Goal: Transaction & Acquisition: Purchase product/service

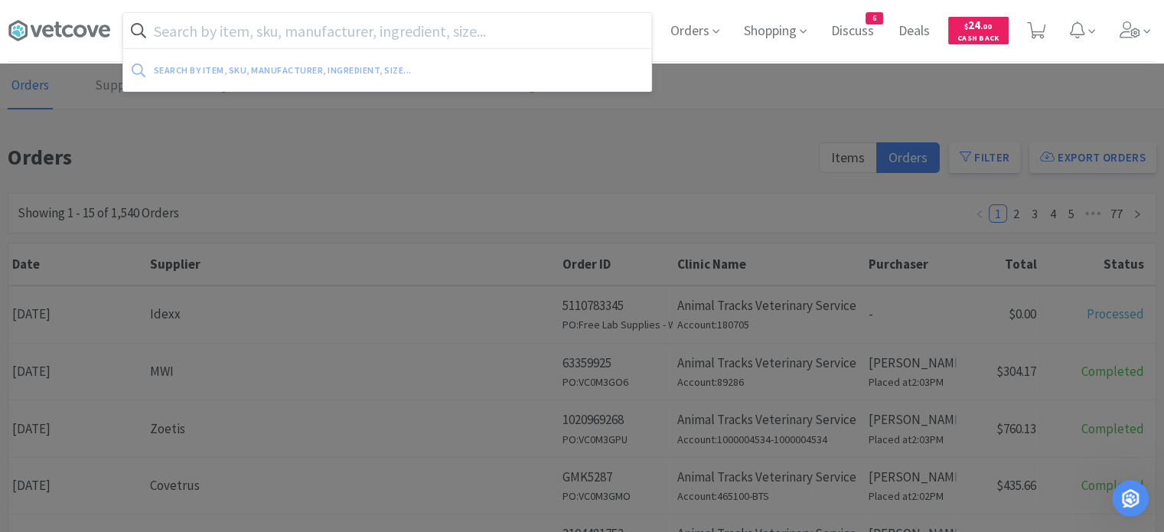
click at [351, 27] on input "text" at bounding box center [387, 30] width 528 height 35
paste input "[MEDICAL_DATA] 150"
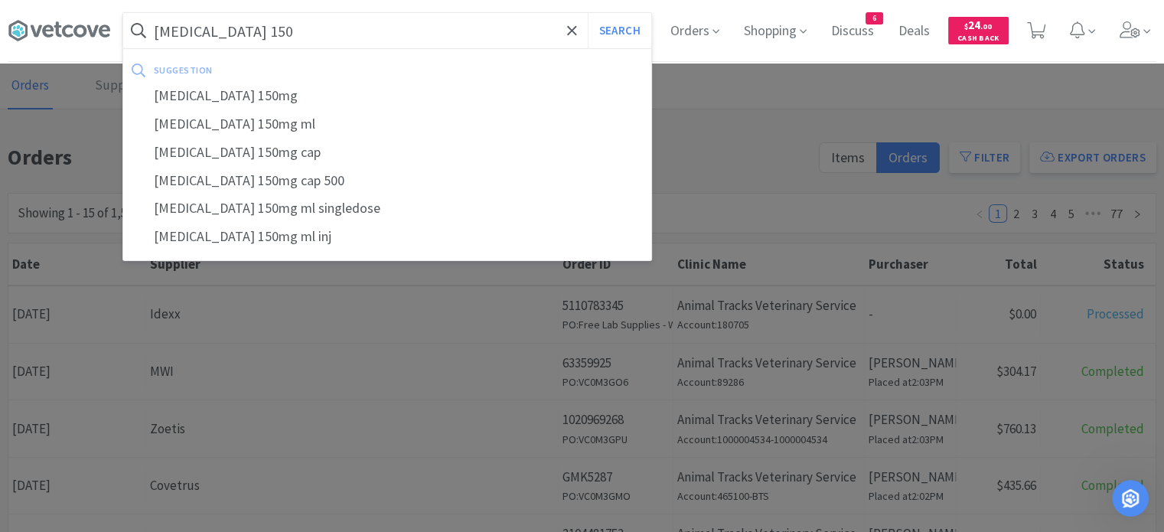
type input "[MEDICAL_DATA] 150"
click at [588, 13] on button "Search" at bounding box center [620, 30] width 64 height 35
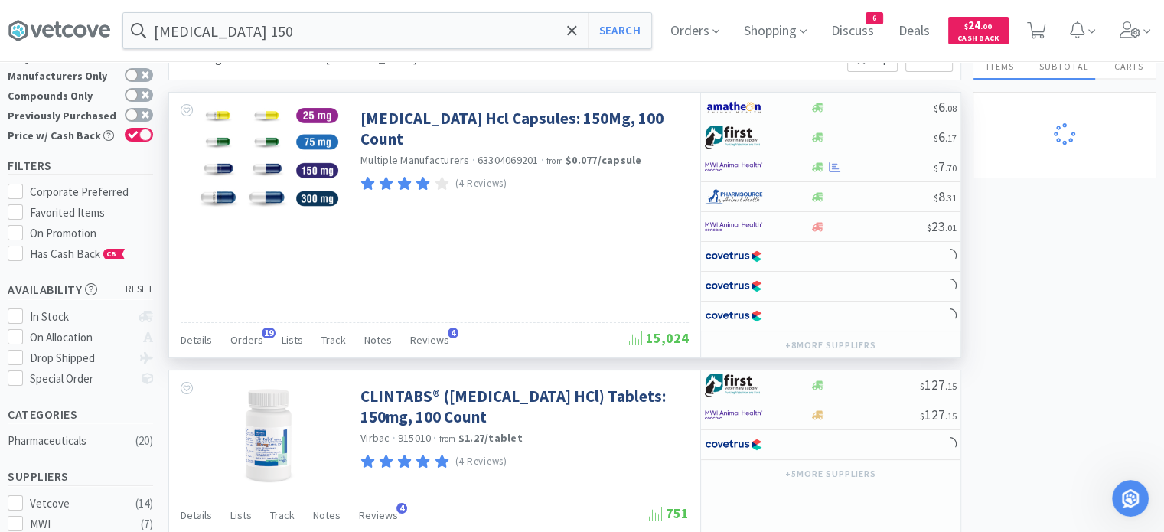
scroll to position [55, 0]
click at [257, 334] on span "Orders" at bounding box center [246, 340] width 33 height 14
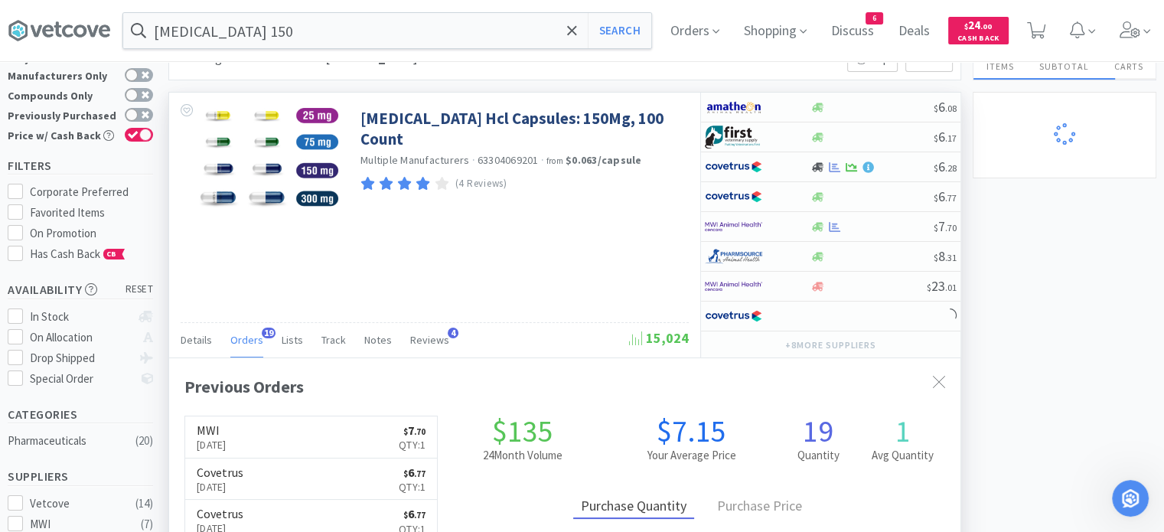
scroll to position [410, 791]
select select "2"
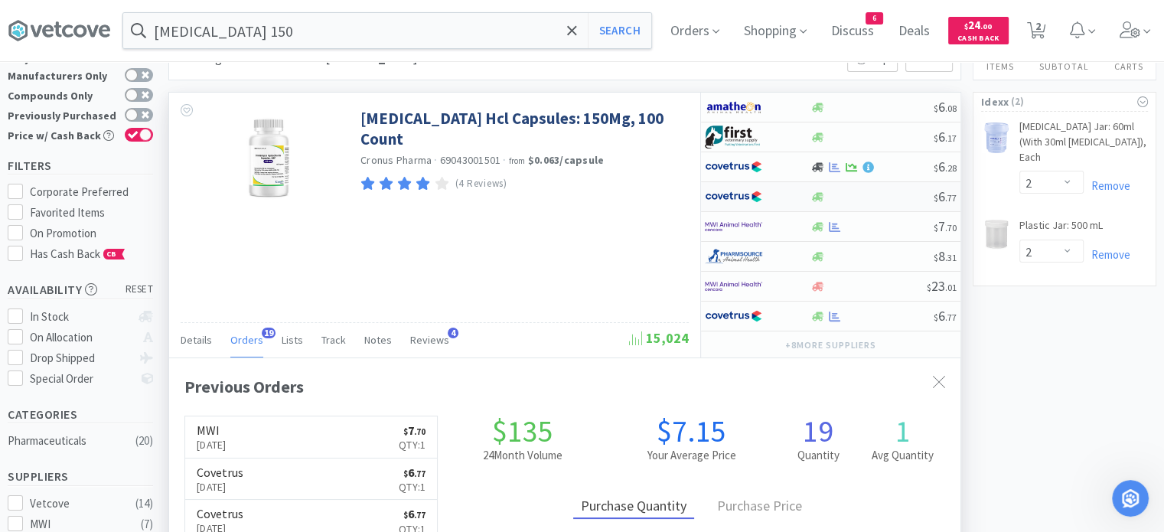
click at [891, 196] on div at bounding box center [871, 196] width 124 height 11
select select "1"
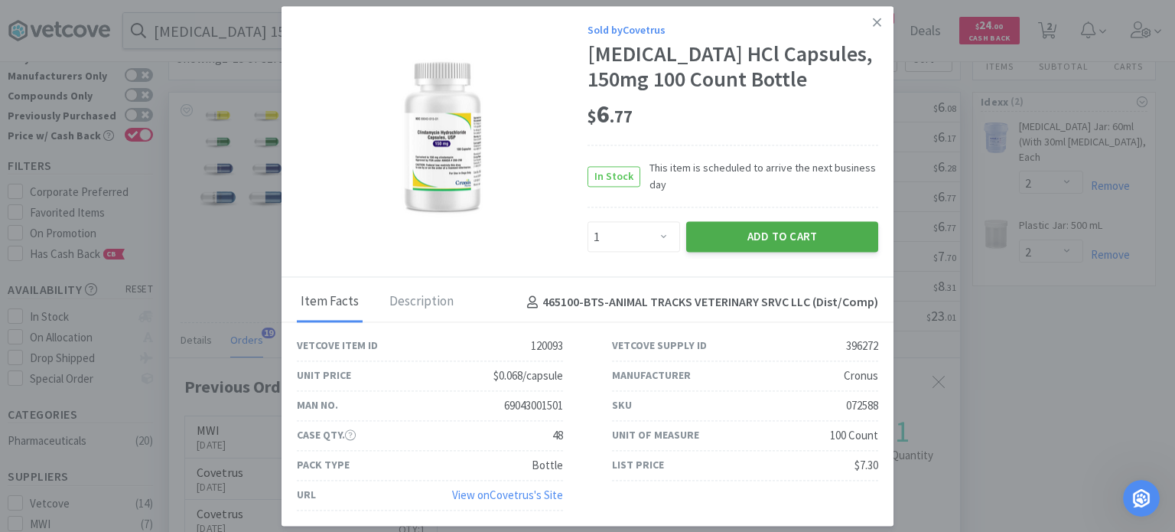
click at [849, 243] on button "Add to Cart" at bounding box center [782, 237] width 192 height 31
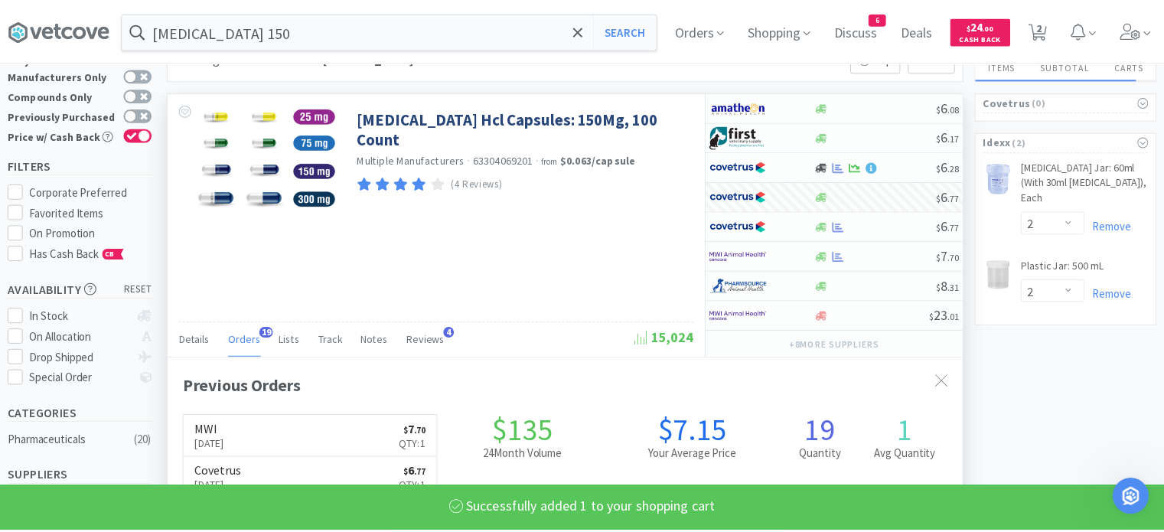
scroll to position [764691, 764309]
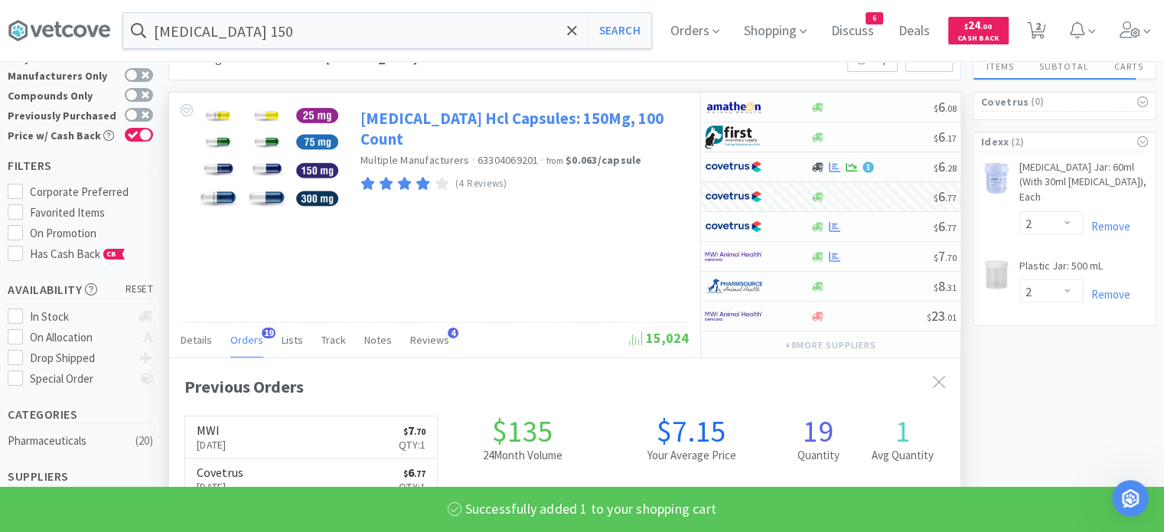
select select "1"
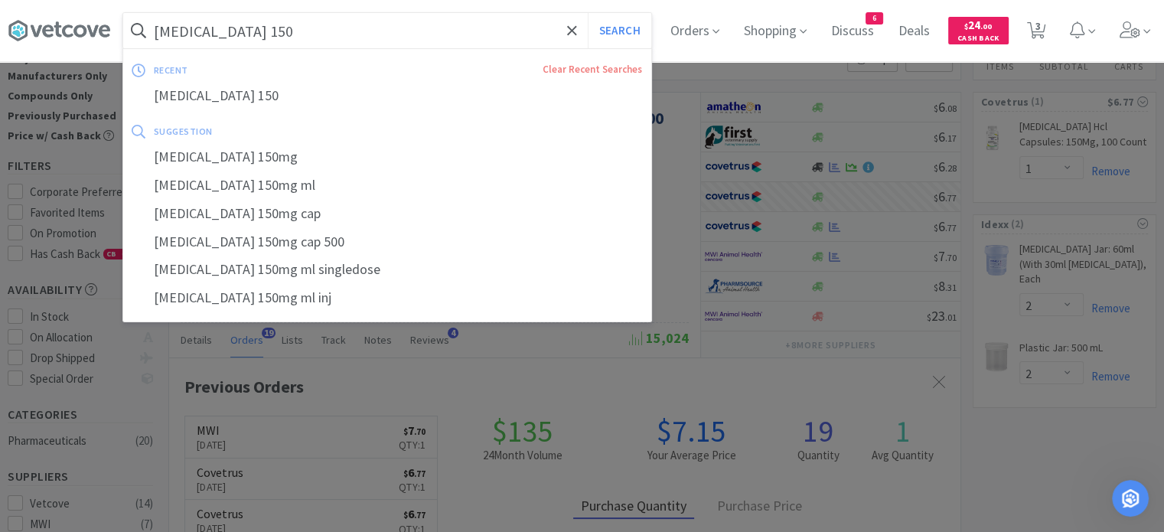
click at [542, 30] on input "[MEDICAL_DATA] 150" at bounding box center [387, 30] width 528 height 35
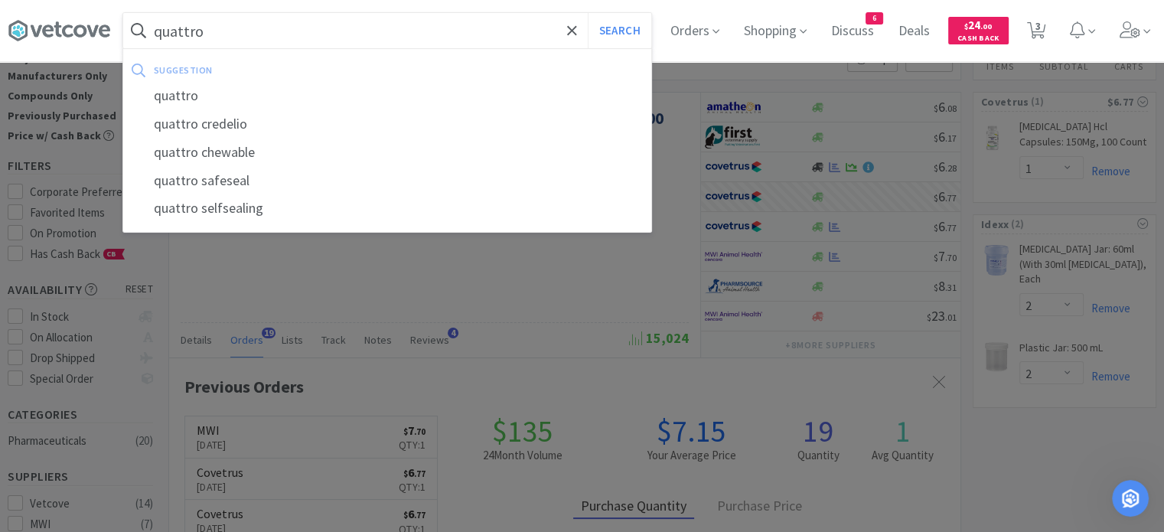
type input "quattro"
click at [588, 13] on button "Search" at bounding box center [620, 30] width 64 height 35
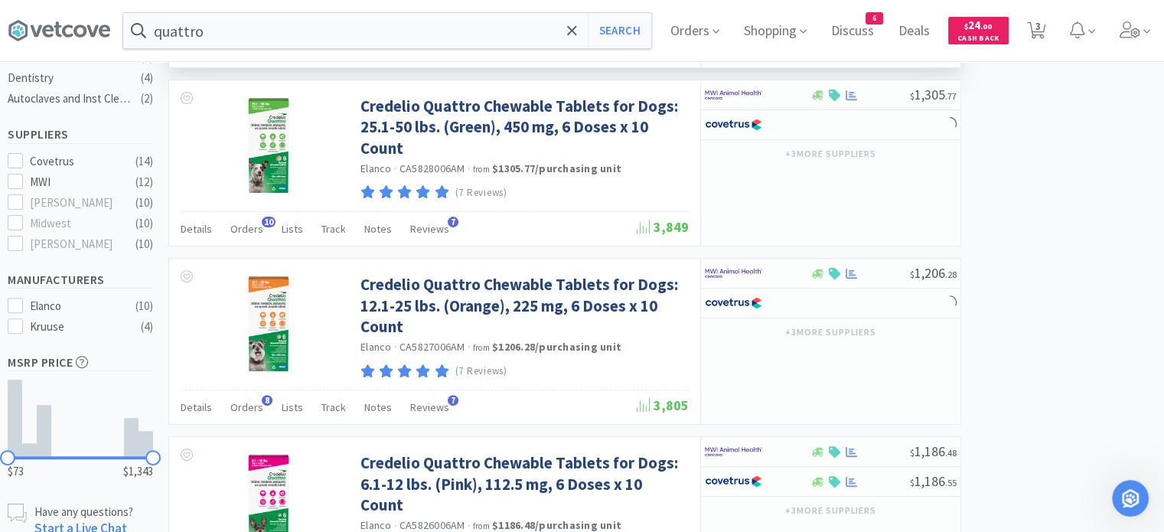
scroll to position [465, 0]
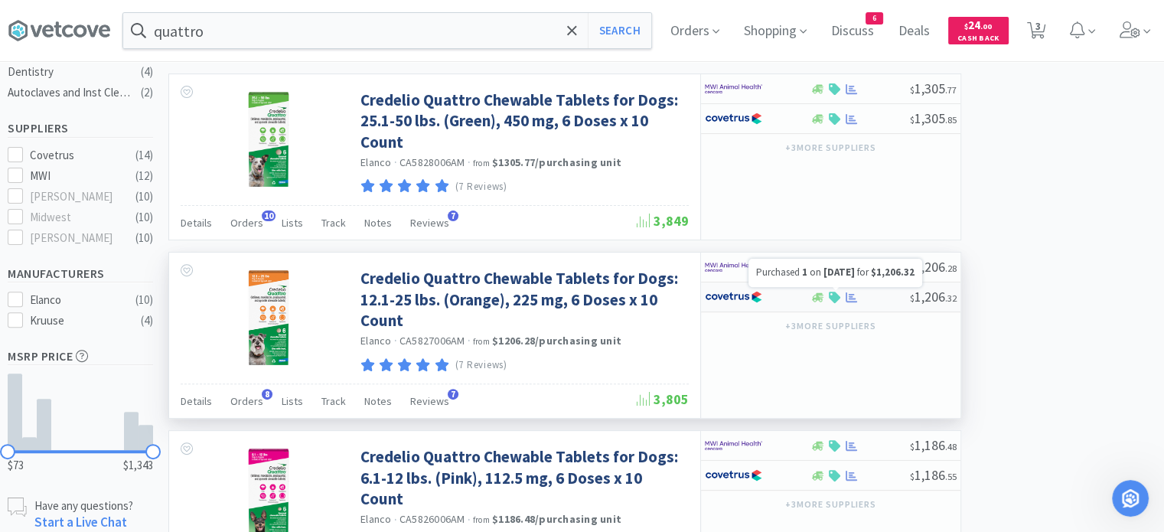
click at [851, 299] on icon at bounding box center [850, 297] width 11 height 10
select select "1"
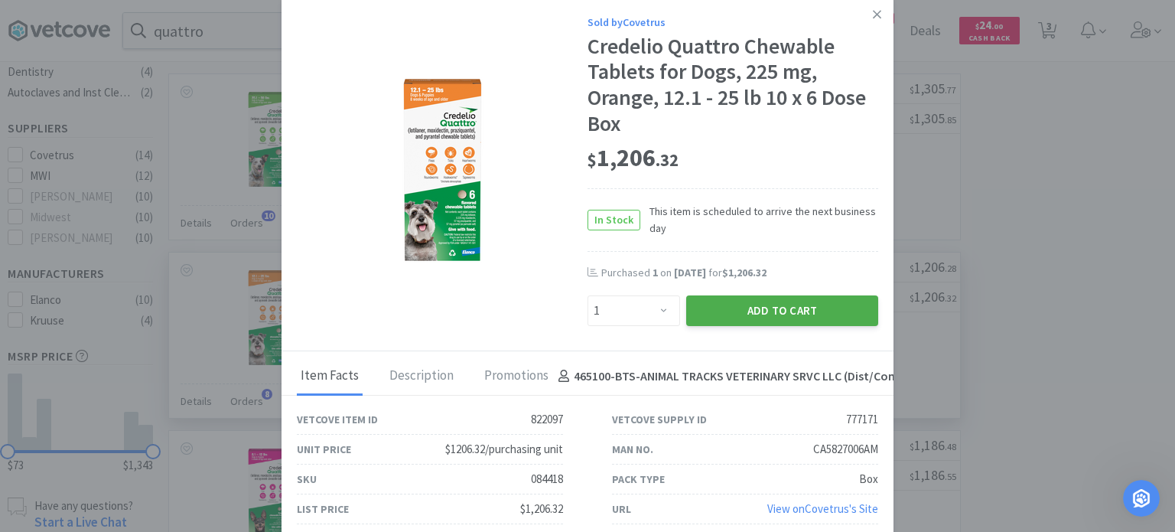
click at [792, 314] on button "Add to Cart" at bounding box center [782, 310] width 192 height 31
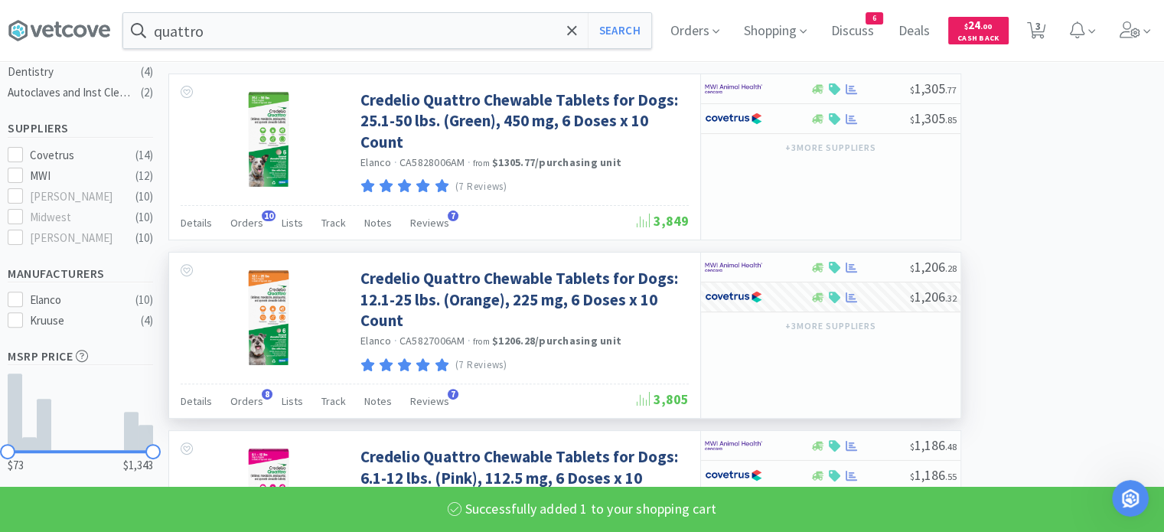
select select "1"
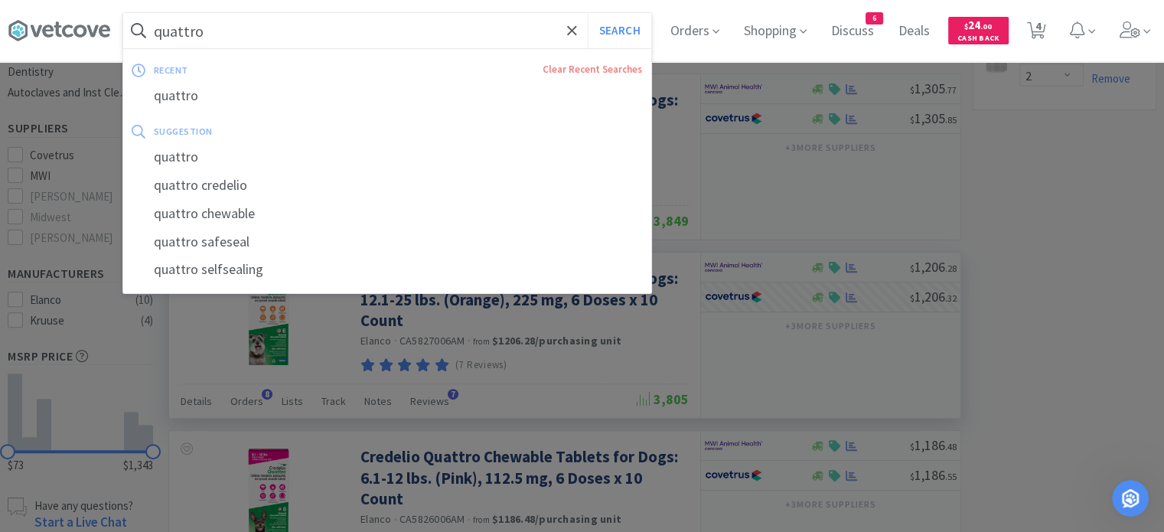
click at [510, 28] on input "quattro" at bounding box center [387, 30] width 528 height 35
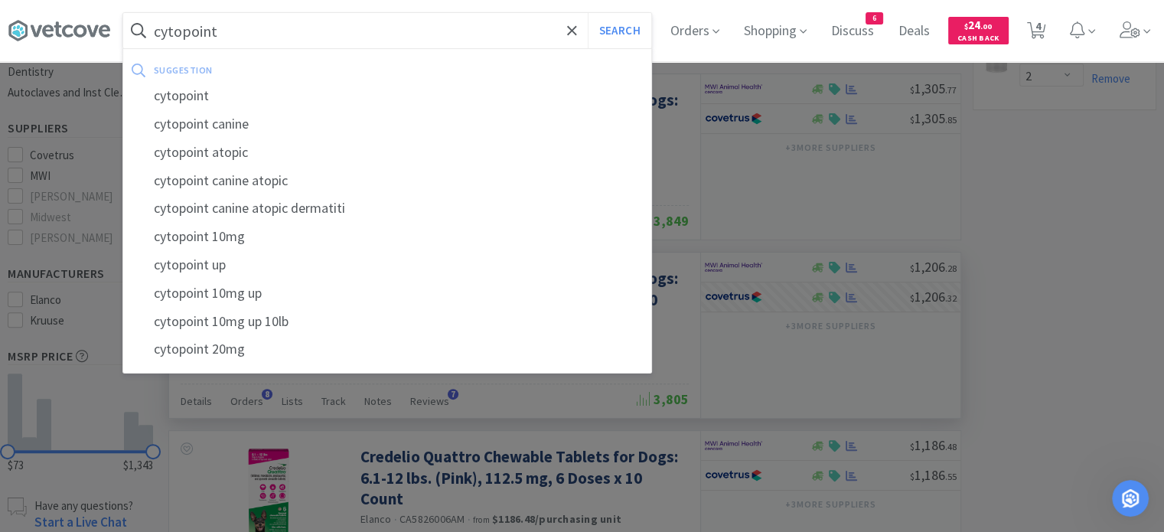
type input "cytopoint"
click at [588, 13] on button "Search" at bounding box center [620, 30] width 64 height 35
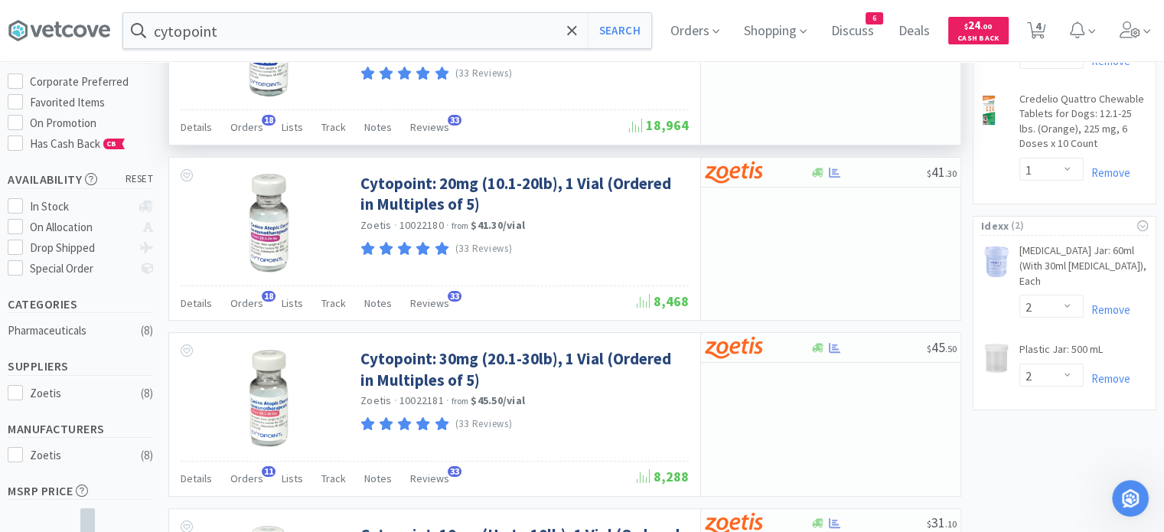
scroll to position [167, 0]
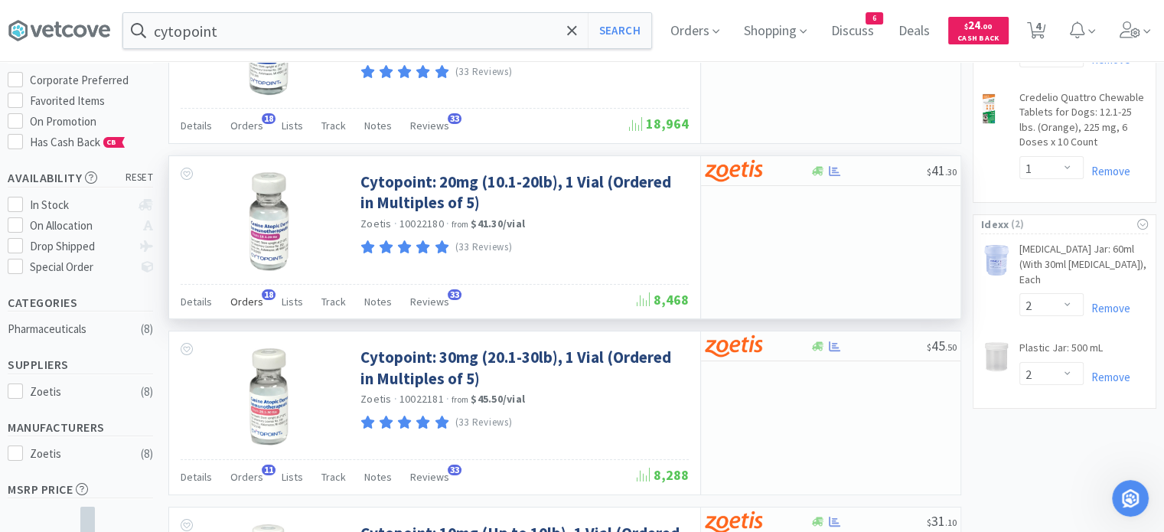
click at [244, 301] on span "Orders" at bounding box center [246, 302] width 33 height 14
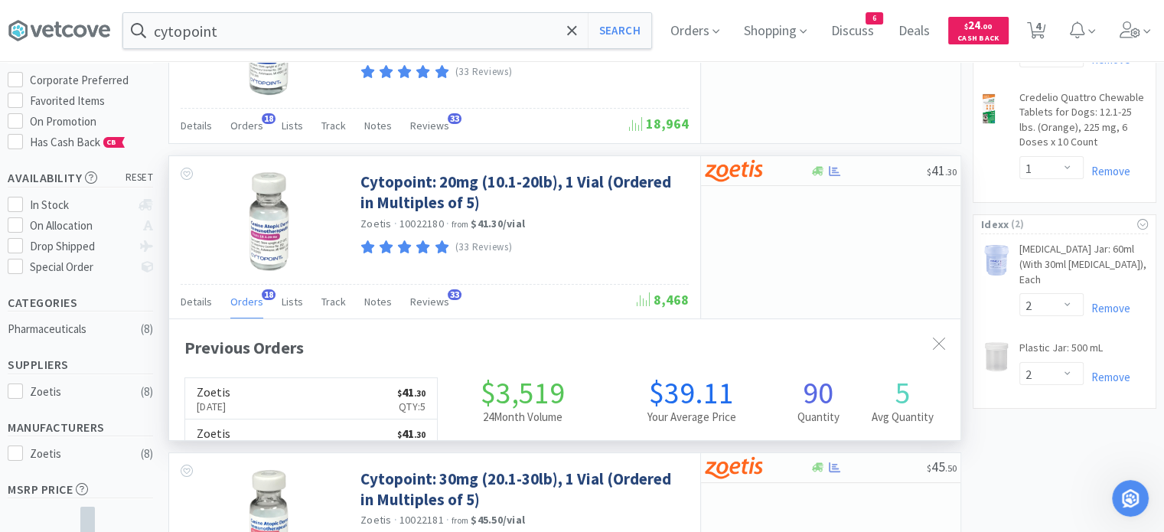
scroll to position [410, 791]
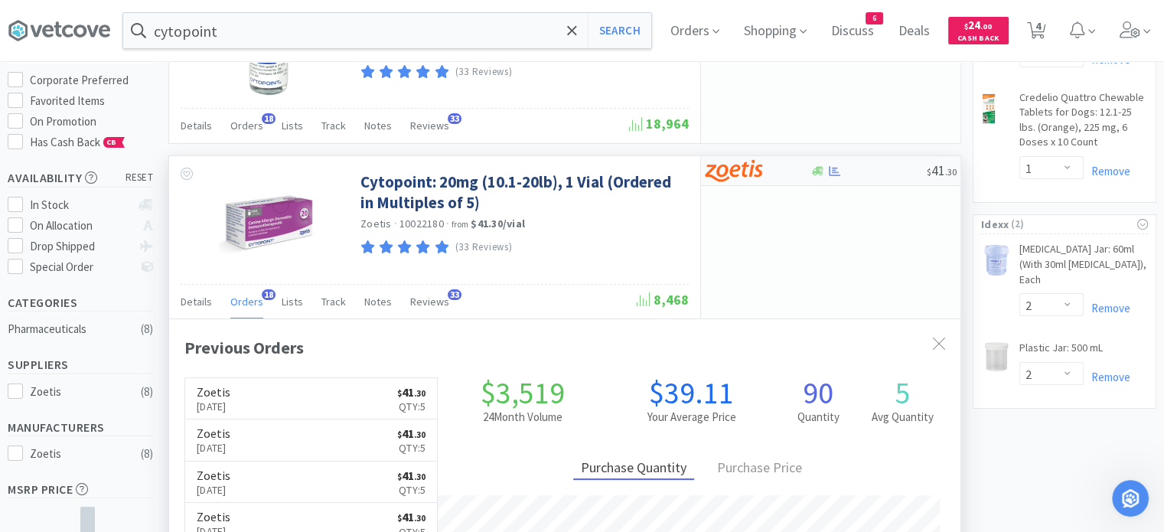
click at [911, 165] on div at bounding box center [867, 170] width 117 height 11
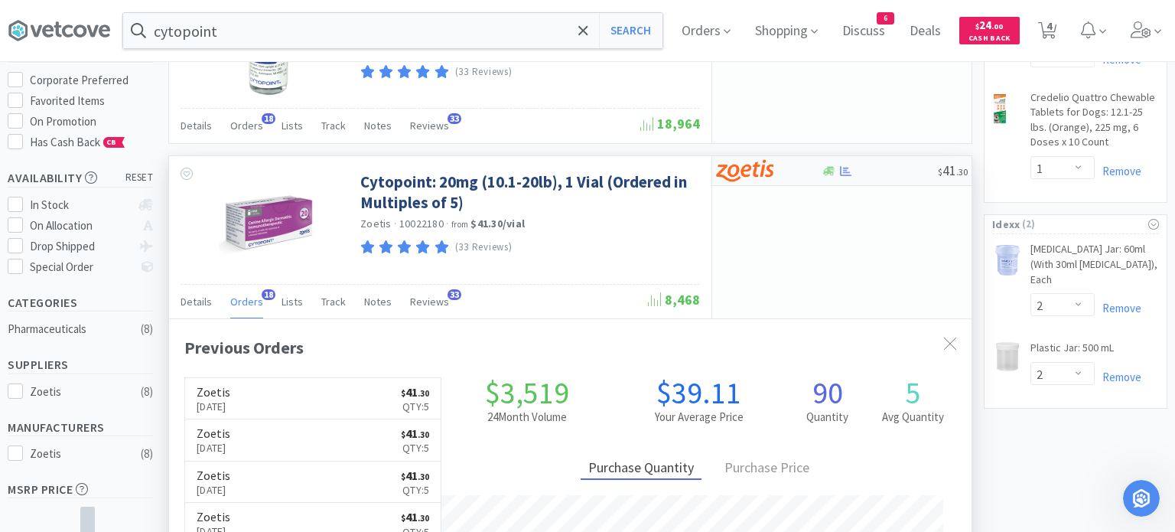
select select "5"
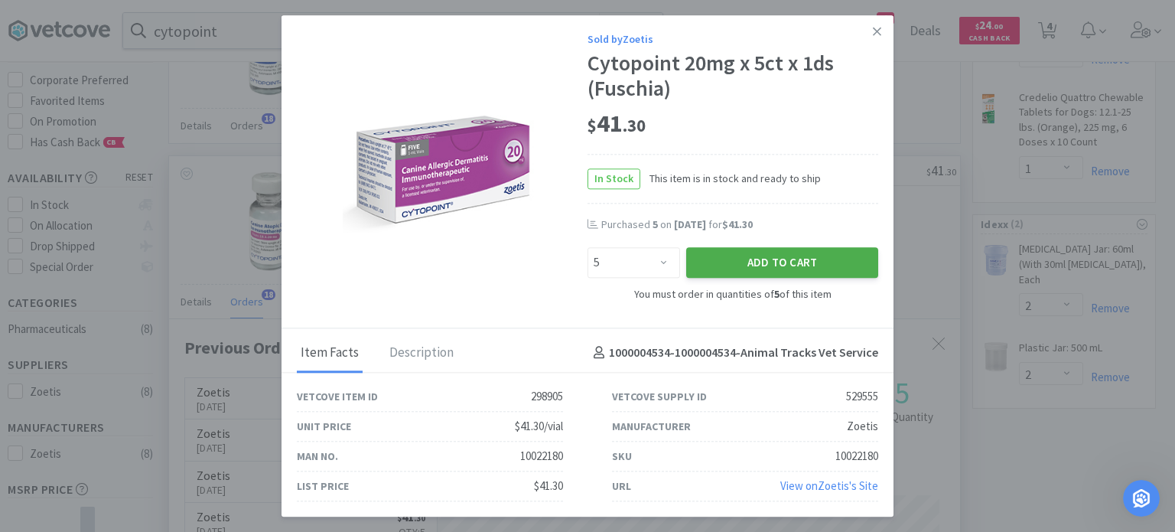
click at [790, 256] on button "Add to Cart" at bounding box center [782, 263] width 192 height 31
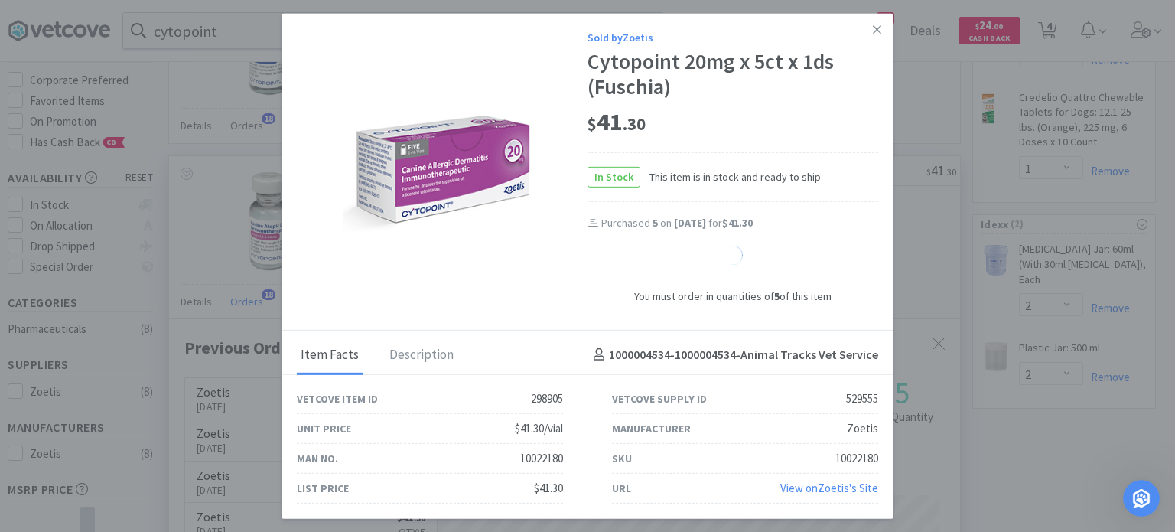
select select "5"
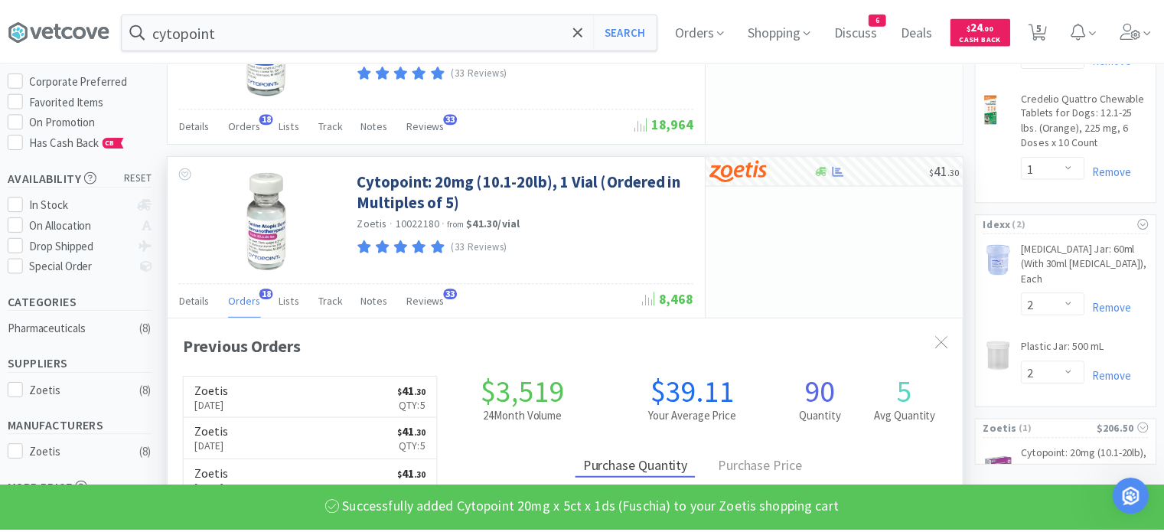
scroll to position [764691, 764309]
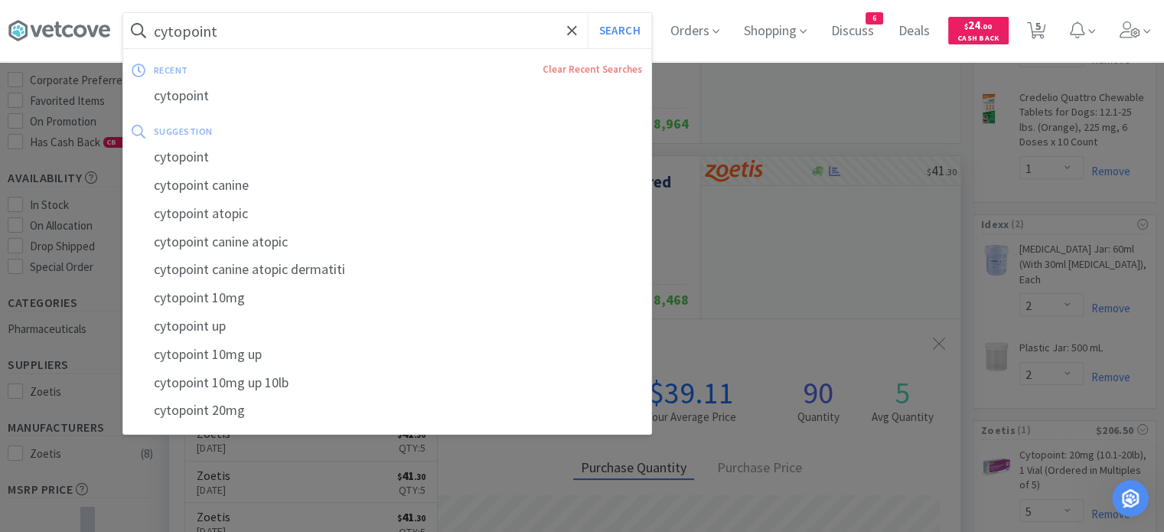
click at [330, 32] on input "cytopoint" at bounding box center [387, 30] width 528 height 35
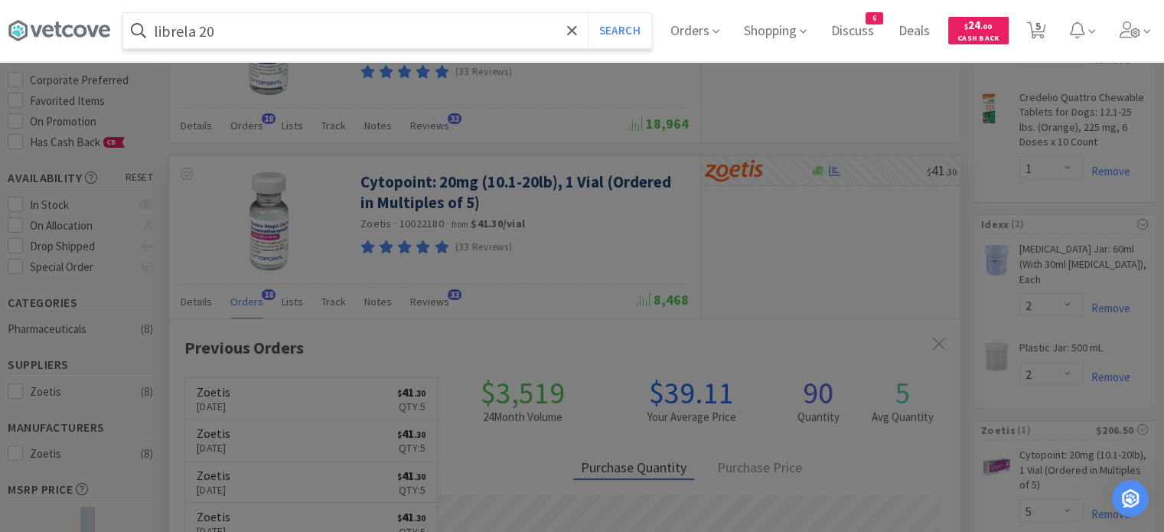
type input "librela 20"
click at [588, 13] on button "Search" at bounding box center [620, 30] width 64 height 35
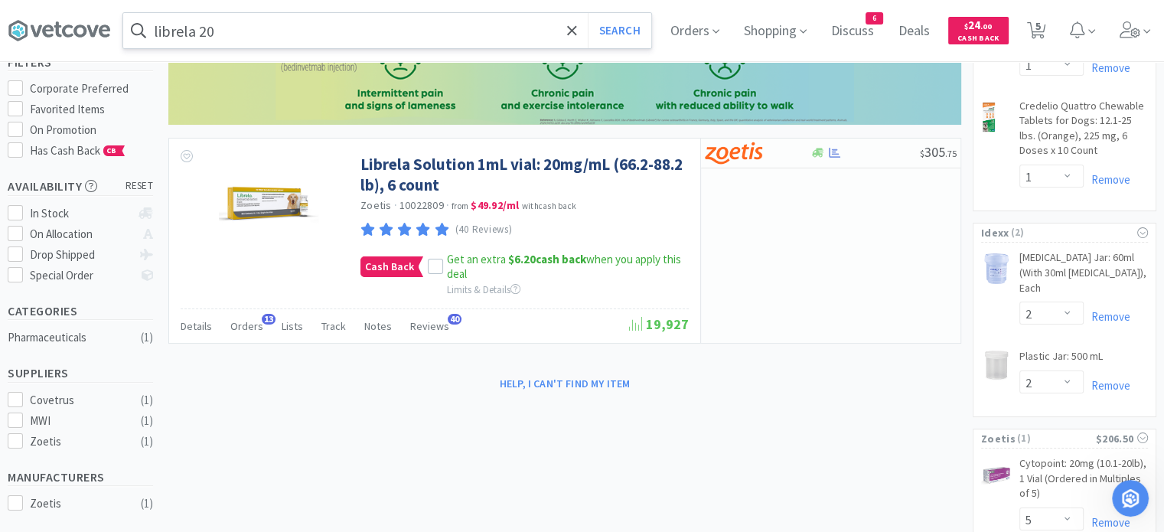
scroll to position [162, 0]
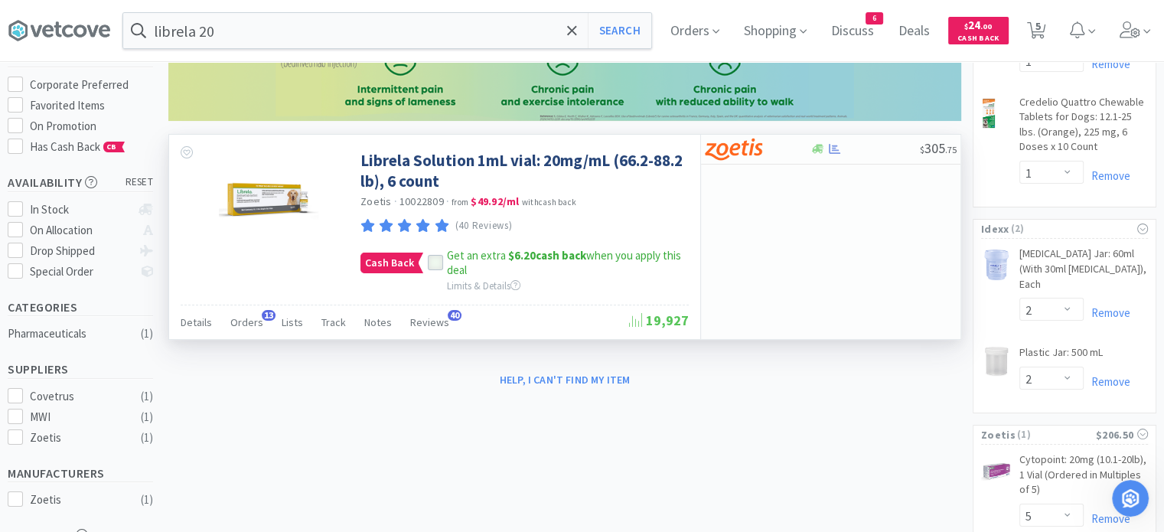
click at [432, 265] on icon at bounding box center [435, 263] width 11 height 11
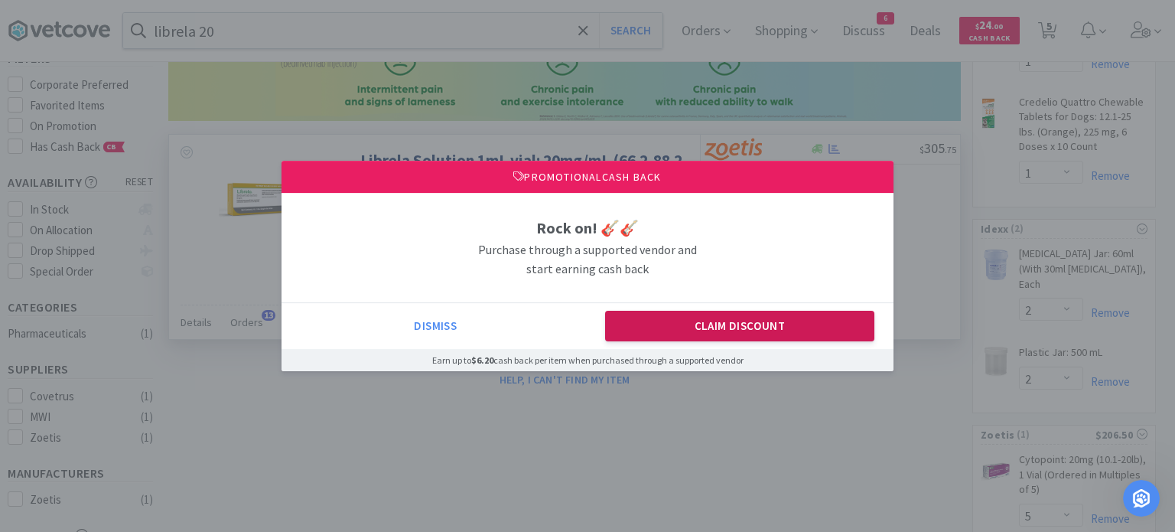
click at [717, 333] on button "Claim Discount" at bounding box center [740, 326] width 270 height 31
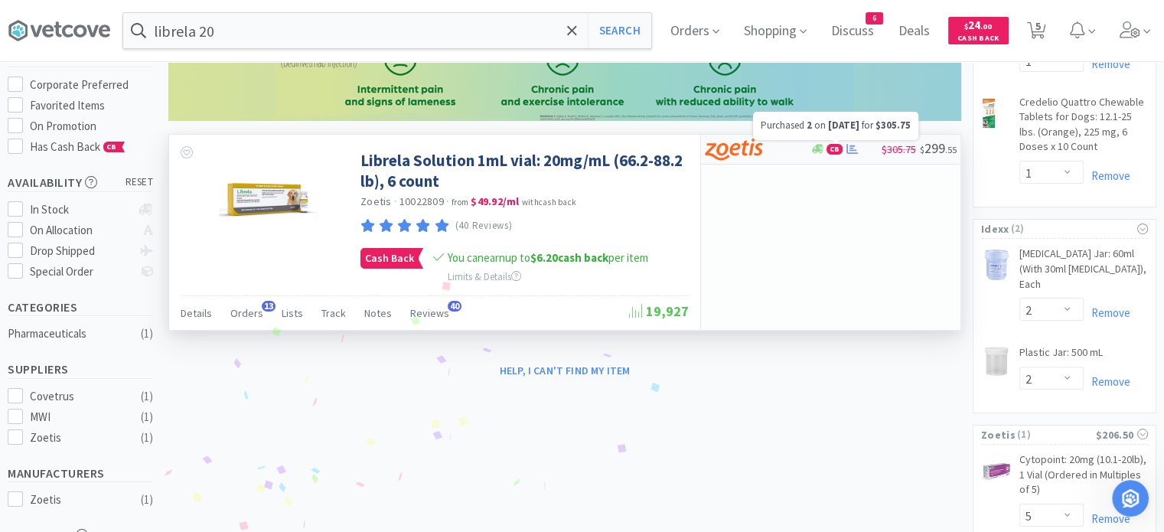
click at [852, 151] on icon at bounding box center [851, 148] width 11 height 11
select select "1"
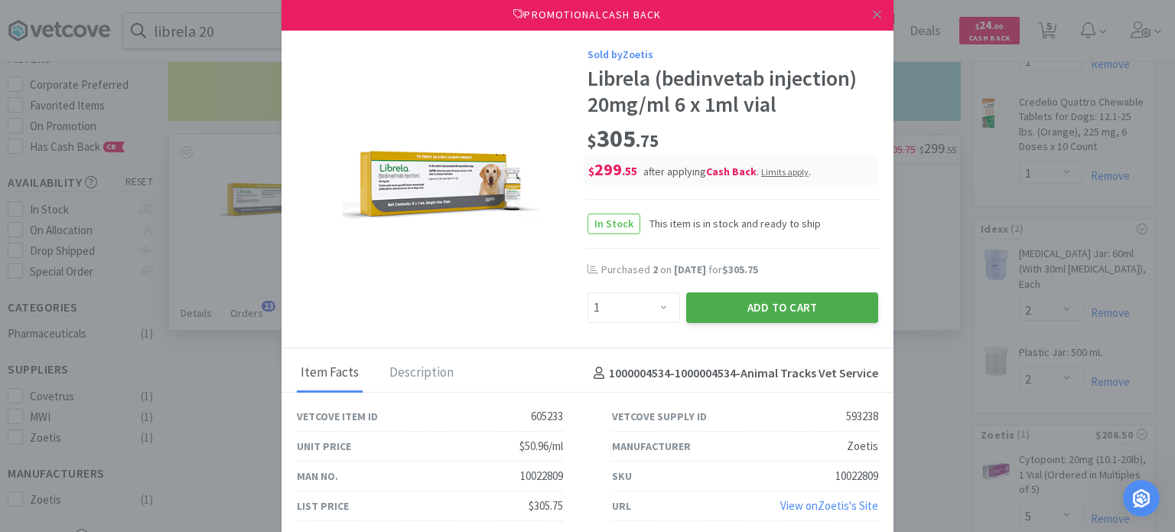
click at [767, 304] on button "Add to Cart" at bounding box center [782, 307] width 192 height 31
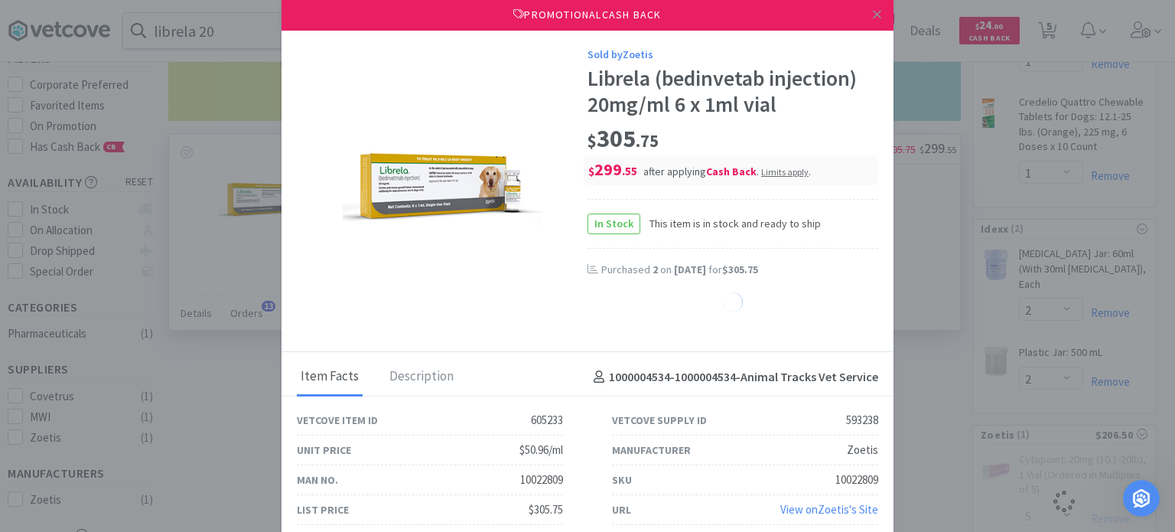
select select "1"
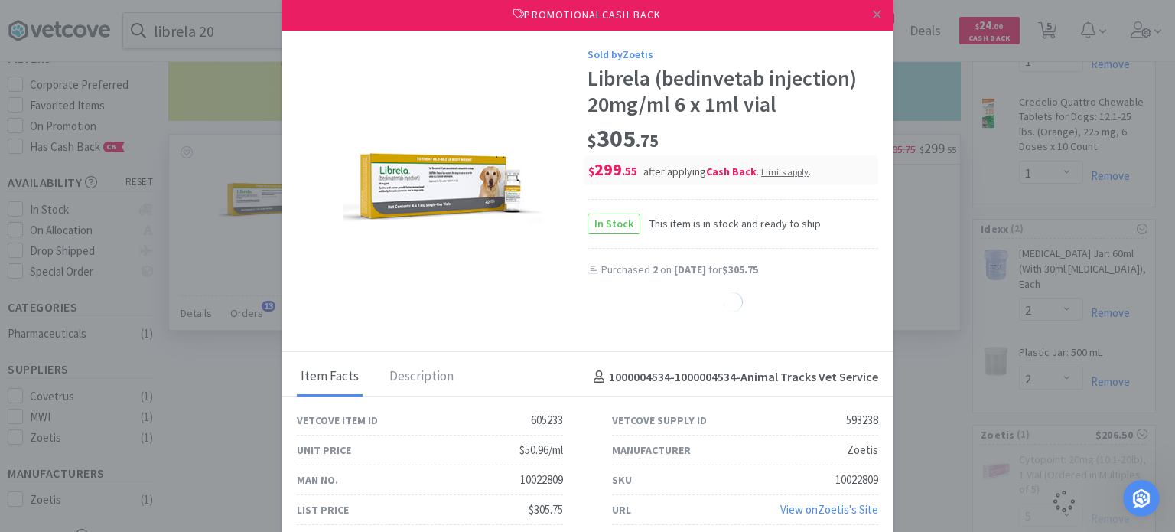
select select "1"
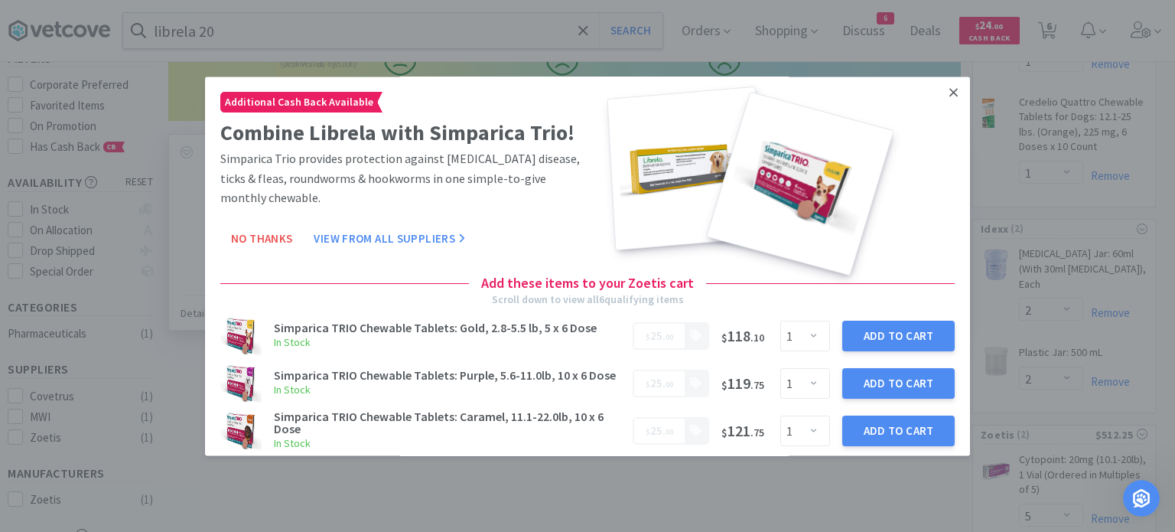
click at [949, 97] on icon at bounding box center [953, 93] width 8 height 14
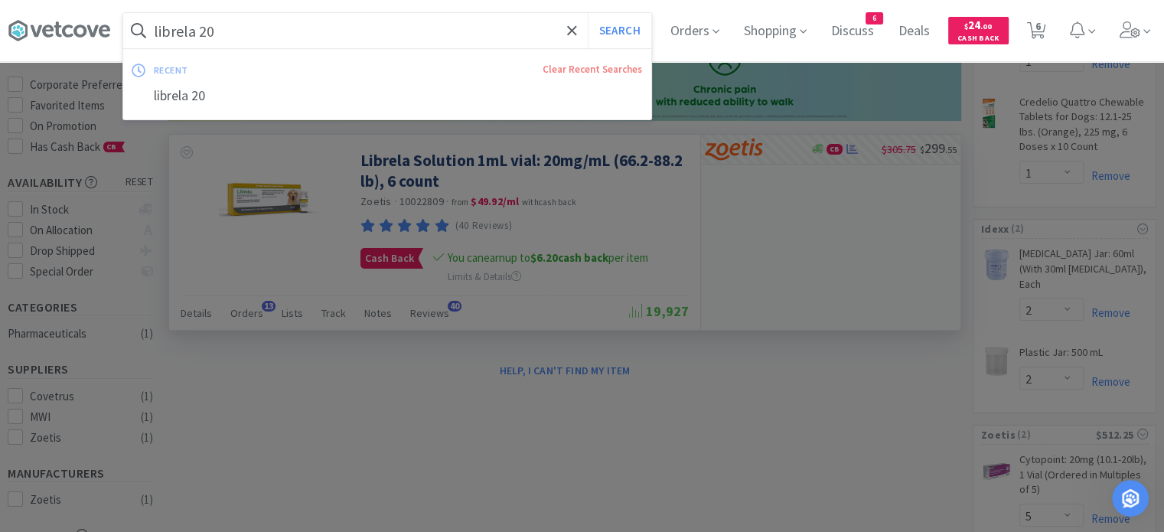
click at [545, 34] on input "librela 20" at bounding box center [387, 30] width 528 height 35
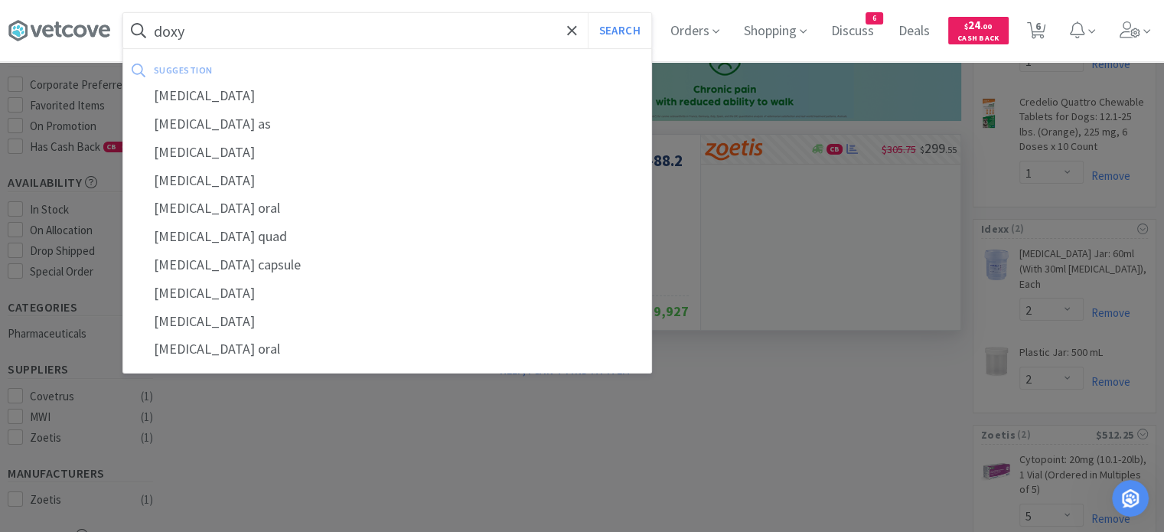
type input "doxy"
click at [588, 13] on button "Search" at bounding box center [620, 30] width 64 height 35
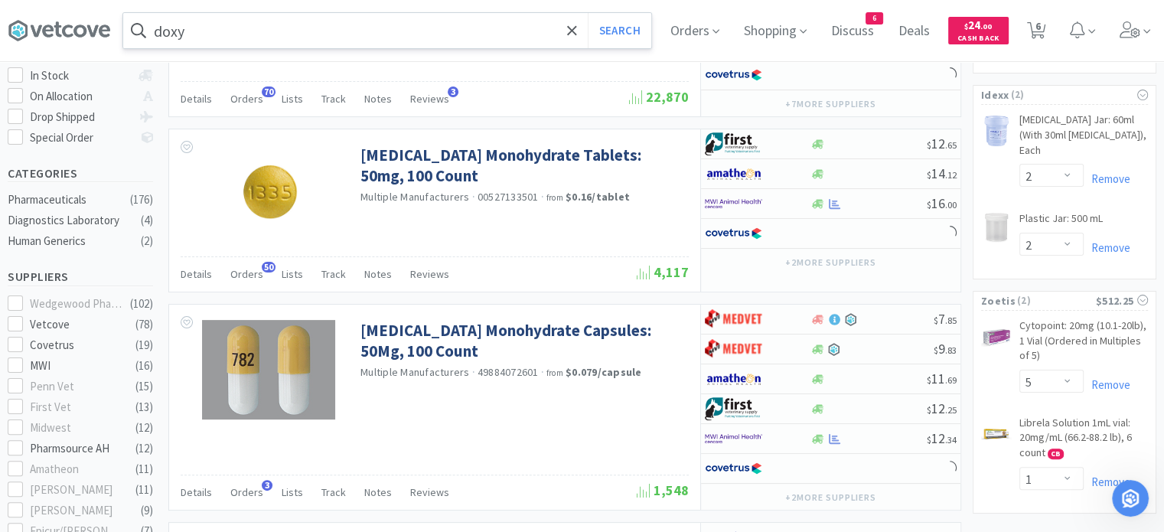
scroll to position [312, 0]
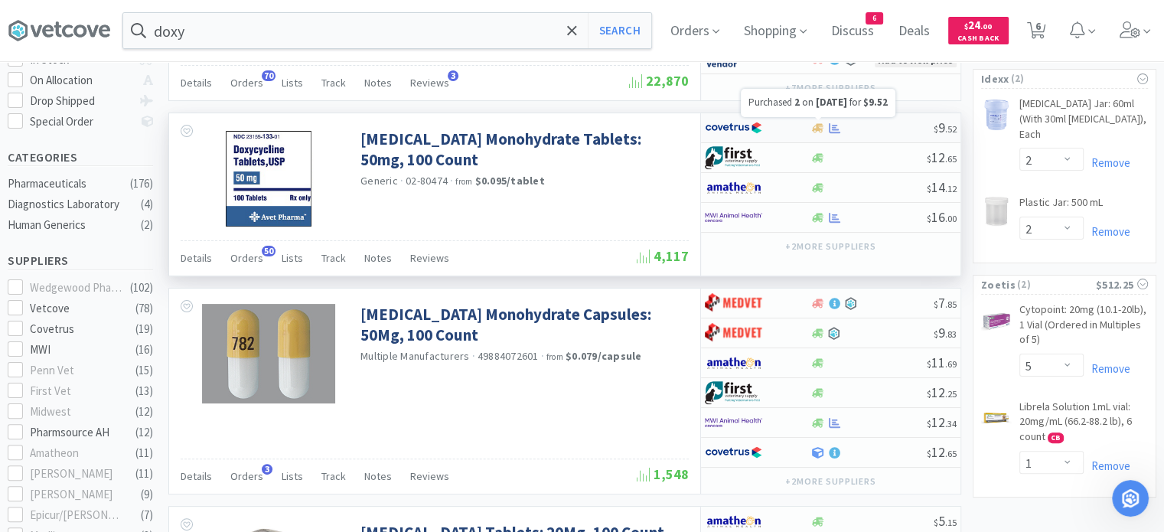
click at [834, 123] on icon at bounding box center [834, 127] width 11 height 11
select select "1"
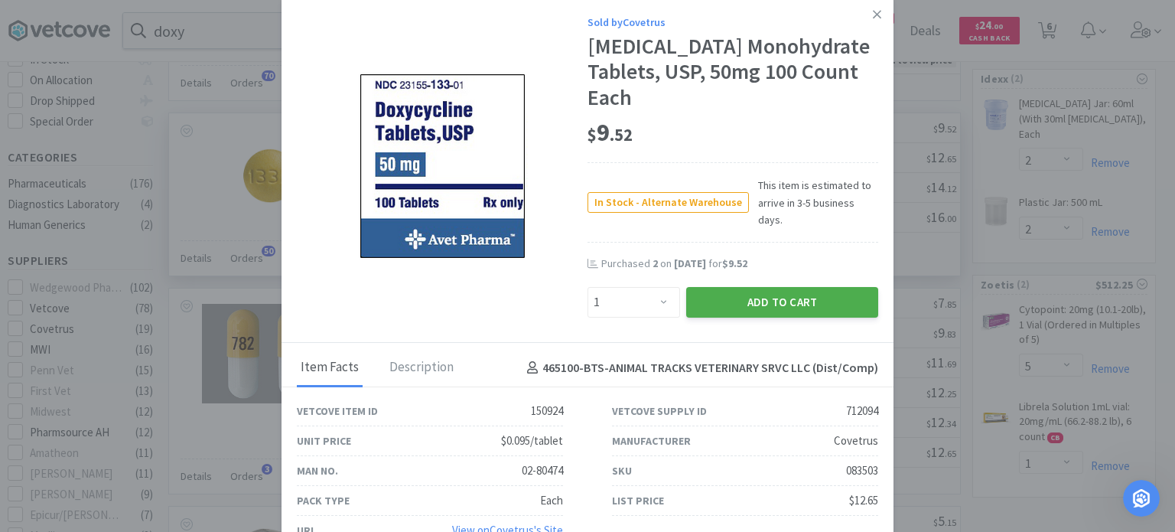
click at [725, 290] on button "Add to Cart" at bounding box center [782, 302] width 192 height 31
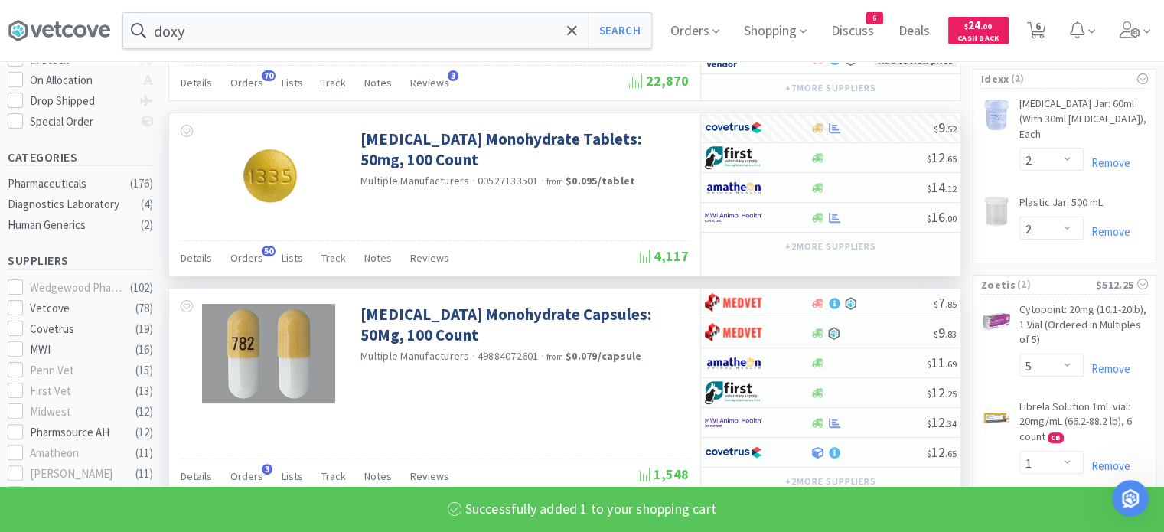
select select "1"
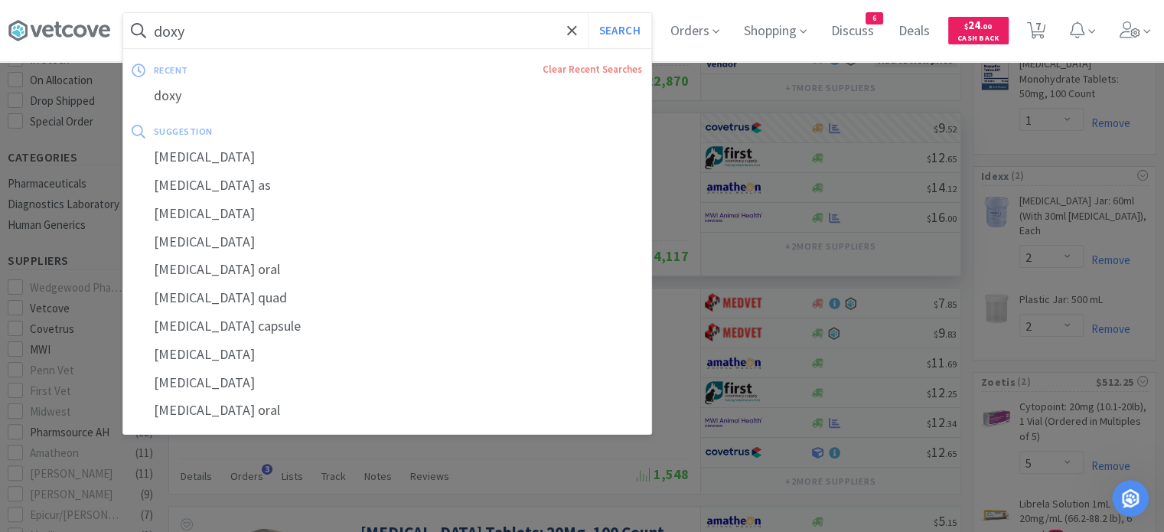
click at [552, 40] on input "doxy" at bounding box center [387, 30] width 528 height 35
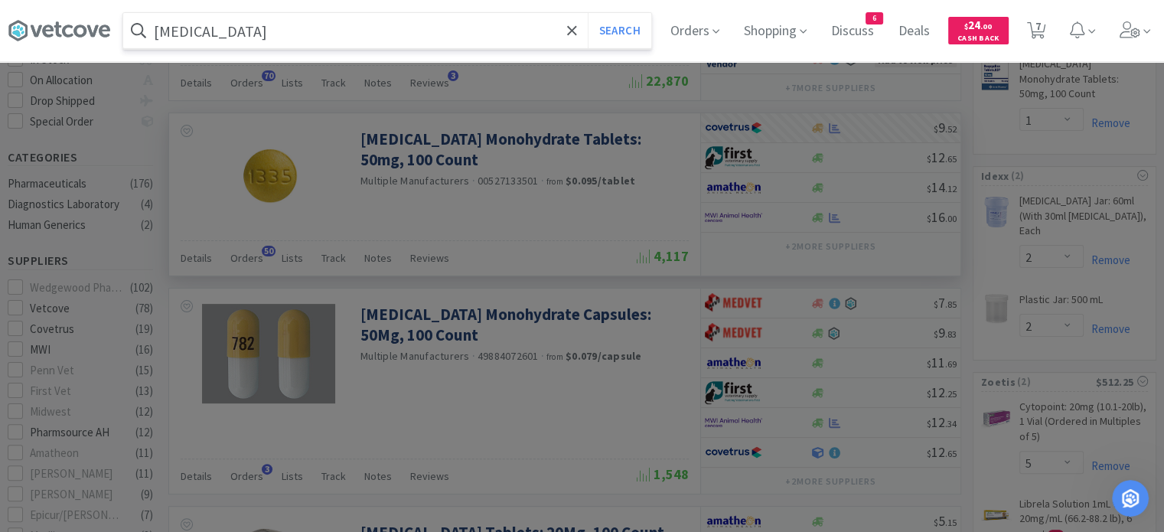
click at [588, 13] on button "Search" at bounding box center [620, 30] width 64 height 35
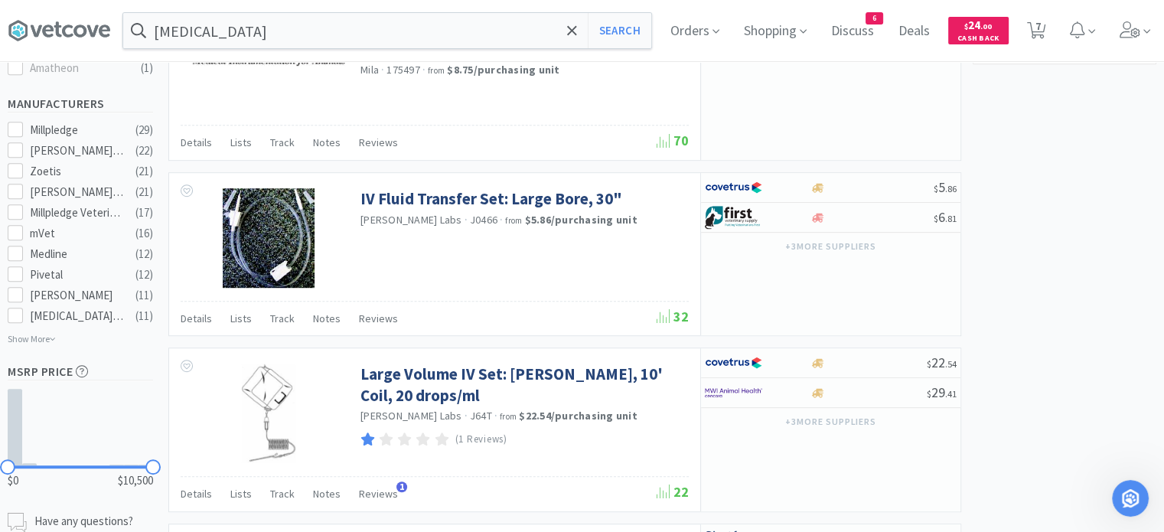
scroll to position [862, 0]
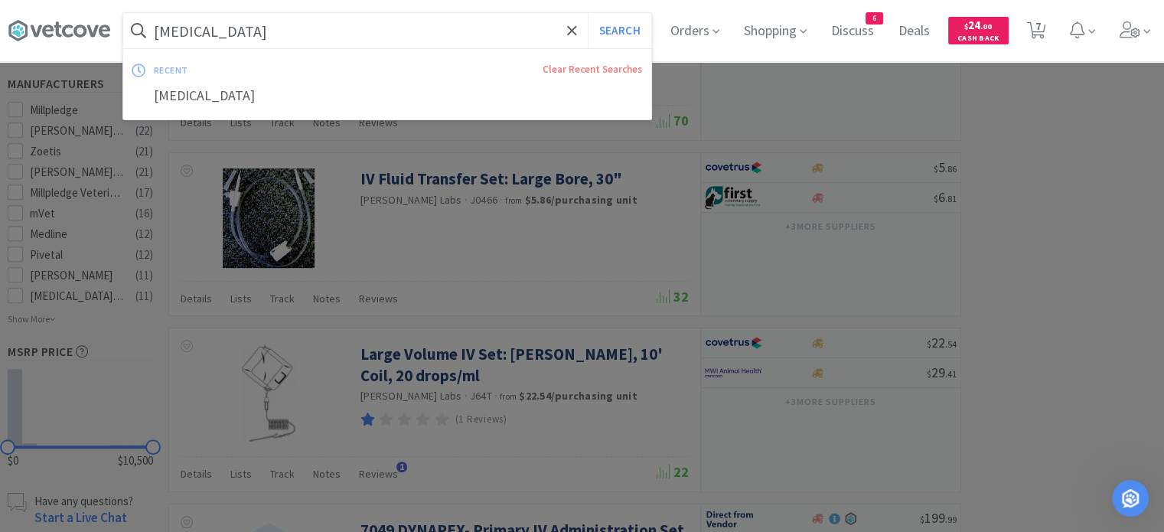
click at [439, 30] on input "[MEDICAL_DATA]" at bounding box center [387, 30] width 528 height 35
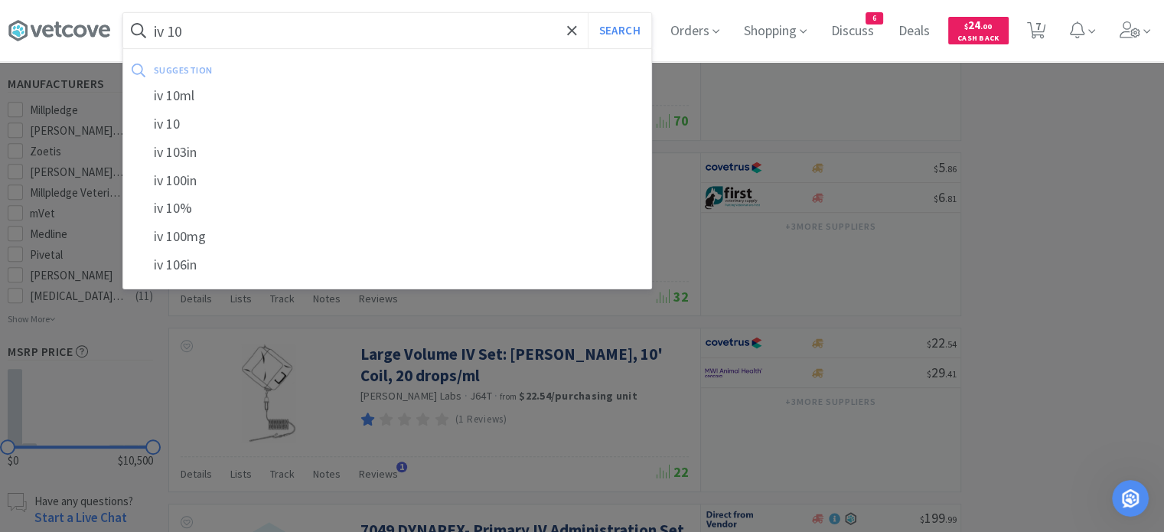
click at [588, 13] on button "Search" at bounding box center [620, 30] width 64 height 35
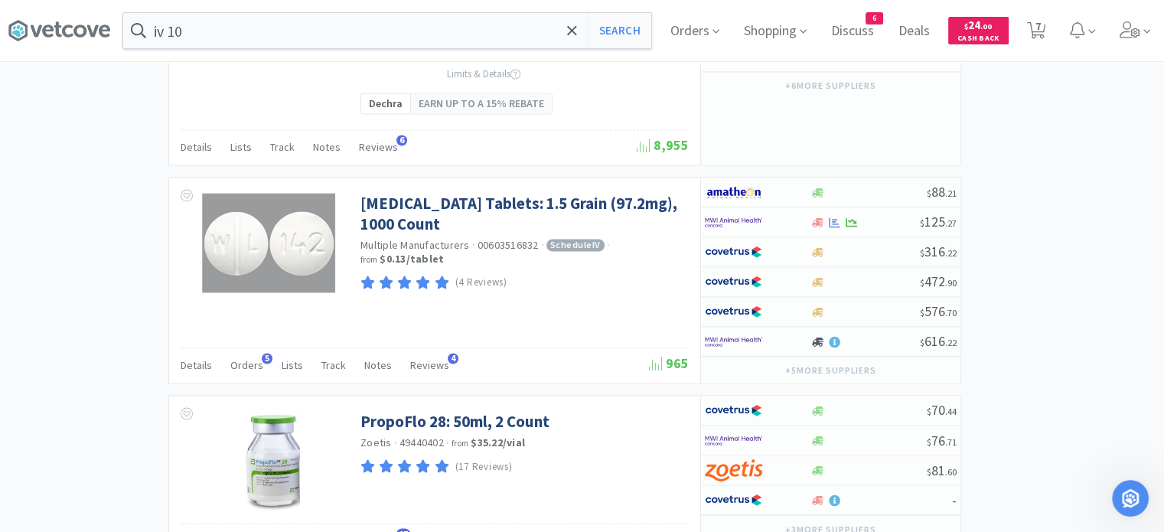
scroll to position [2499, 0]
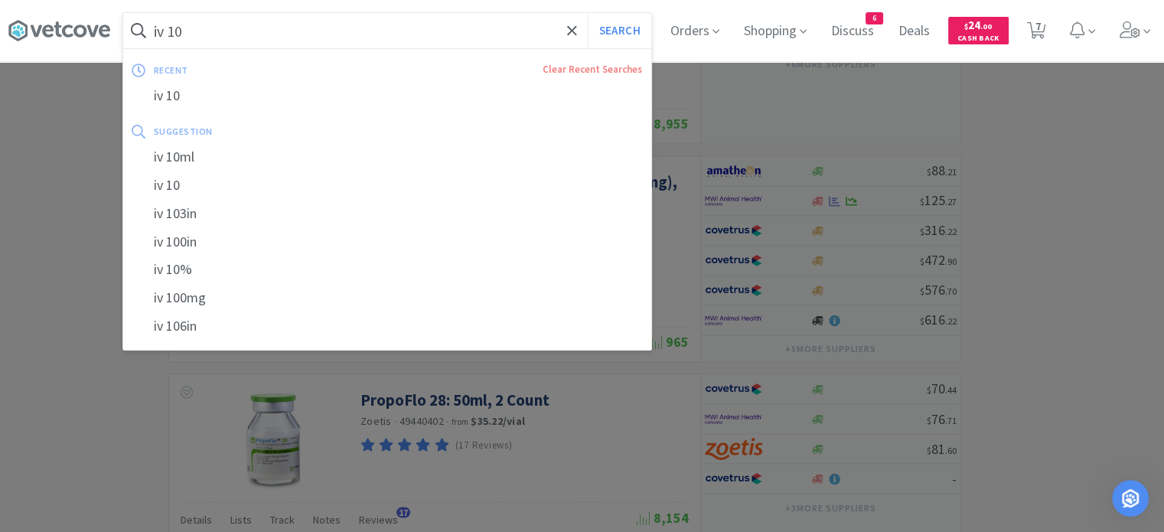
click at [389, 43] on input "iv 10" at bounding box center [387, 30] width 528 height 35
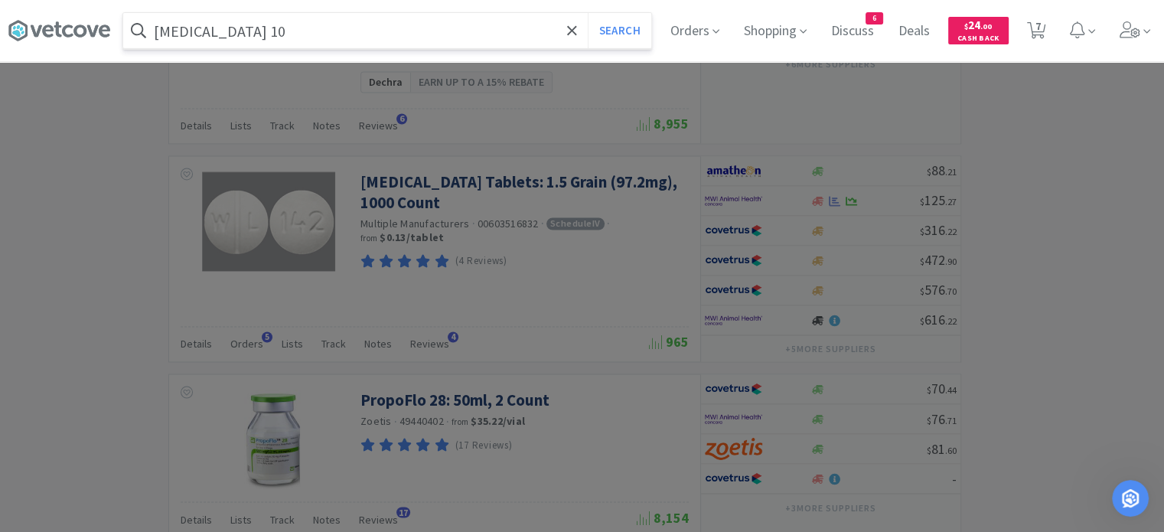
click at [588, 13] on button "Search" at bounding box center [620, 30] width 64 height 35
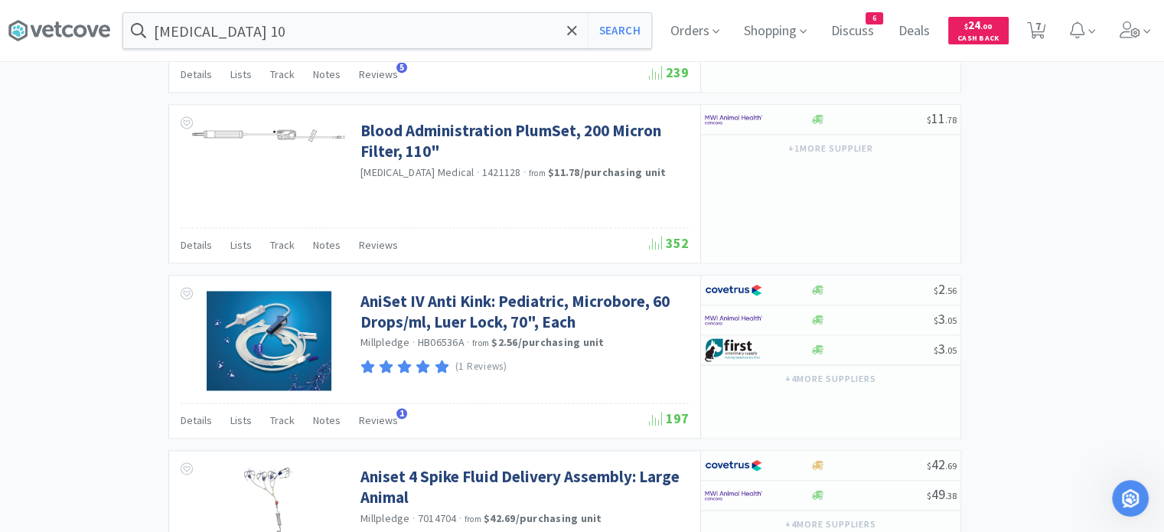
scroll to position [2359, 0]
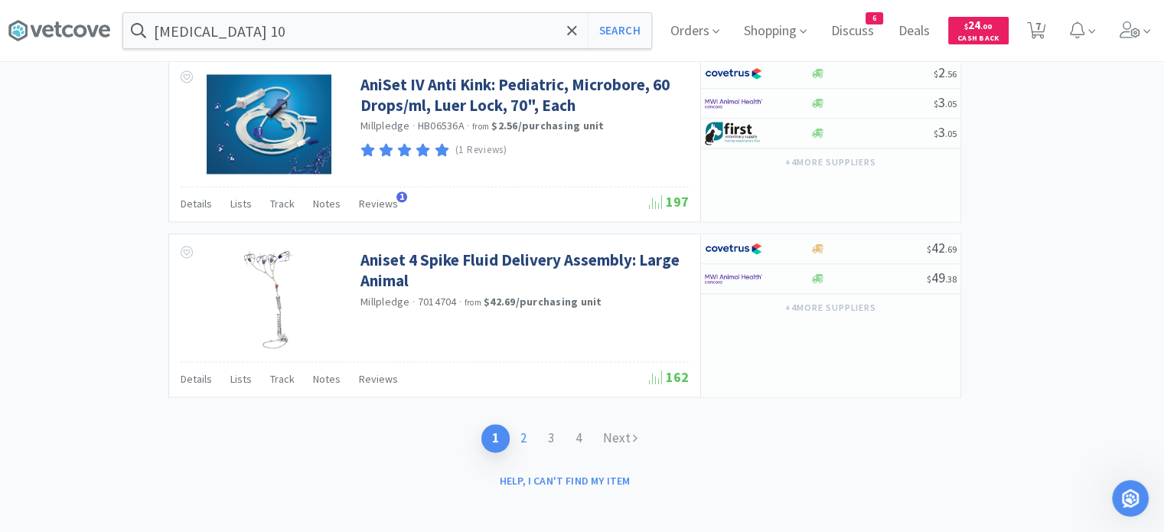
click at [520, 432] on link "2" at bounding box center [524, 438] width 28 height 28
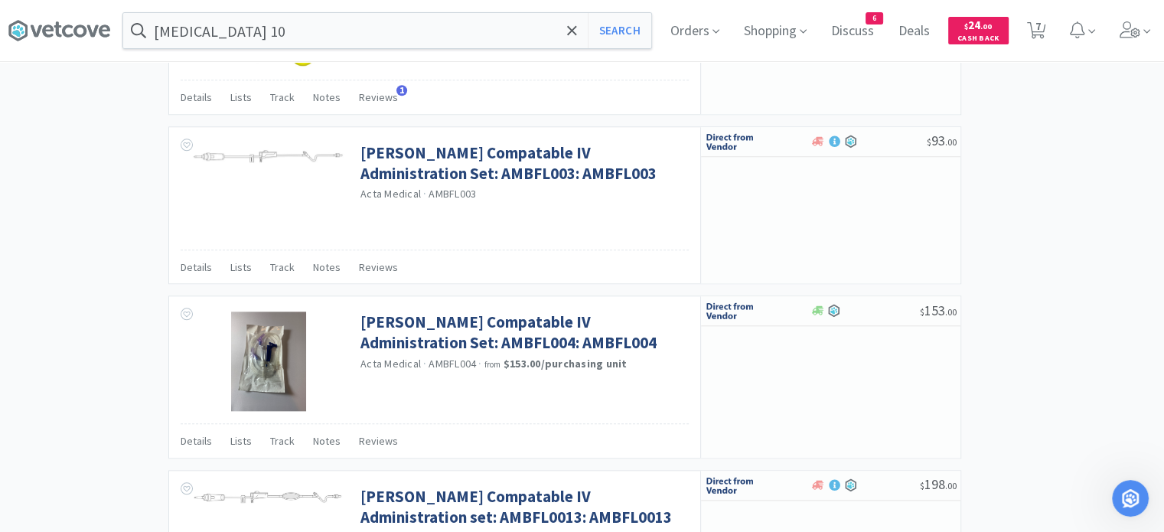
scroll to position [1601, 0]
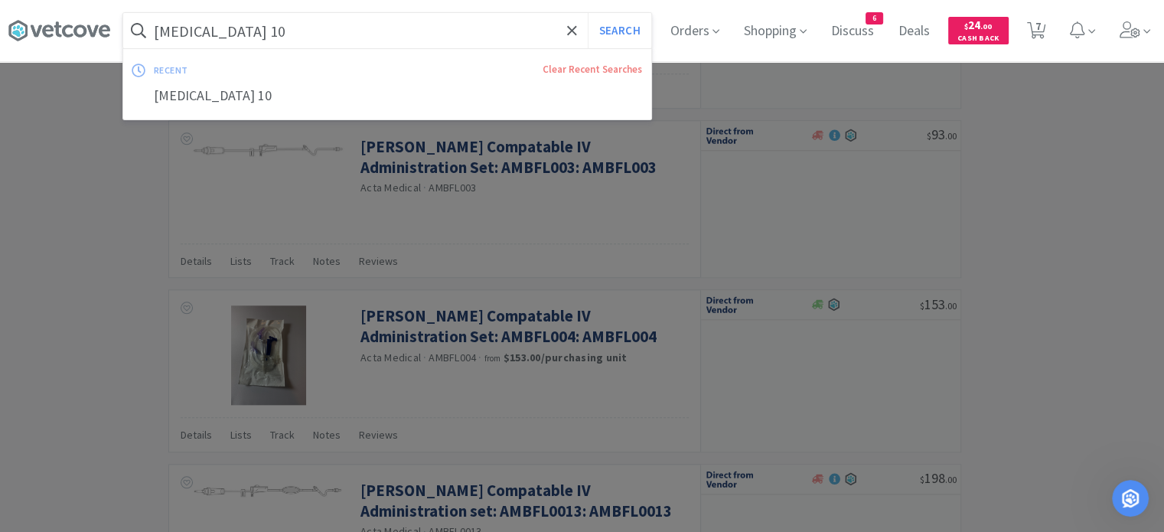
click at [552, 43] on input "[MEDICAL_DATA] 10" at bounding box center [387, 30] width 528 height 35
type input "npd"
click at [588, 13] on button "Search" at bounding box center [620, 30] width 64 height 35
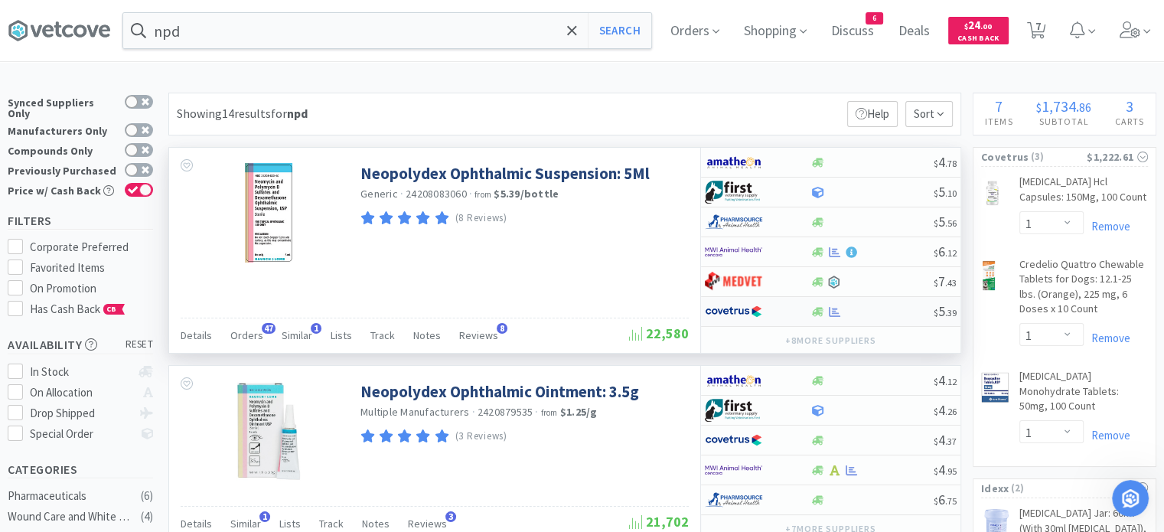
click at [888, 312] on div at bounding box center [871, 311] width 124 height 11
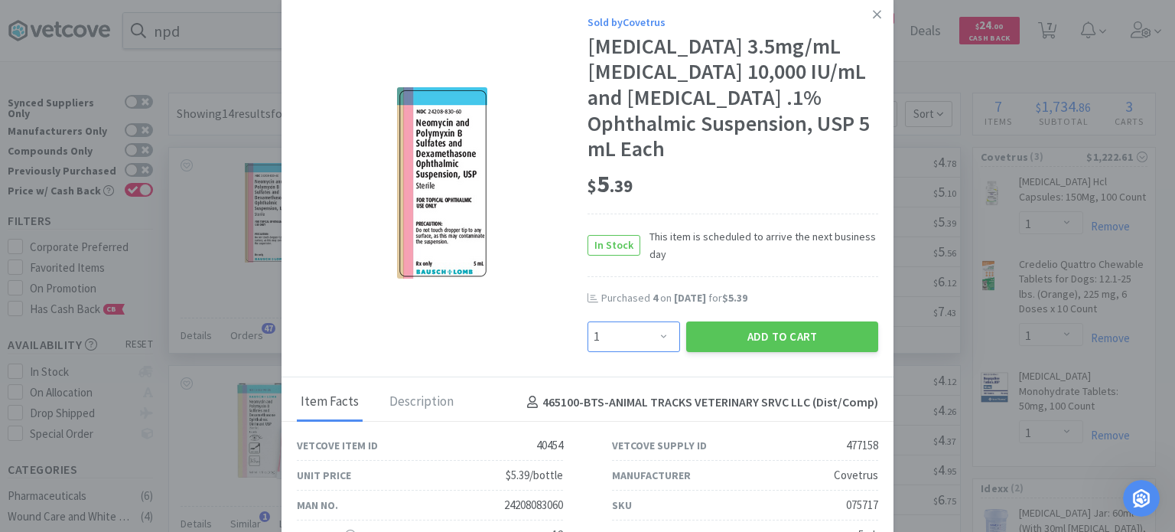
click at [663, 333] on select "Enter Quantity 1 2 3 4 5 6 7 8 9 10 11 12 13 14 15 16 17 18 19 20 Enter Quantity" at bounding box center [634, 336] width 93 height 31
select select "5"
click at [588, 321] on select "Enter Quantity 1 2 3 4 5 6 7 8 9 10 11 12 13 14 15 16 17 18 19 20 Enter Quantity" at bounding box center [634, 336] width 93 height 31
click at [715, 327] on button "Add to Cart" at bounding box center [782, 336] width 192 height 31
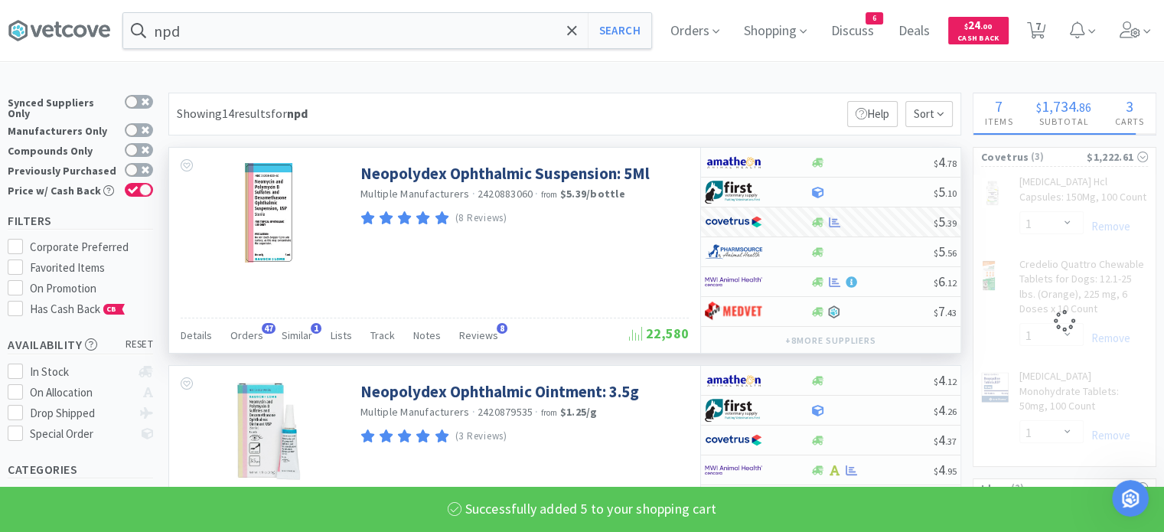
select select "5"
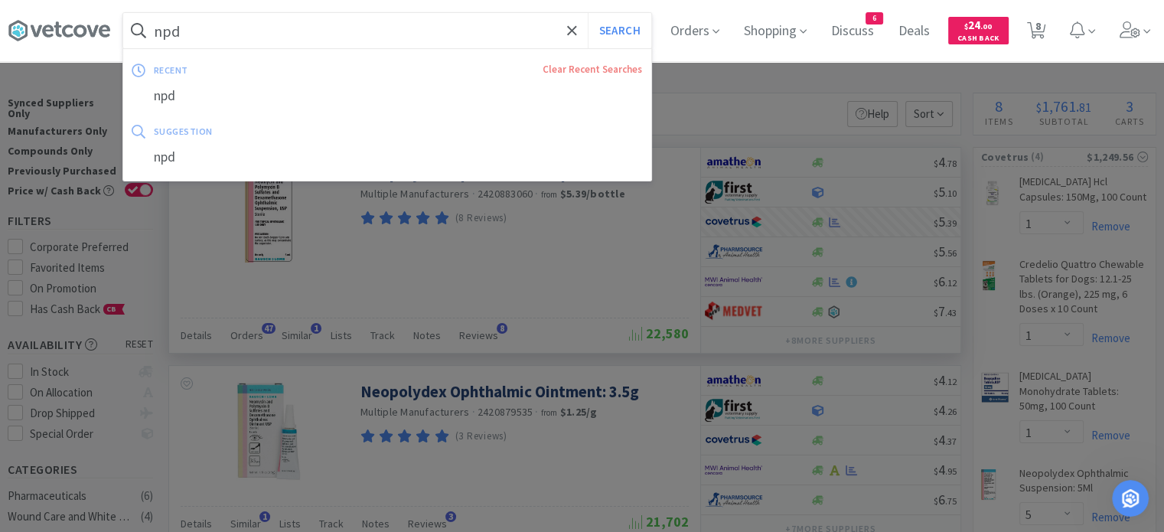
click at [505, 25] on input "npd" at bounding box center [387, 30] width 528 height 35
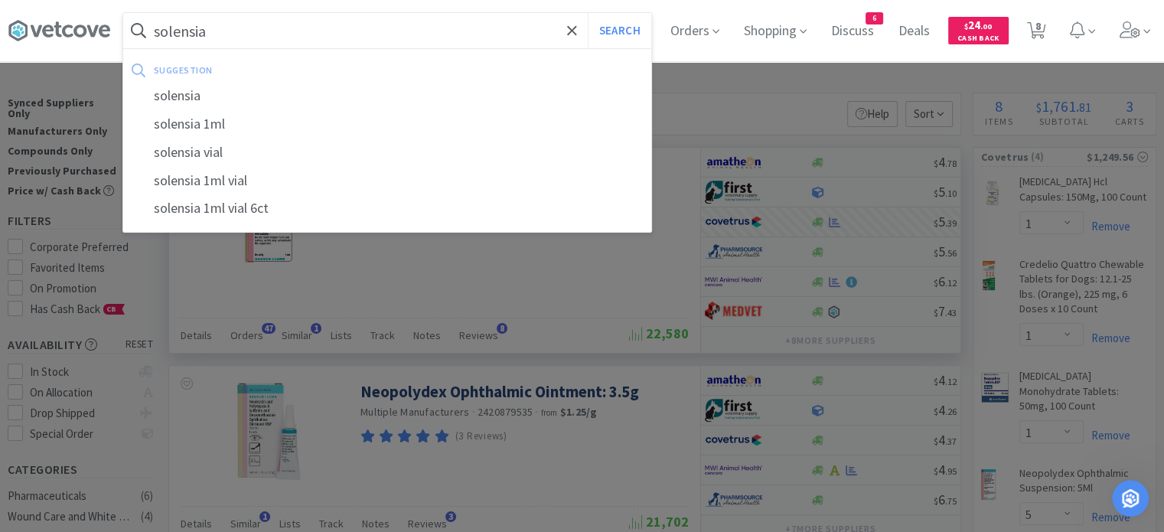
type input "solensia"
click at [588, 13] on button "Search" at bounding box center [620, 30] width 64 height 35
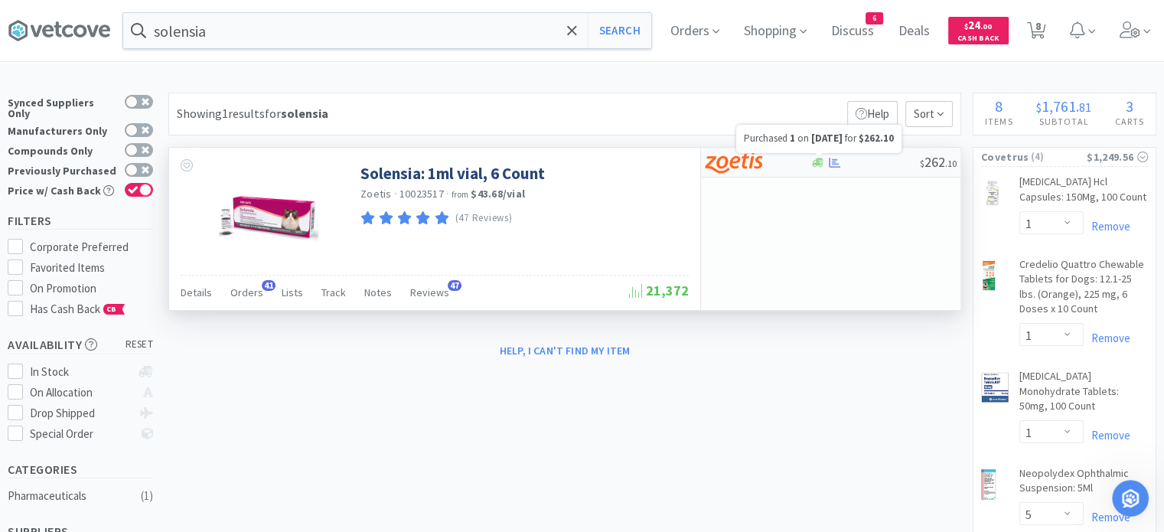
click at [838, 157] on icon at bounding box center [834, 162] width 11 height 11
select select "1"
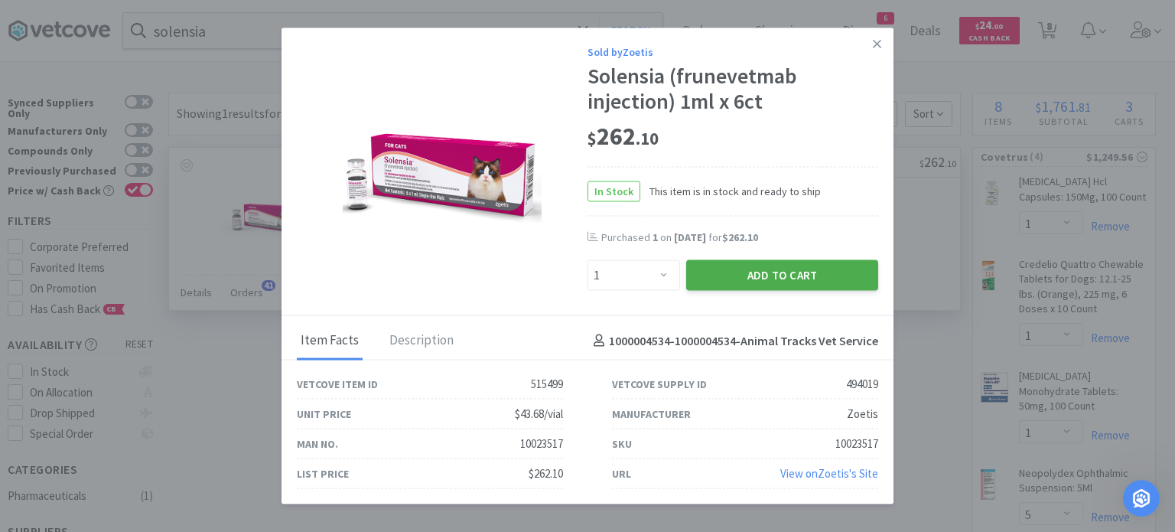
click at [772, 282] on button "Add to Cart" at bounding box center [782, 275] width 192 height 31
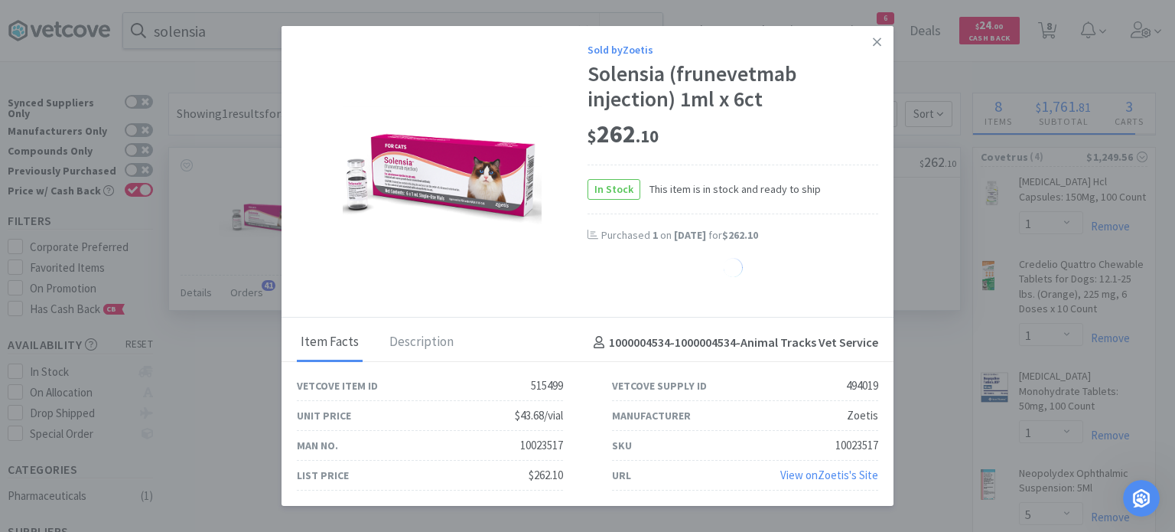
select select "1"
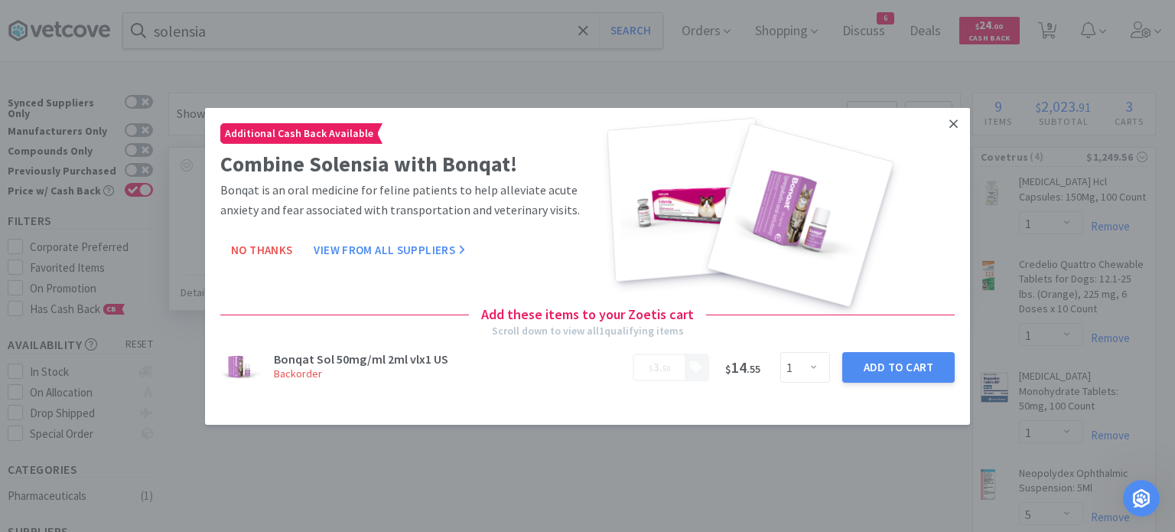
click at [953, 122] on icon at bounding box center [953, 123] width 8 height 14
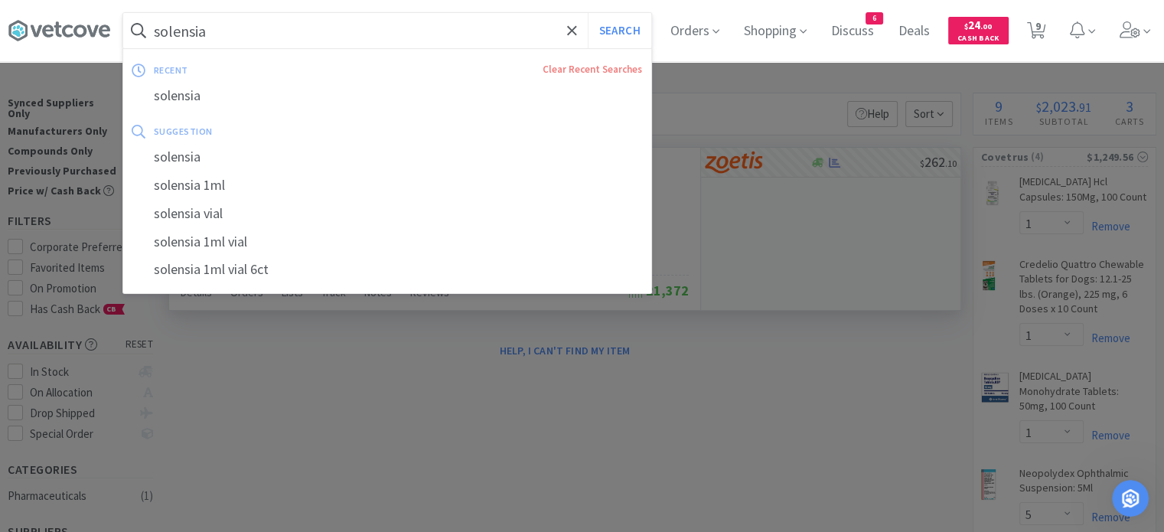
click at [539, 24] on input "solensia" at bounding box center [387, 30] width 528 height 35
type input "b"
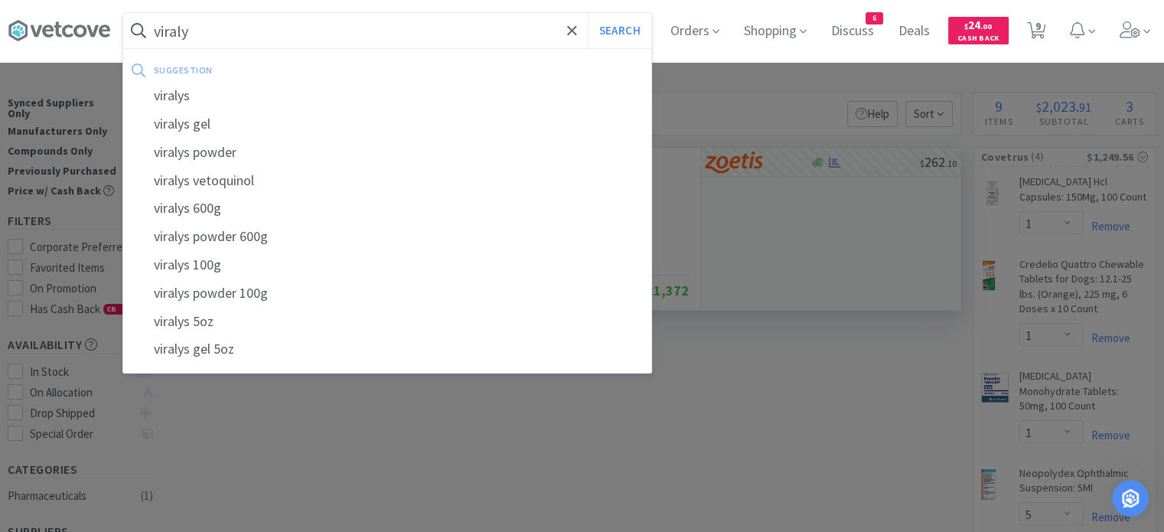
type input "viraly"
click at [588, 13] on button "Search" at bounding box center [620, 30] width 64 height 35
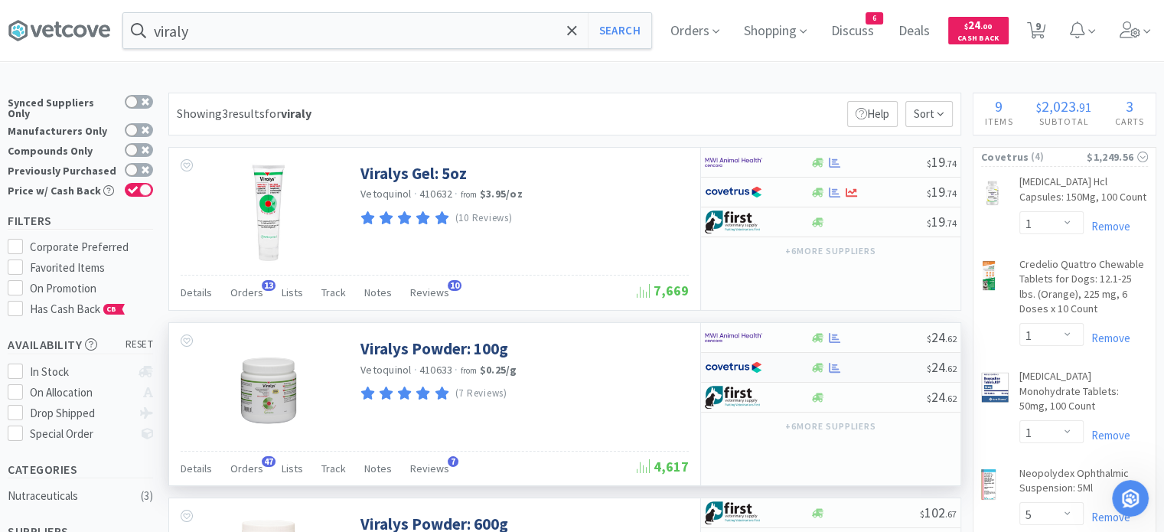
click at [854, 366] on div at bounding box center [867, 367] width 117 height 11
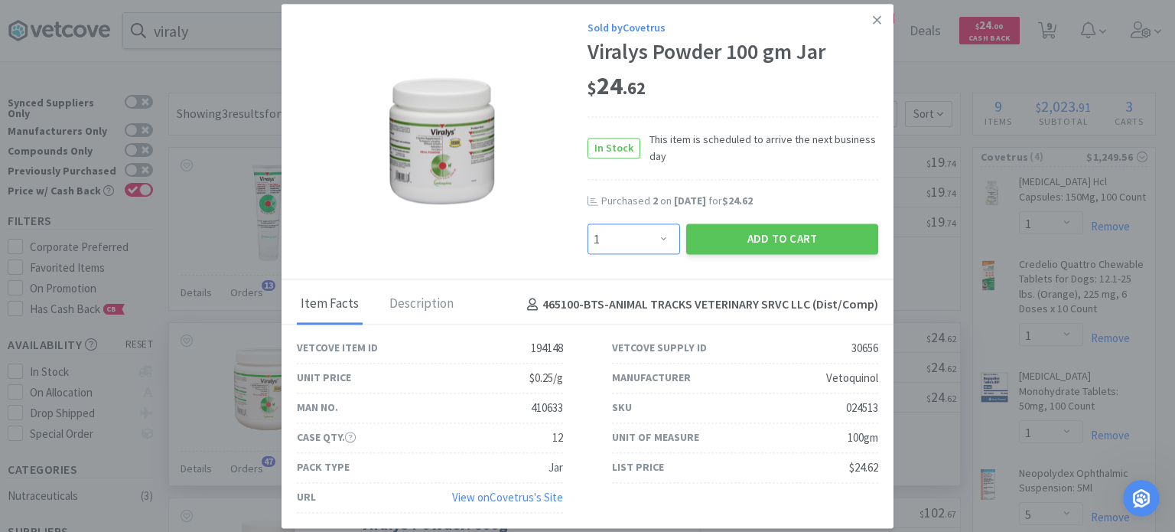
click at [649, 241] on select "Enter Quantity 1 2 3 4 5 6 7 8 9 10 11 12 13 14 15 16 17 18 19 20 Enter Quantity" at bounding box center [634, 239] width 93 height 31
select select "3"
click at [588, 224] on select "Enter Quantity 1 2 3 4 5 6 7 8 9 10 11 12 13 14 15 16 17 18 19 20 Enter Quantity" at bounding box center [634, 239] width 93 height 31
click at [744, 230] on button "Add to Cart" at bounding box center [782, 239] width 192 height 31
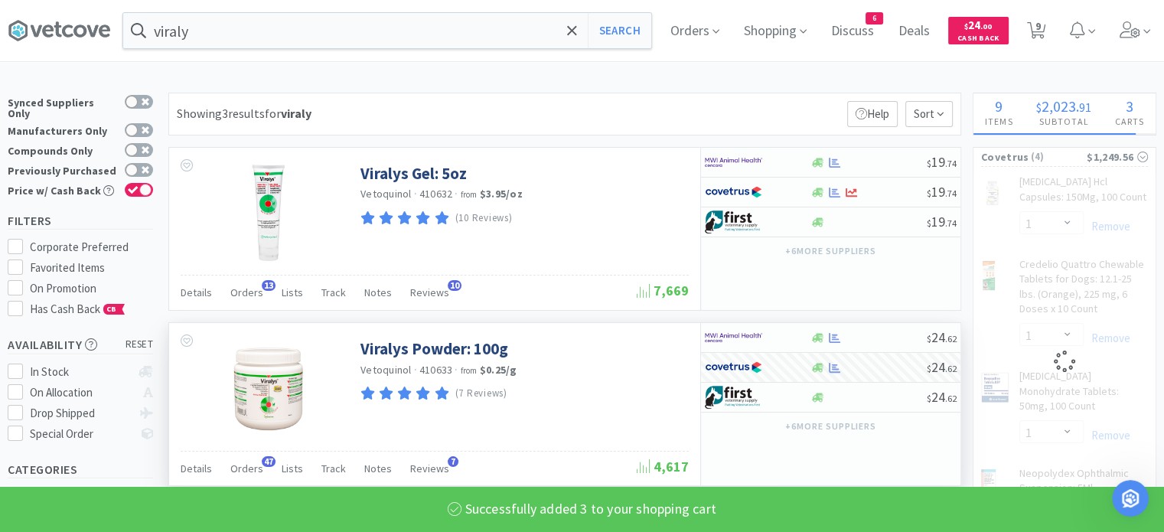
select select "3"
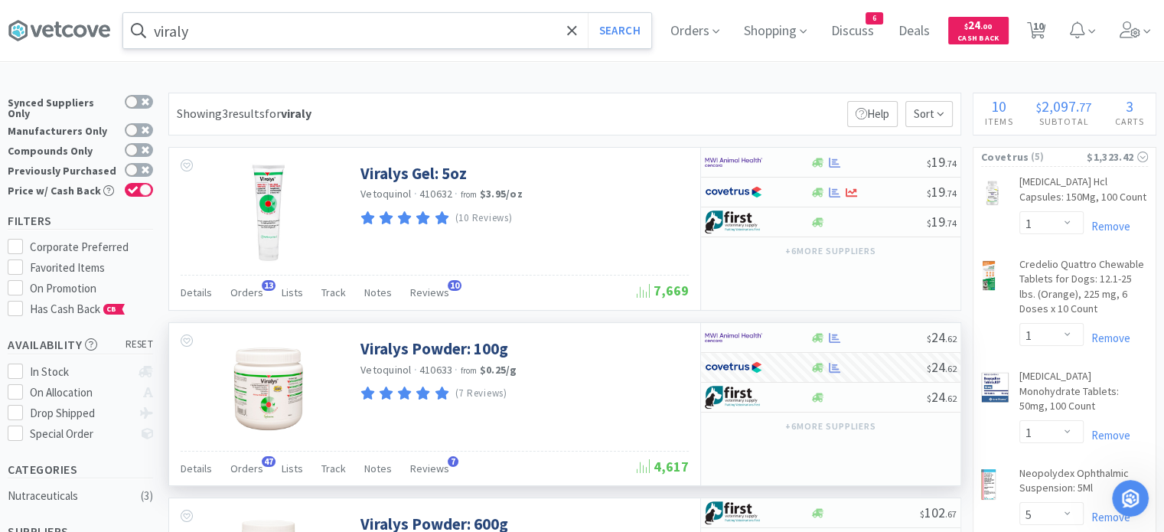
click at [508, 32] on input "viraly" at bounding box center [387, 30] width 528 height 35
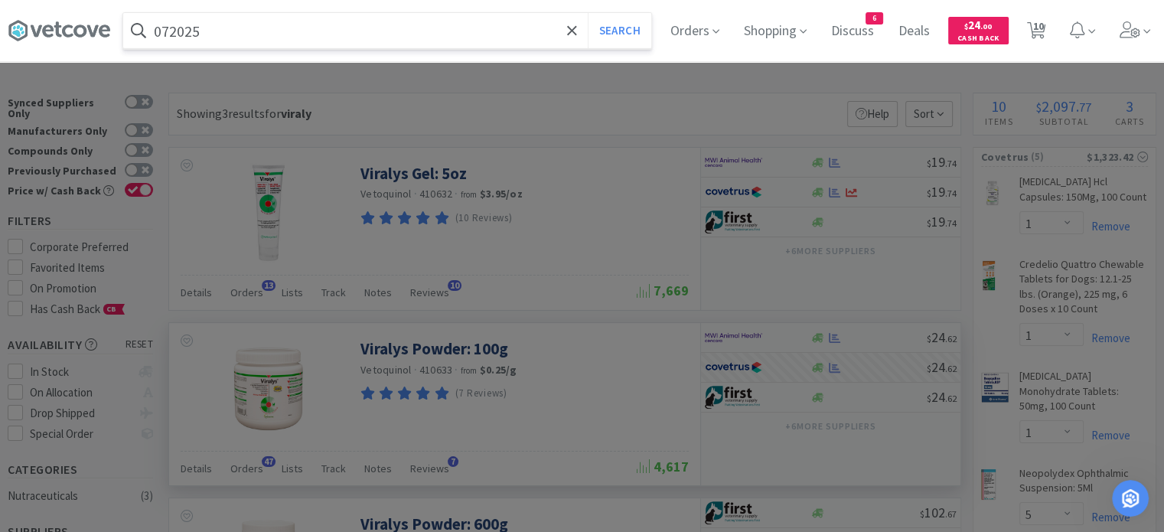
type input "072025"
click at [588, 13] on button "Search" at bounding box center [620, 30] width 64 height 35
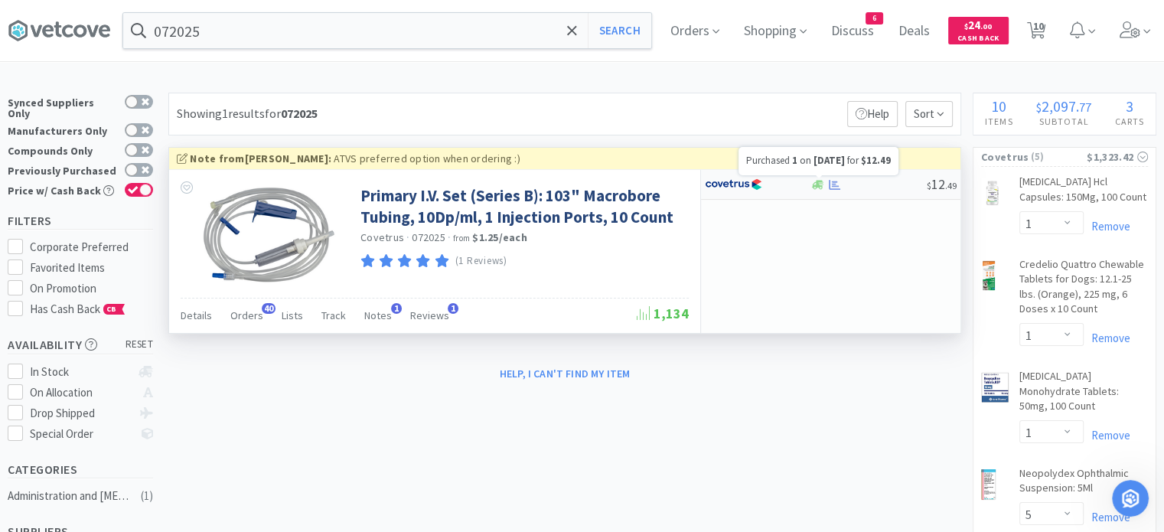
click at [837, 184] on icon at bounding box center [834, 185] width 11 height 10
select select "1"
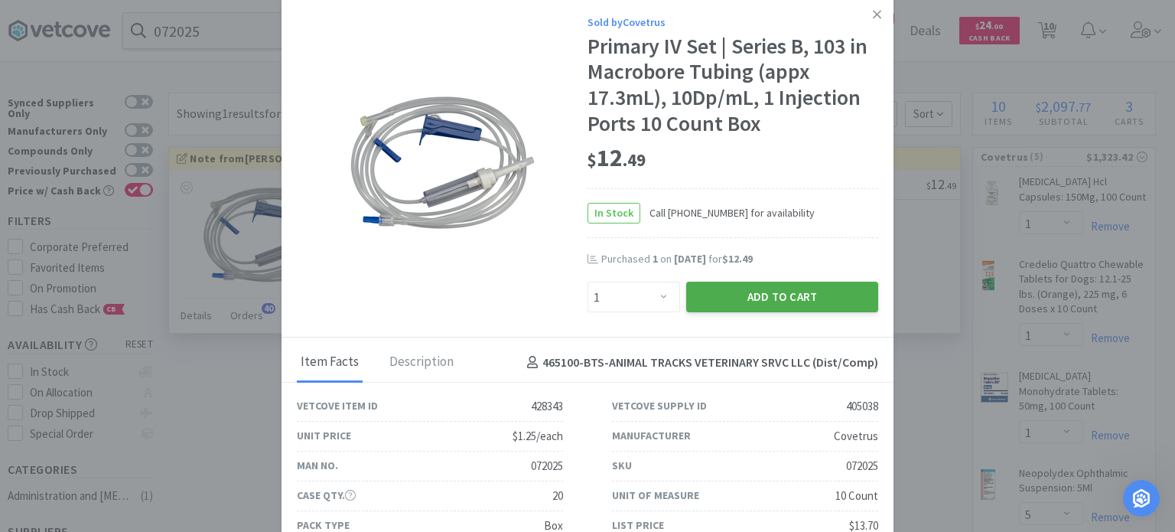
click at [744, 300] on button "Add to Cart" at bounding box center [782, 297] width 192 height 31
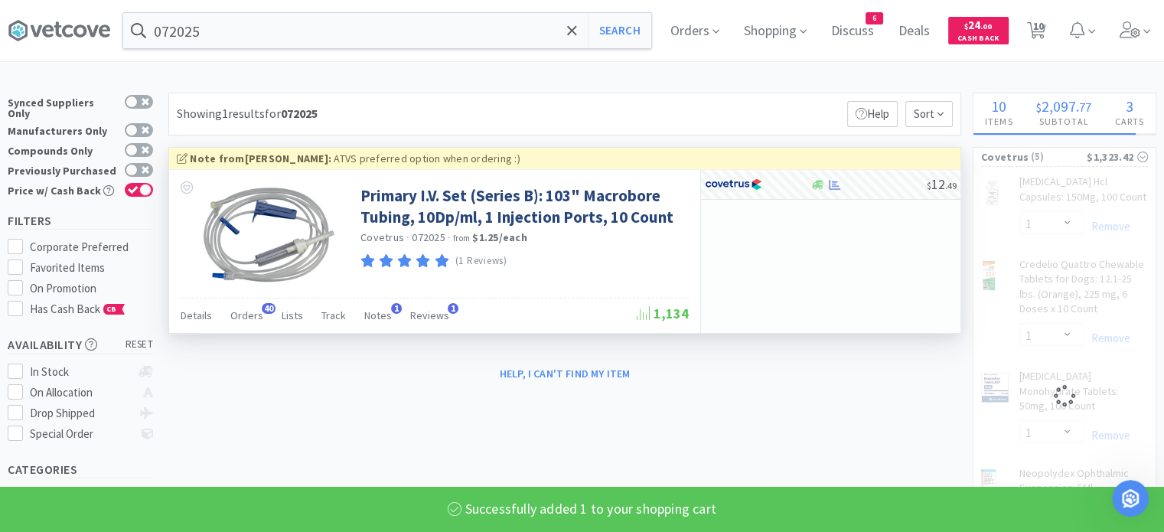
select select "1"
select select "3"
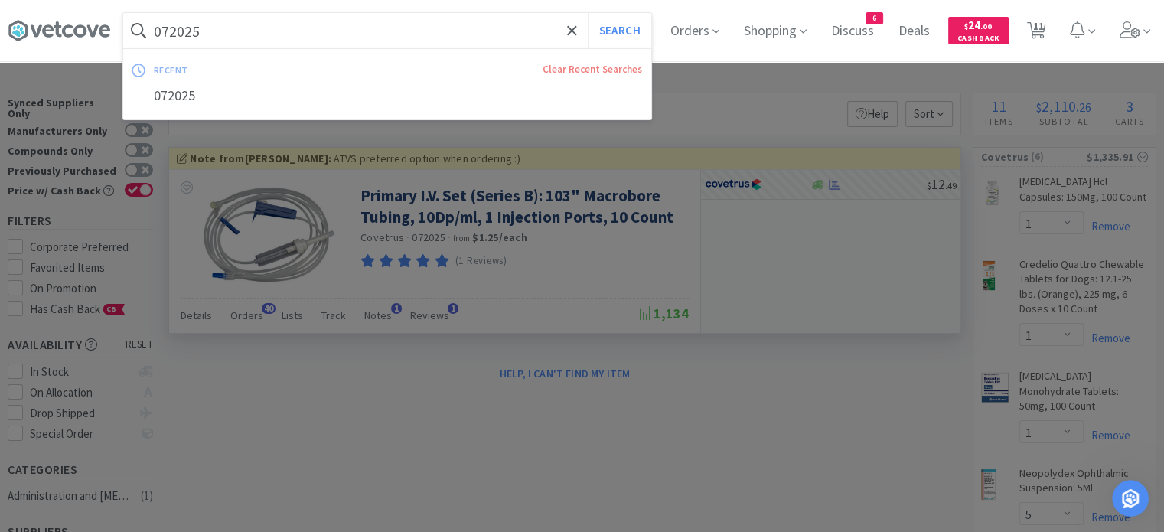
click at [567, 33] on input "072025" at bounding box center [387, 30] width 528 height 35
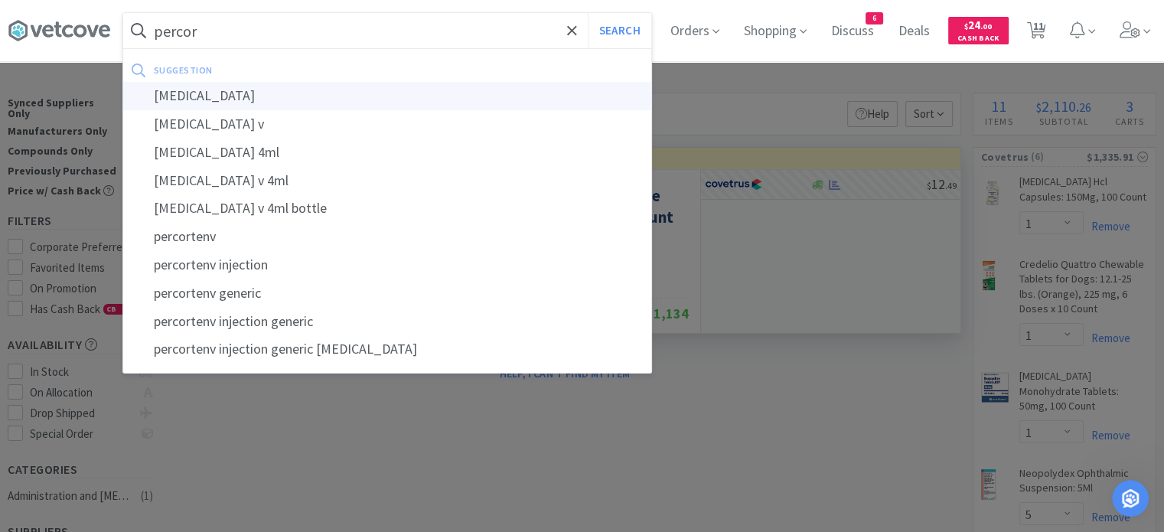
click at [533, 101] on div "[MEDICAL_DATA]" at bounding box center [387, 96] width 528 height 28
type input "[MEDICAL_DATA]"
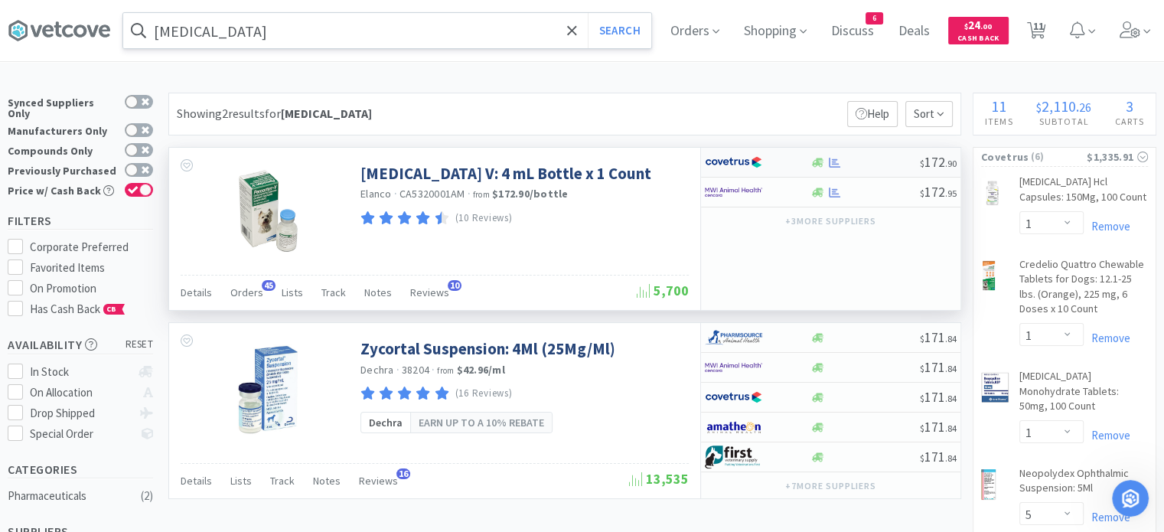
click at [835, 168] on div "$ 172 . 90" at bounding box center [830, 163] width 259 height 30
select select "1"
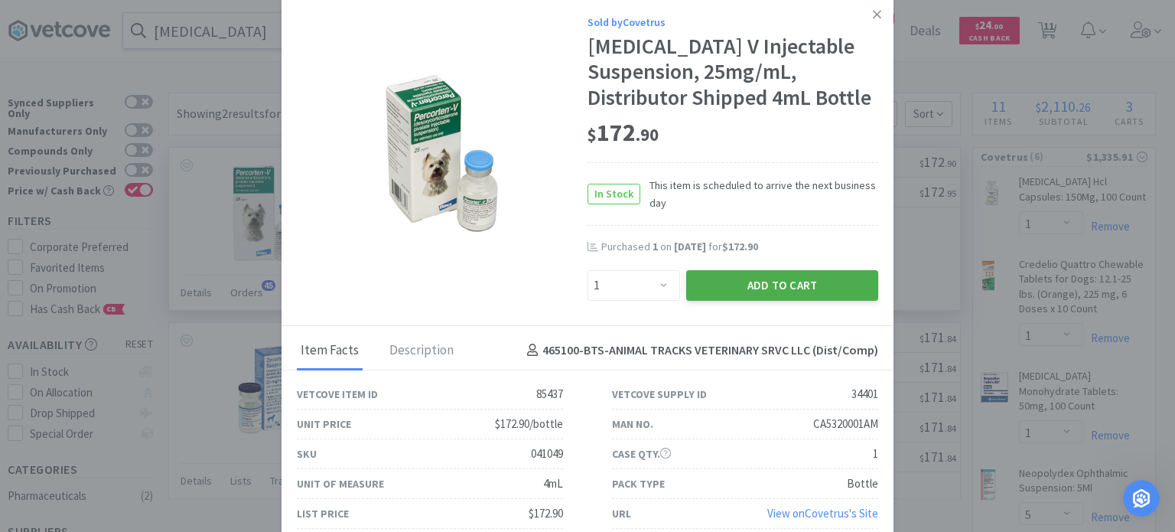
click at [736, 301] on button "Add to Cart" at bounding box center [782, 285] width 192 height 31
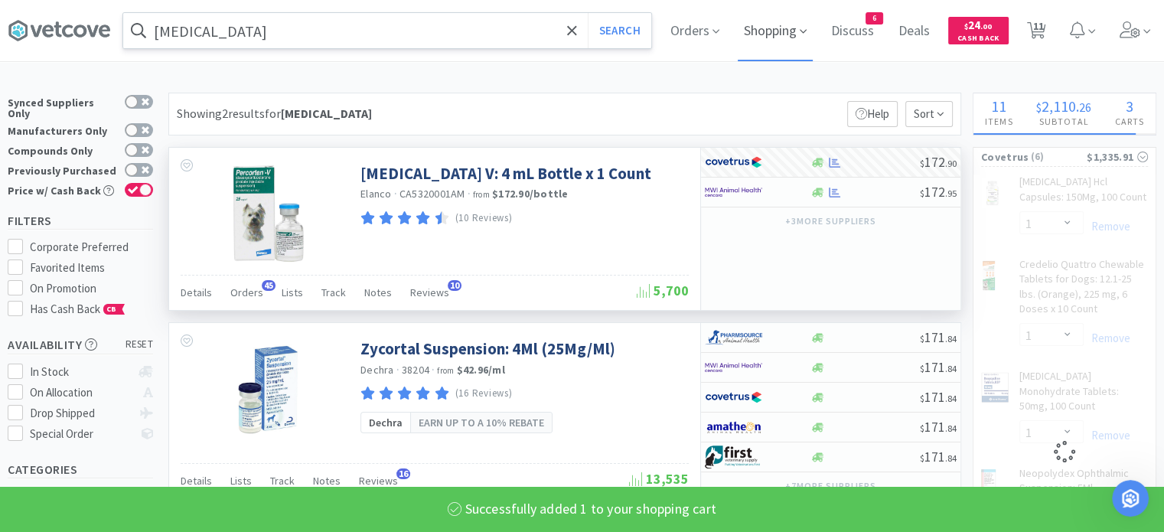
select select "1"
select select "3"
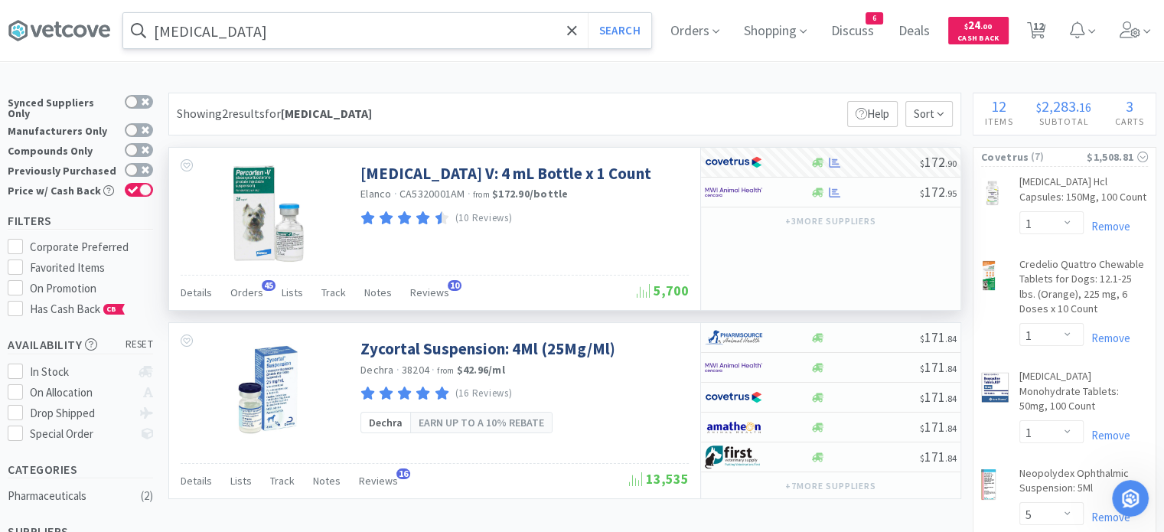
click at [371, 20] on input "[MEDICAL_DATA]" at bounding box center [387, 30] width 528 height 35
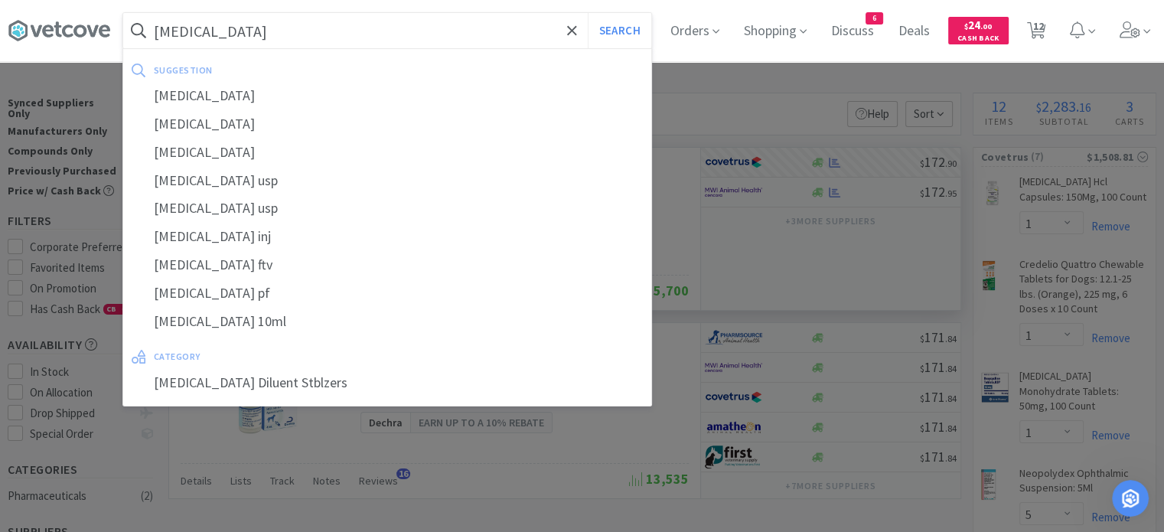
type input "[MEDICAL_DATA]"
click at [588, 13] on button "Search" at bounding box center [620, 30] width 64 height 35
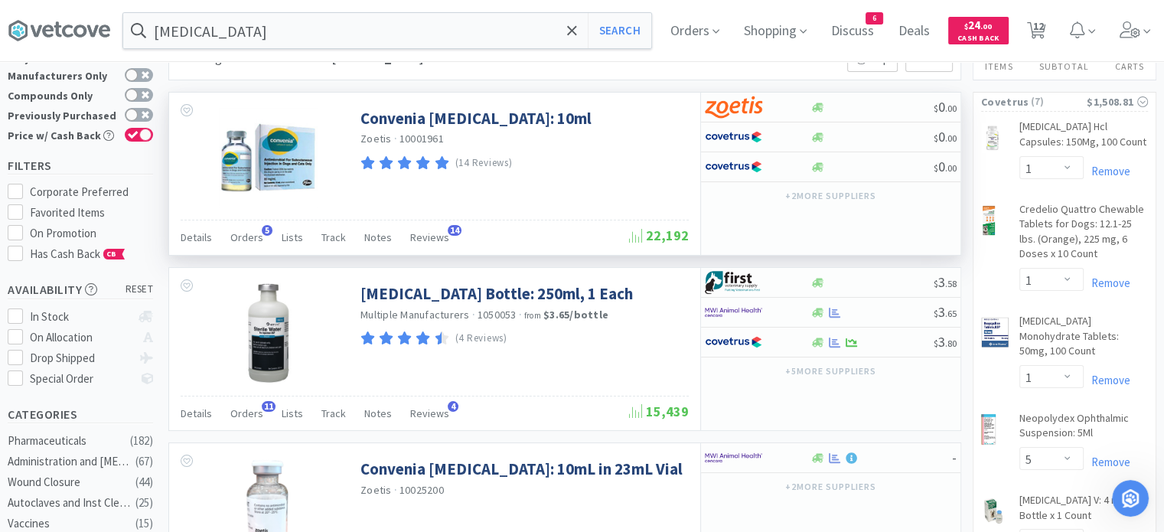
scroll to position [69, 0]
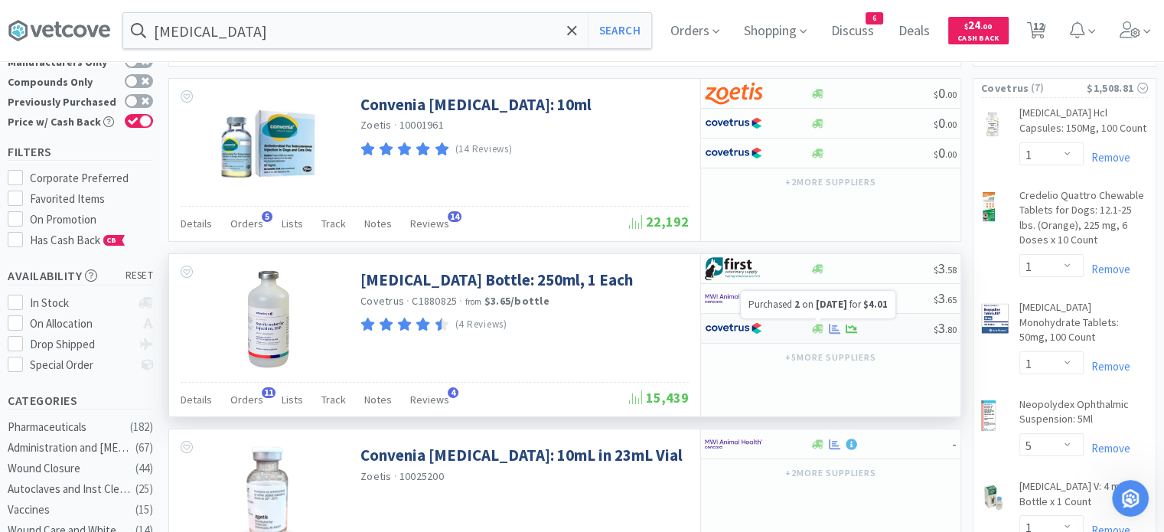
click at [831, 330] on icon at bounding box center [834, 328] width 11 height 11
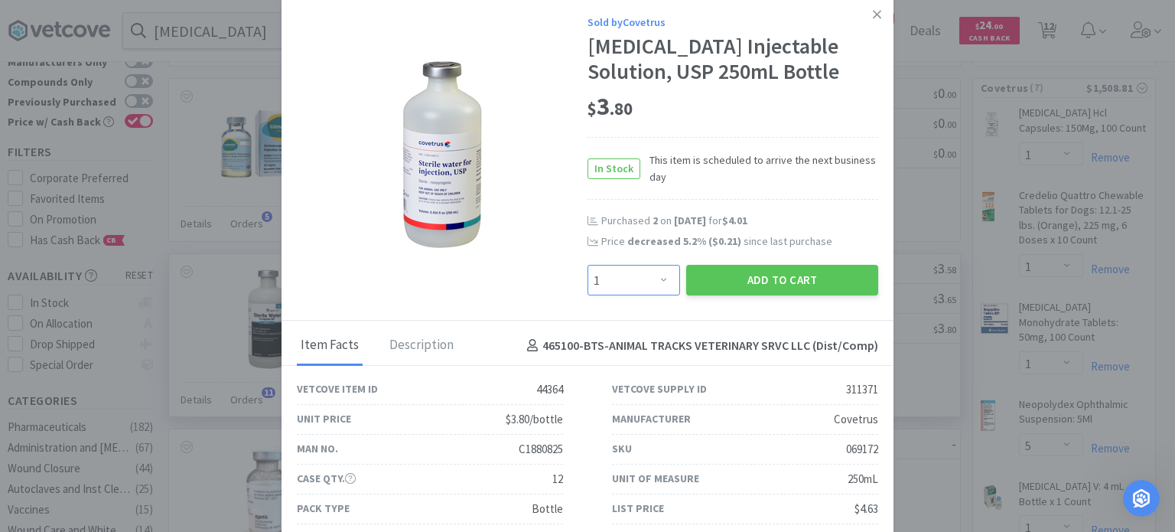
click at [640, 283] on select "Enter Quantity 1 2 3 4 5 6 7 8 9 10 11 12 13 14 15 16 17 18 19 20 Enter Quantity" at bounding box center [634, 280] width 93 height 31
select select "2"
click at [588, 265] on select "Enter Quantity 1 2 3 4 5 6 7 8 9 10 11 12 13 14 15 16 17 18 19 20 Enter Quantity" at bounding box center [634, 280] width 93 height 31
click at [729, 275] on button "Add to Cart" at bounding box center [782, 280] width 192 height 31
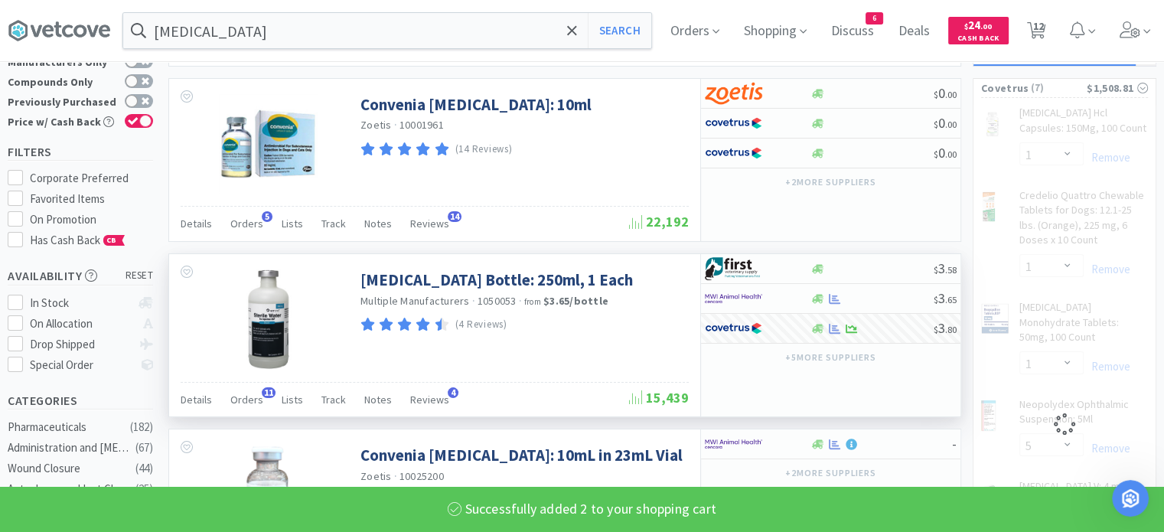
select select "2"
select select "3"
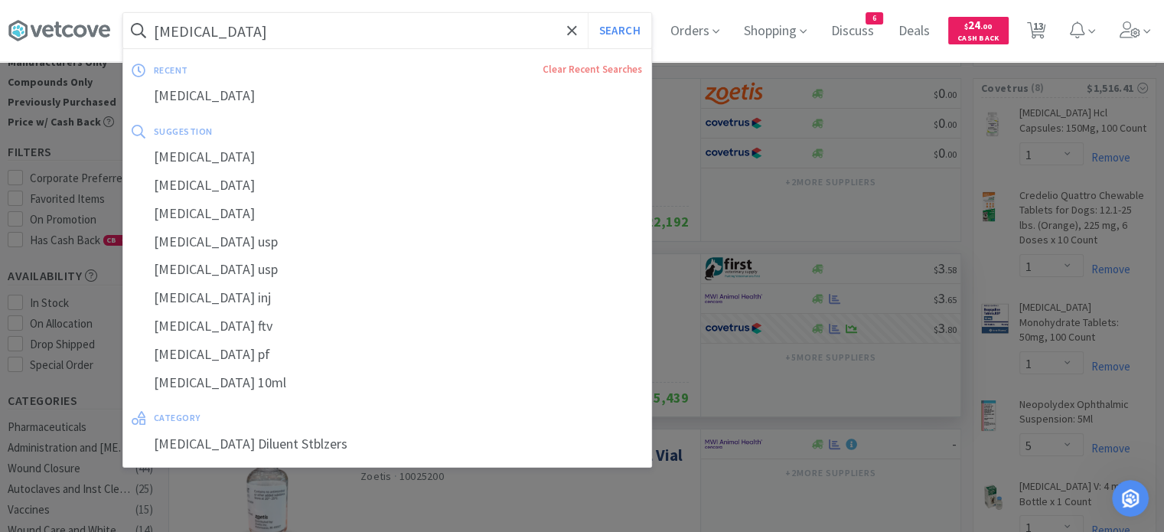
click at [334, 34] on input "[MEDICAL_DATA]" at bounding box center [387, 30] width 528 height 35
paste input "Chlorhexadine"
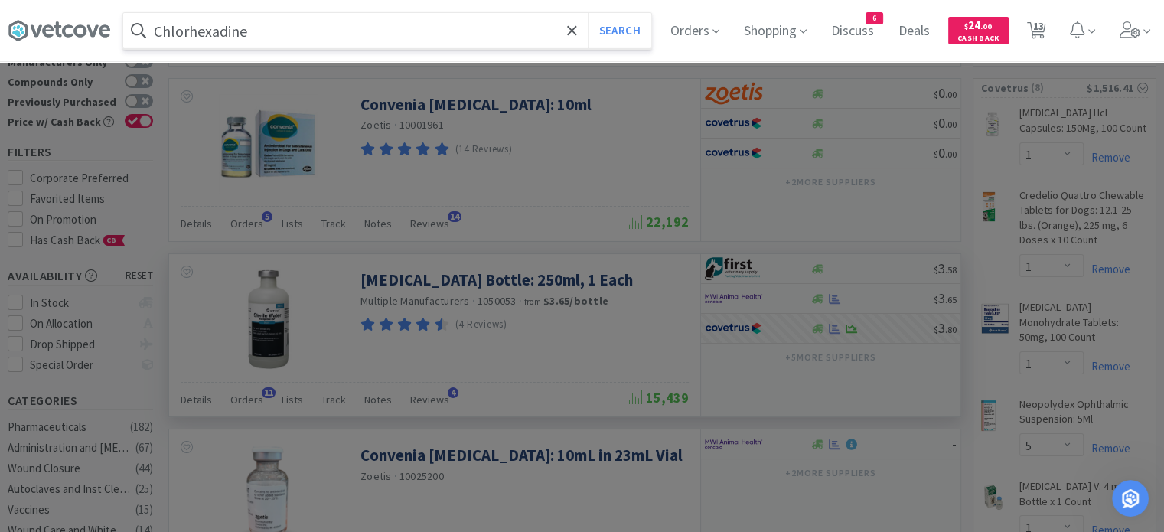
type input "Chlorhexadine"
click at [588, 13] on button "Search" at bounding box center [620, 30] width 64 height 35
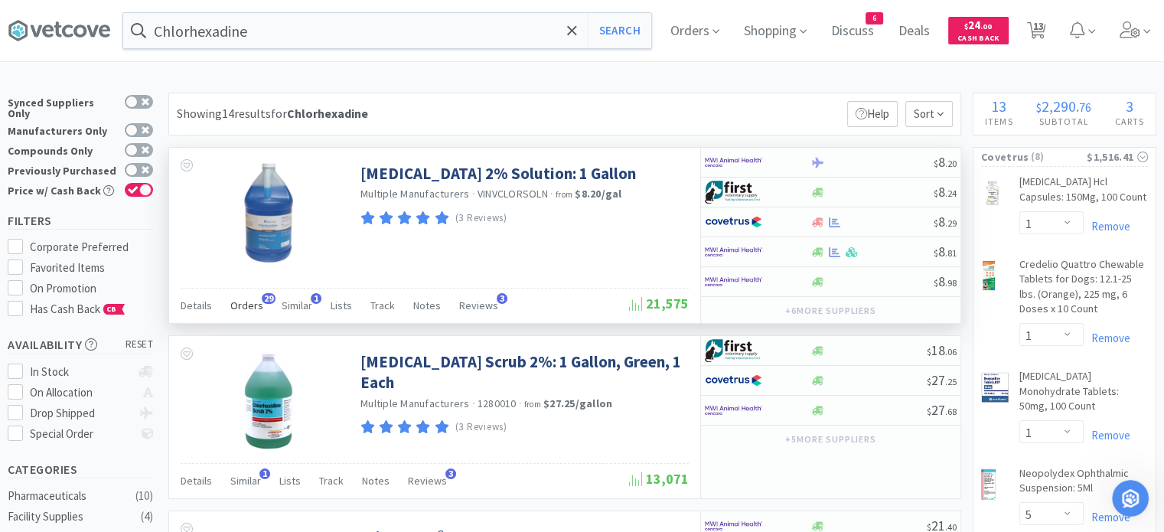
click at [233, 301] on span "Orders" at bounding box center [246, 305] width 33 height 14
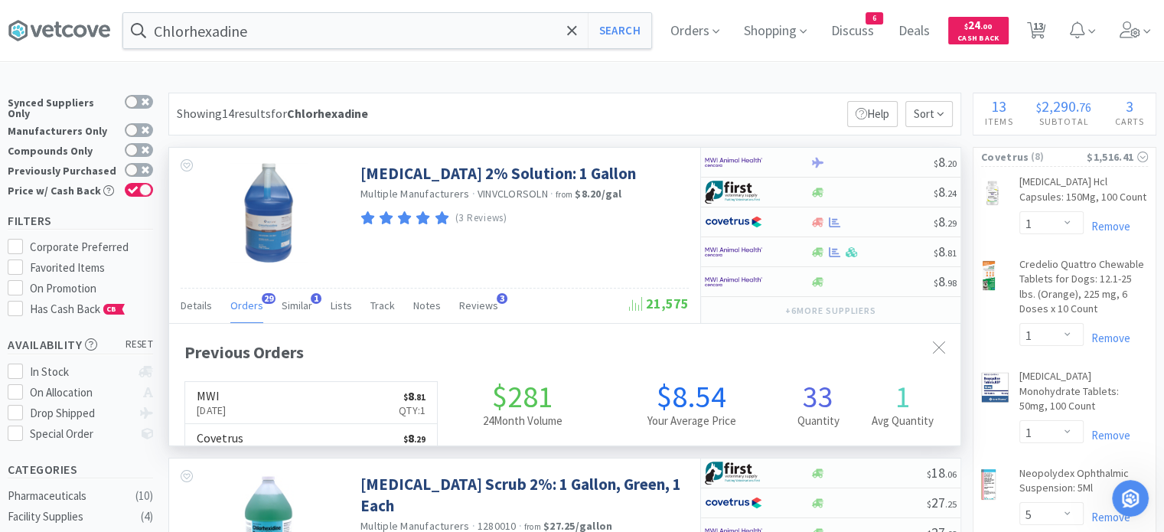
scroll to position [410, 791]
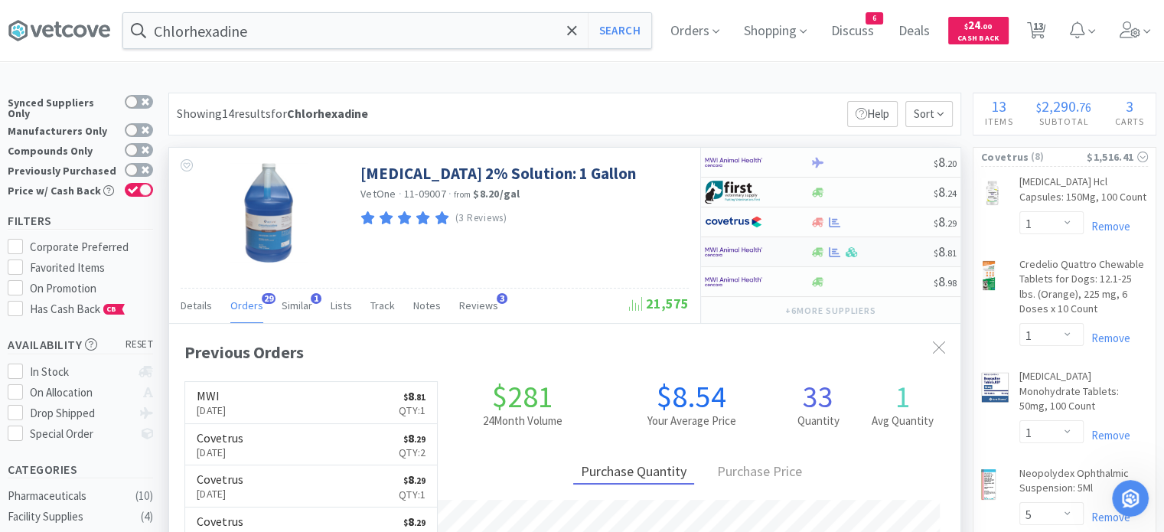
click at [881, 257] on div "$ 8 . 81" at bounding box center [830, 252] width 259 height 30
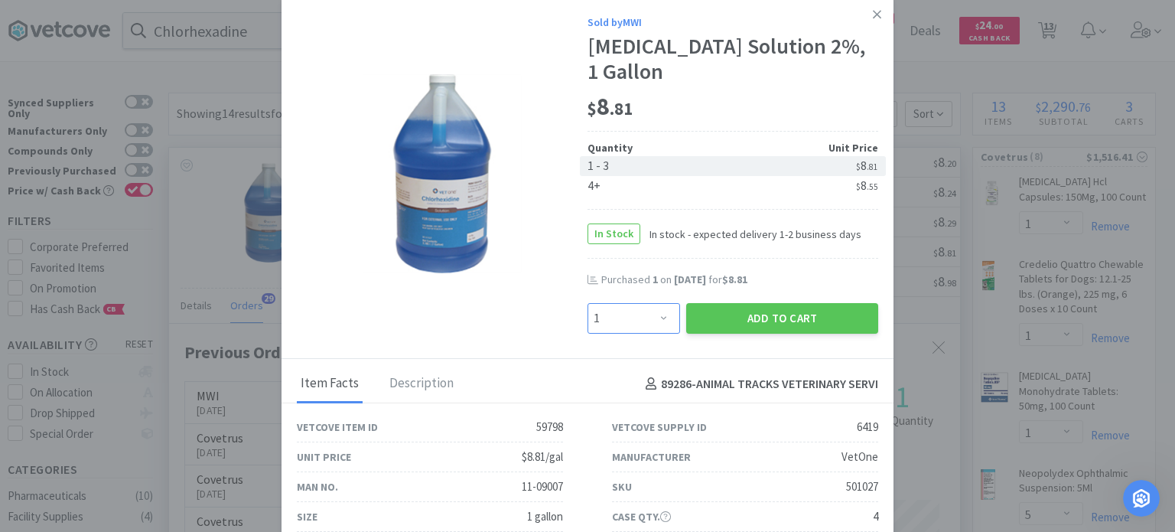
click at [615, 321] on select "Enter Quantity 1 2 3 4 5 6 7 8 9 10 11 12 13 14 15 16 17 18 19 20 Enter Quantity" at bounding box center [634, 318] width 93 height 31
select select "2"
click at [588, 303] on select "Enter Quantity 1 2 3 4 5 6 7 8 9 10 11 12 13 14 15 16 17 18 19 20 Enter Quantity" at bounding box center [634, 318] width 93 height 31
click at [756, 320] on button "Add to Cart" at bounding box center [782, 318] width 192 height 31
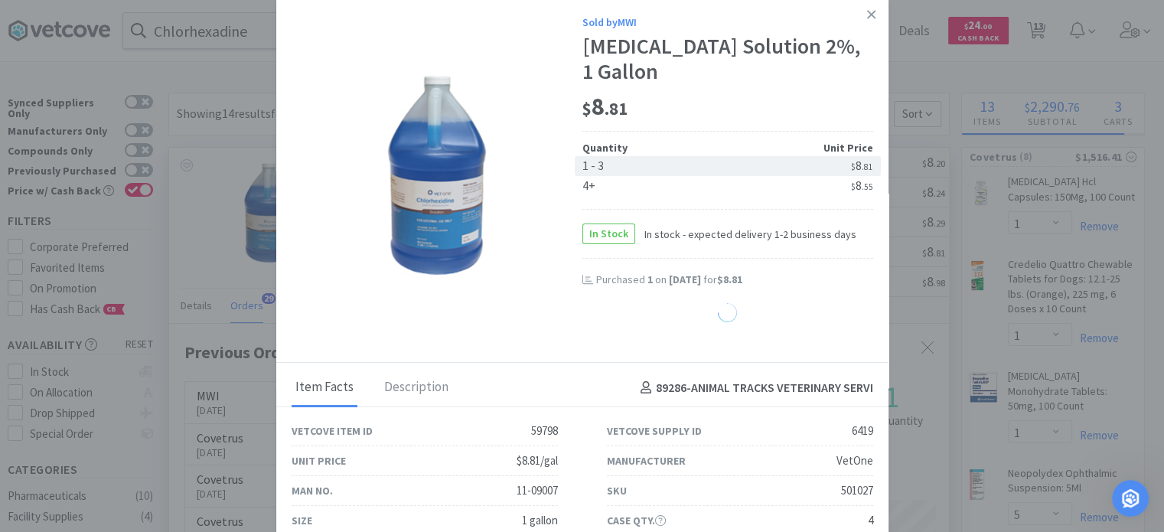
scroll to position [764691, 764309]
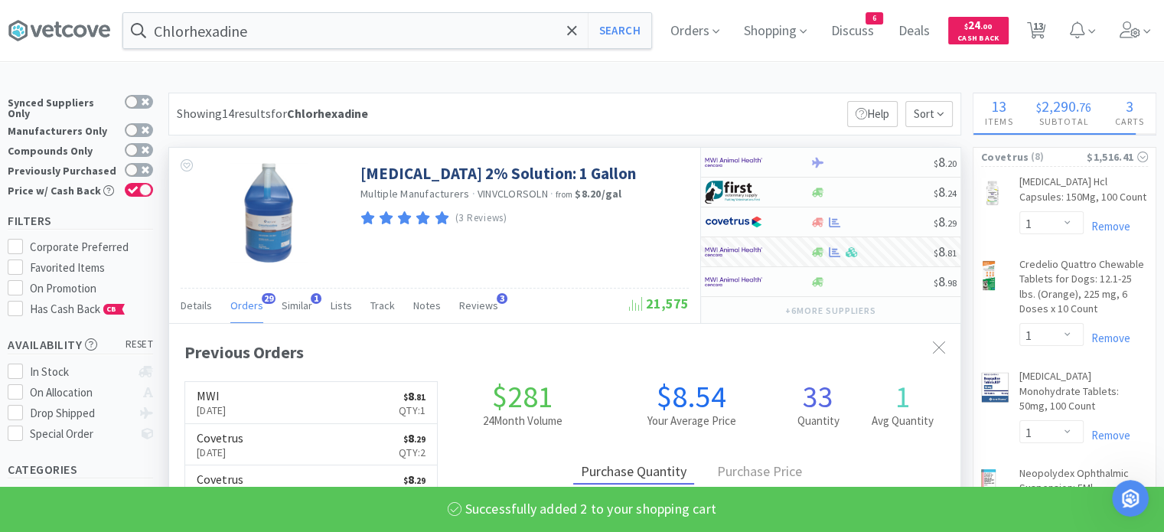
select select "2"
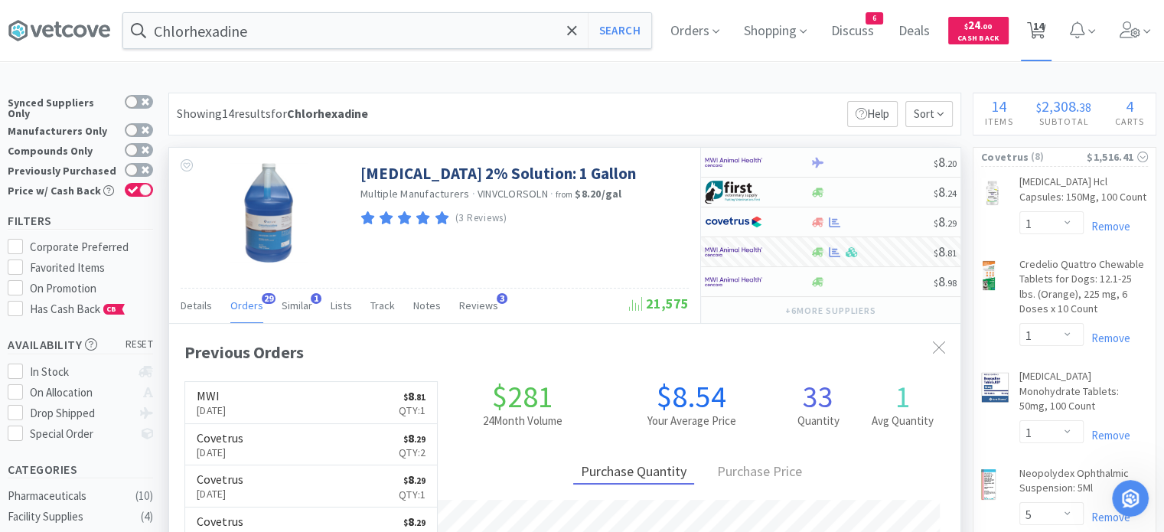
click at [1042, 36] on icon at bounding box center [1036, 30] width 19 height 17
select select "5"
select select "1"
select select "2"
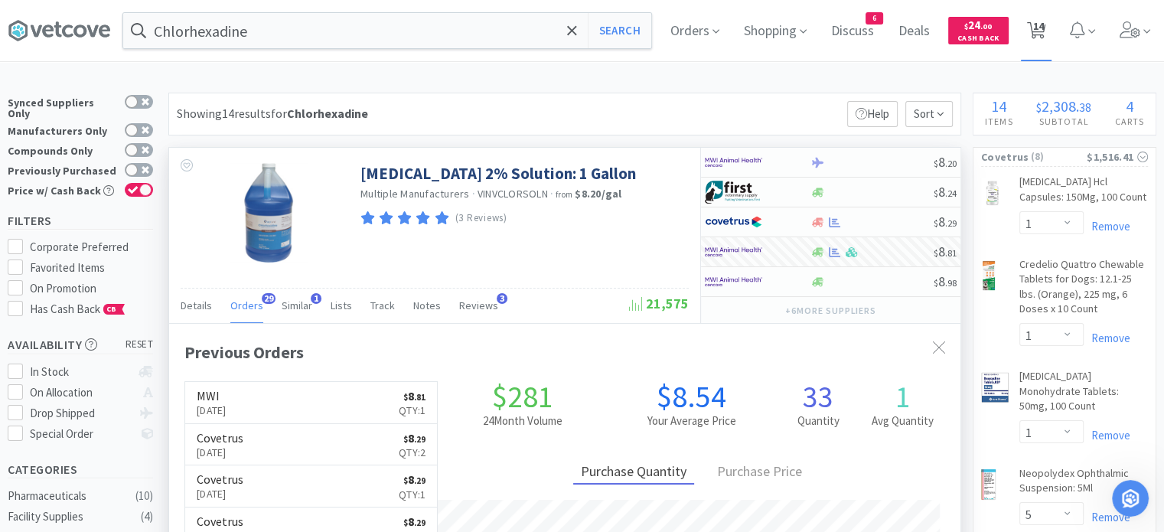
select select "2"
select select "1"
select select "5"
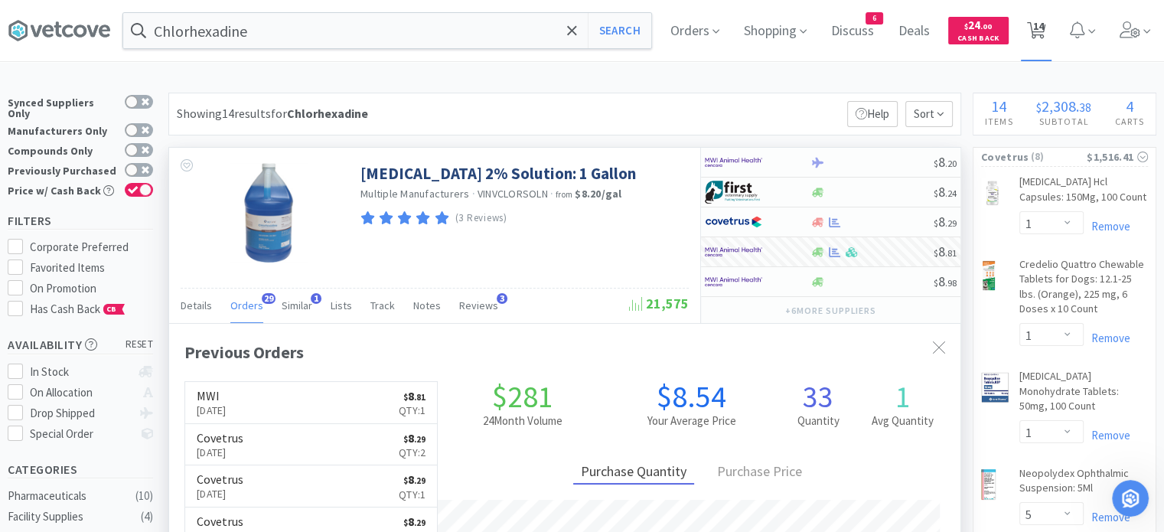
select select "1"
select select "2"
select select "3"
select select "2"
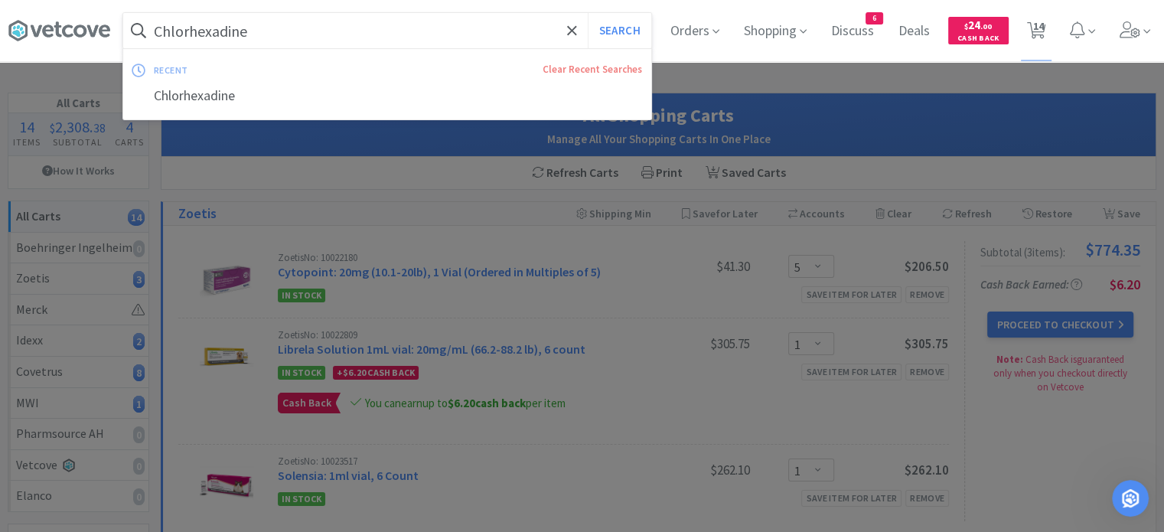
click at [505, 32] on input "Chlorhexadine" at bounding box center [387, 30] width 528 height 35
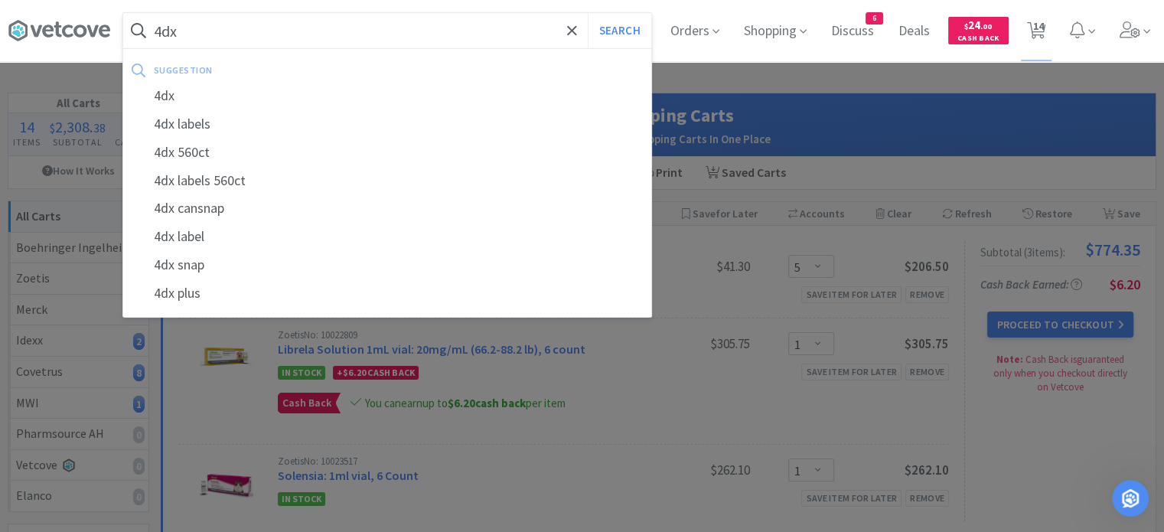
type input "4dx"
click at [588, 13] on button "Search" at bounding box center [620, 30] width 64 height 35
select select "1"
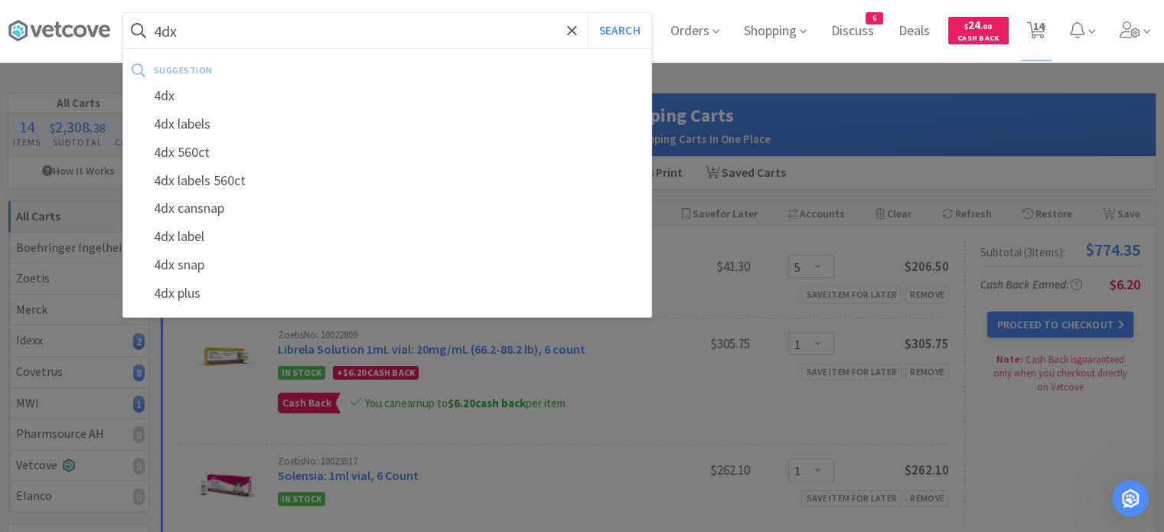
select select "5"
select select "1"
select select "2"
select select "3"
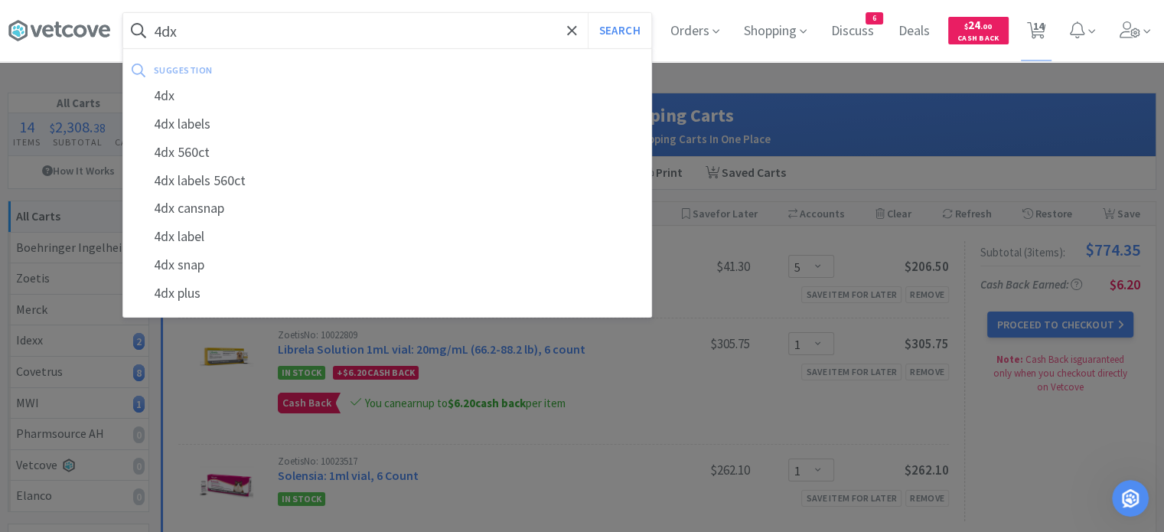
select select "2"
select select "5"
select select "1"
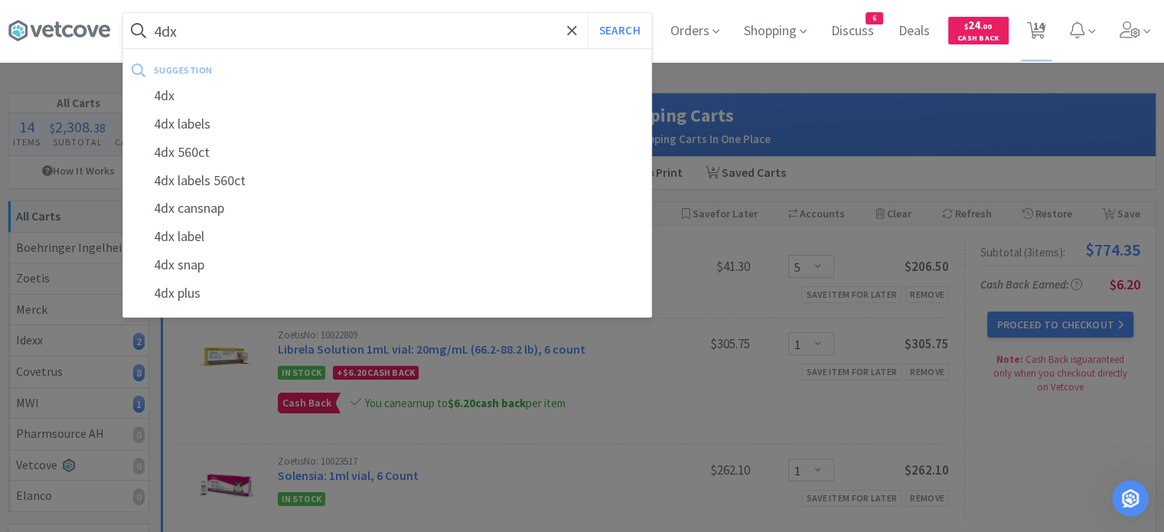
select select "1"
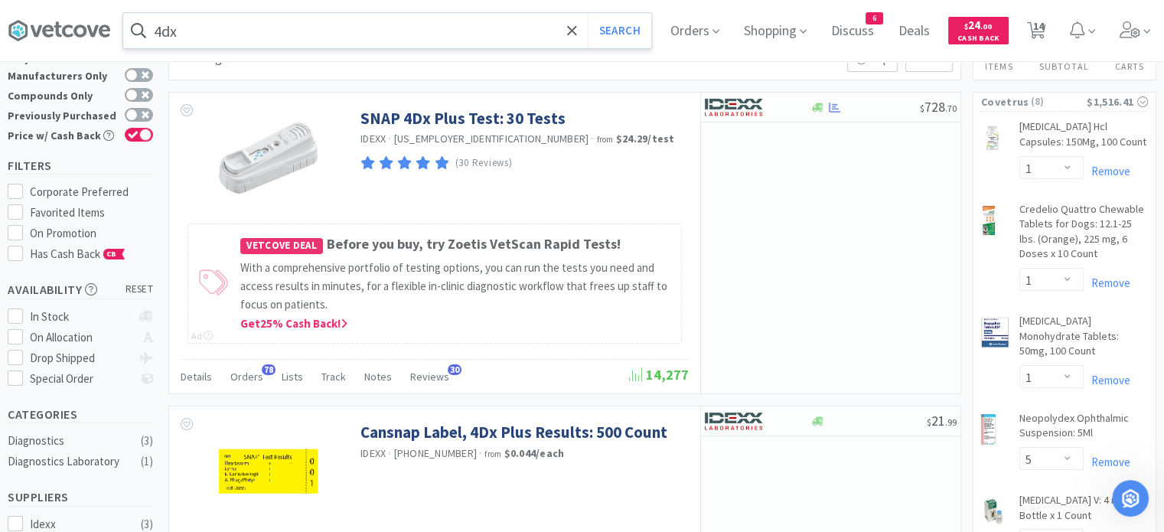
scroll to position [57, 0]
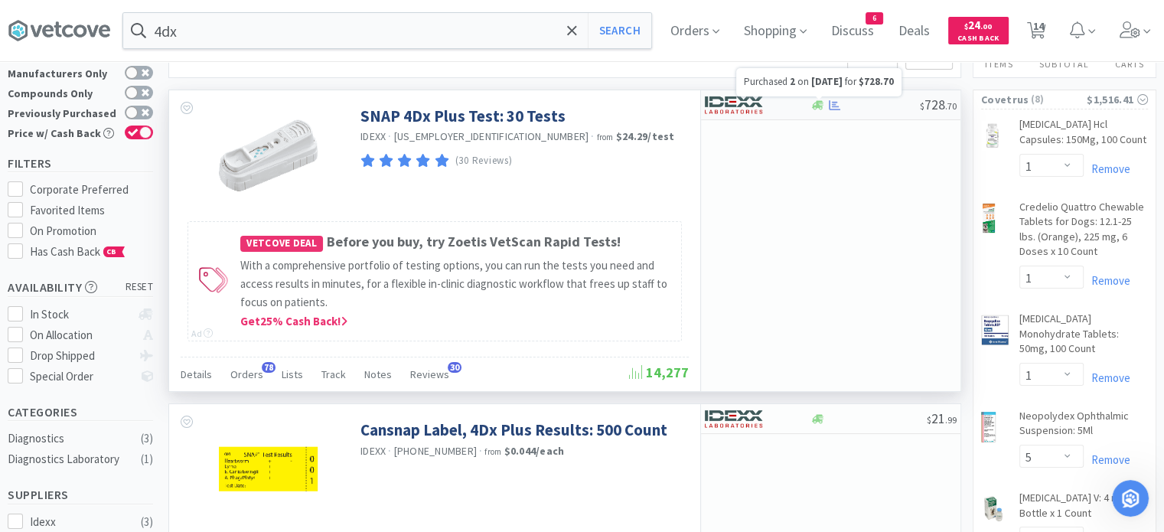
click at [829, 106] on icon at bounding box center [834, 104] width 11 height 10
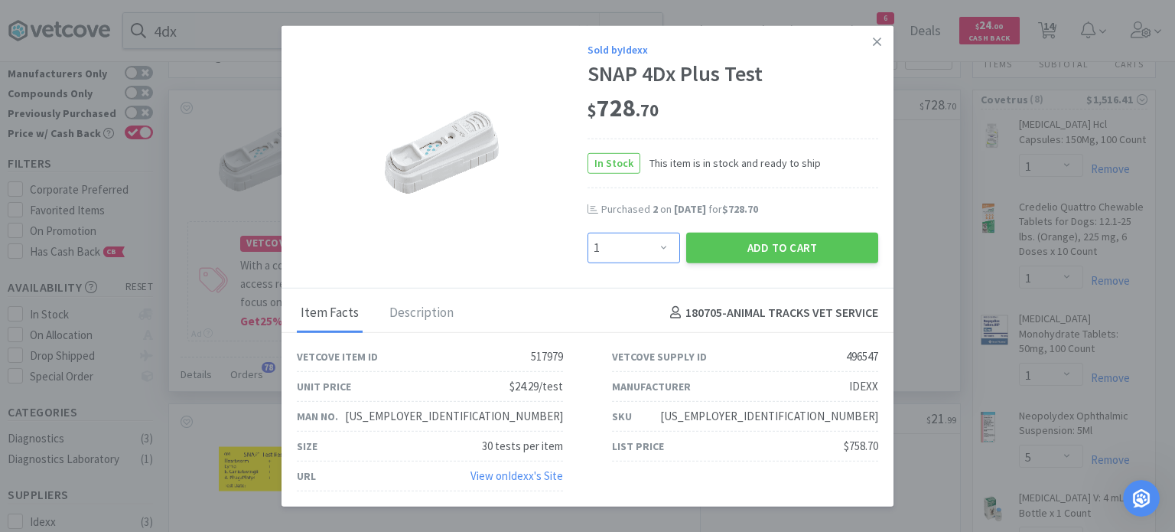
click at [663, 255] on select "Enter Quantity 1 2 3 4 5 6 7 8 9 10 11 12 13 14 15 16 17 18 19 20 Enter Quantity" at bounding box center [634, 247] width 93 height 31
select select "2"
click at [588, 233] on select "Enter Quantity 1 2 3 4 5 6 7 8 9 10 11 12 13 14 15 16 17 18 19 20 Enter Quantity" at bounding box center [634, 247] width 93 height 31
click at [732, 259] on button "Add to Cart" at bounding box center [782, 247] width 192 height 31
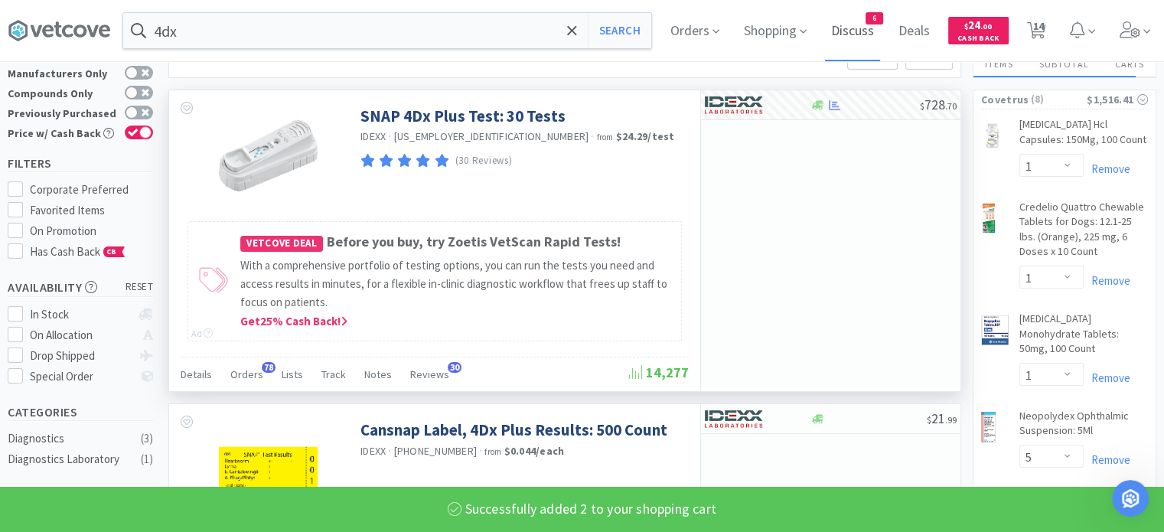
select select "2"
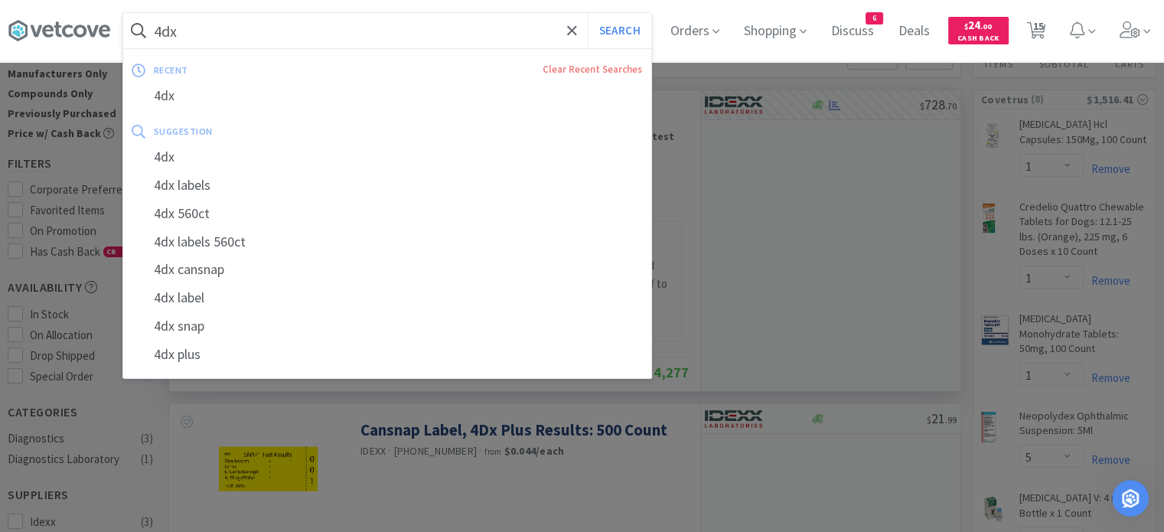
click at [395, 37] on input "4dx" at bounding box center [387, 30] width 528 height 35
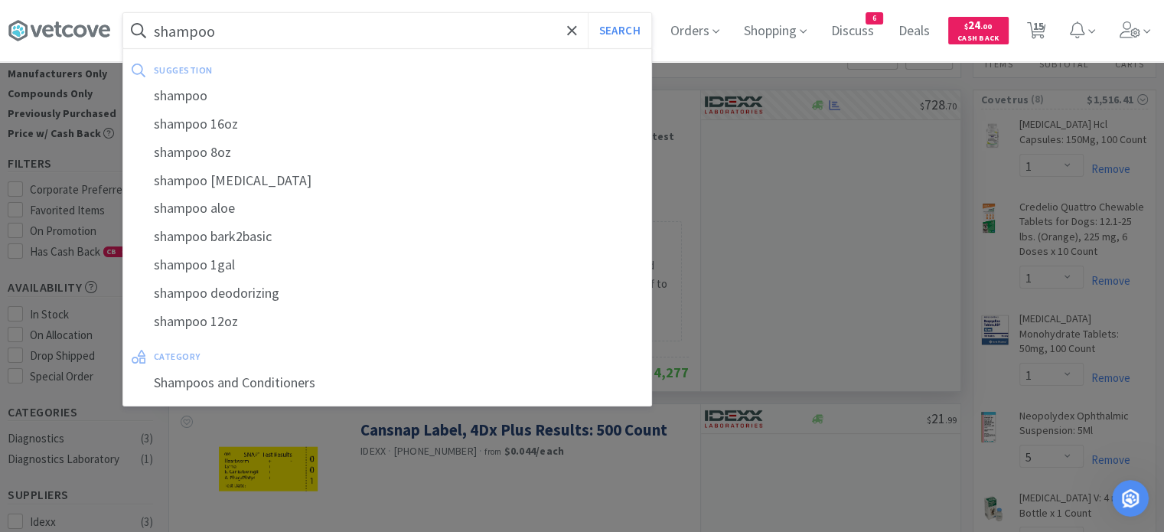
type input "shampoo"
click at [588, 13] on button "Search" at bounding box center [620, 30] width 64 height 35
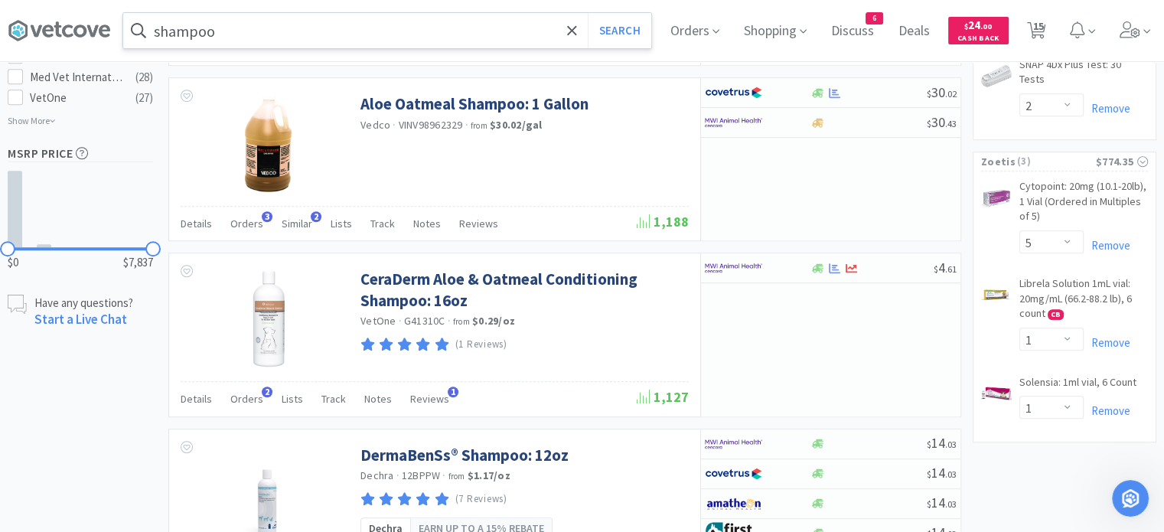
scroll to position [1181, 0]
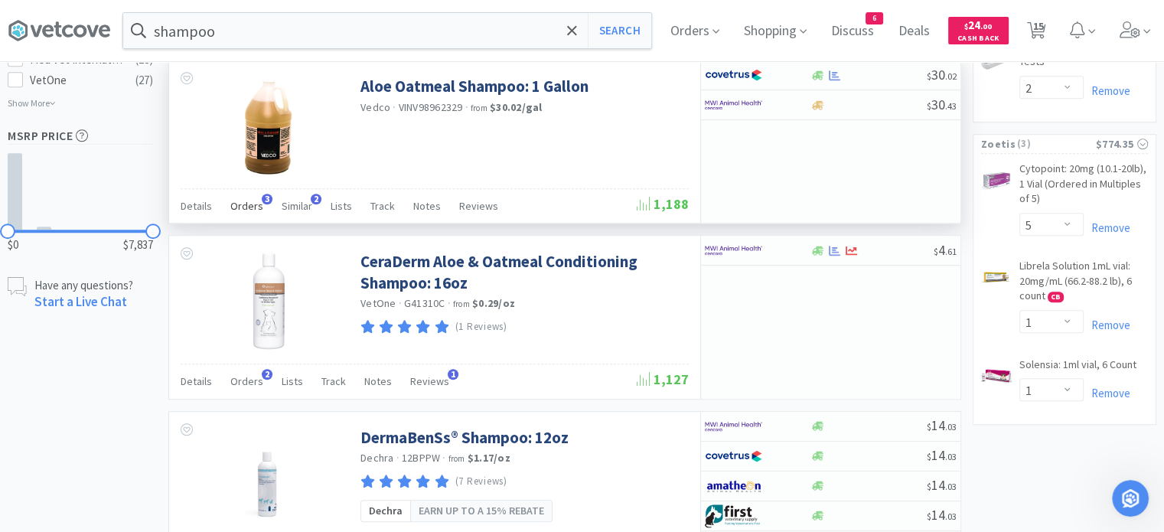
click at [246, 194] on div "Orders 3" at bounding box center [246, 208] width 33 height 29
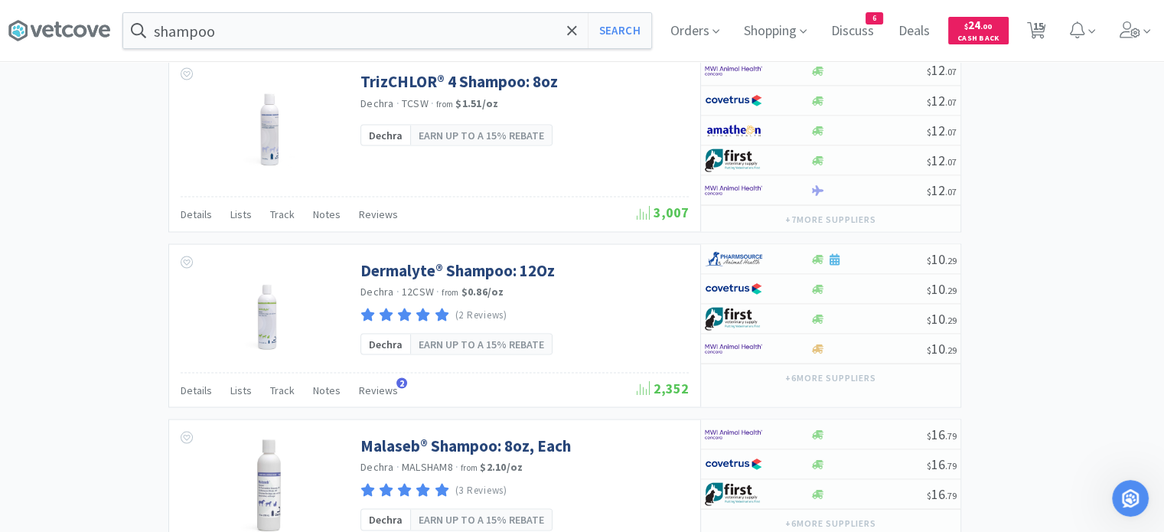
scroll to position [3001, 0]
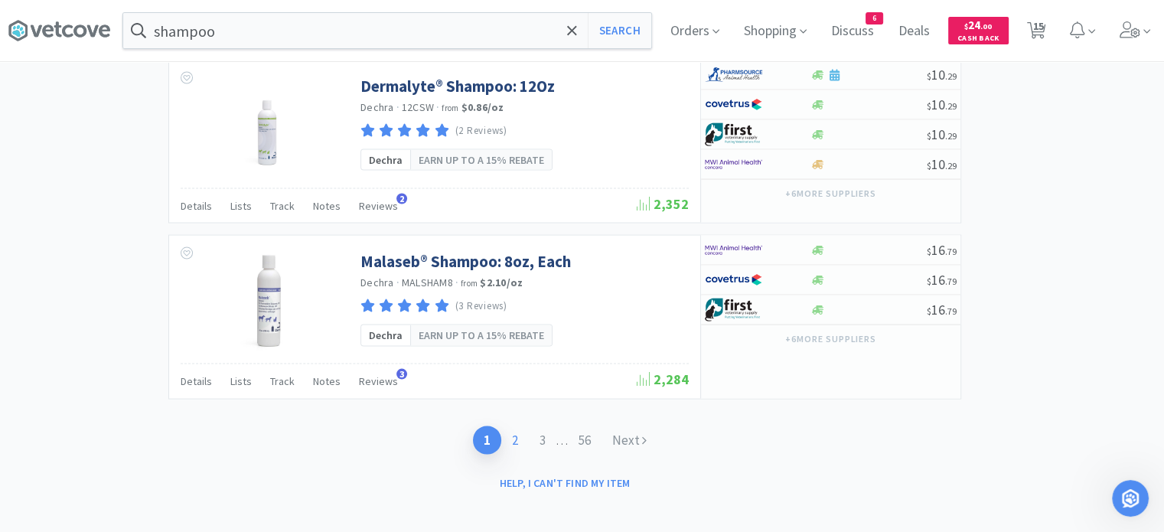
click at [513, 434] on link "2" at bounding box center [515, 440] width 28 height 28
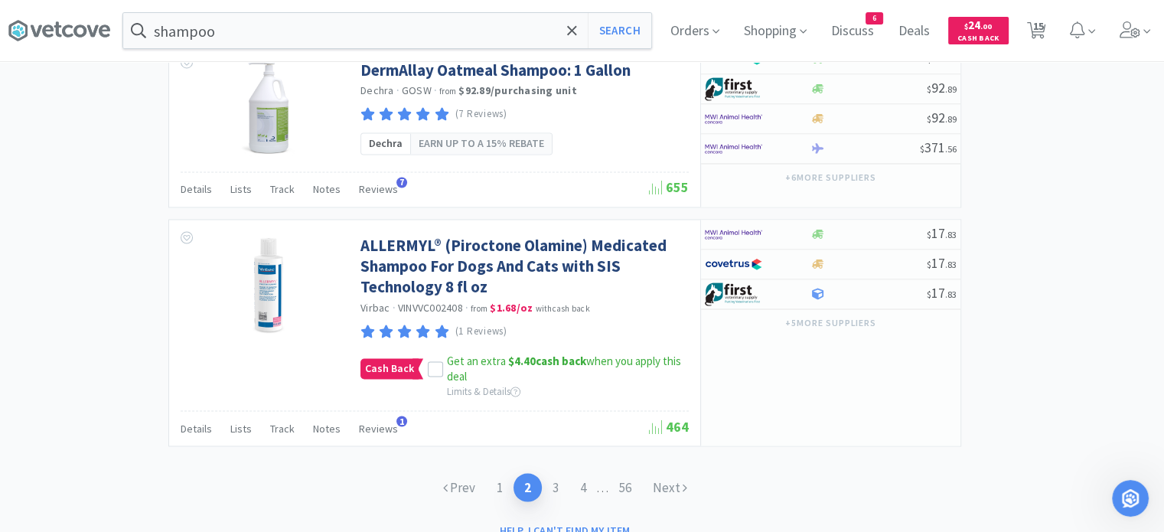
scroll to position [2562, 0]
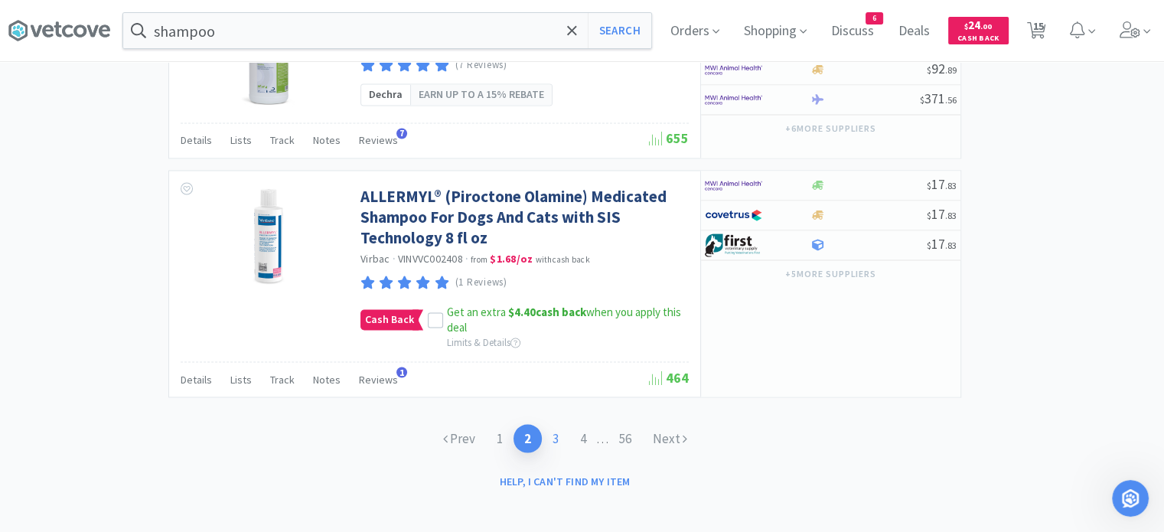
click at [554, 428] on link "3" at bounding box center [556, 438] width 28 height 28
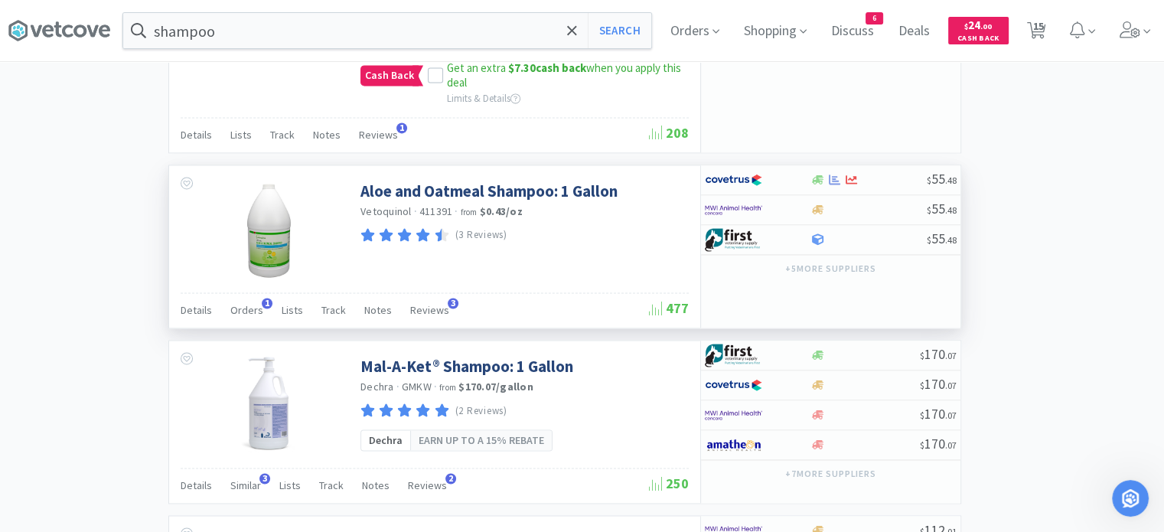
scroll to position [2585, 0]
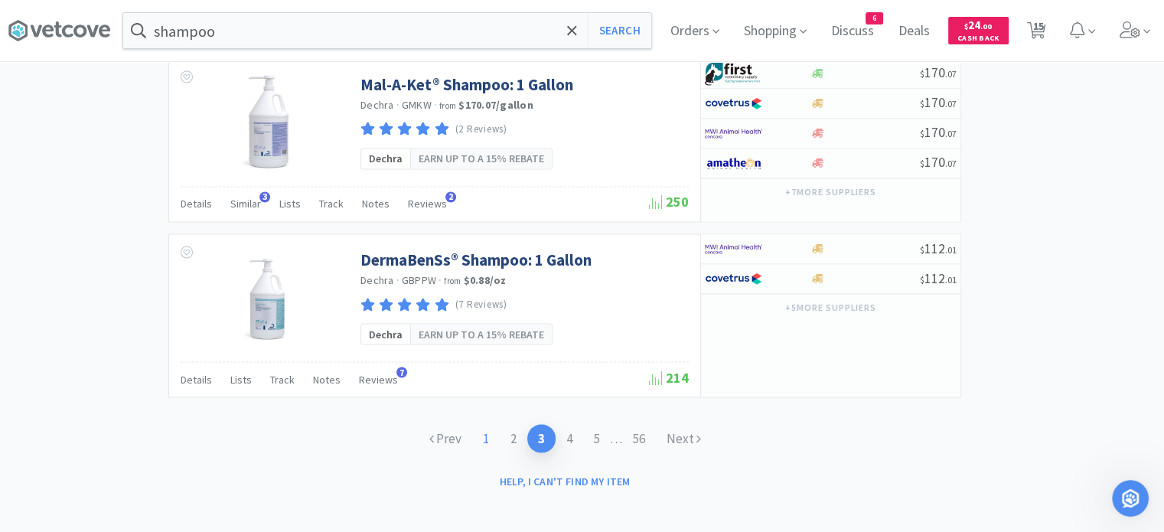
click at [480, 432] on link "1" at bounding box center [486, 438] width 28 height 28
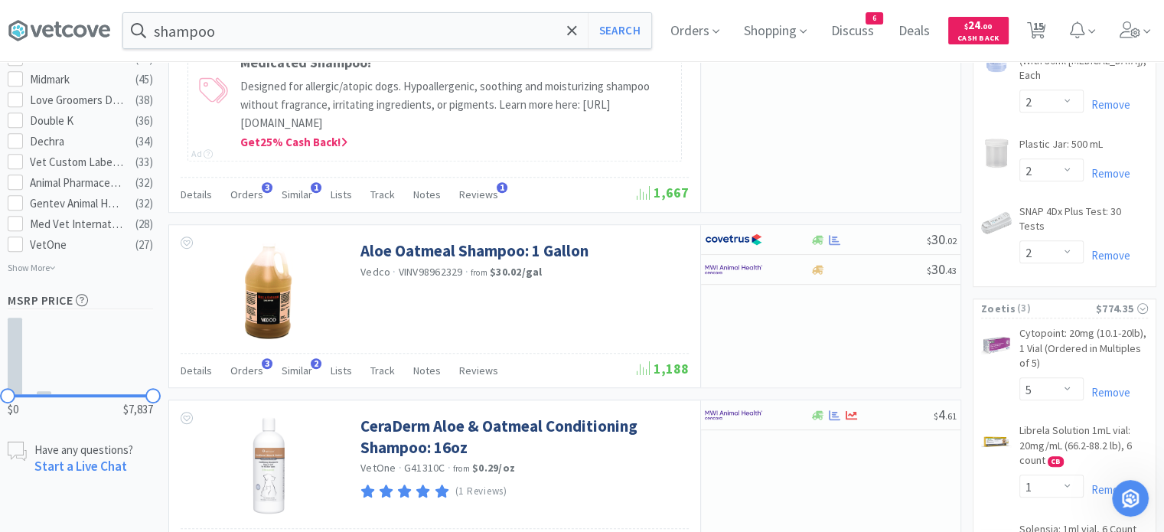
scroll to position [1019, 0]
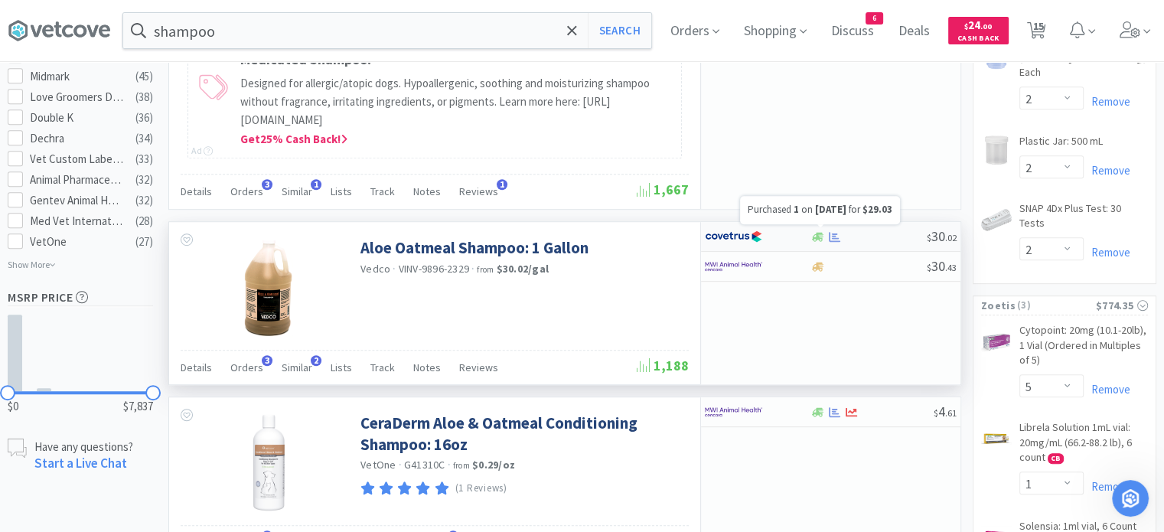
click at [837, 233] on icon at bounding box center [834, 237] width 11 height 10
select select "1"
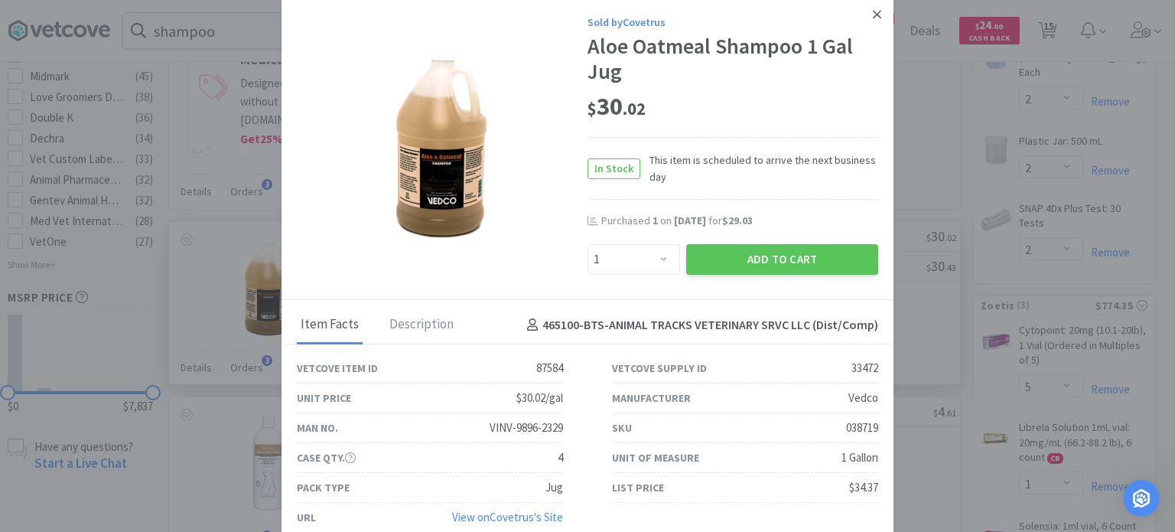
click at [873, 17] on icon at bounding box center [877, 15] width 8 height 14
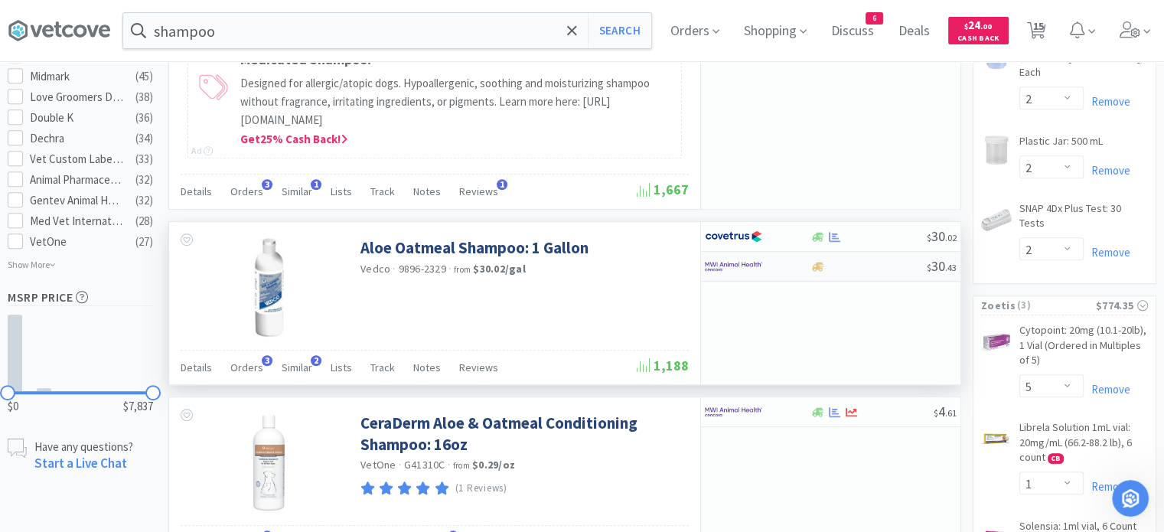
click at [829, 265] on div at bounding box center [867, 266] width 117 height 11
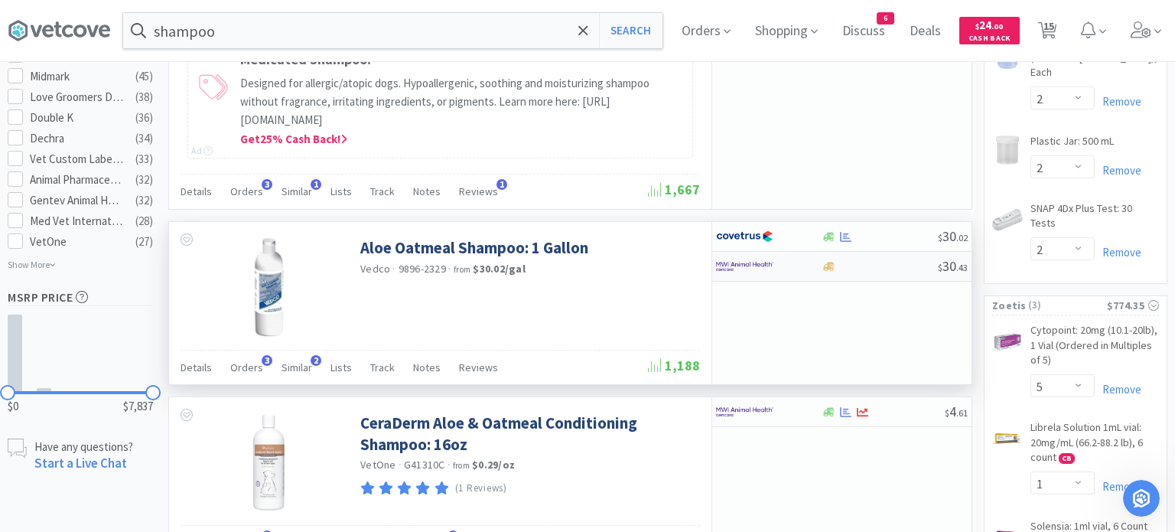
select select "1"
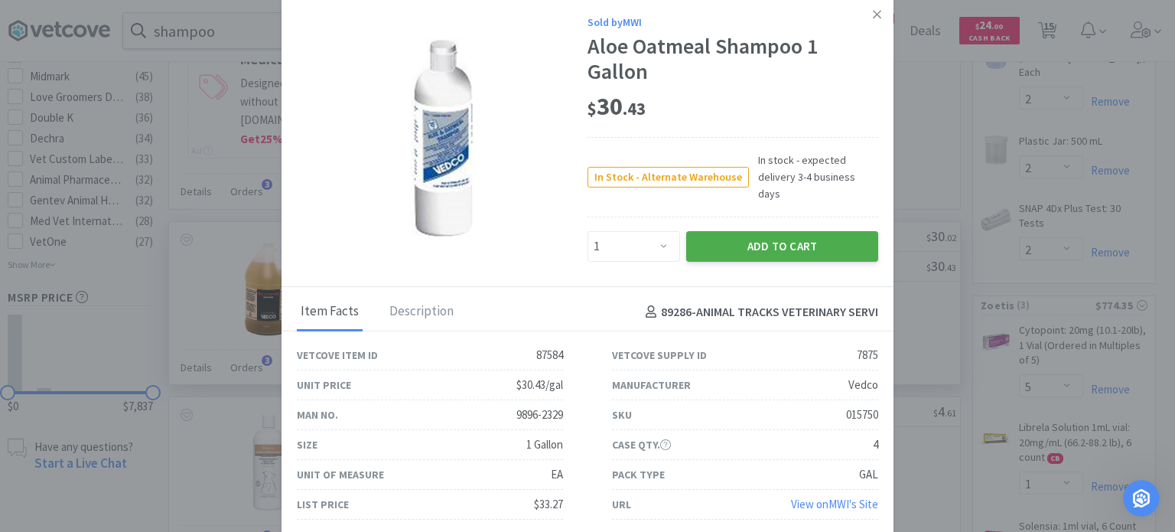
click at [813, 241] on button "Add to Cart" at bounding box center [782, 246] width 192 height 31
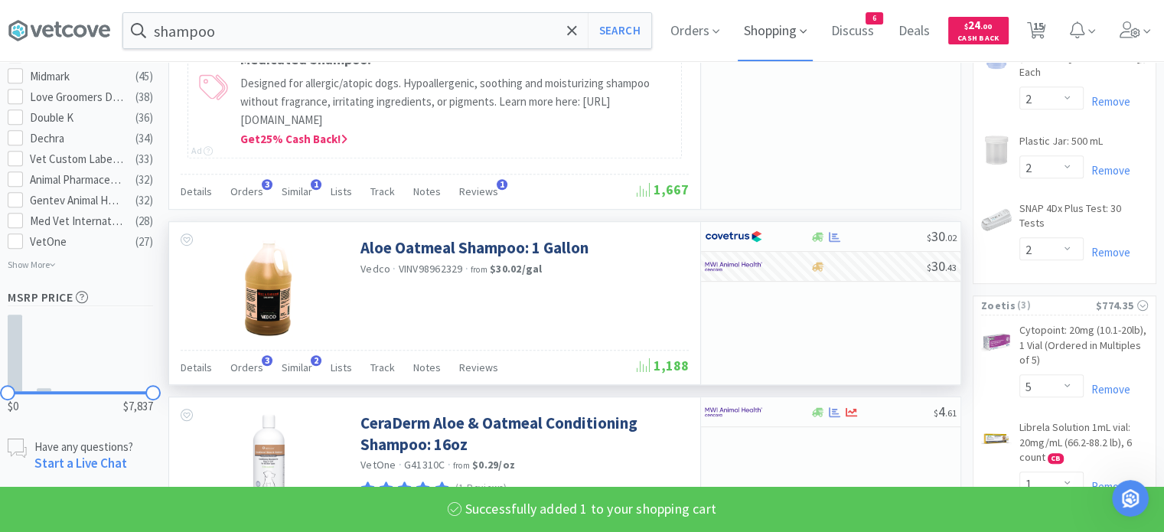
select select "1"
select select "2"
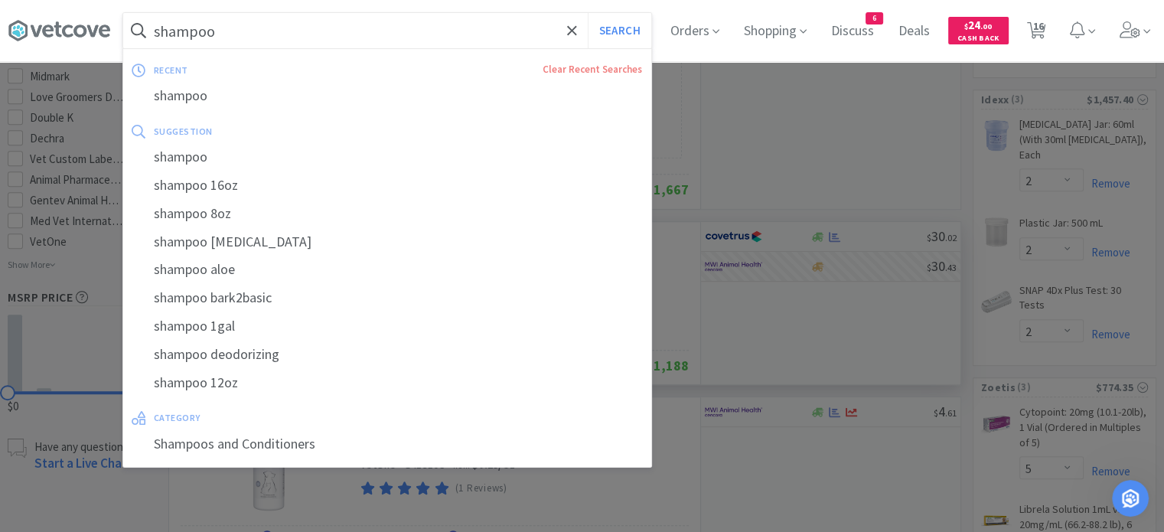
click at [296, 37] on input "shampoo" at bounding box center [387, 30] width 528 height 35
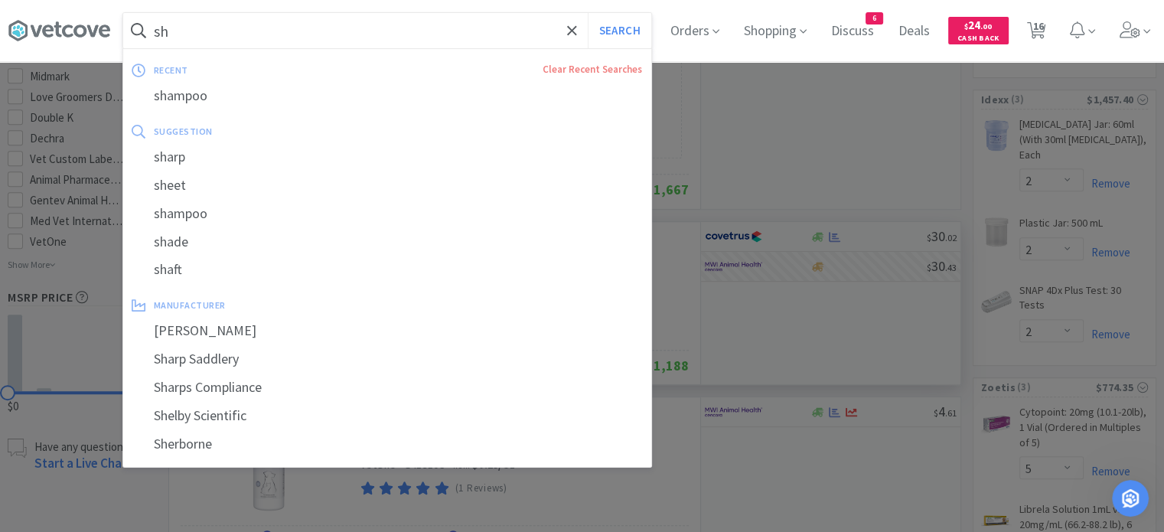
type input "s"
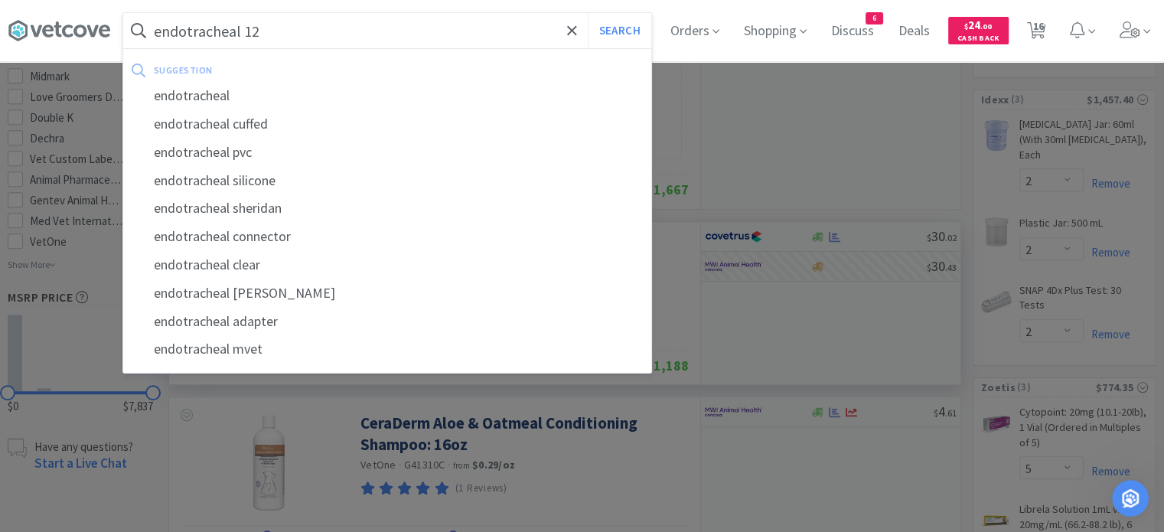
click at [588, 13] on button "Search" at bounding box center [620, 30] width 64 height 35
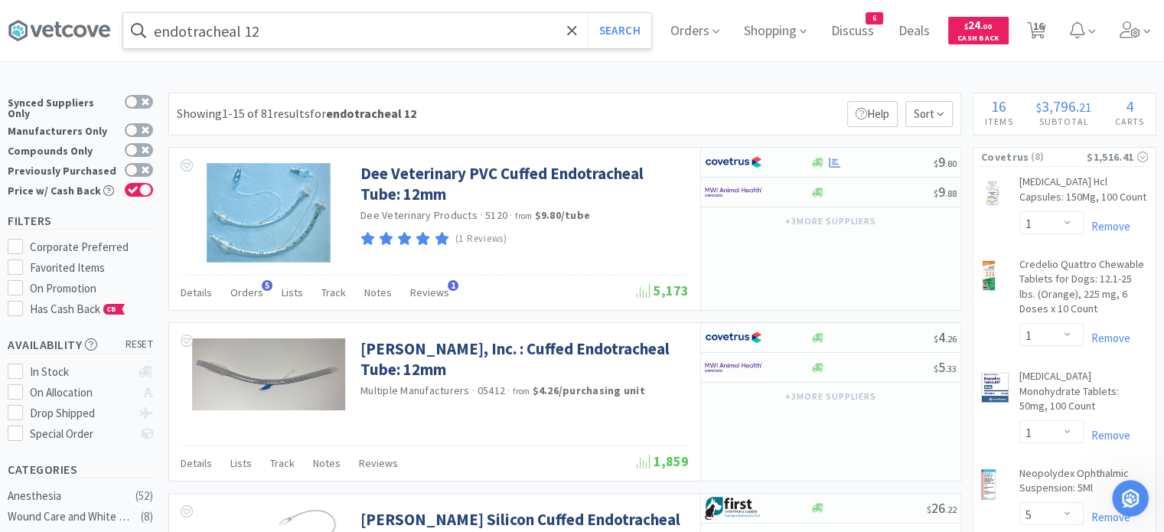
click at [379, 24] on input "endotracheal 12" at bounding box center [387, 30] width 528 height 35
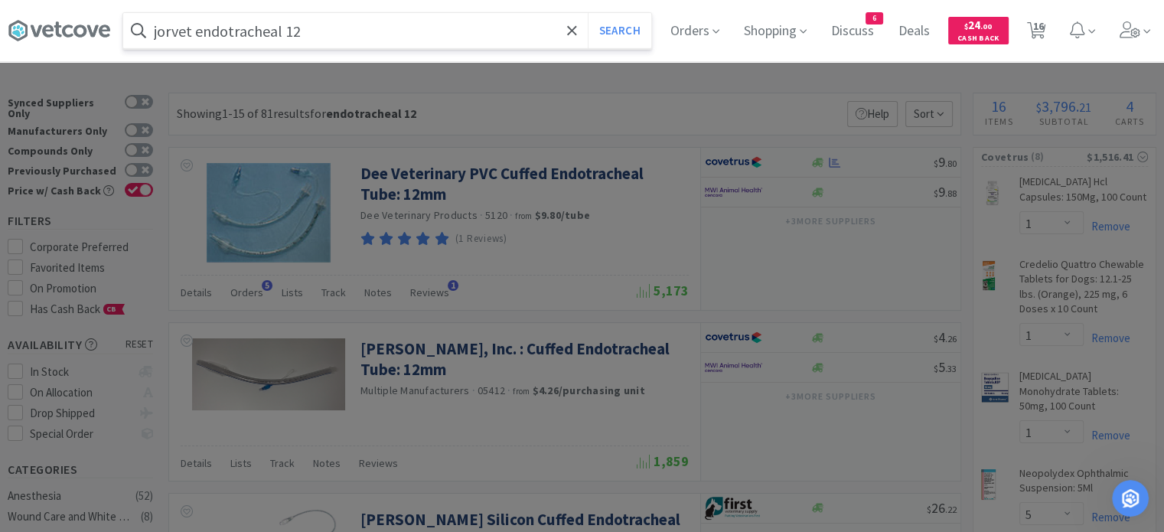
click at [588, 13] on button "Search" at bounding box center [620, 30] width 64 height 35
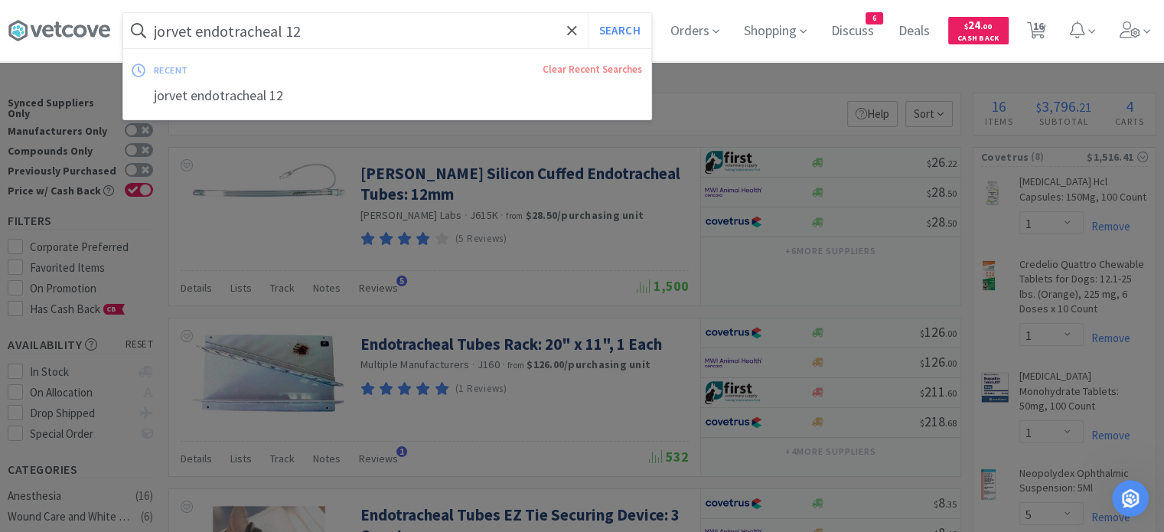
click at [355, 30] on input "jorvet endotracheal 12" at bounding box center [387, 30] width 528 height 35
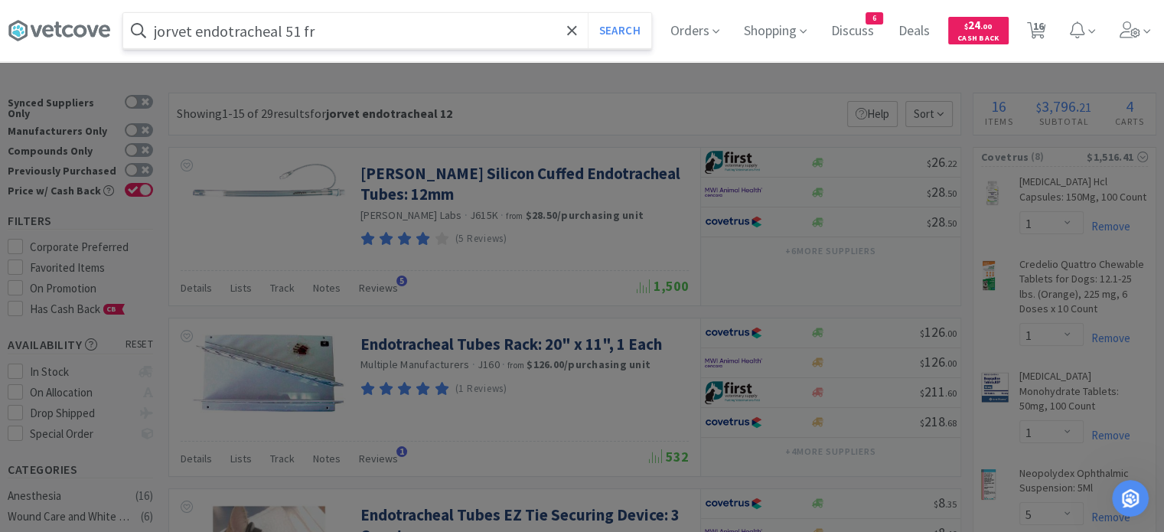
type input "jorvet endotracheal 51 fr"
click at [588, 13] on button "Search" at bounding box center [620, 30] width 64 height 35
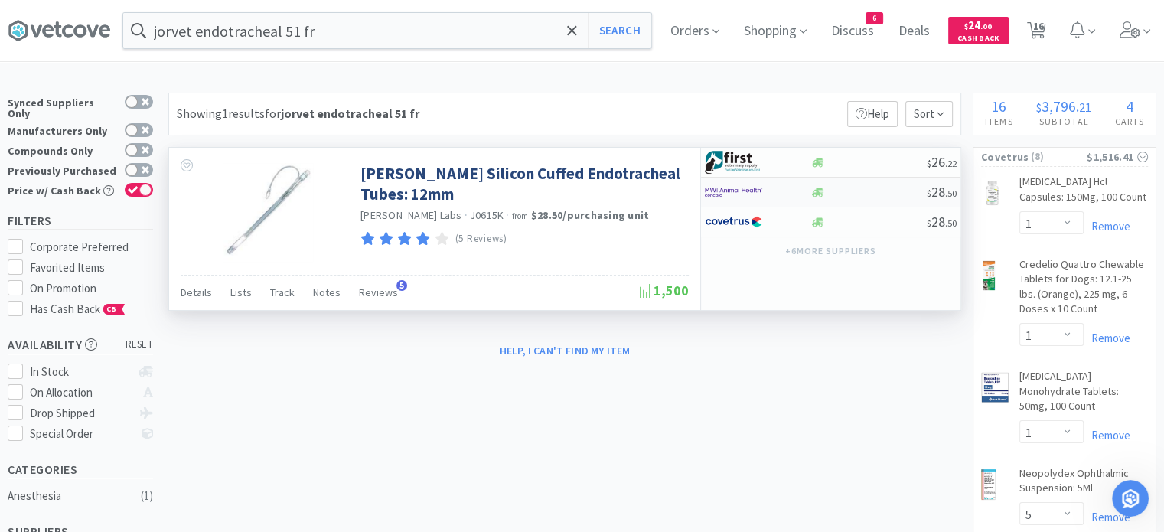
click at [884, 187] on div at bounding box center [867, 192] width 117 height 11
select select "1"
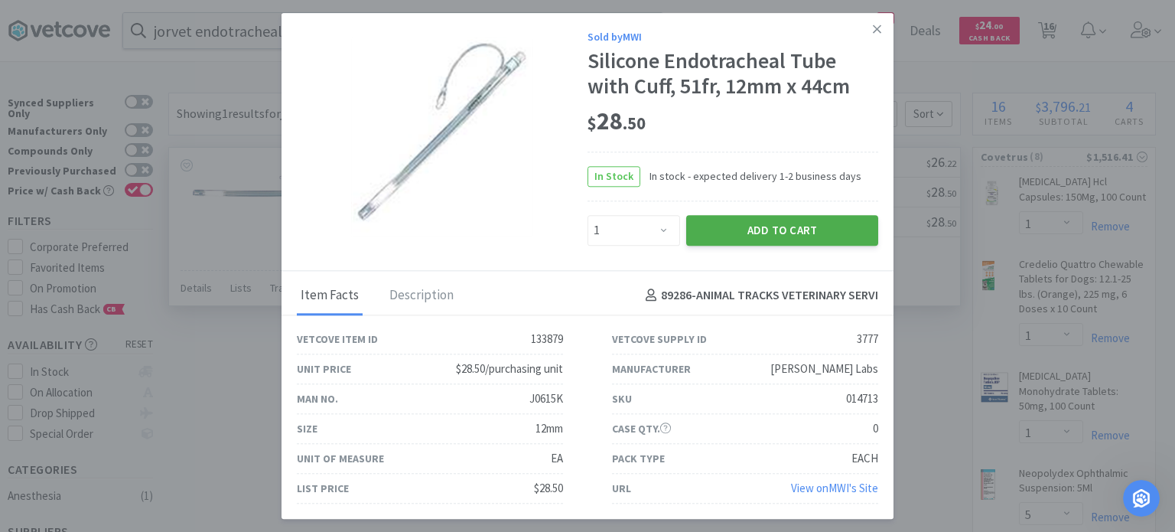
click at [790, 236] on button "Add to Cart" at bounding box center [782, 230] width 192 height 31
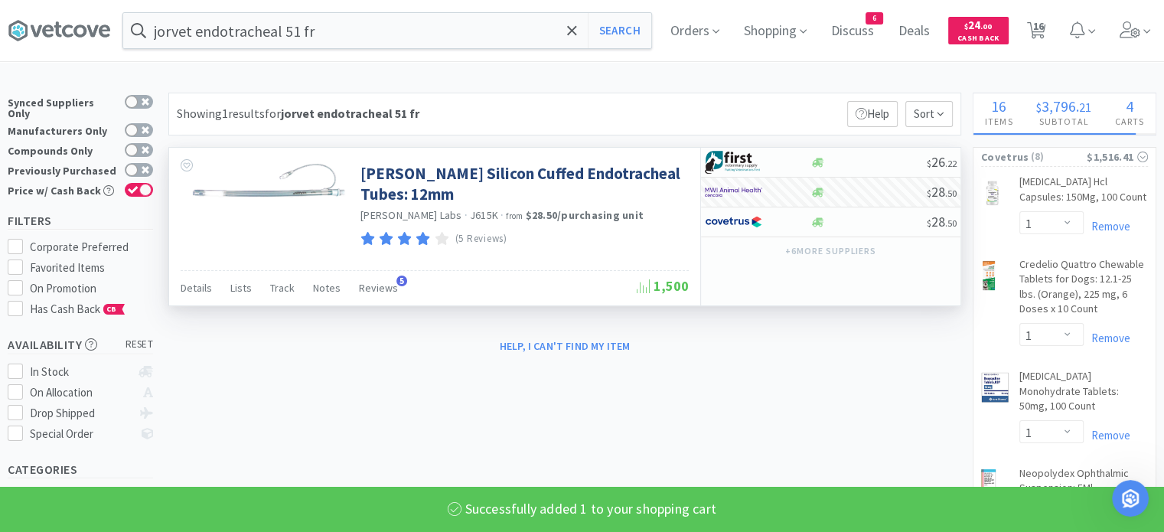
select select "1"
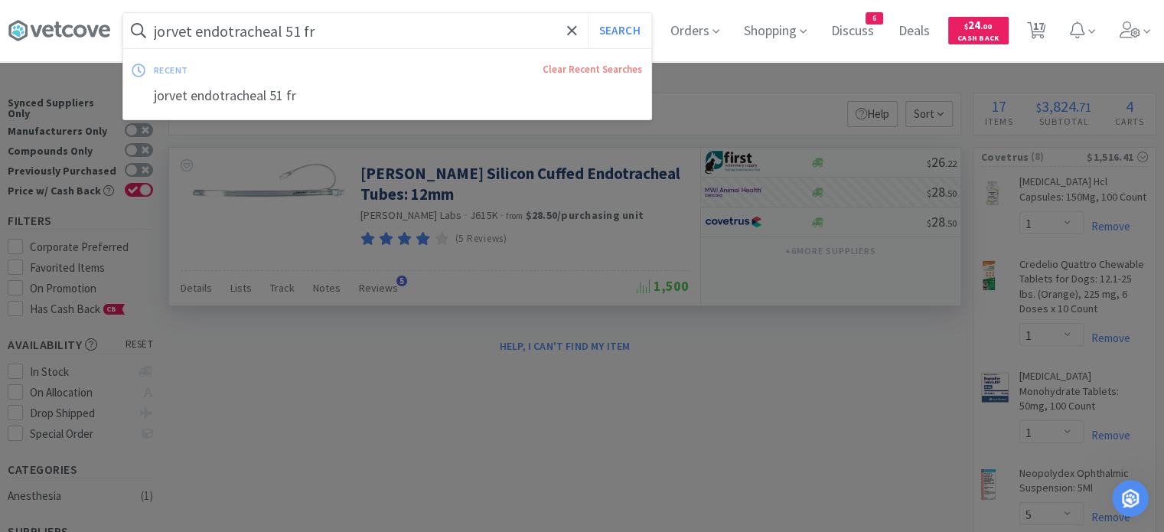
click at [490, 42] on input "jorvet endotracheal 51 fr" at bounding box center [387, 30] width 528 height 35
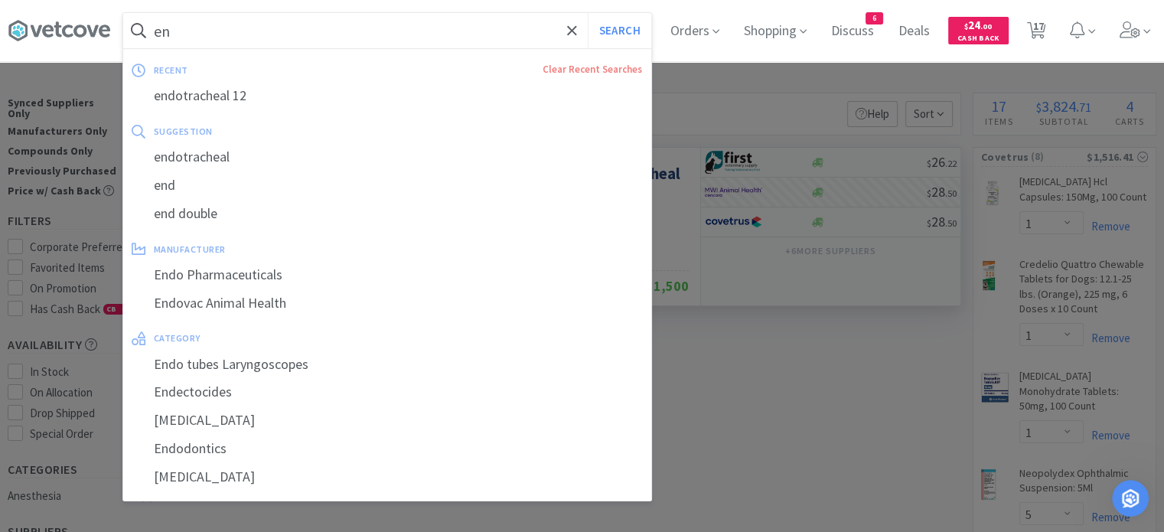
type input "e"
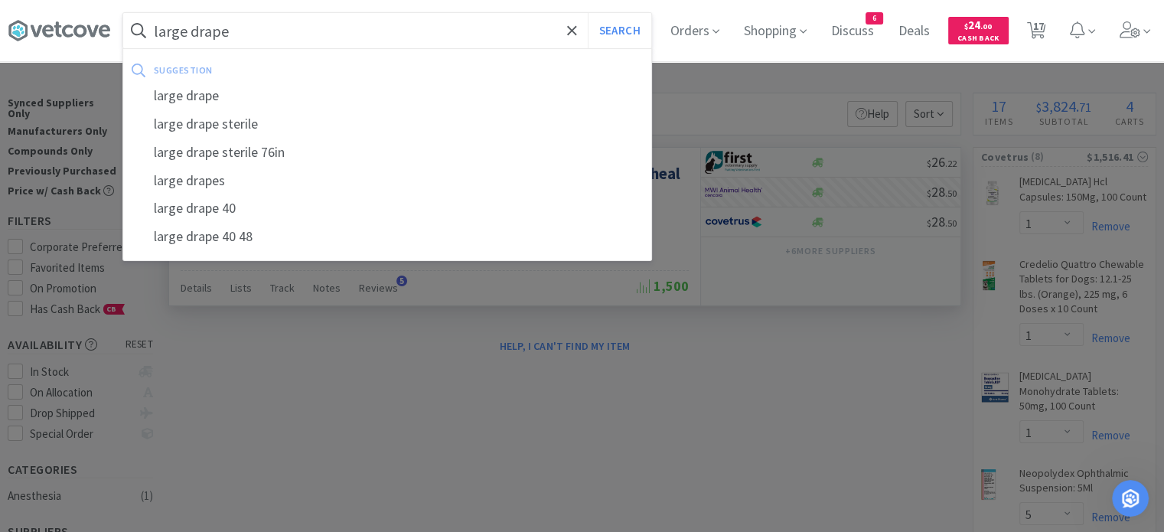
click at [588, 13] on button "Search" at bounding box center [620, 30] width 64 height 35
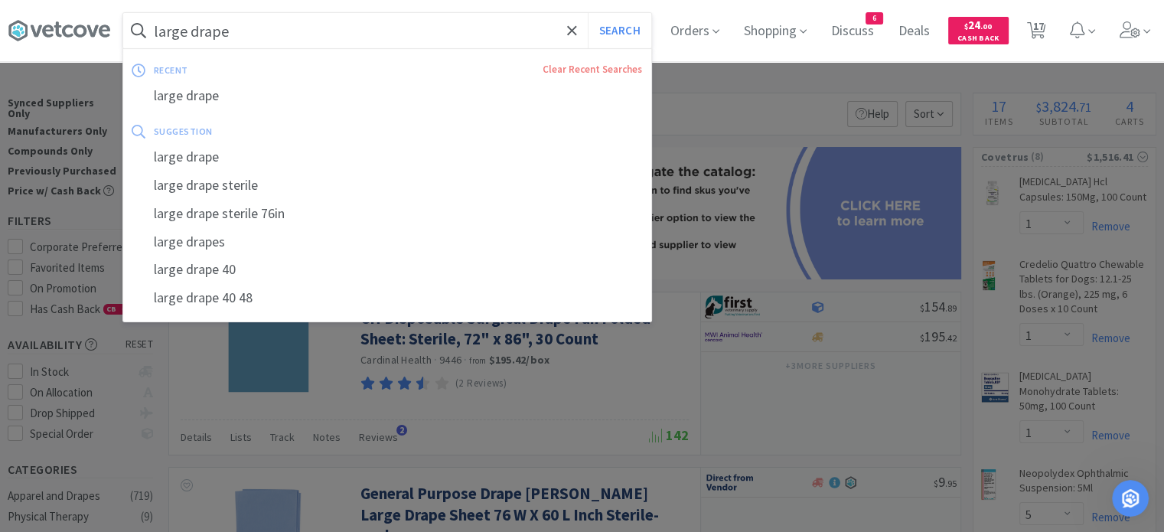
click at [474, 36] on input "large drape" at bounding box center [387, 30] width 528 height 35
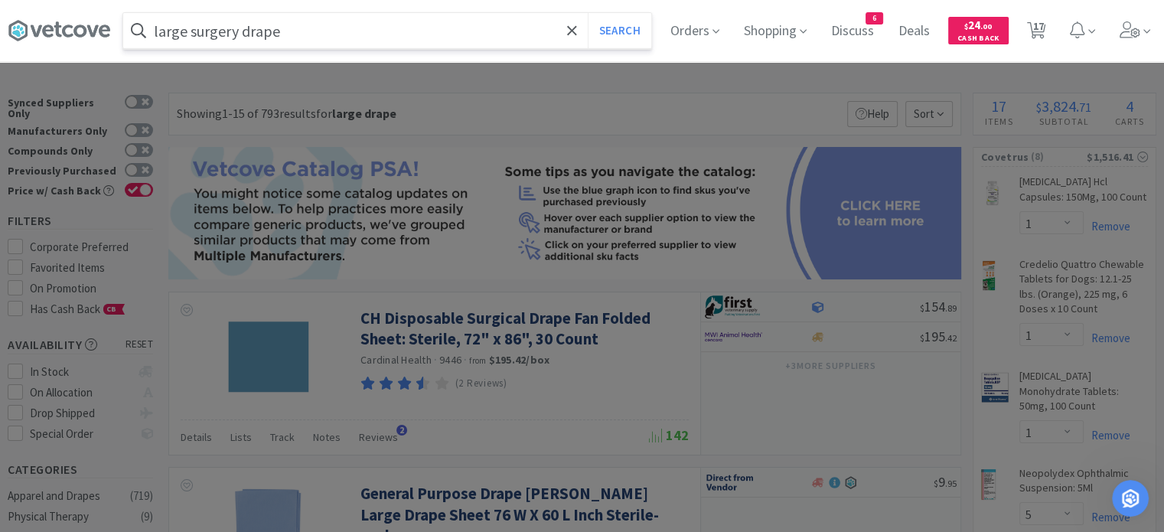
click at [588, 13] on button "Search" at bounding box center [620, 30] width 64 height 35
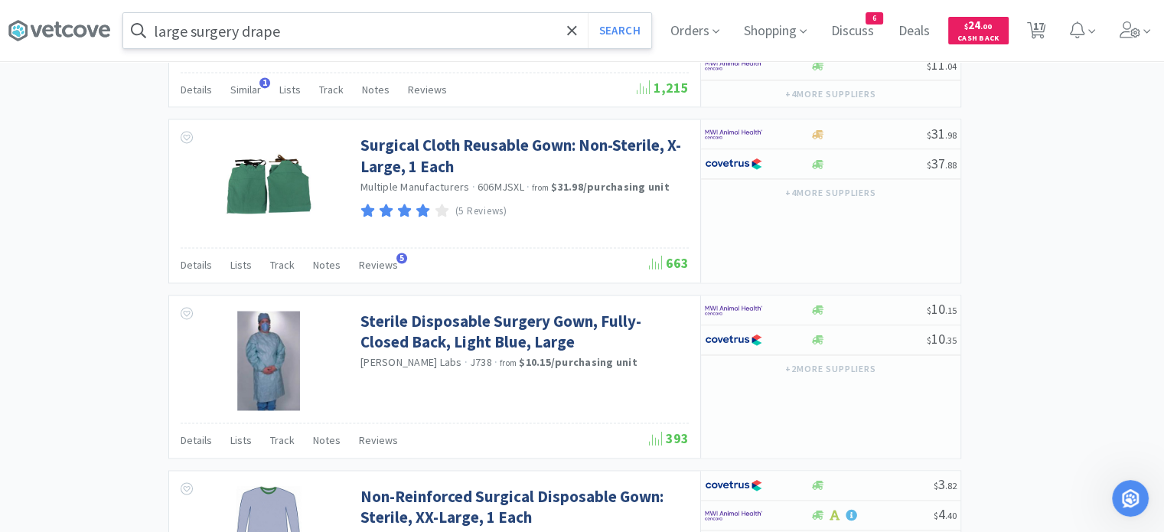
scroll to position [2539, 0]
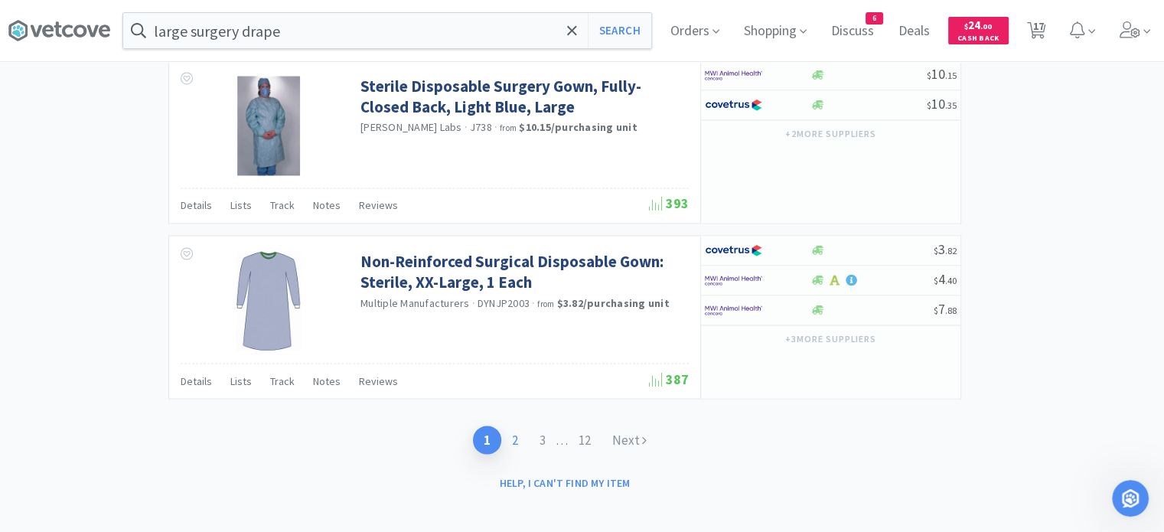
click at [516, 438] on link "2" at bounding box center [515, 439] width 28 height 28
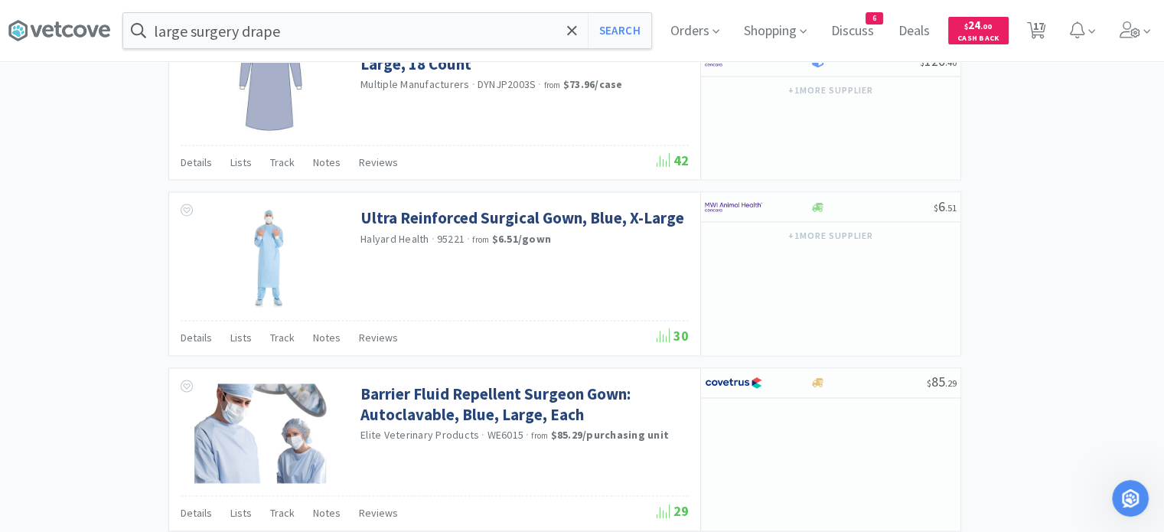
scroll to position [2513, 0]
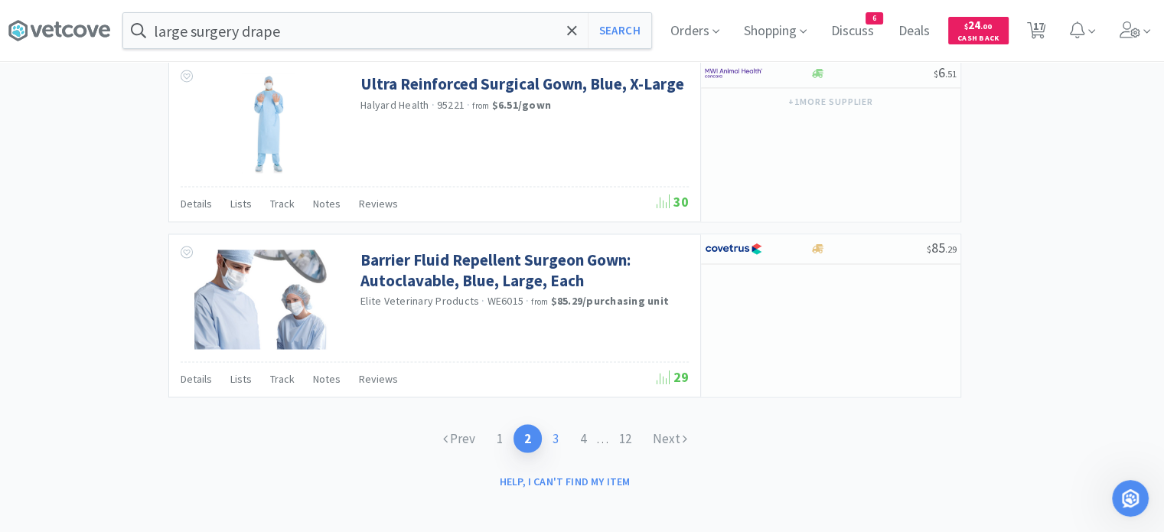
click at [546, 432] on link "3" at bounding box center [556, 438] width 28 height 28
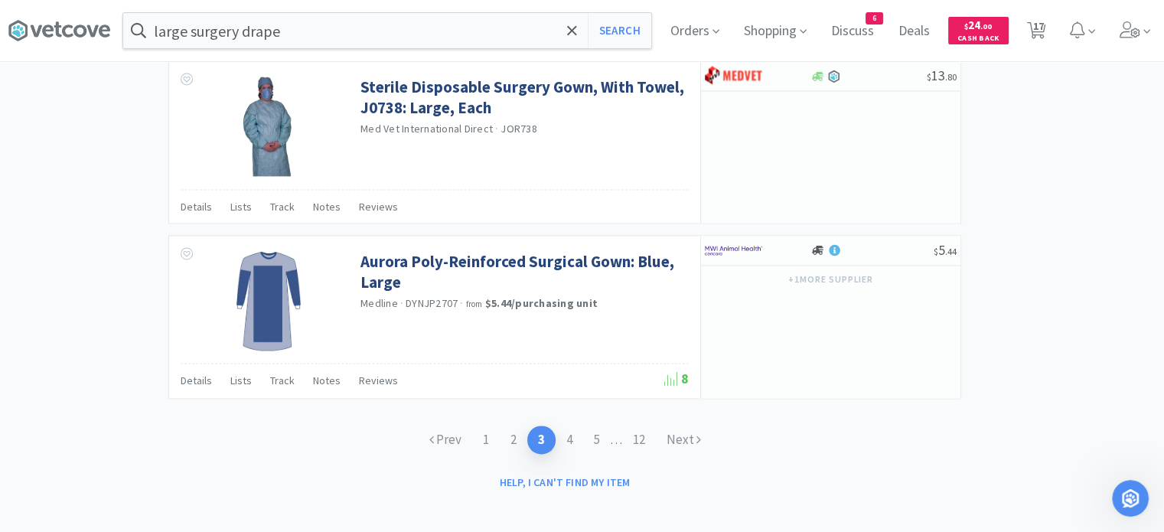
scroll to position [2357, 0]
click at [557, 428] on link "4" at bounding box center [569, 440] width 28 height 28
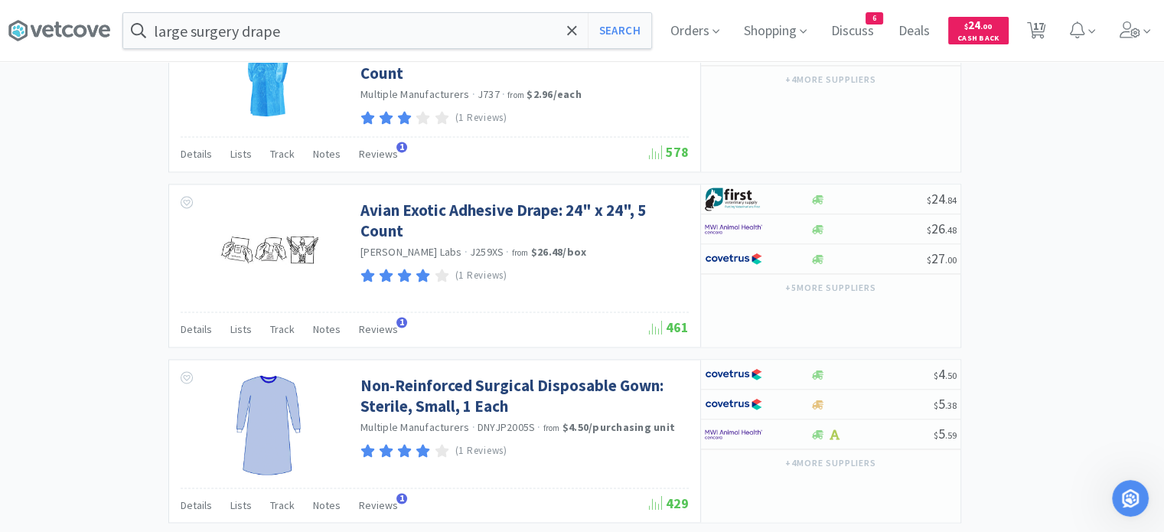
scroll to position [2380, 0]
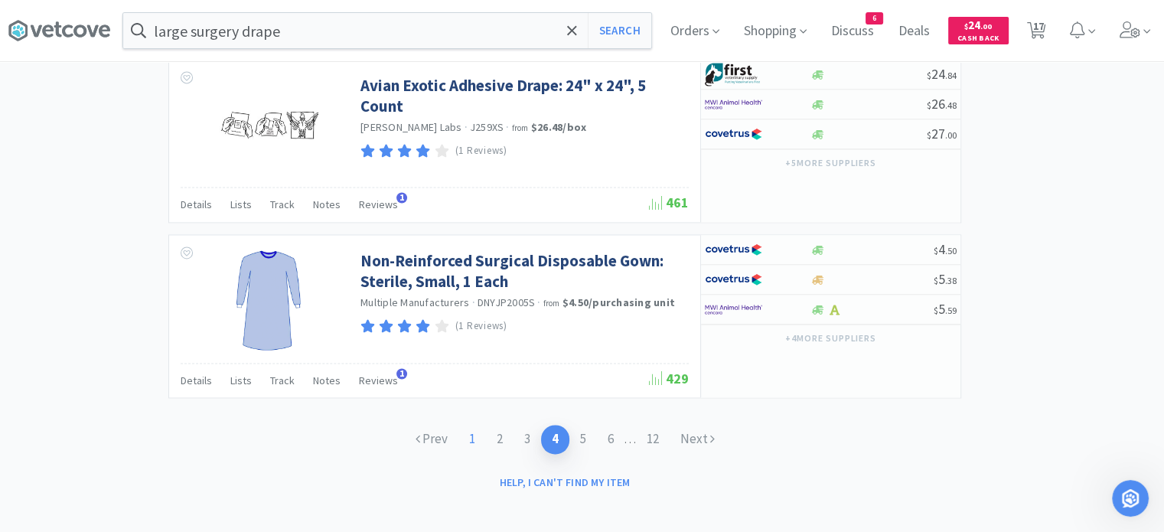
click at [473, 431] on link "1" at bounding box center [472, 439] width 28 height 28
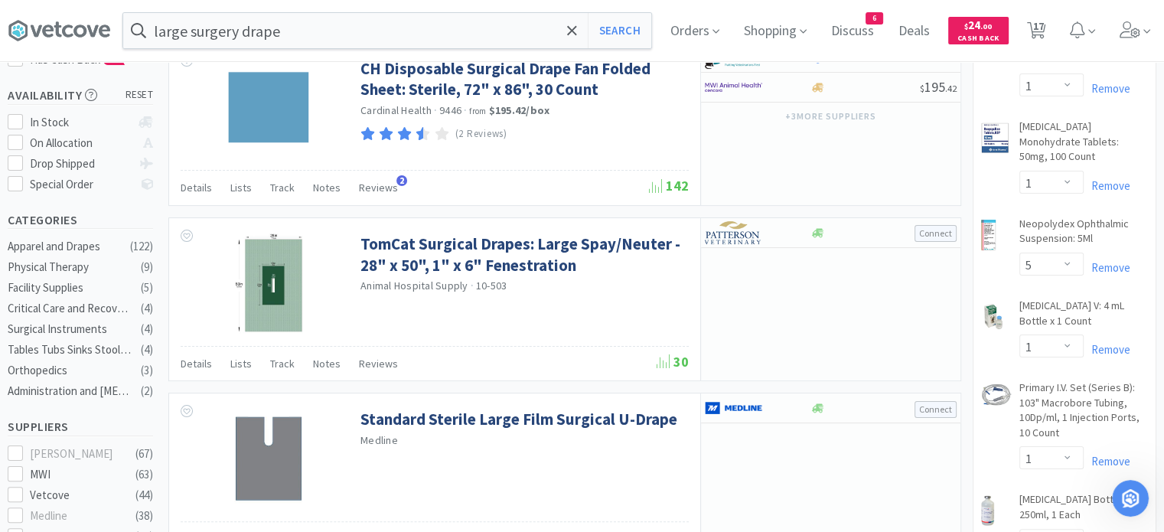
scroll to position [331, 0]
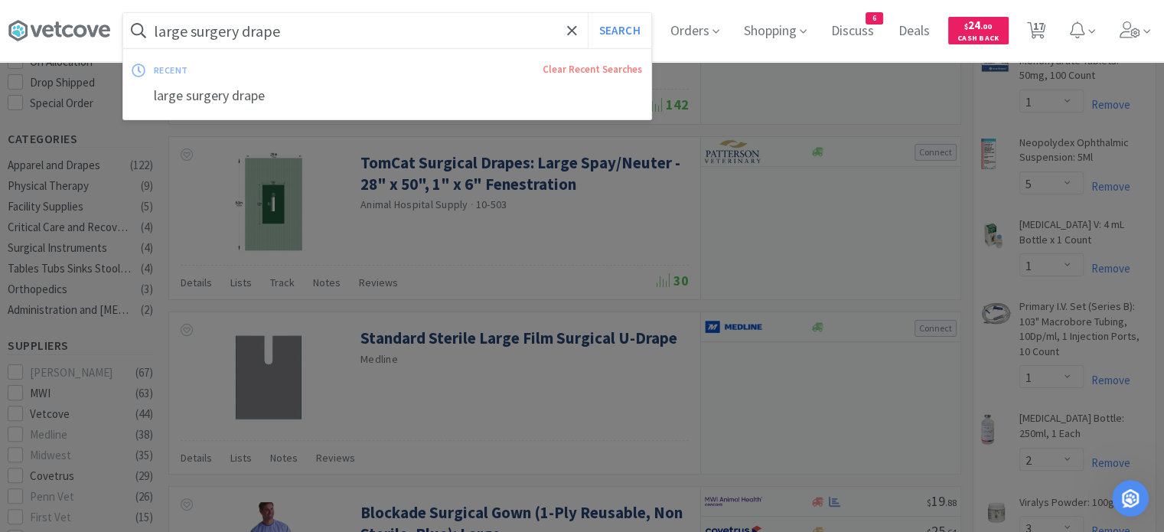
click at [188, 28] on input "large surgery drape" at bounding box center [387, 30] width 528 height 35
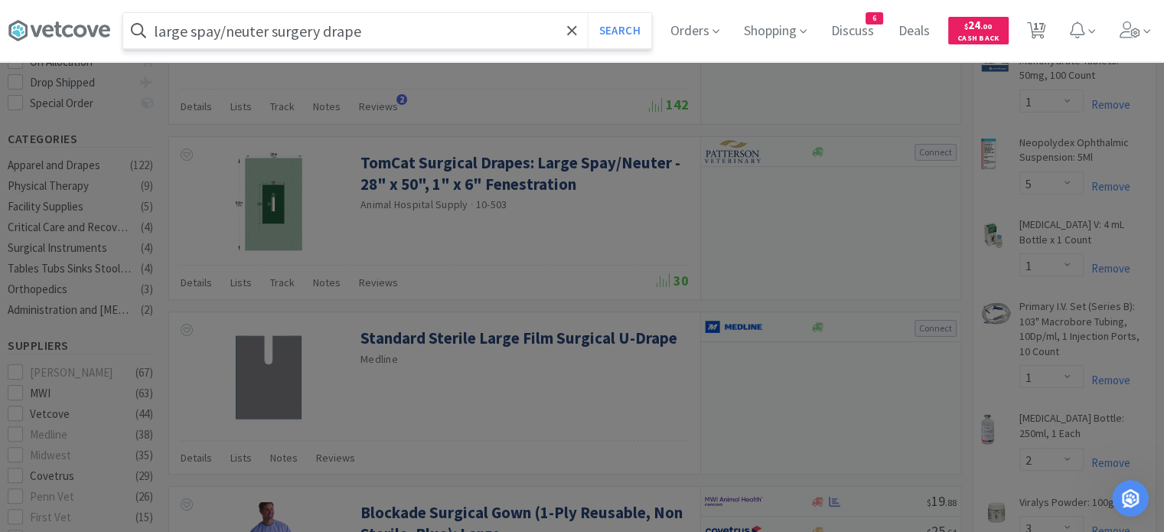
click at [588, 13] on button "Search" at bounding box center [620, 30] width 64 height 35
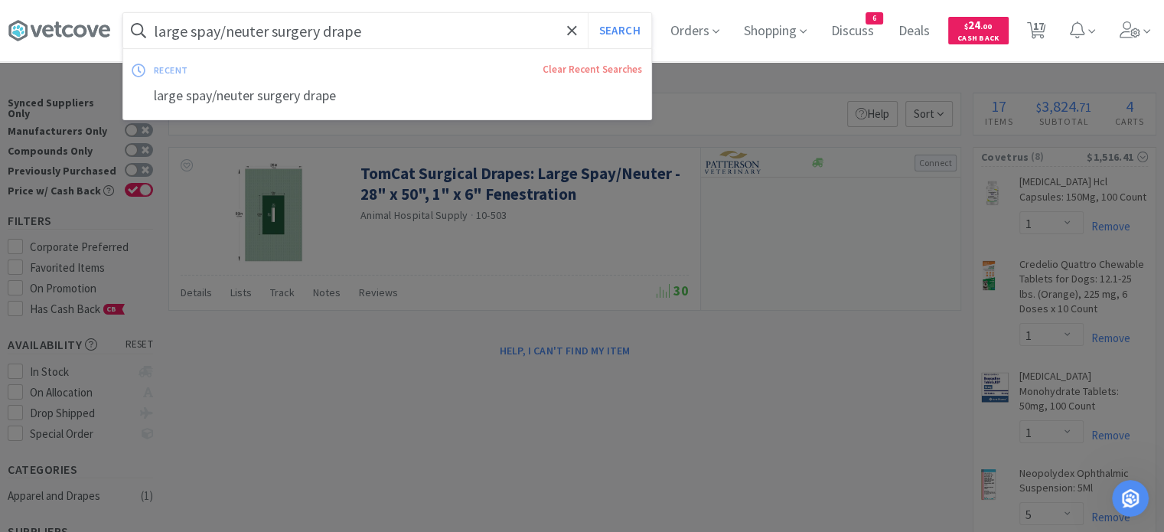
click at [268, 37] on input "large spay/neuter surgery drape" at bounding box center [387, 30] width 528 height 35
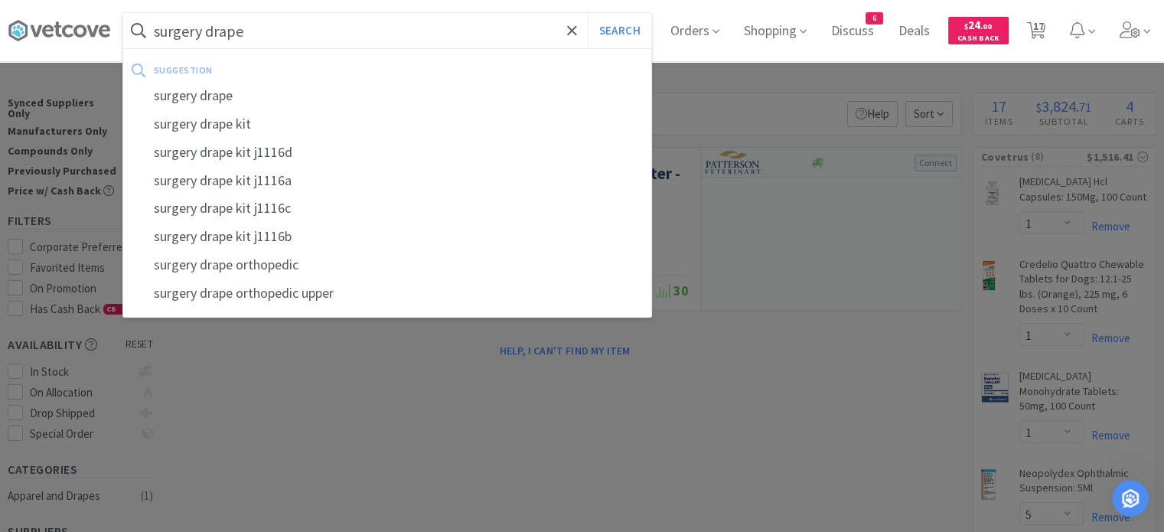
type input "surgery drape"
click at [588, 13] on button "Search" at bounding box center [620, 30] width 64 height 35
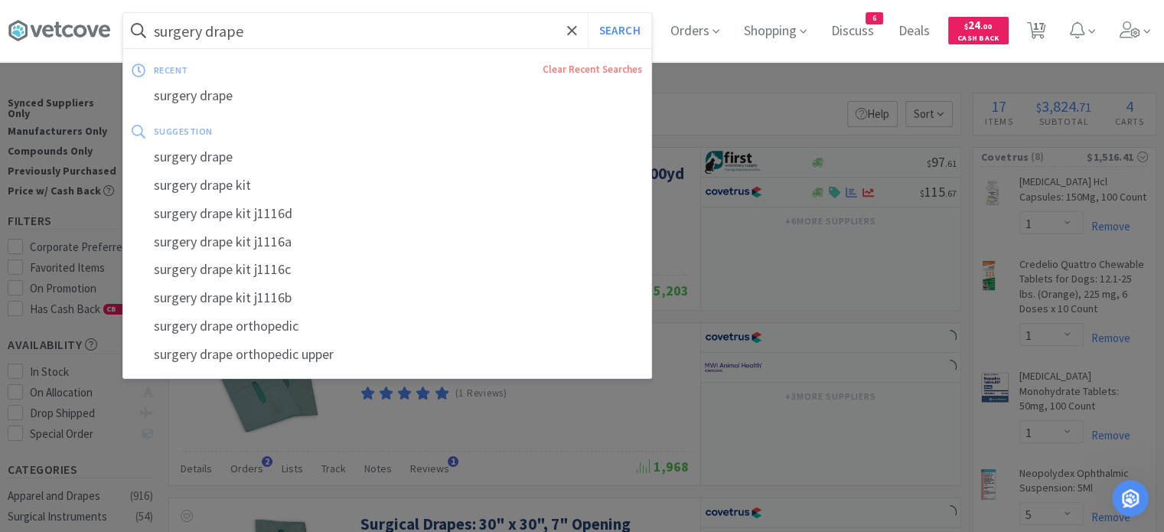
click at [268, 37] on input "surgery drape" at bounding box center [387, 30] width 528 height 35
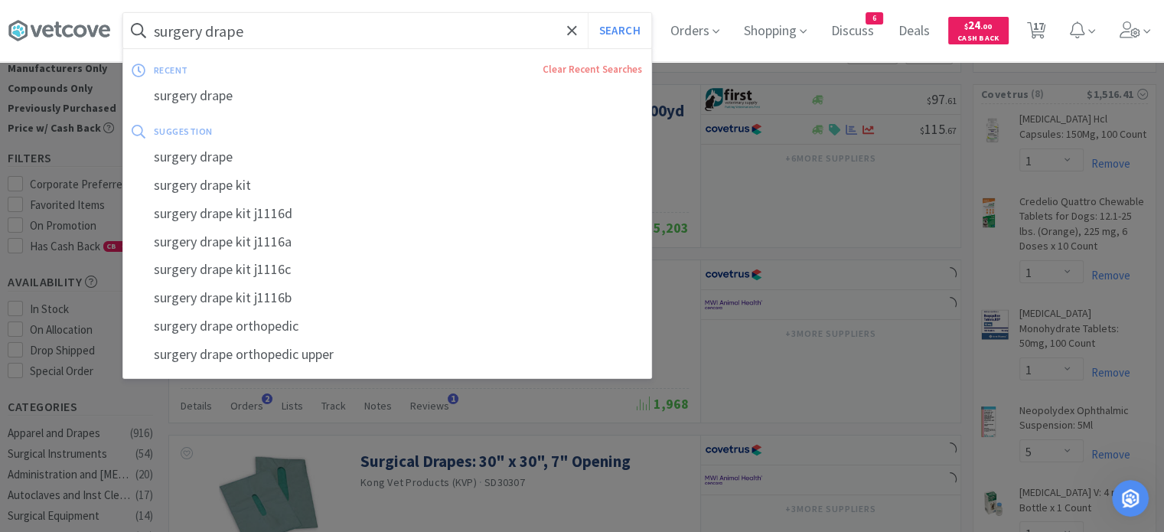
scroll to position [64, 0]
click at [624, 28] on button "Search" at bounding box center [620, 30] width 64 height 35
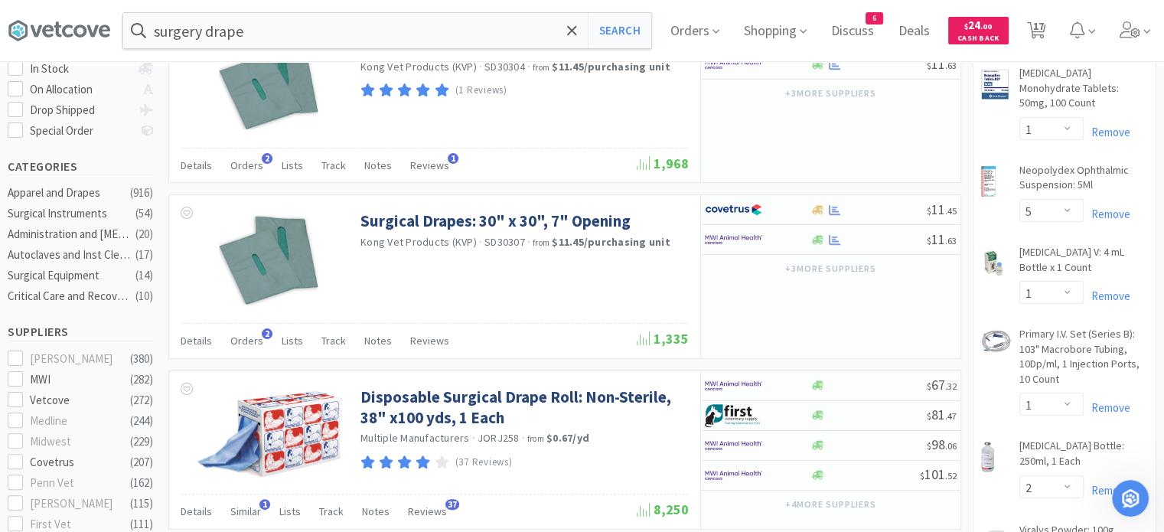
scroll to position [306, 0]
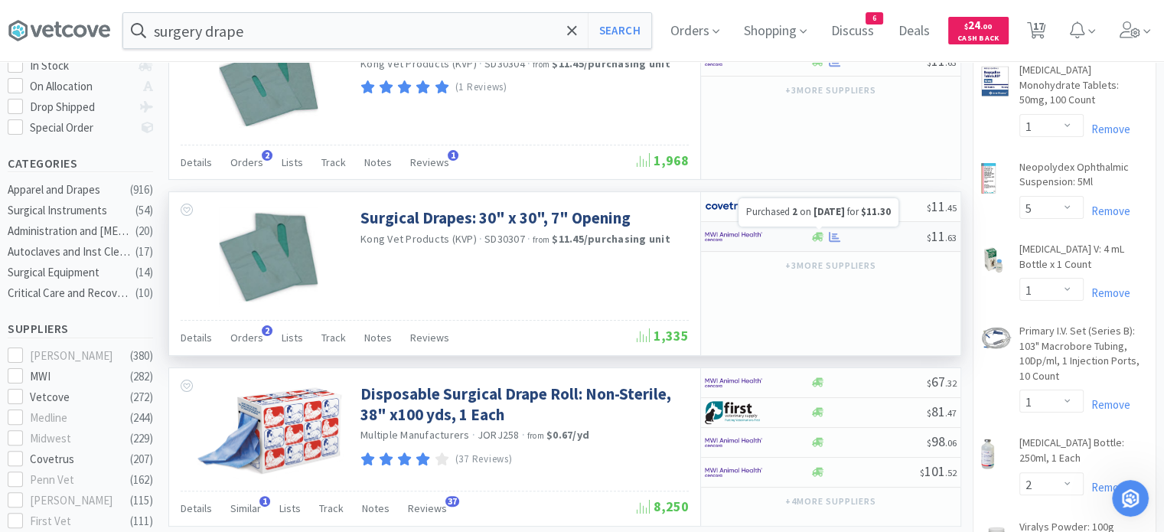
click at [835, 239] on icon at bounding box center [834, 237] width 11 height 10
select select "1"
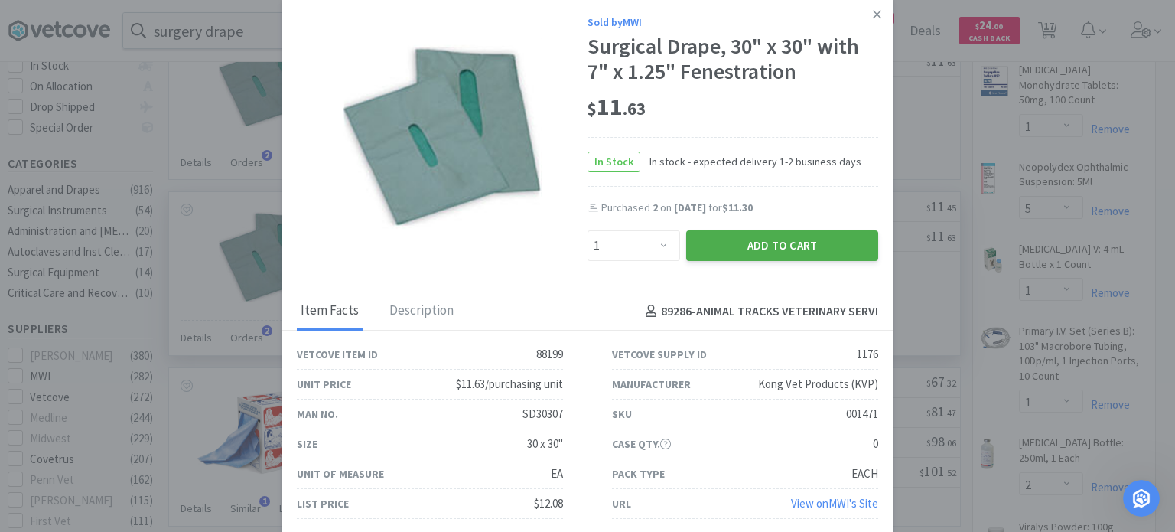
click at [805, 246] on button "Add to Cart" at bounding box center [782, 245] width 192 height 31
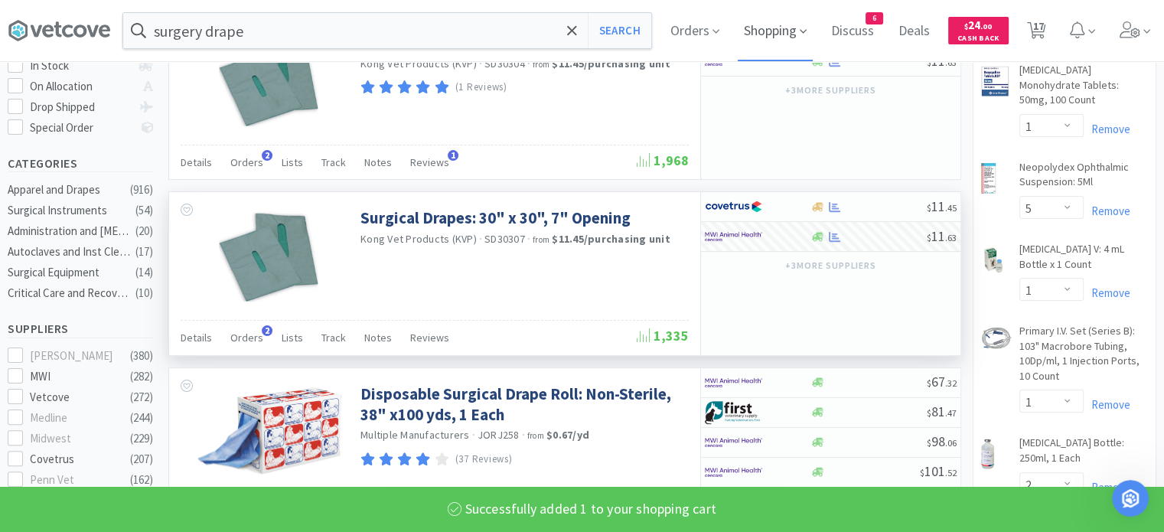
select select "1"
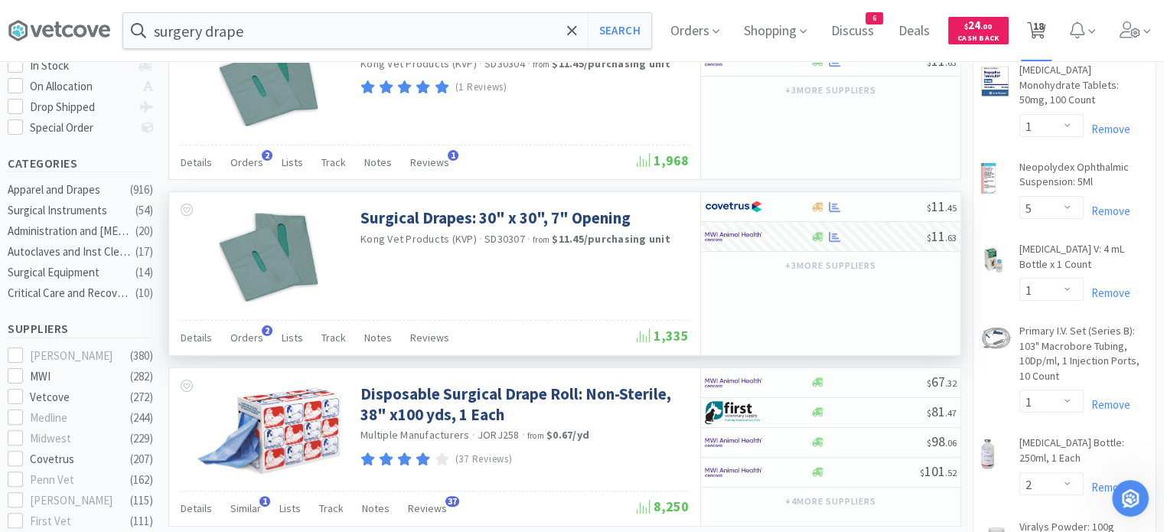
click at [1043, 35] on span "18" at bounding box center [1037, 25] width 11 height 61
select select "5"
select select "1"
select select "2"
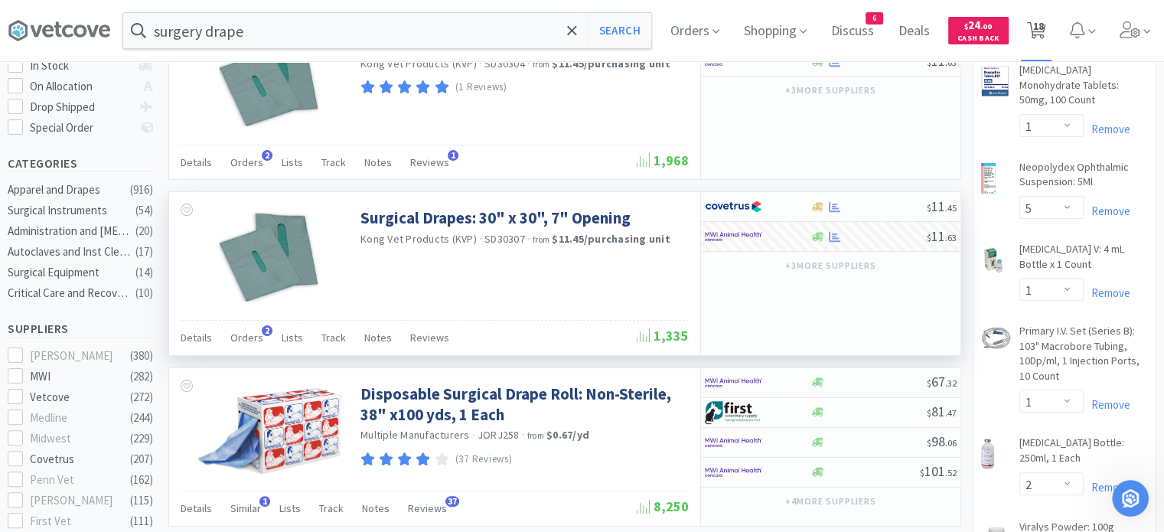
select select "2"
select select "1"
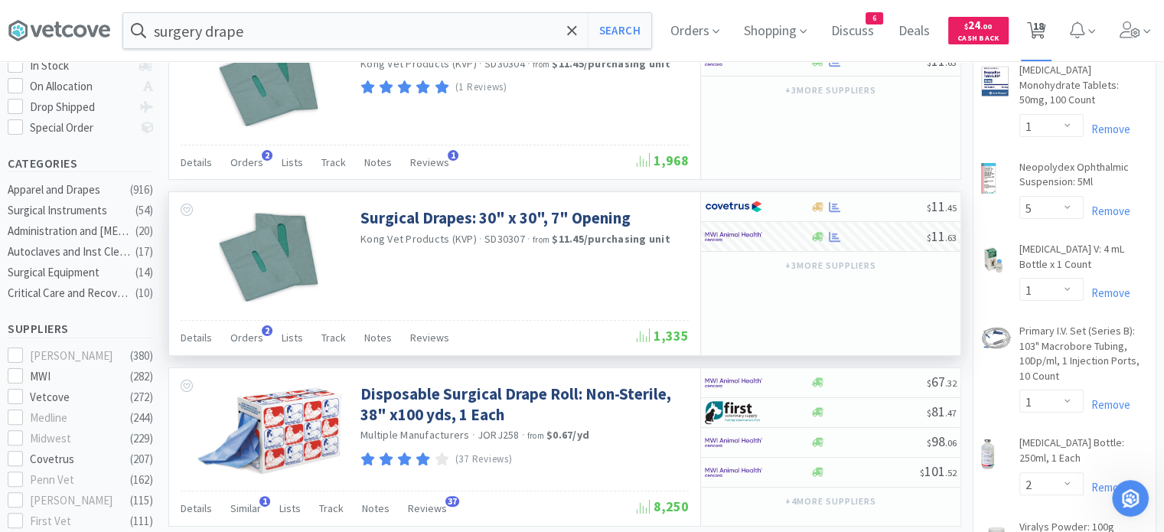
select select "5"
select select "1"
select select "2"
select select "3"
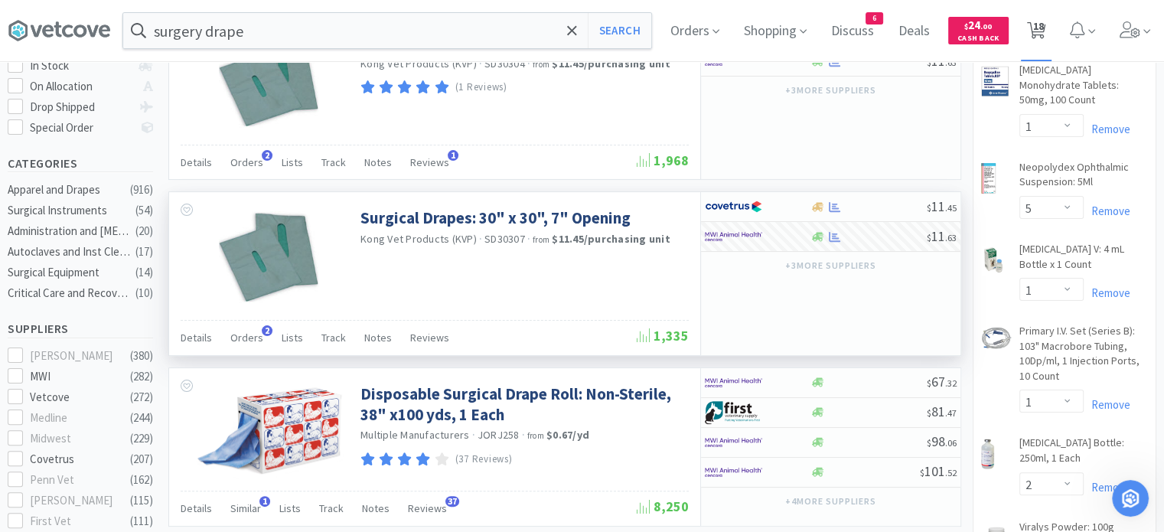
select select "1"
select select "2"
select select "1"
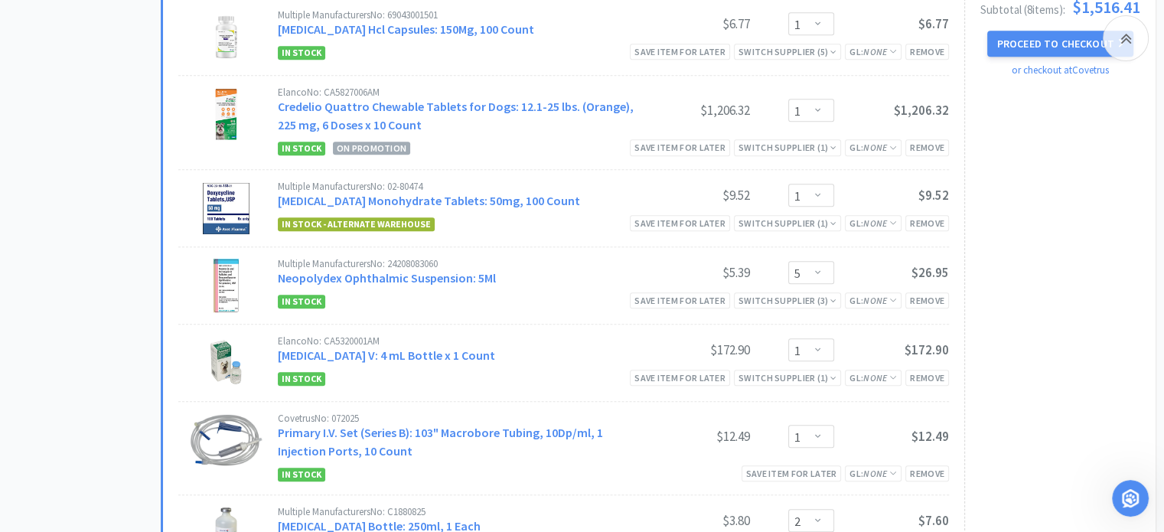
scroll to position [936, 0]
click at [811, 373] on div "Switch Supplier ( 1 )" at bounding box center [787, 377] width 98 height 15
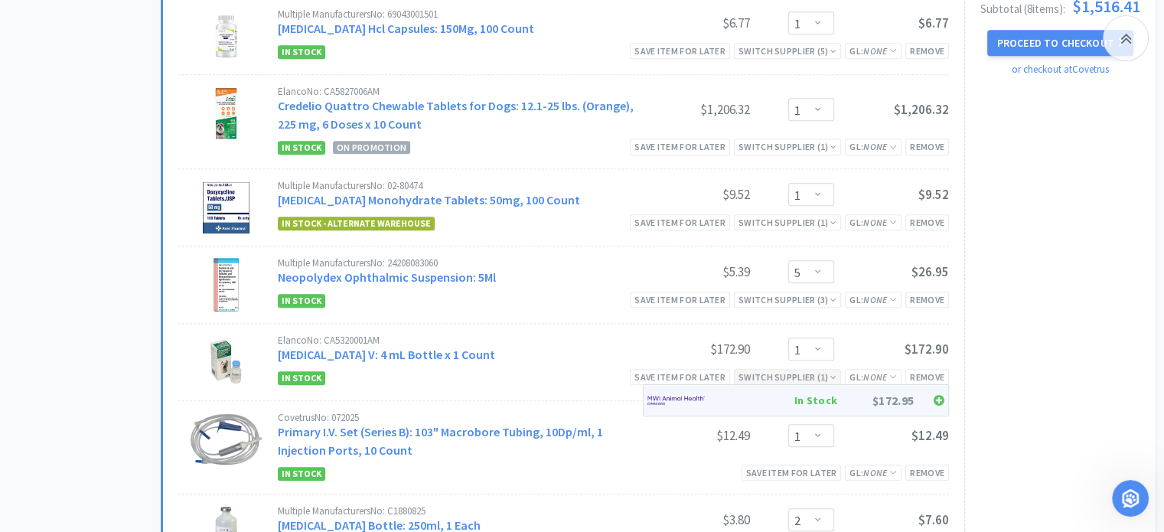
click at [943, 399] on icon at bounding box center [938, 400] width 11 height 12
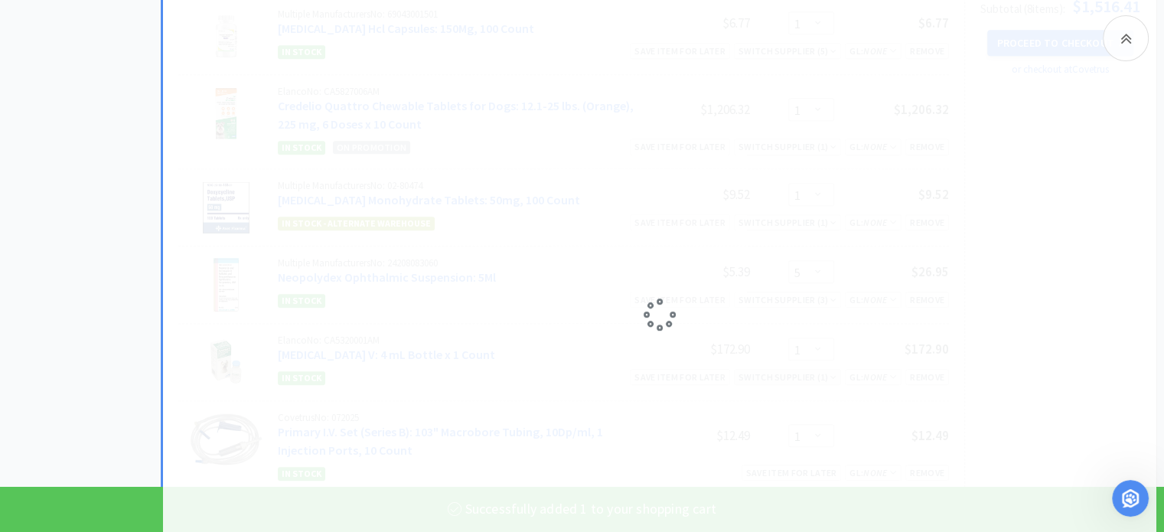
select select "1"
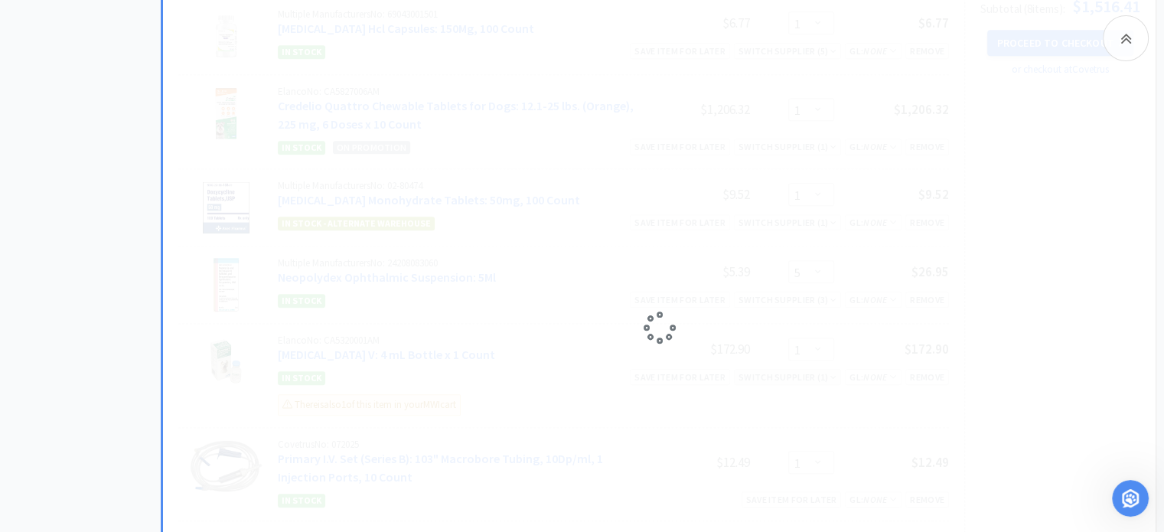
select select "2"
select select "3"
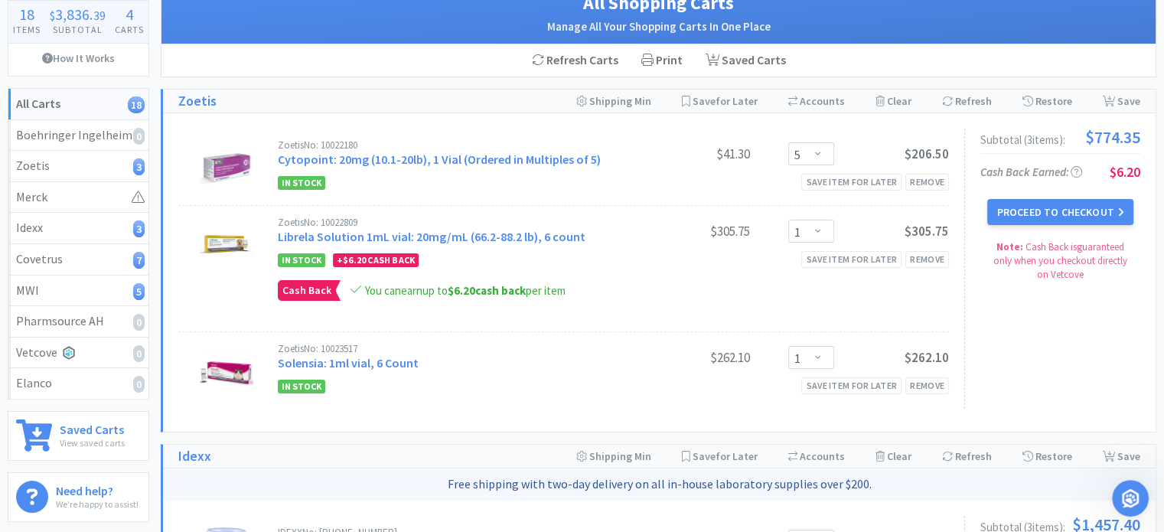
scroll to position [112, 0]
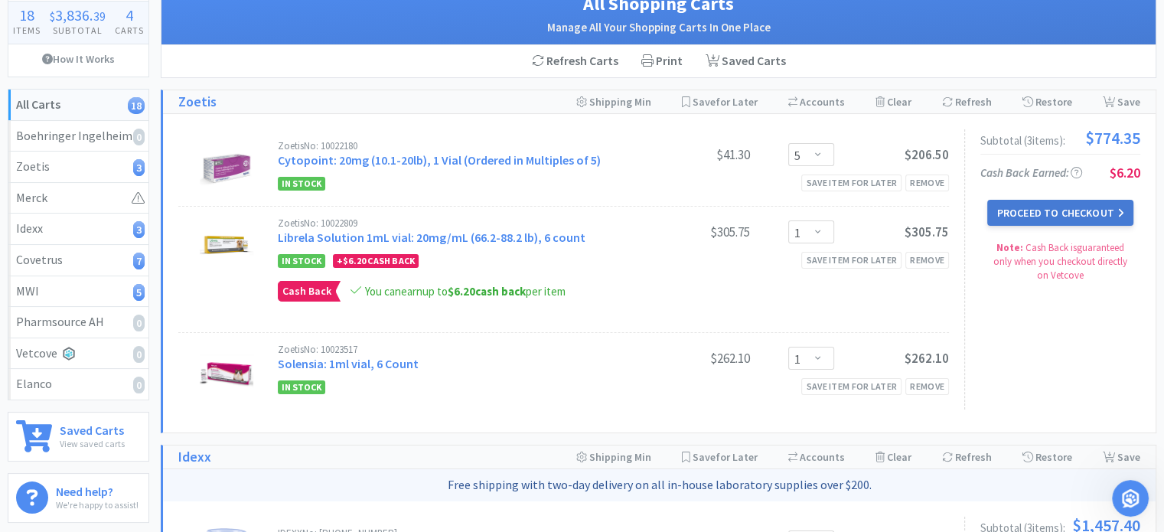
click at [1017, 210] on button "Proceed to Checkout" at bounding box center [1059, 213] width 145 height 26
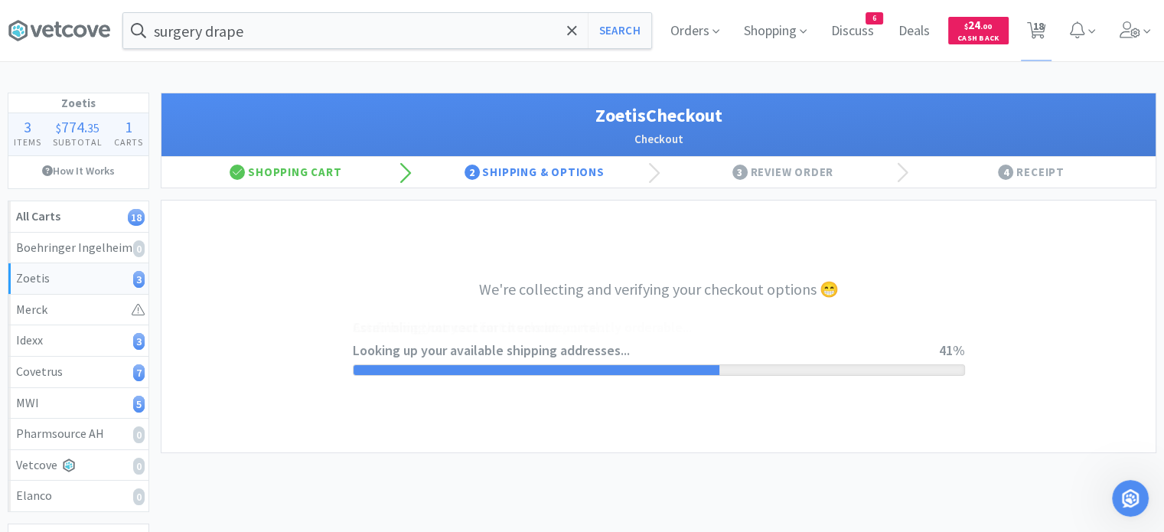
select select "invoice"
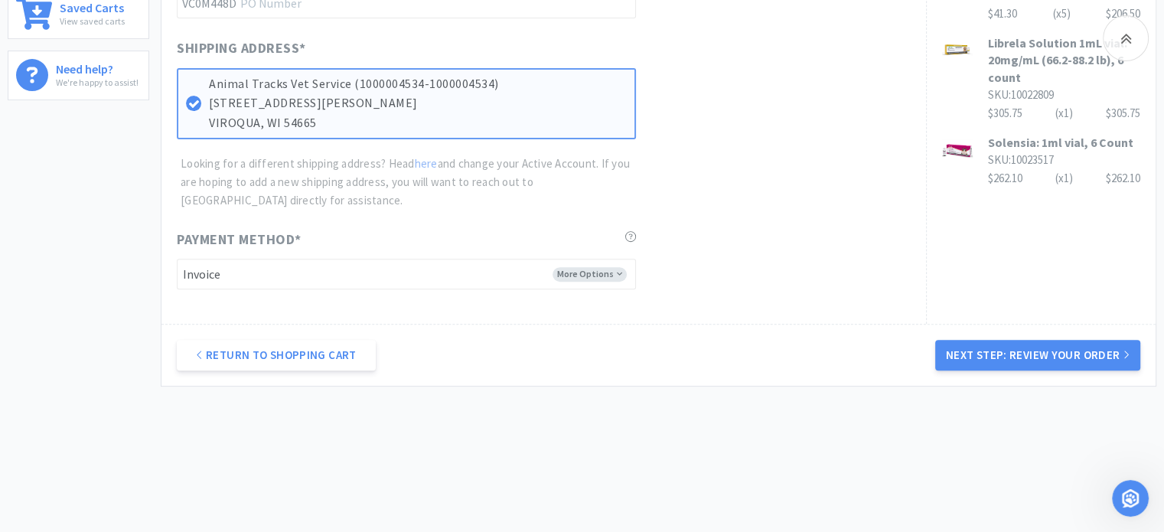
scroll to position [539, 0]
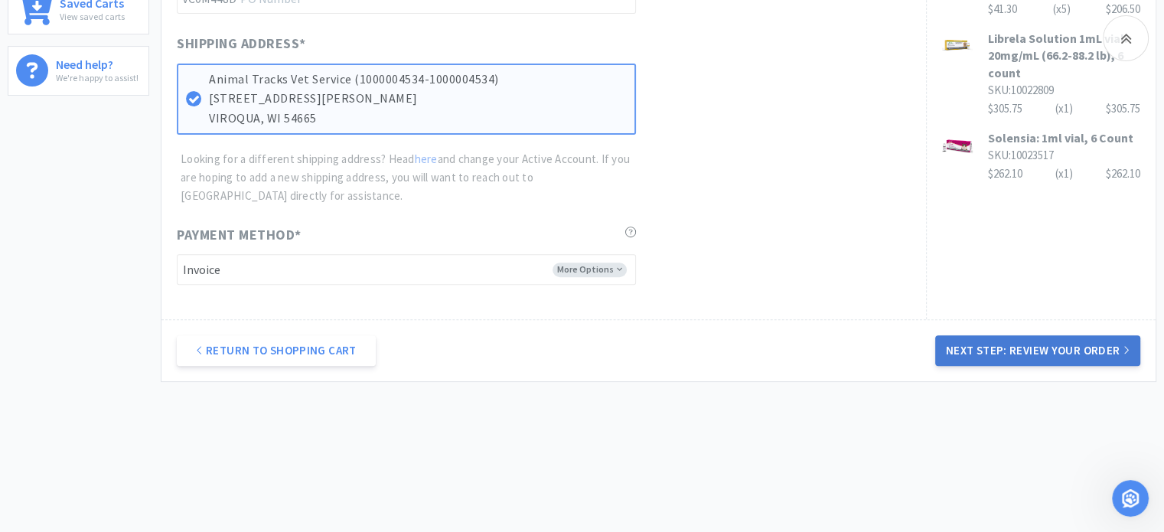
click at [1018, 345] on button "Next Step: Review Your Order" at bounding box center [1037, 350] width 205 height 31
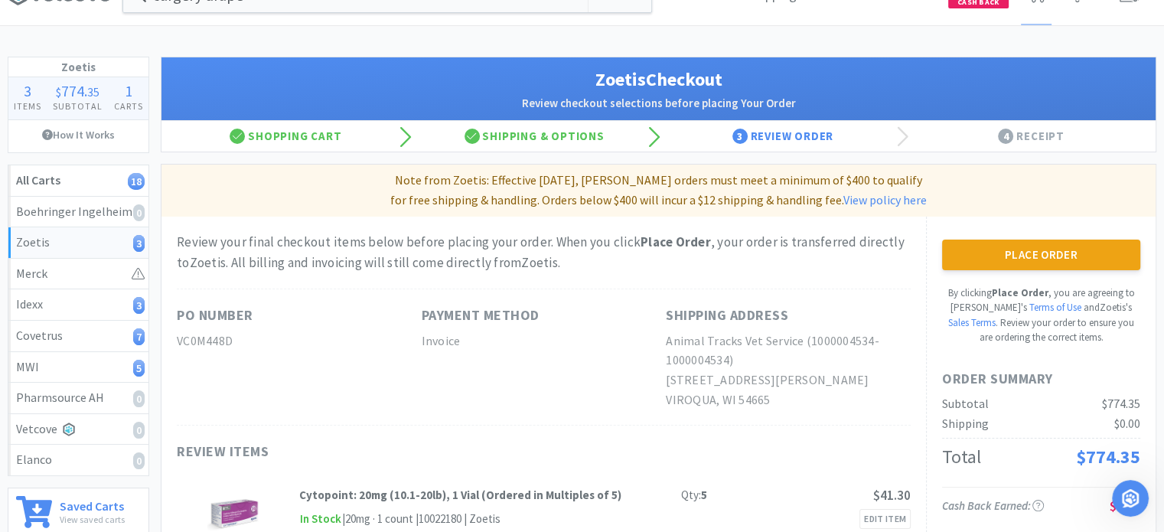
scroll to position [37, 0]
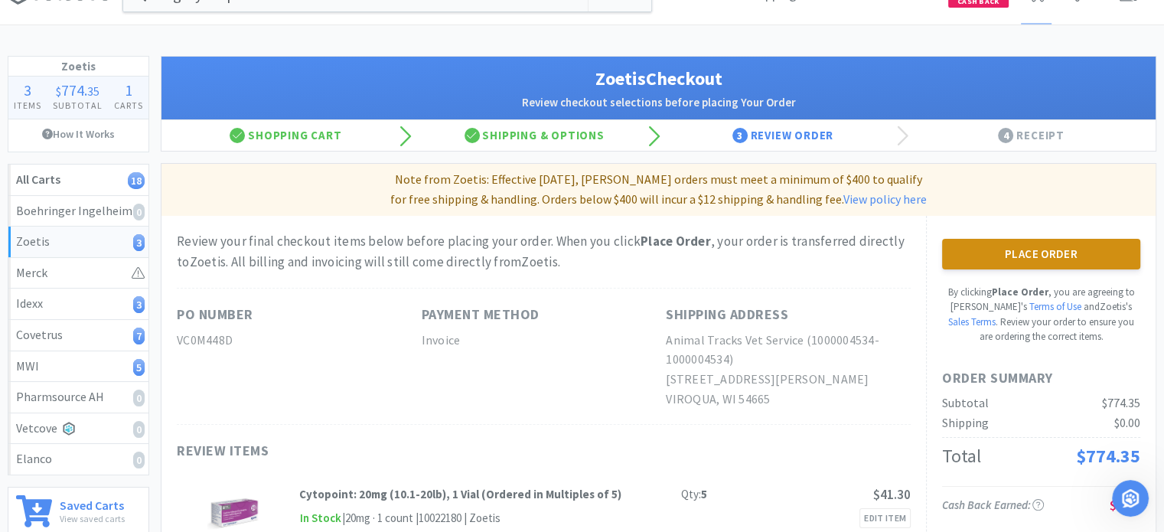
click at [1053, 256] on button "Place Order" at bounding box center [1041, 254] width 198 height 31
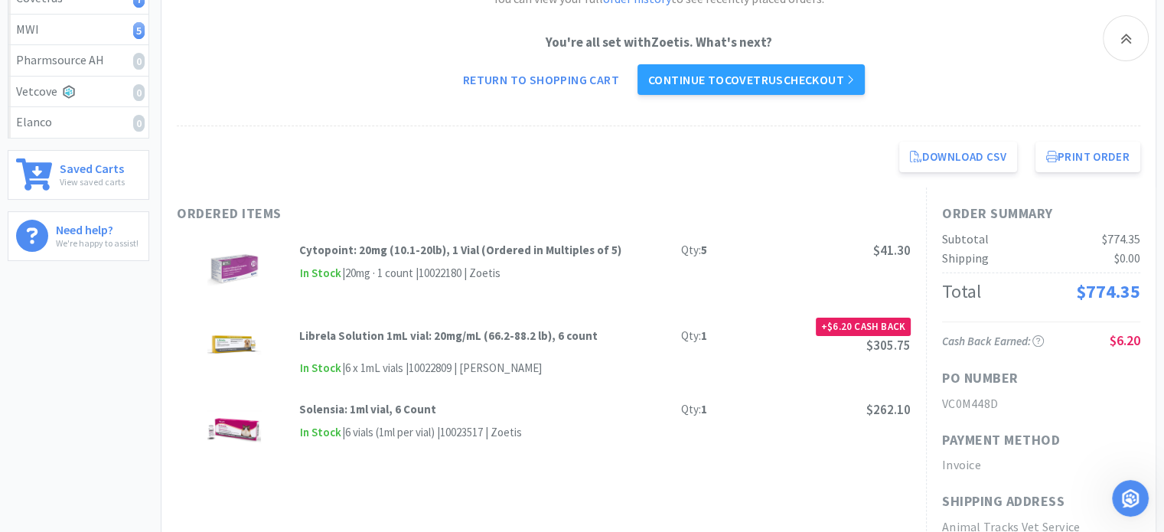
scroll to position [370, 0]
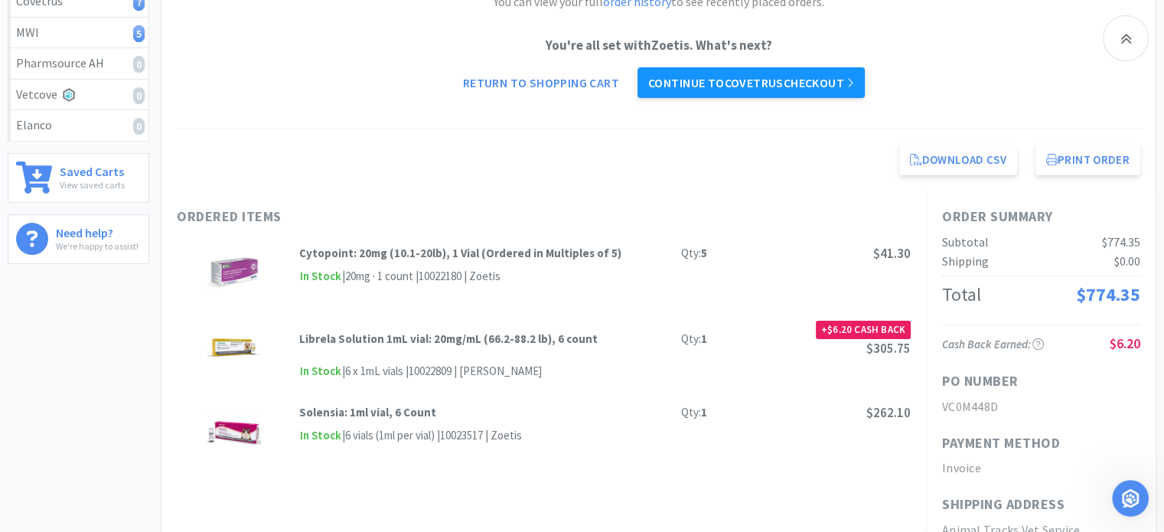
click at [686, 80] on link "Continue to Covetrus checkout" at bounding box center [750, 82] width 227 height 31
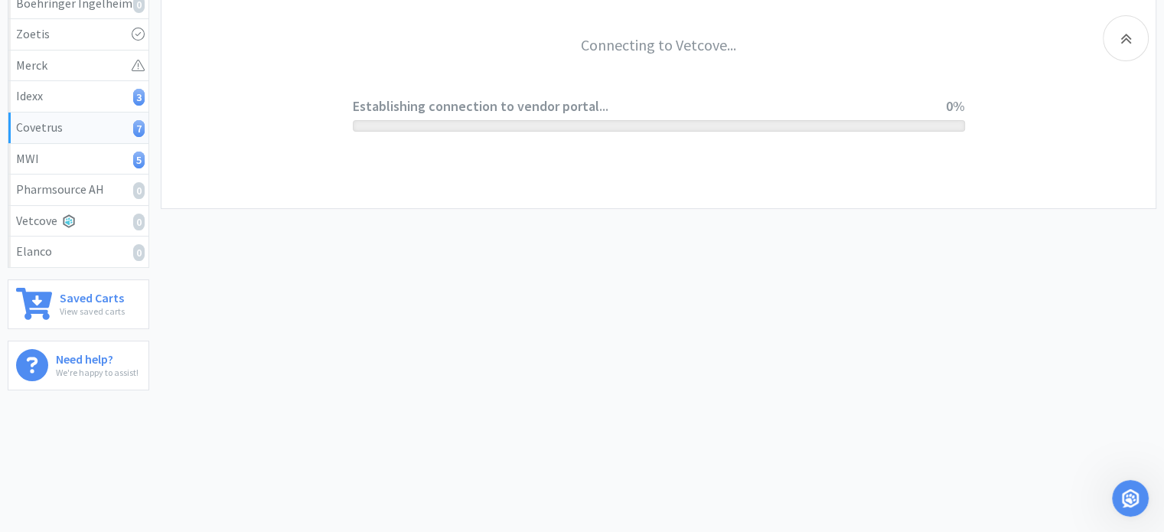
scroll to position [242, 0]
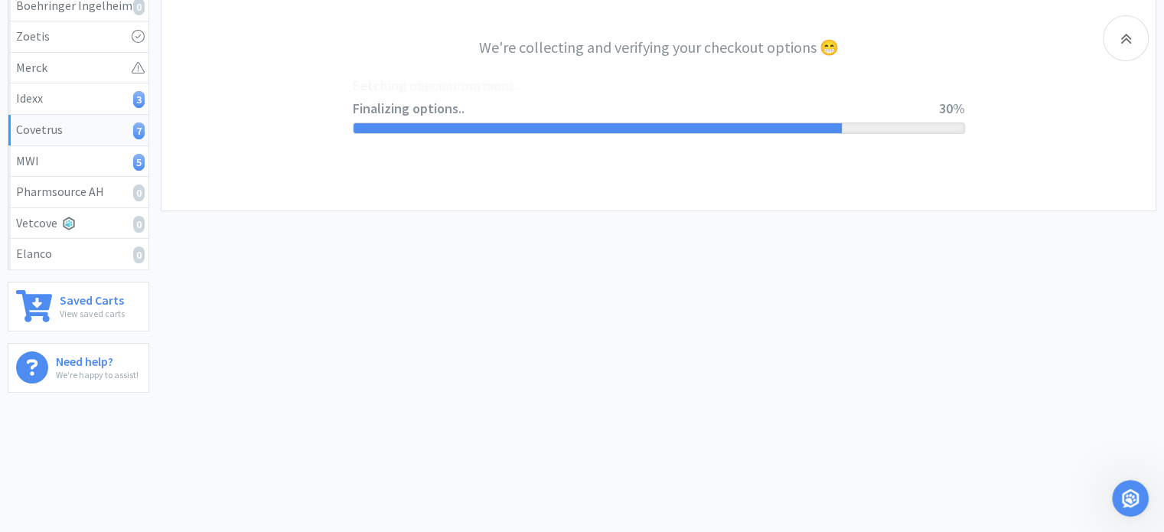
select select "ACCOUNT"
select select "cvt-standard-net"
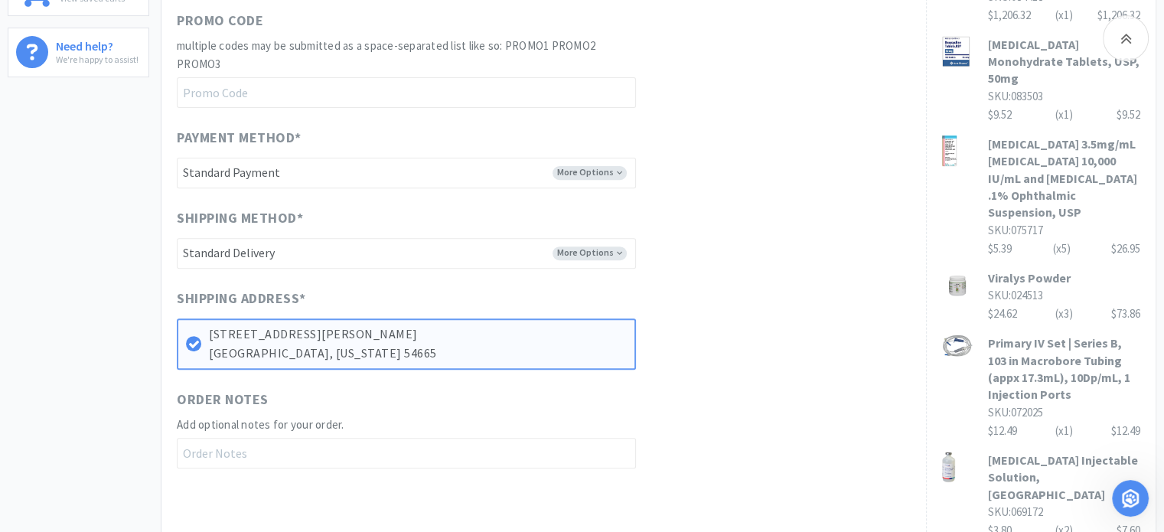
scroll to position [764, 0]
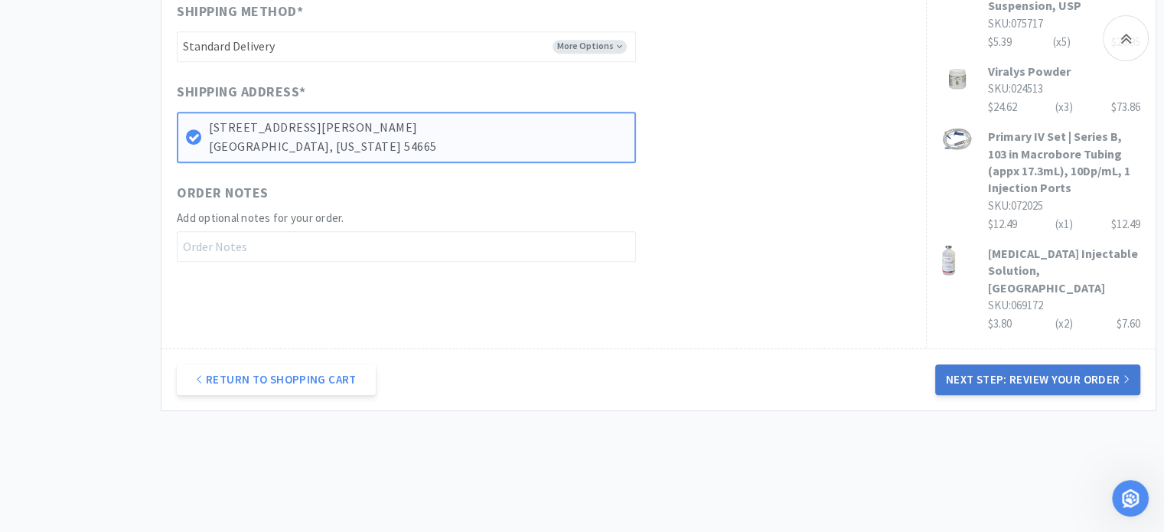
click at [995, 364] on button "Next Step: Review Your Order" at bounding box center [1037, 379] width 205 height 31
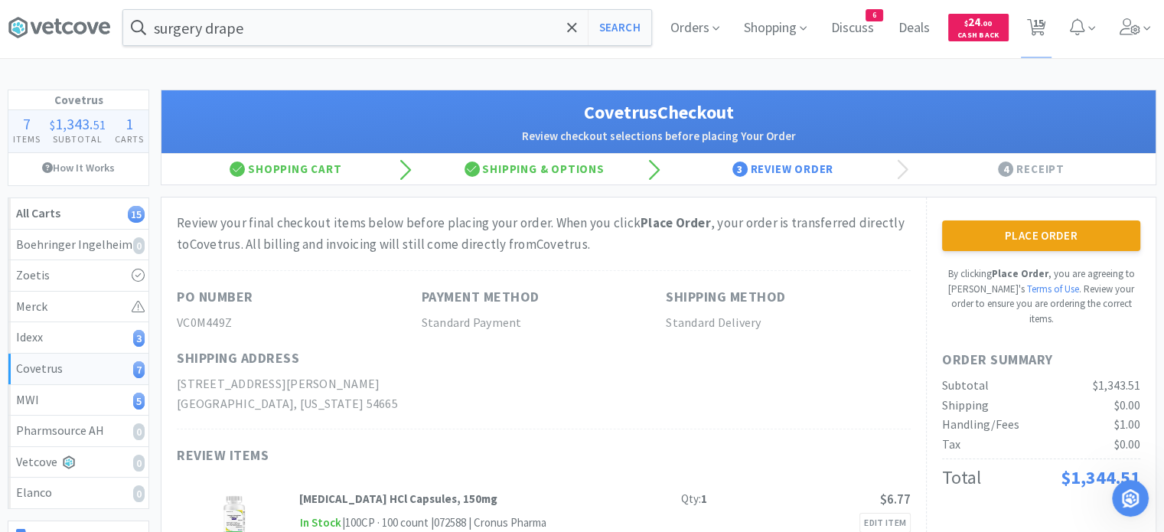
scroll to position [3, 0]
click at [1031, 37] on span "15" at bounding box center [1036, 27] width 31 height 61
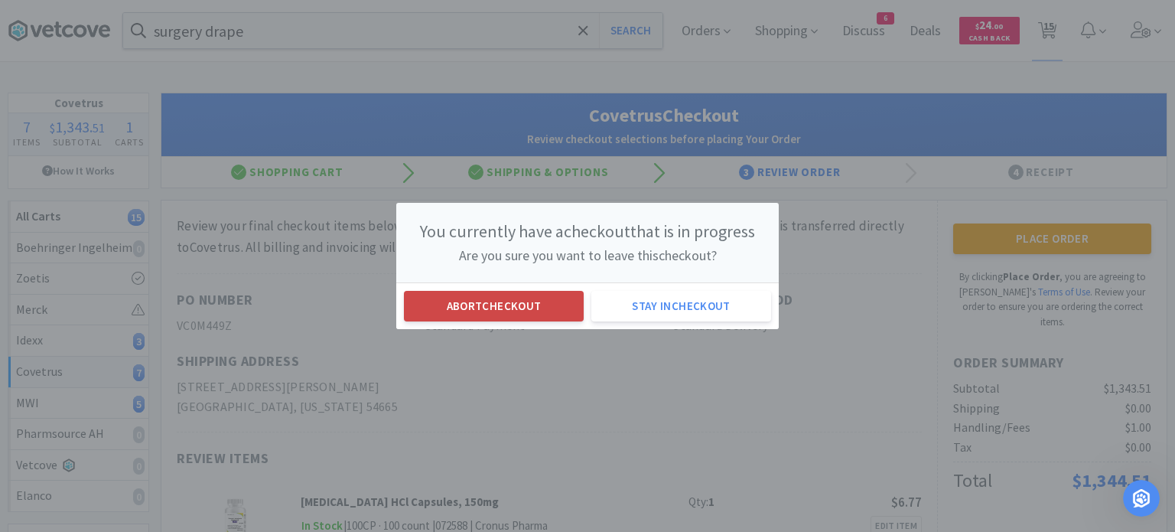
click at [568, 303] on button "Abort checkout" at bounding box center [494, 306] width 180 height 31
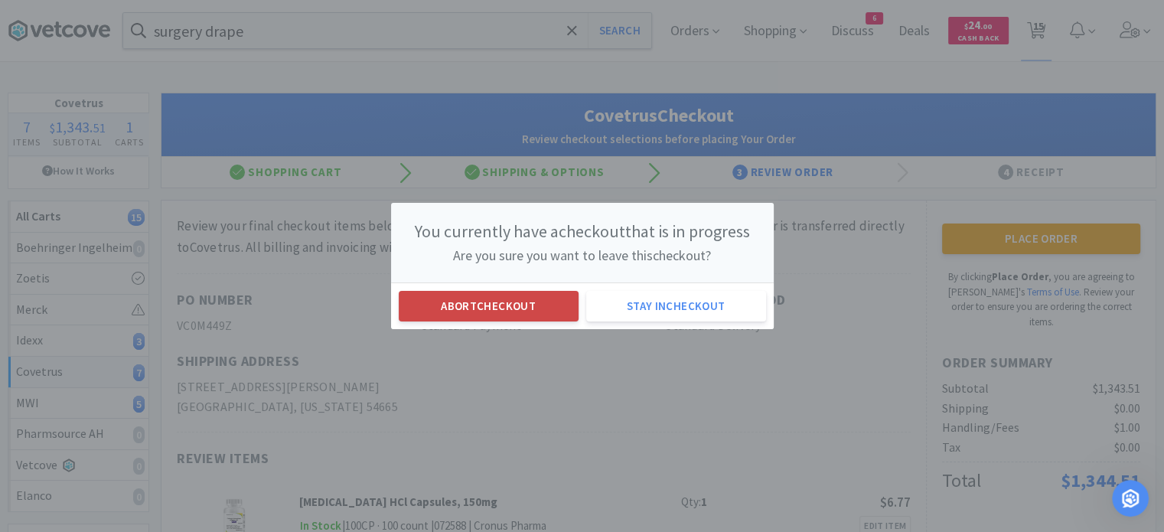
select select "2"
select select "1"
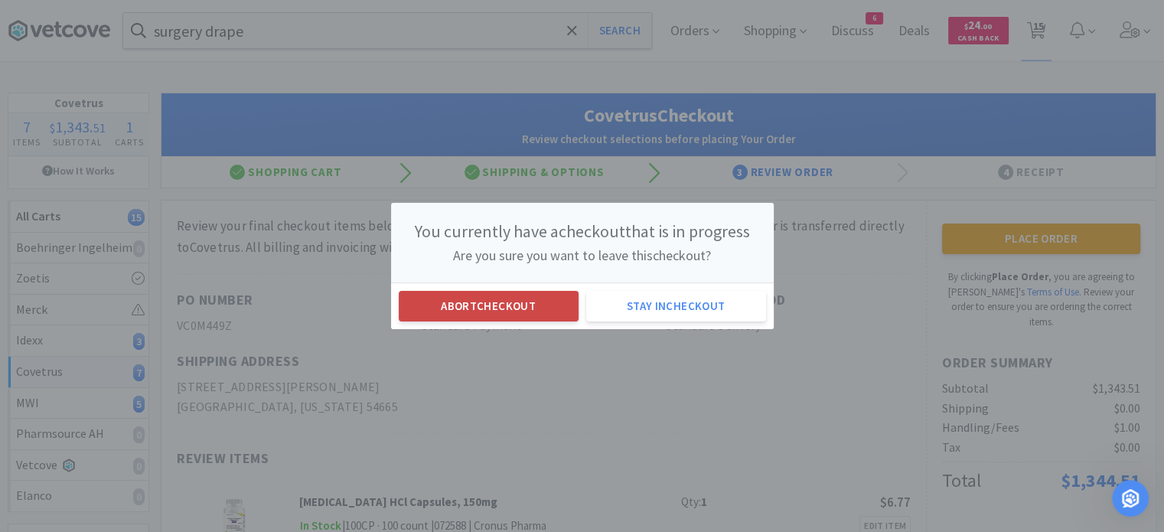
select select "1"
select select "5"
select select "1"
select select "2"
select select "3"
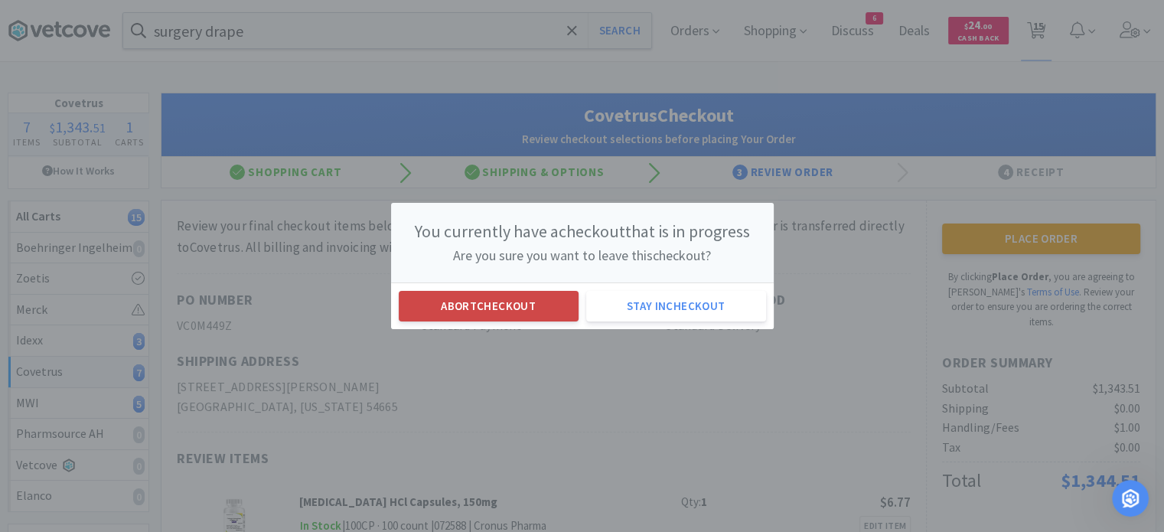
select select "1"
select select "2"
select select "1"
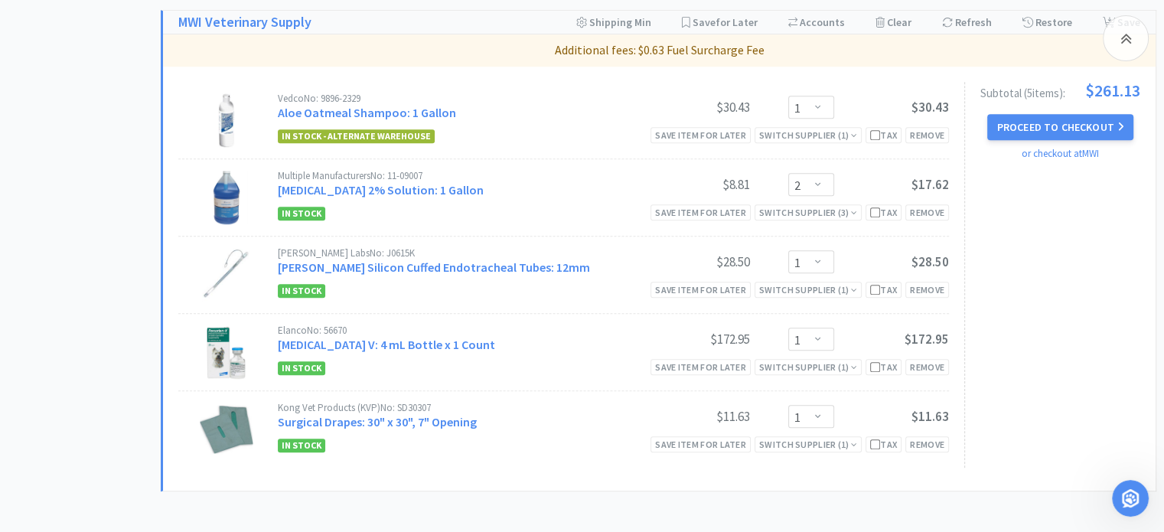
scroll to position [1203, 0]
click at [425, 415] on link "Surgical Drapes: 30" x 30", 7" Opening" at bounding box center [377, 421] width 199 height 15
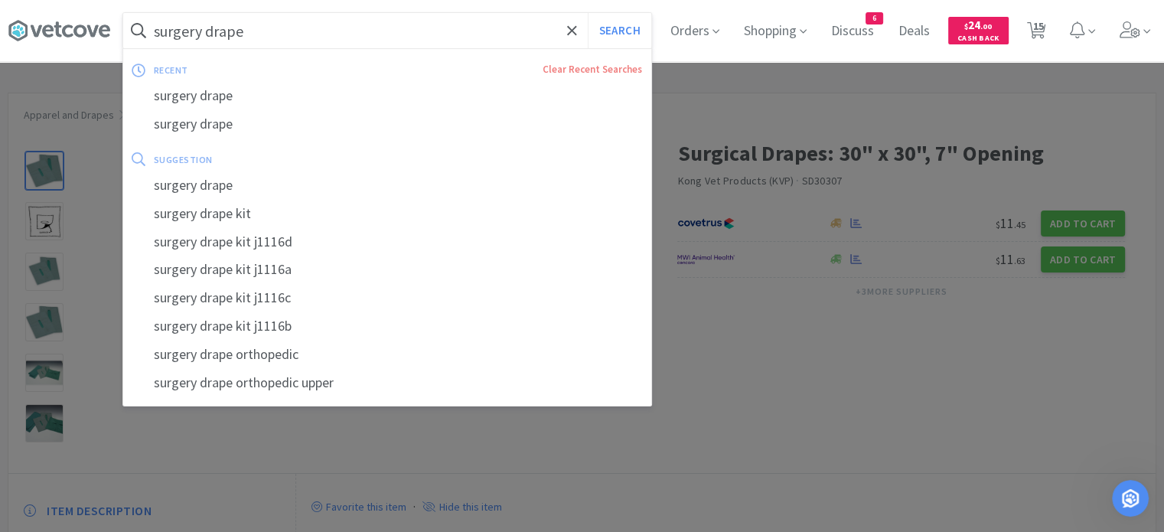
click at [438, 32] on input "surgery drape" at bounding box center [387, 30] width 528 height 35
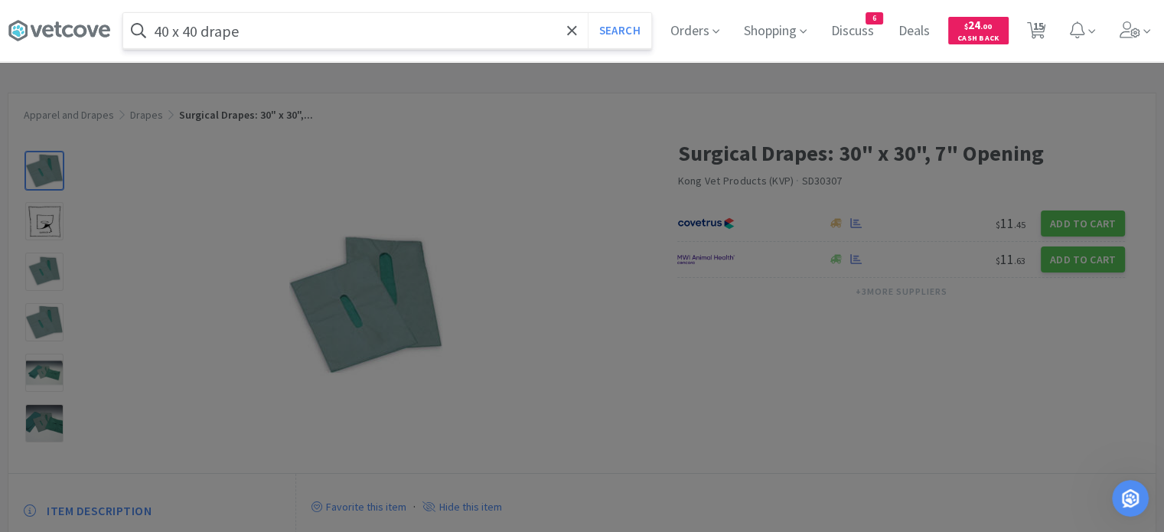
type input "40 x 40 drape"
click at [588, 13] on button "Search" at bounding box center [620, 30] width 64 height 35
select select "1"
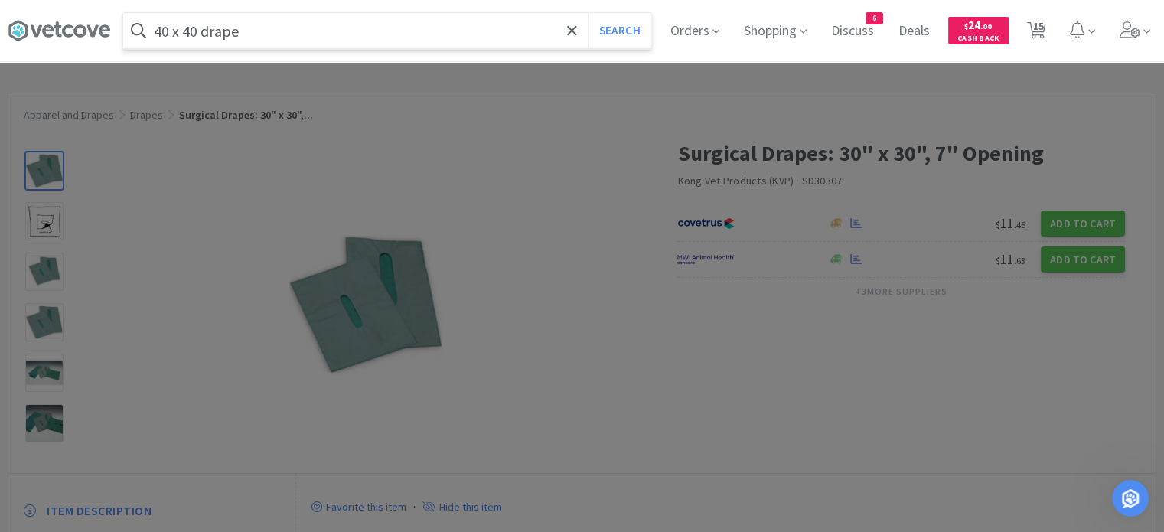
select select "5"
select select "1"
select select "2"
select select "3"
select select "1"
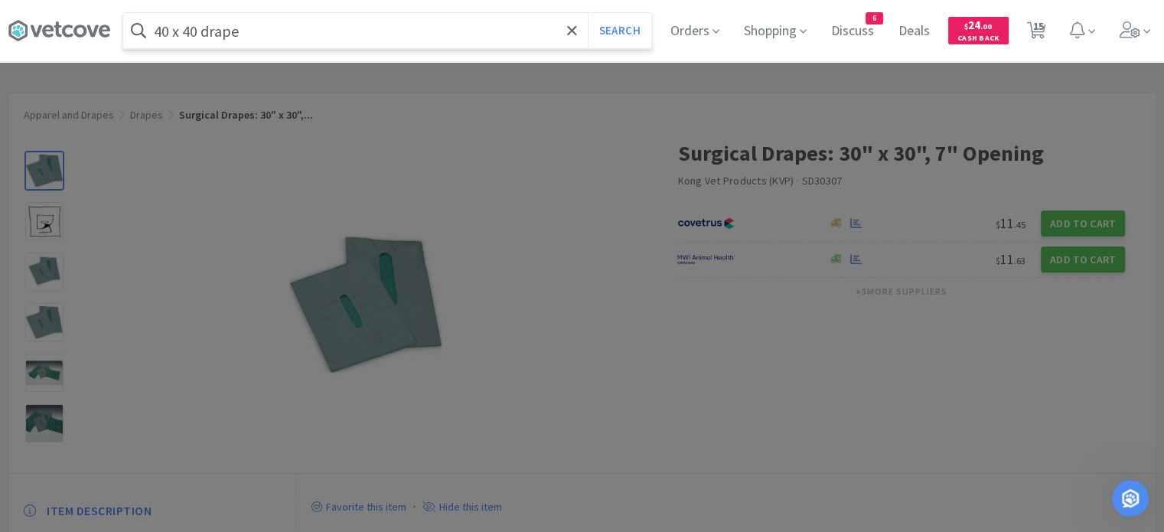
select select "2"
select select "1"
select select "2"
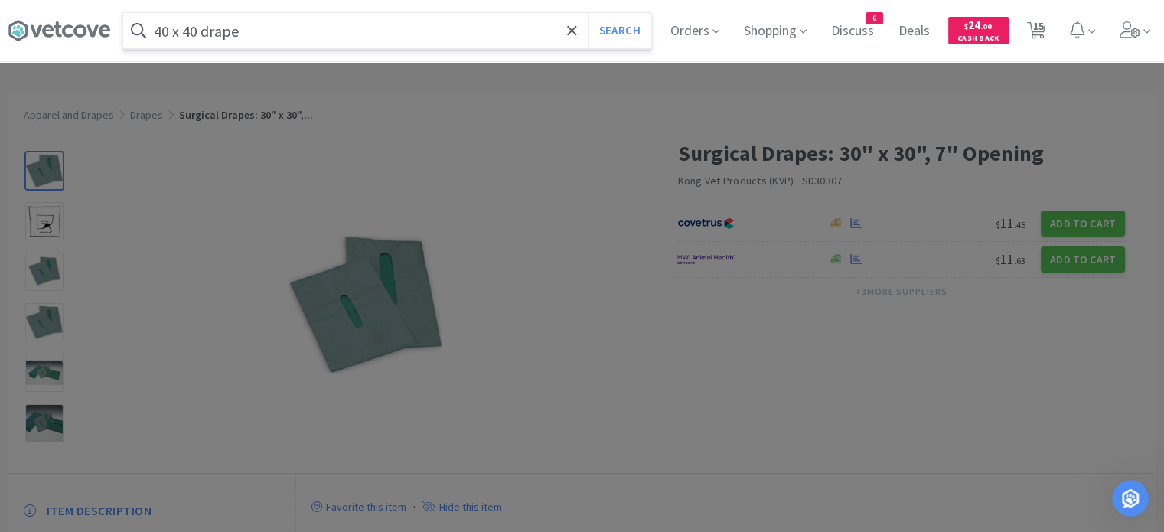
select select "2"
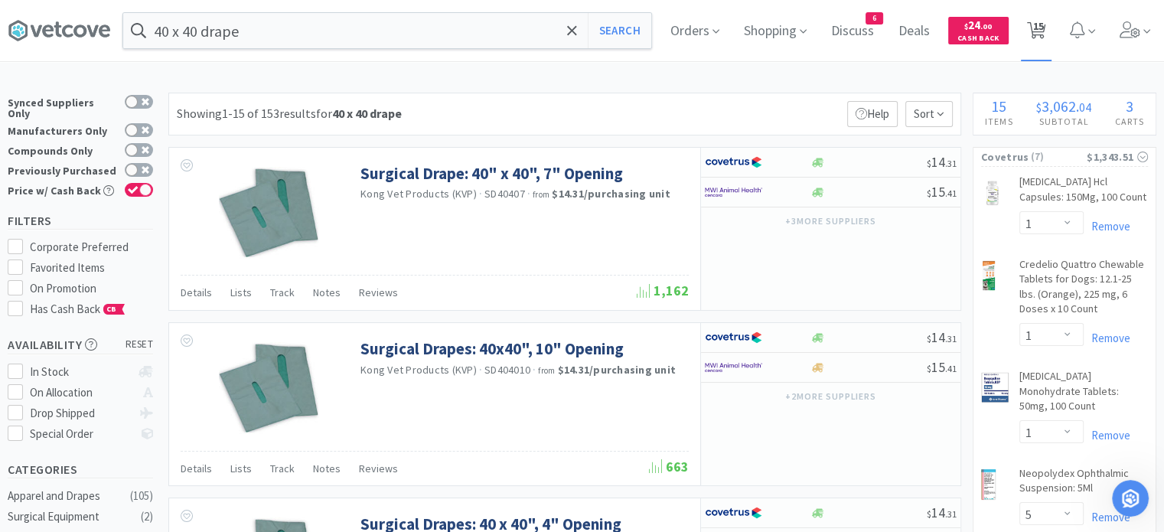
click at [1041, 43] on span "15" at bounding box center [1036, 30] width 31 height 61
select select "2"
select select "1"
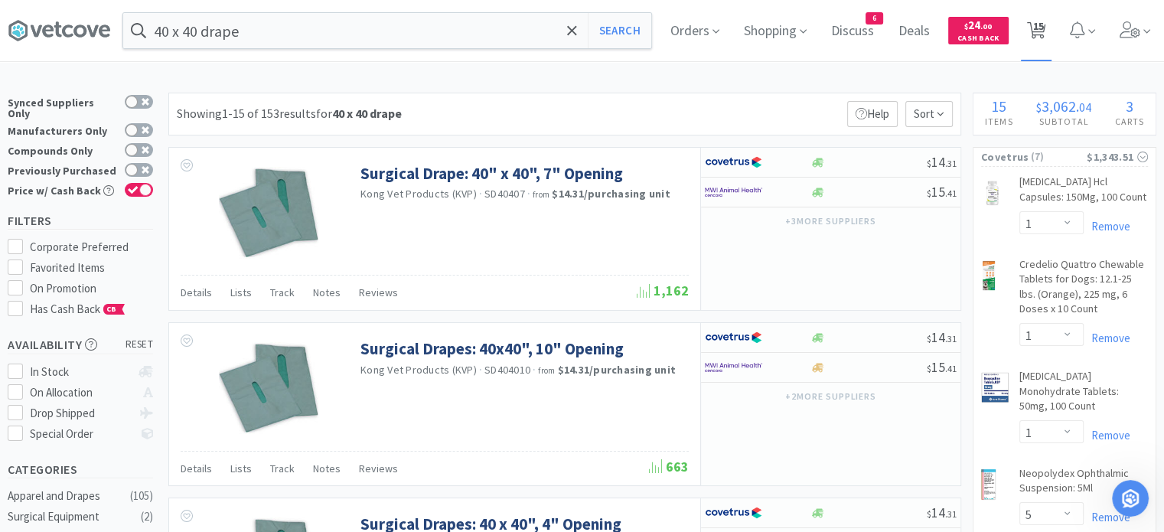
select select "1"
select select "5"
select select "1"
select select "2"
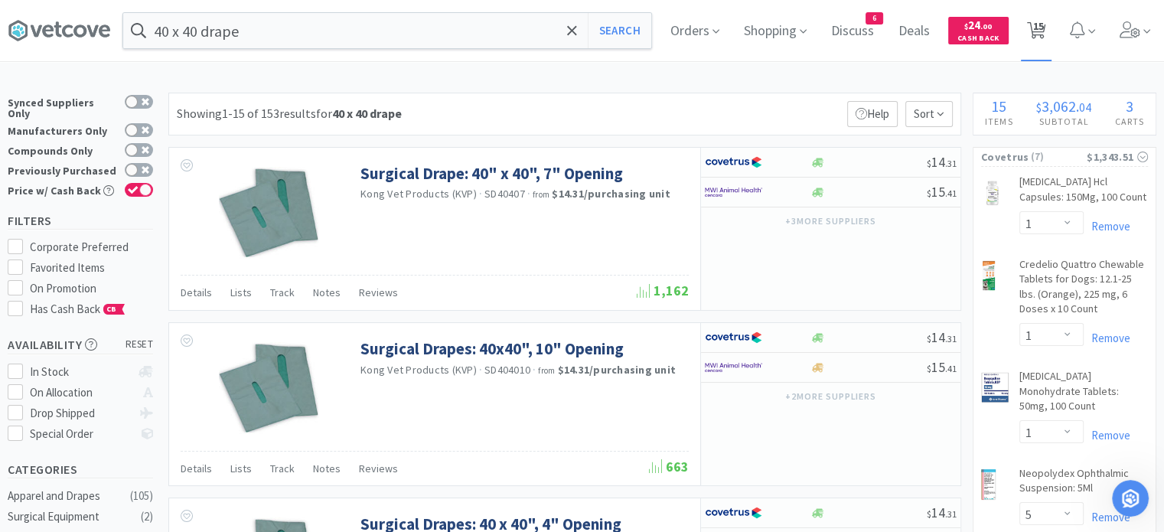
select select "3"
select select "1"
select select "2"
select select "1"
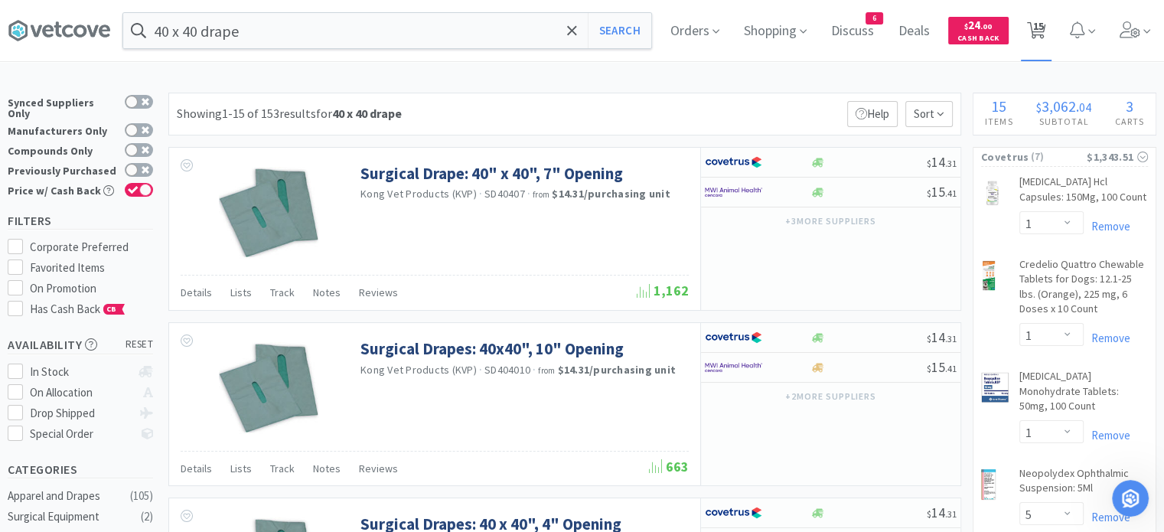
select select "1"
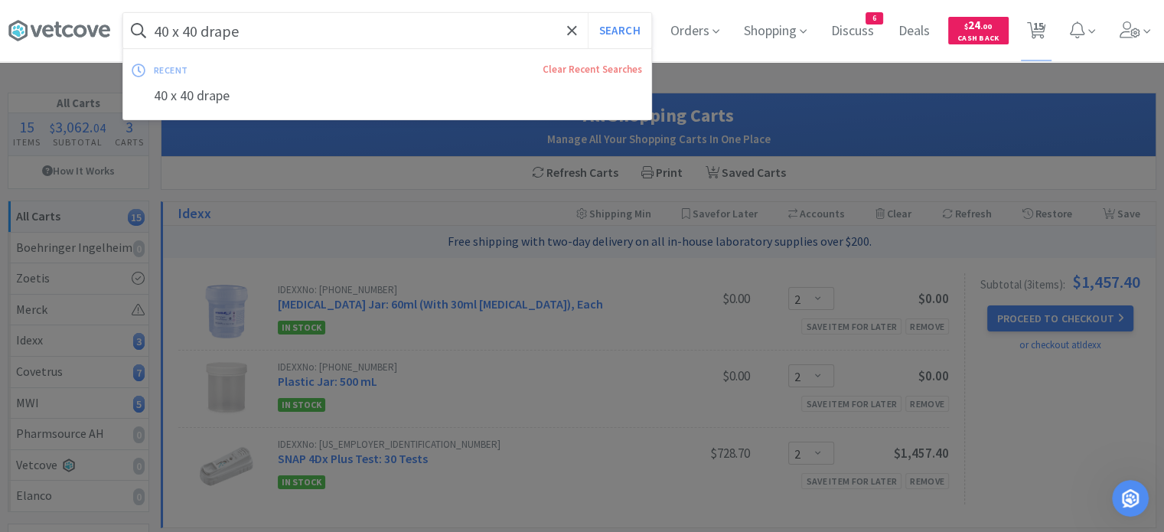
click at [497, 34] on input "40 x 40 drape" at bounding box center [387, 30] width 528 height 35
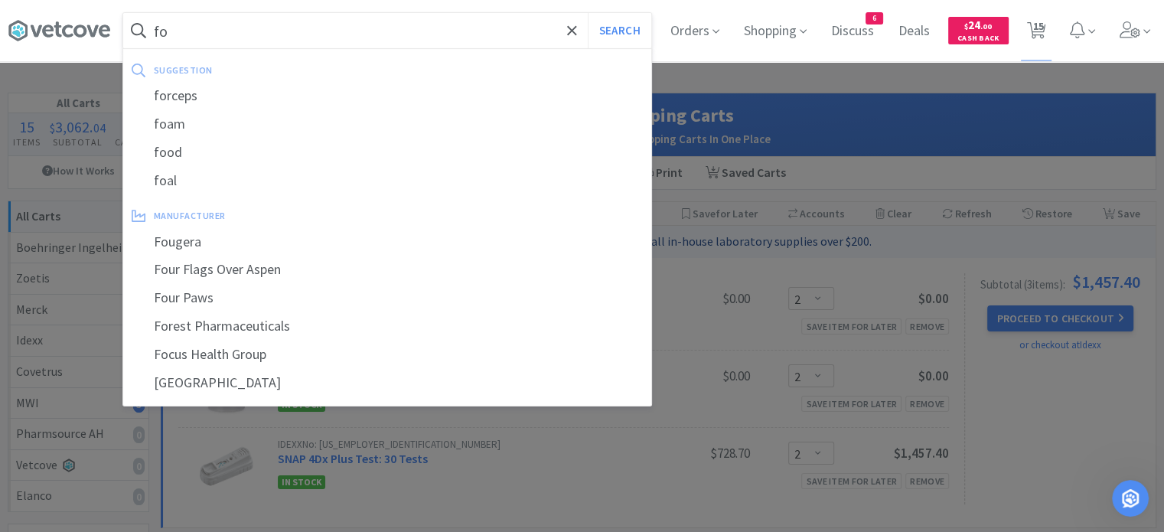
type input "f"
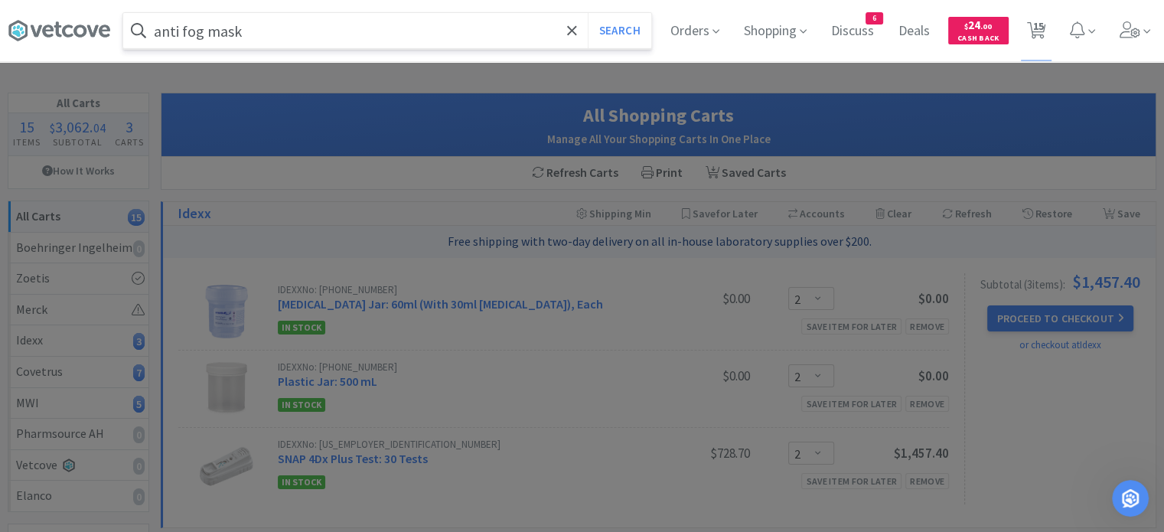
type input "anti fog mask"
click at [588, 13] on button "Search" at bounding box center [620, 30] width 64 height 35
select select "1"
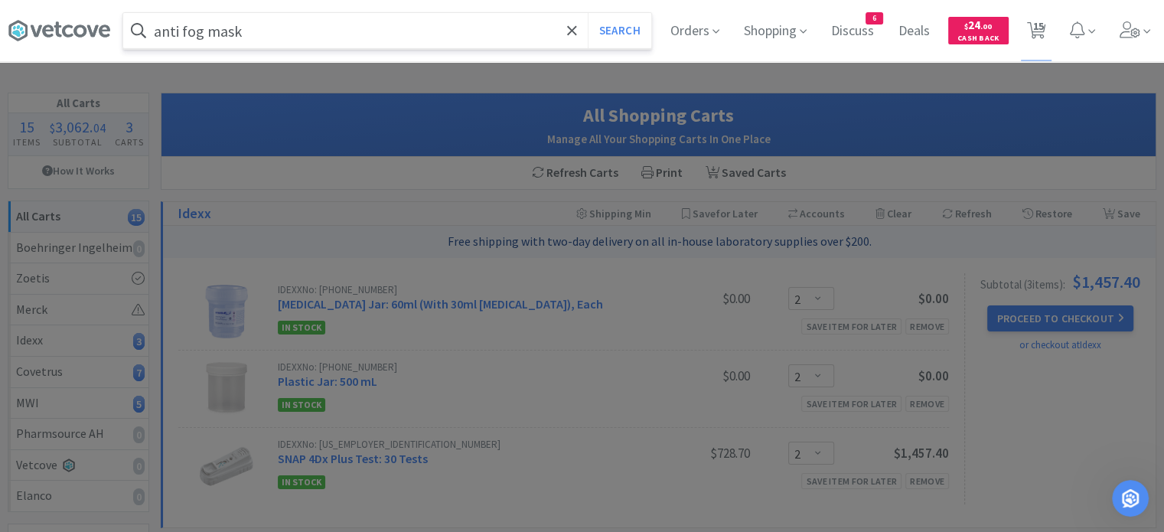
select select "5"
select select "1"
select select "2"
select select "3"
select select "1"
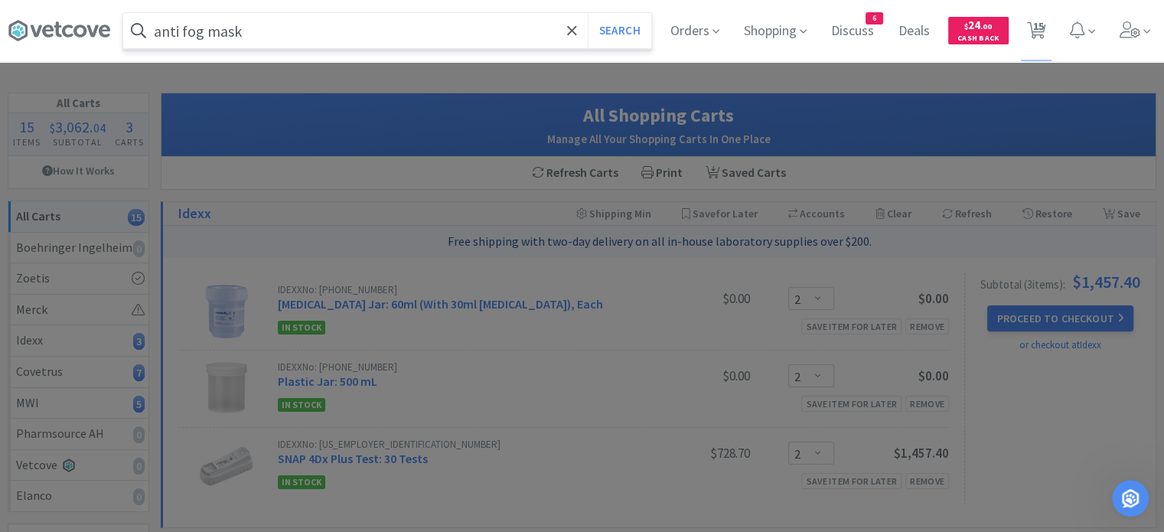
select select "2"
select select "1"
select select "2"
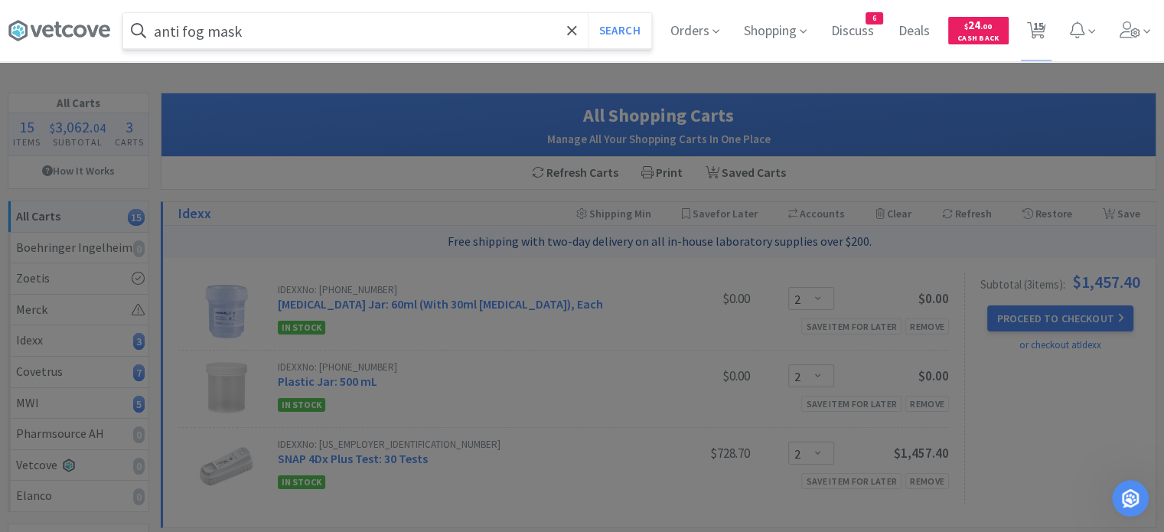
select select "2"
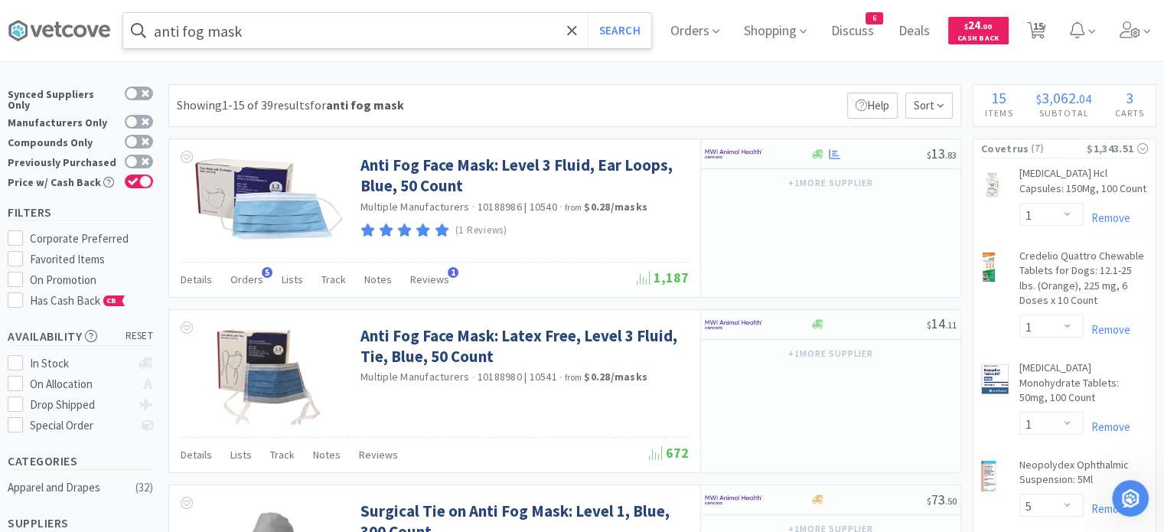
scroll to position [8, 0]
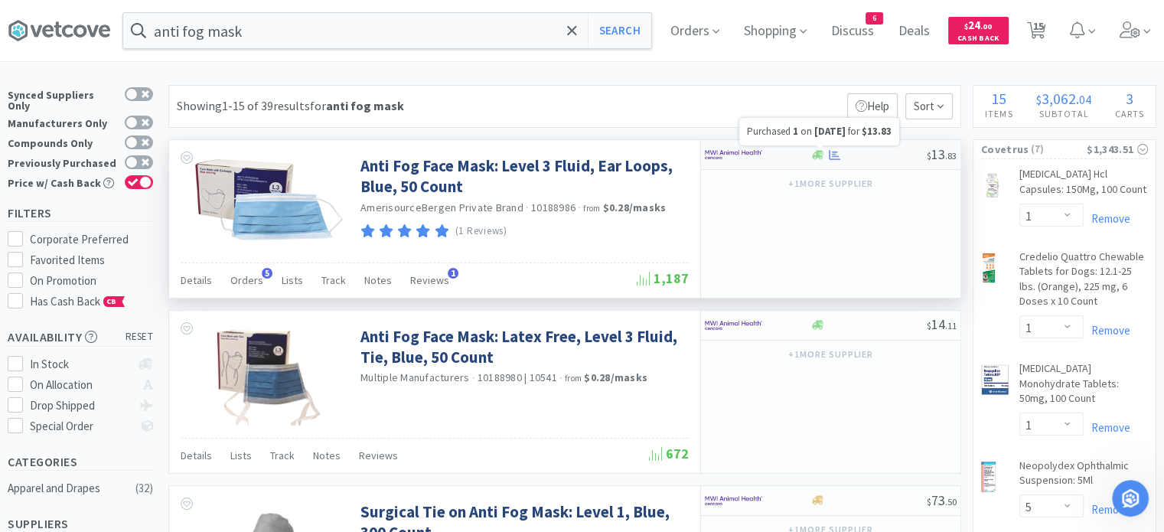
click at [832, 155] on icon at bounding box center [834, 154] width 11 height 10
select select "1"
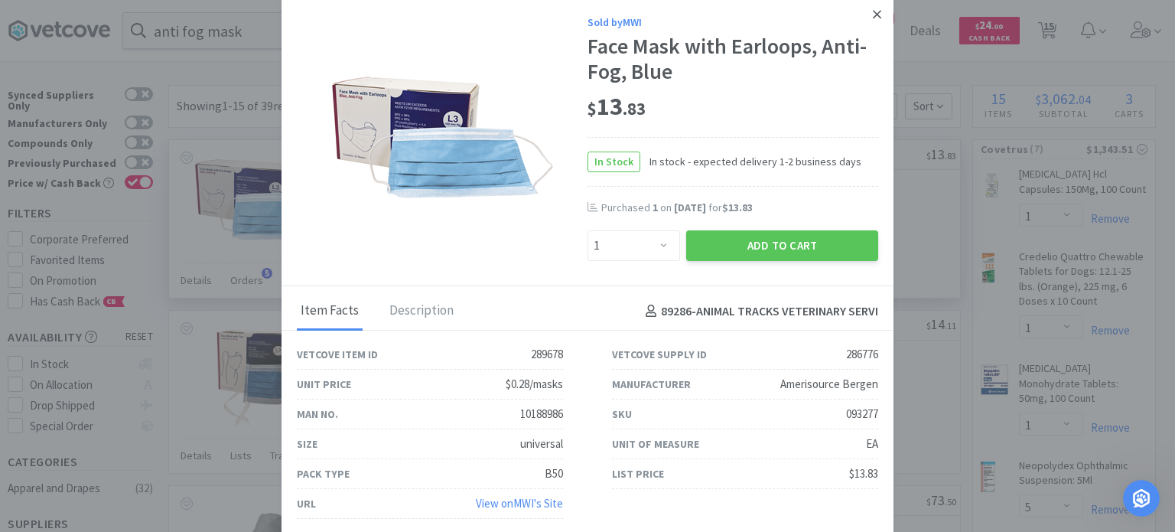
click at [877, 10] on icon at bounding box center [877, 15] width 8 height 14
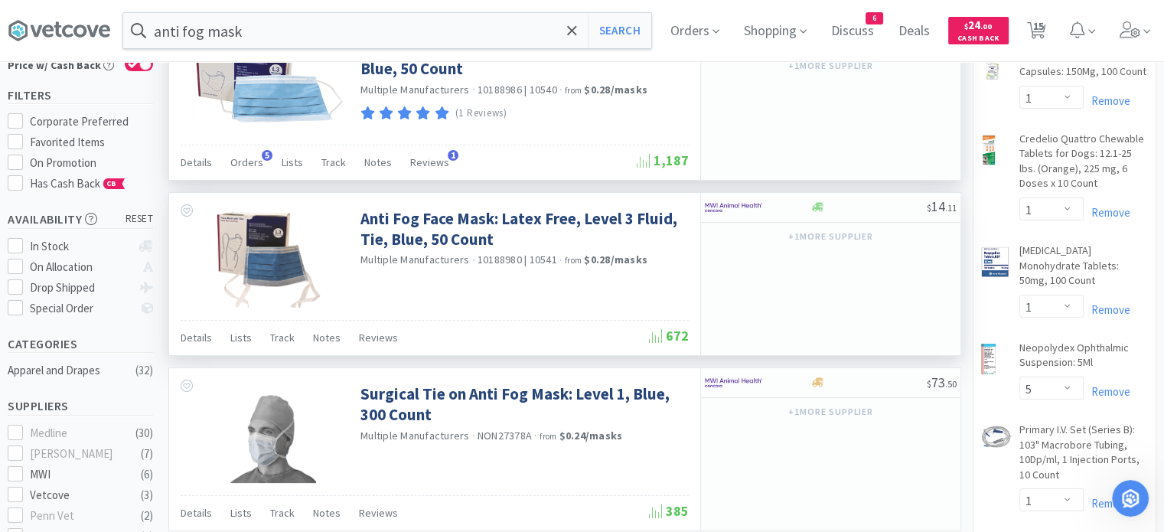
scroll to position [0, 0]
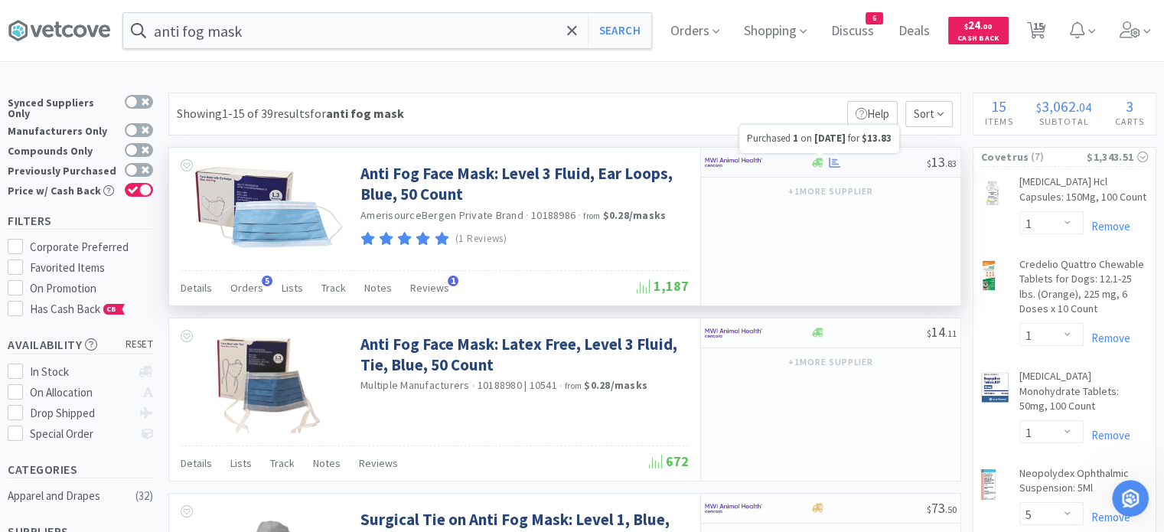
click at [833, 158] on icon at bounding box center [834, 162] width 11 height 10
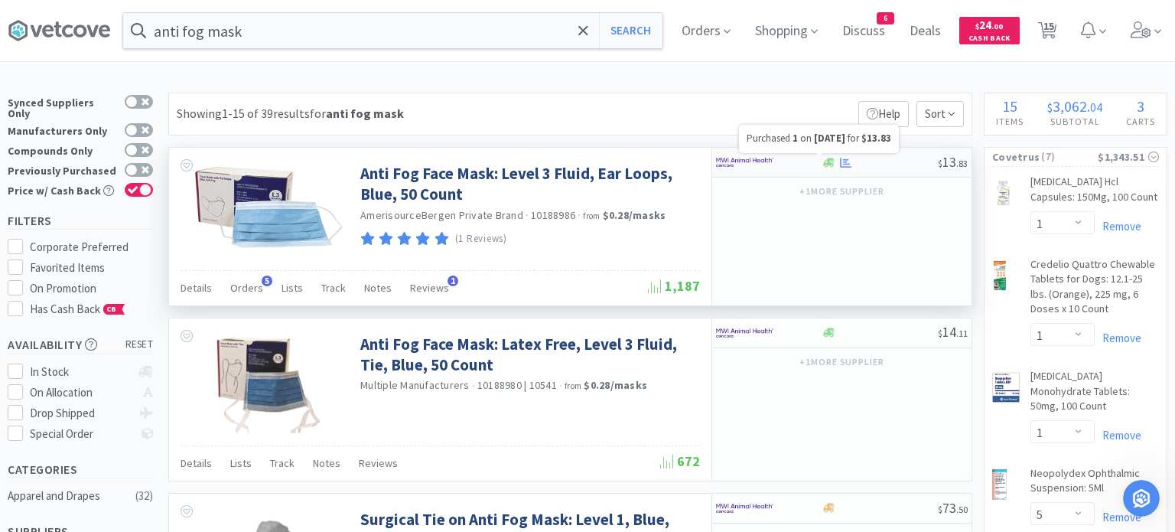
select select "1"
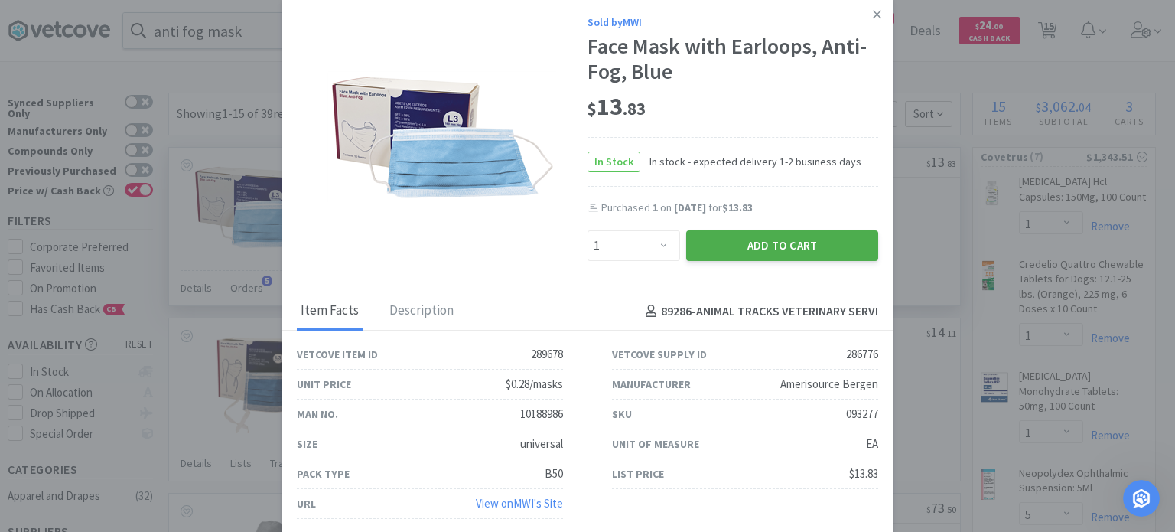
click at [759, 247] on button "Add to Cart" at bounding box center [782, 245] width 192 height 31
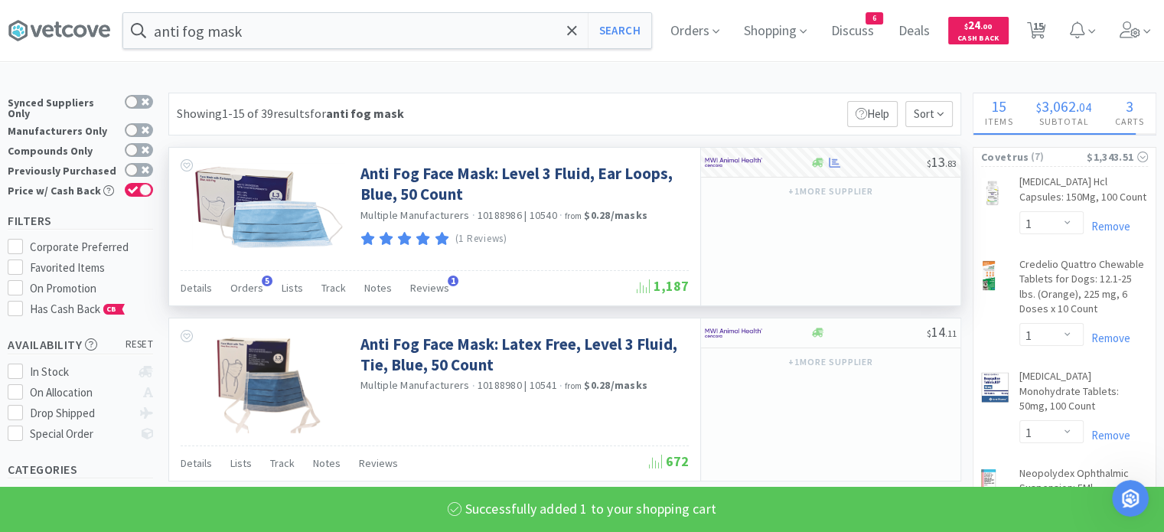
select select "1"
select select "2"
select select "1"
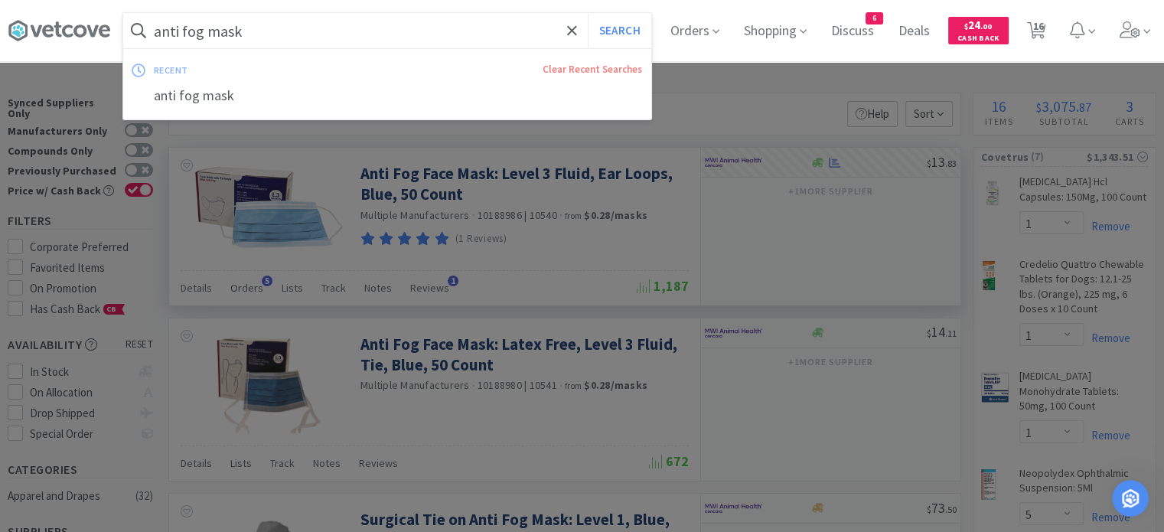
click at [542, 21] on input "anti fog mask" at bounding box center [387, 30] width 528 height 35
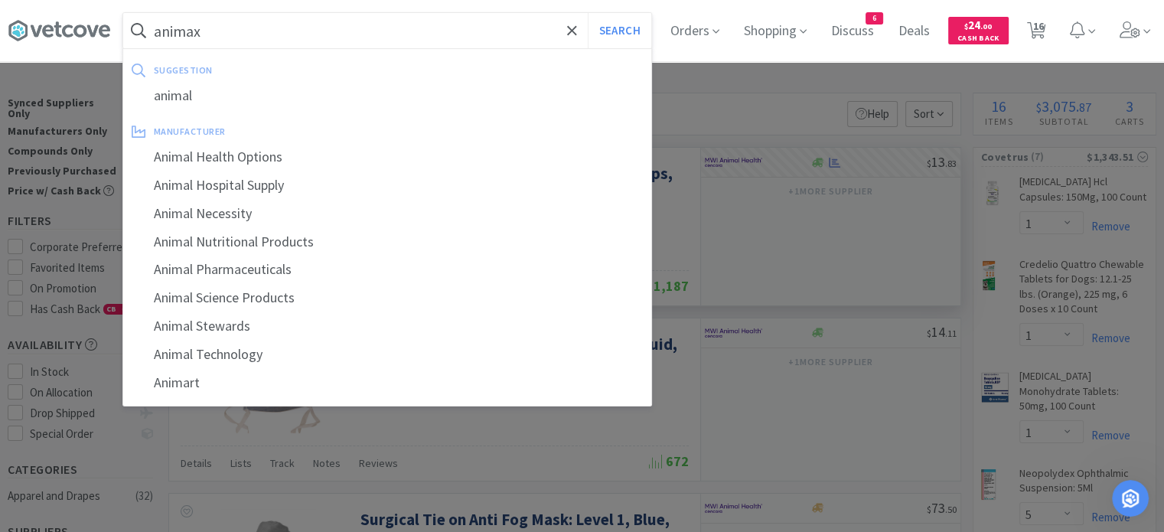
type input "animax"
click at [588, 13] on button "Search" at bounding box center [620, 30] width 64 height 35
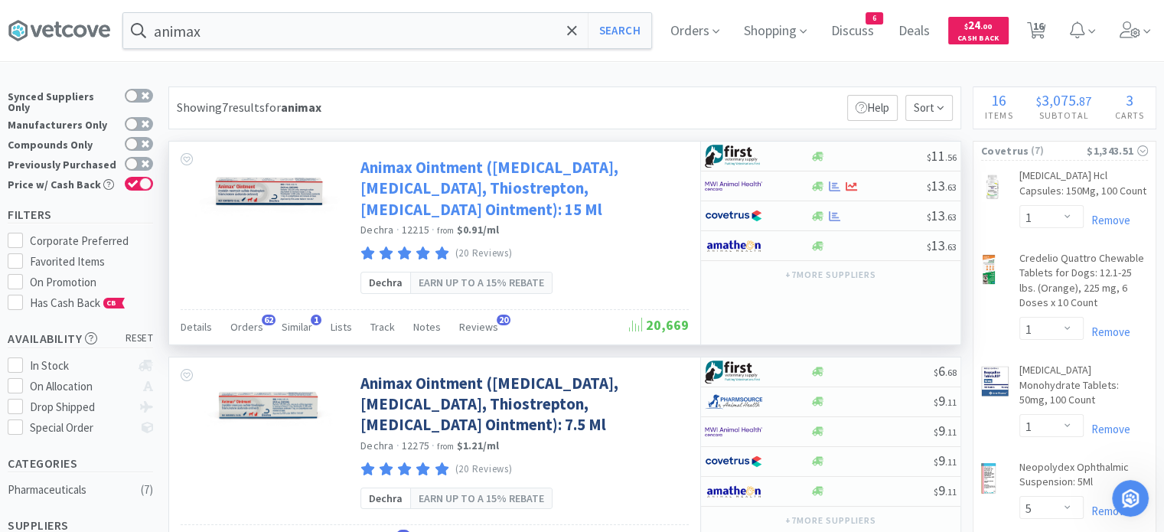
scroll to position [6, 0]
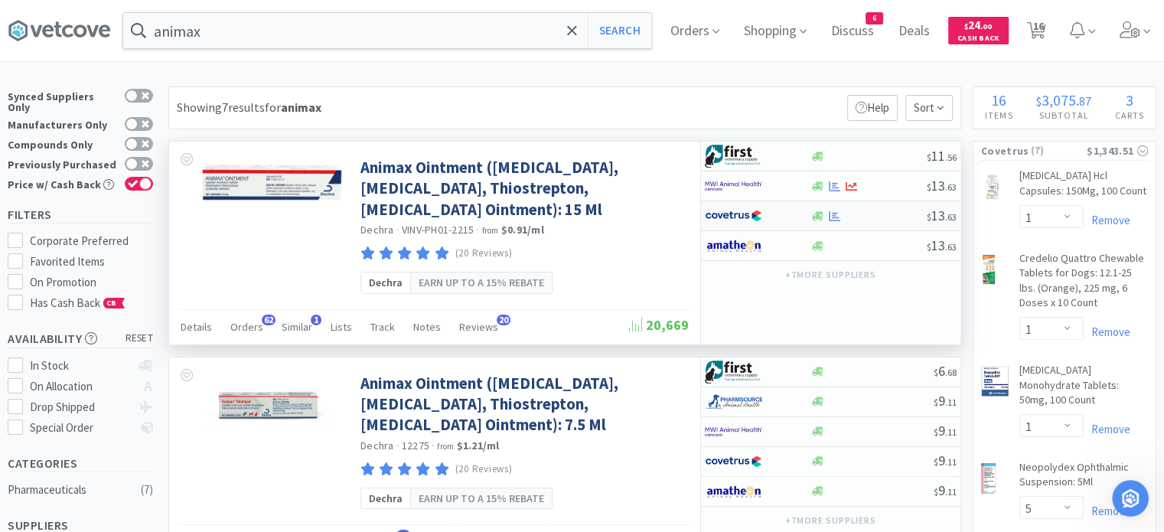
click at [862, 217] on div at bounding box center [867, 215] width 117 height 11
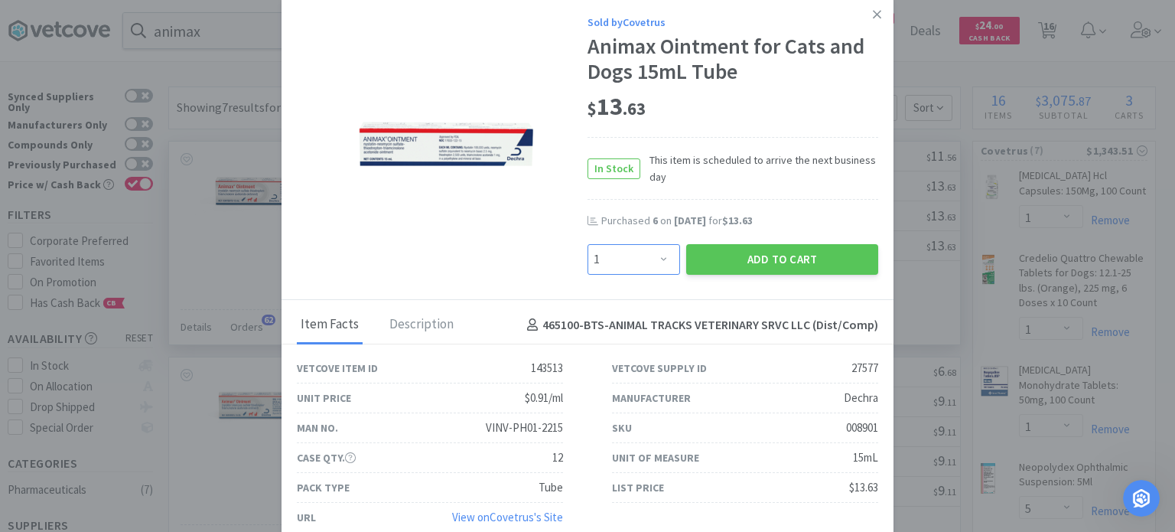
click at [636, 251] on select "Enter Quantity 1 2 3 4 5 6 7 8 9 10 11 12 13 14 15 16 17 18 19 20 Enter Quantity" at bounding box center [634, 259] width 93 height 31
select select "6"
click at [588, 244] on select "Enter Quantity 1 2 3 4 5 6 7 8 9 10 11 12 13 14 15 16 17 18 19 20 Enter Quantity" at bounding box center [634, 259] width 93 height 31
click at [759, 259] on button "Add to Cart" at bounding box center [782, 259] width 192 height 31
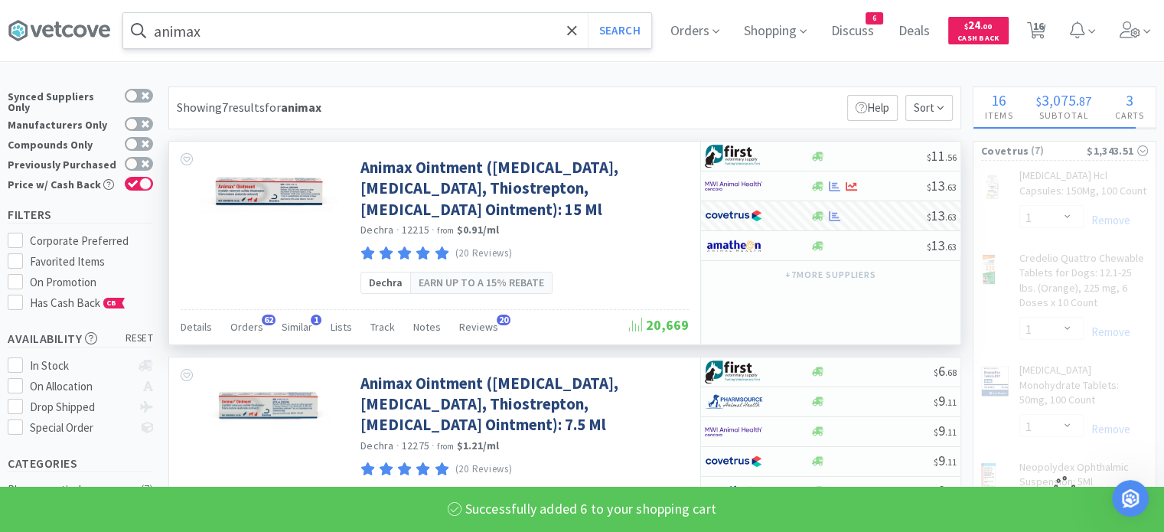
select select "6"
select select "1"
select select "5"
select select "1"
select select "2"
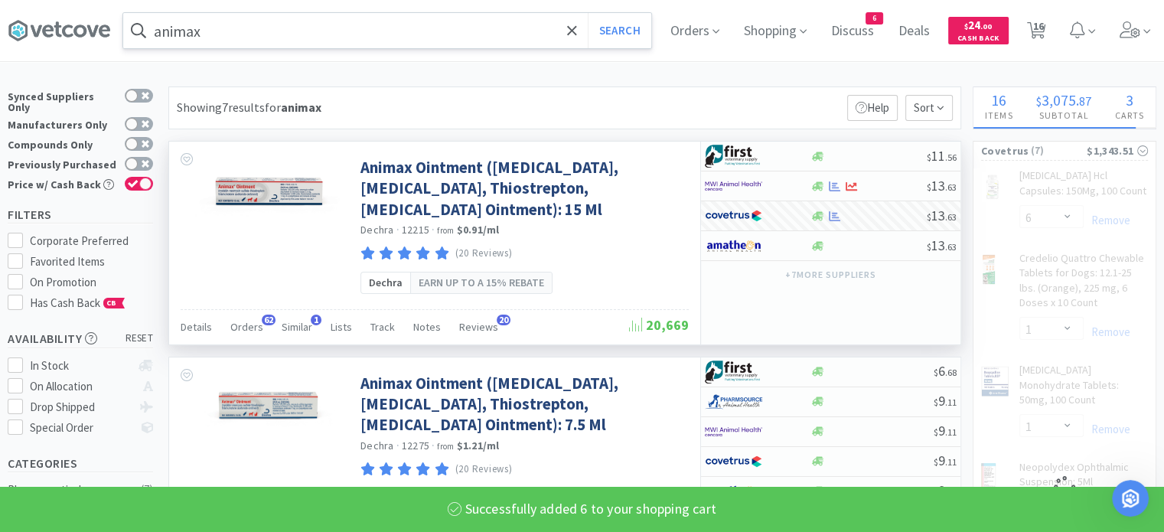
select select "3"
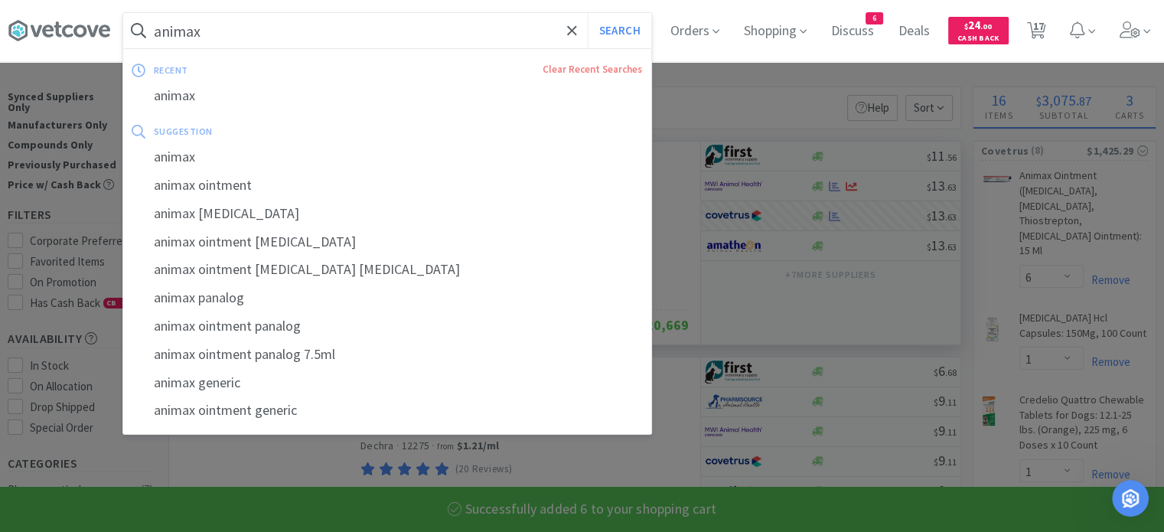
click at [443, 36] on input "animax" at bounding box center [387, 30] width 528 height 35
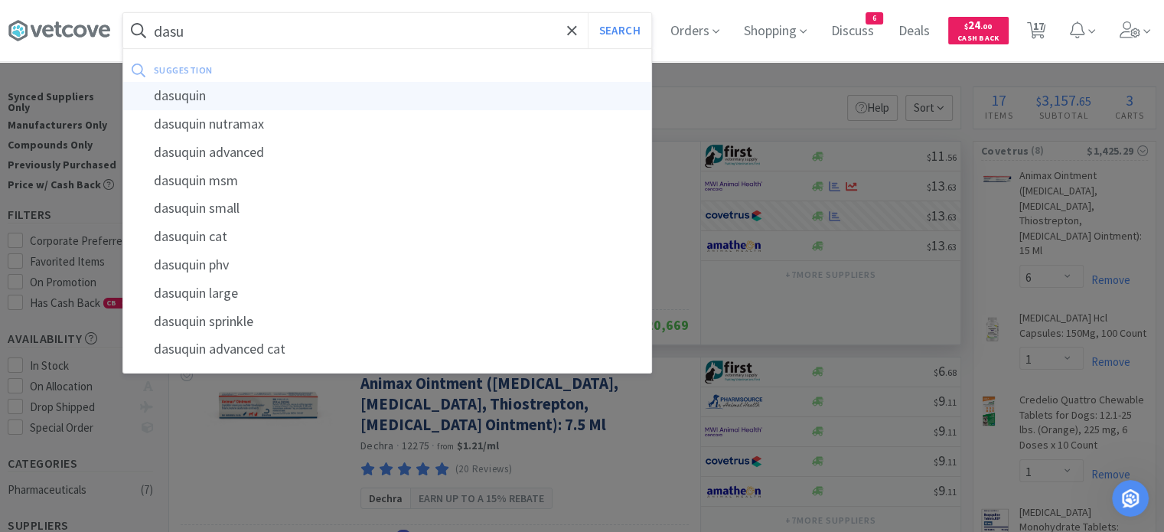
type input "dasuquin"
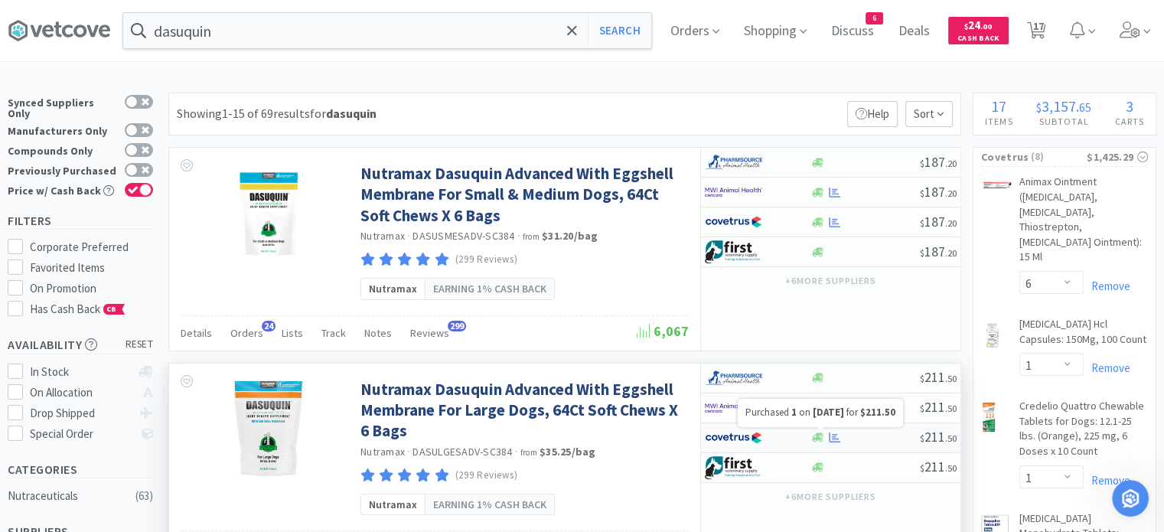
click at [836, 439] on icon at bounding box center [834, 437] width 11 height 10
select select "1"
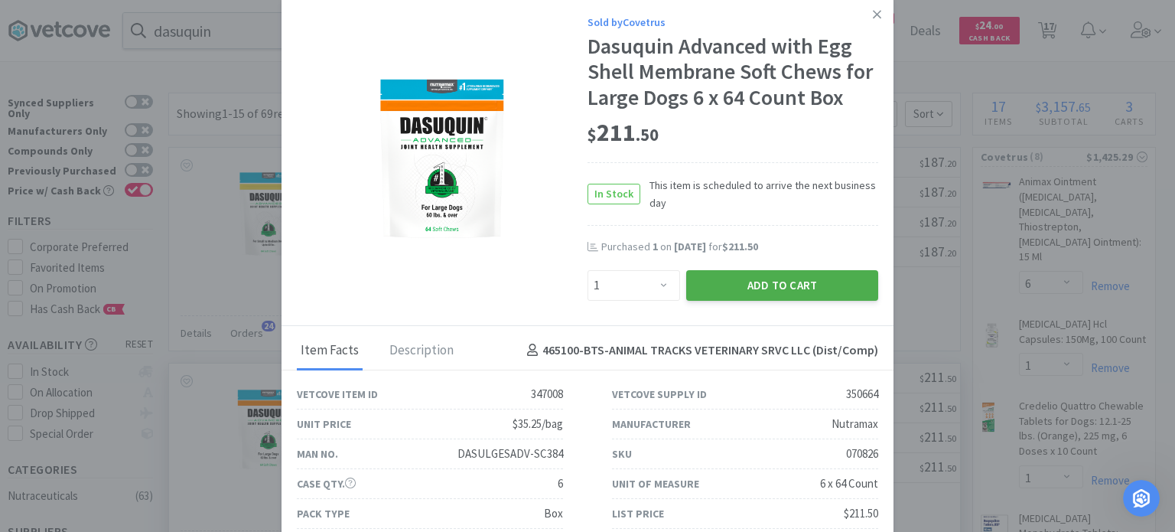
click at [753, 301] on button "Add to Cart" at bounding box center [782, 285] width 192 height 31
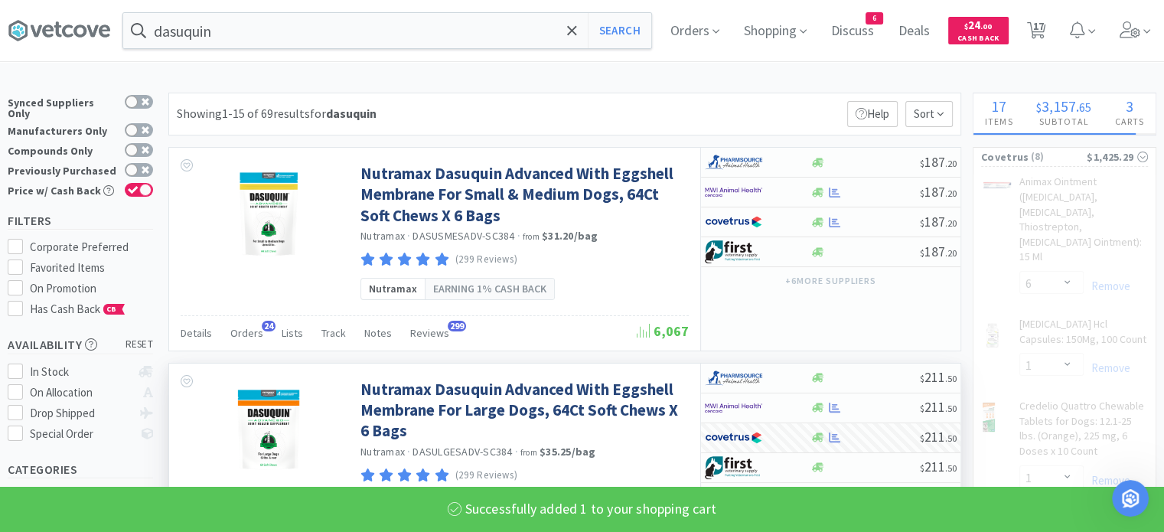
select select "1"
select select "2"
select select "3"
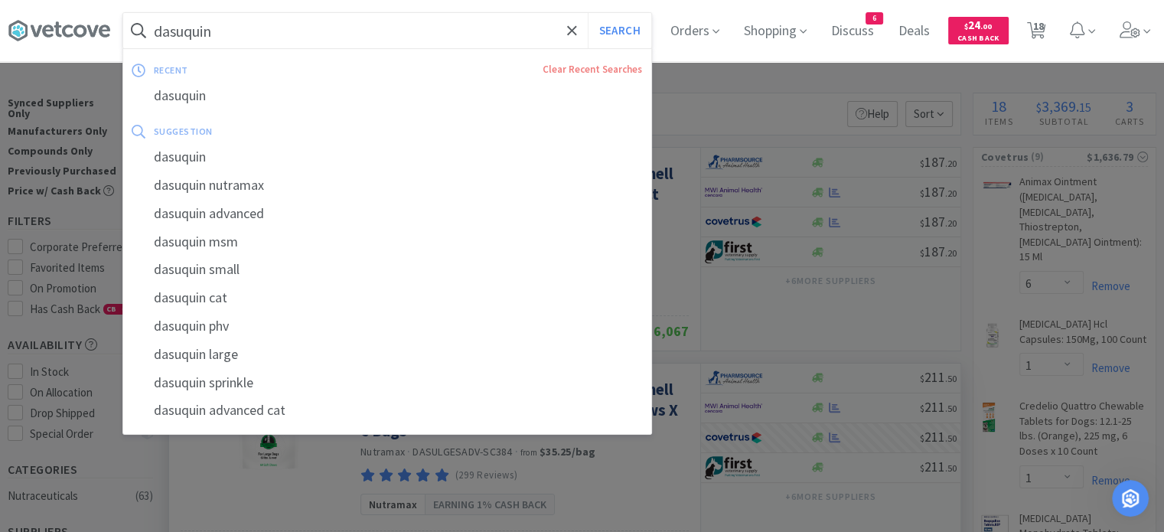
click at [533, 42] on input "dasuquin" at bounding box center [387, 30] width 528 height 35
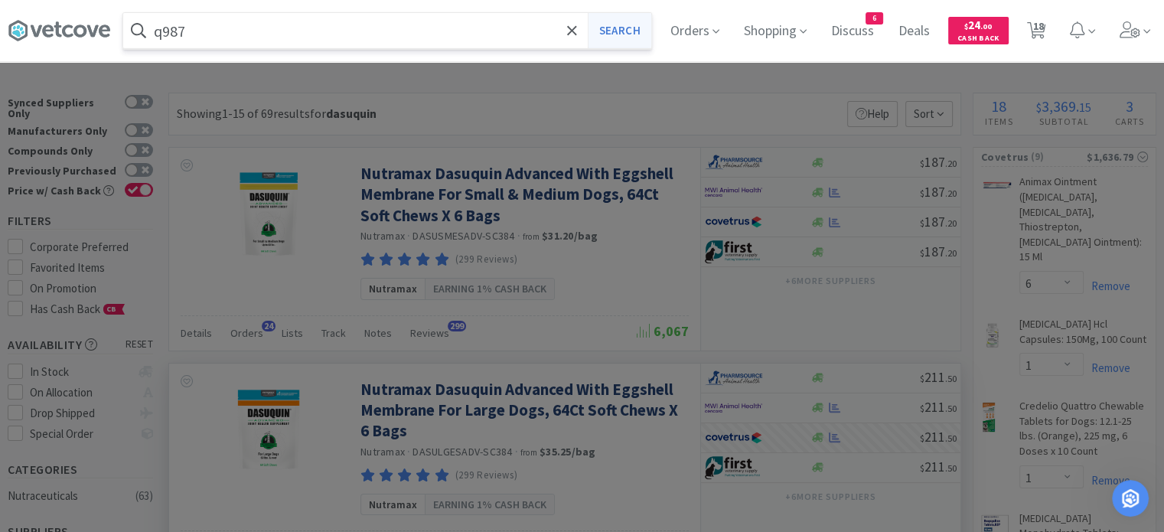
type input "q987"
click at [636, 27] on button "Search" at bounding box center [620, 30] width 64 height 35
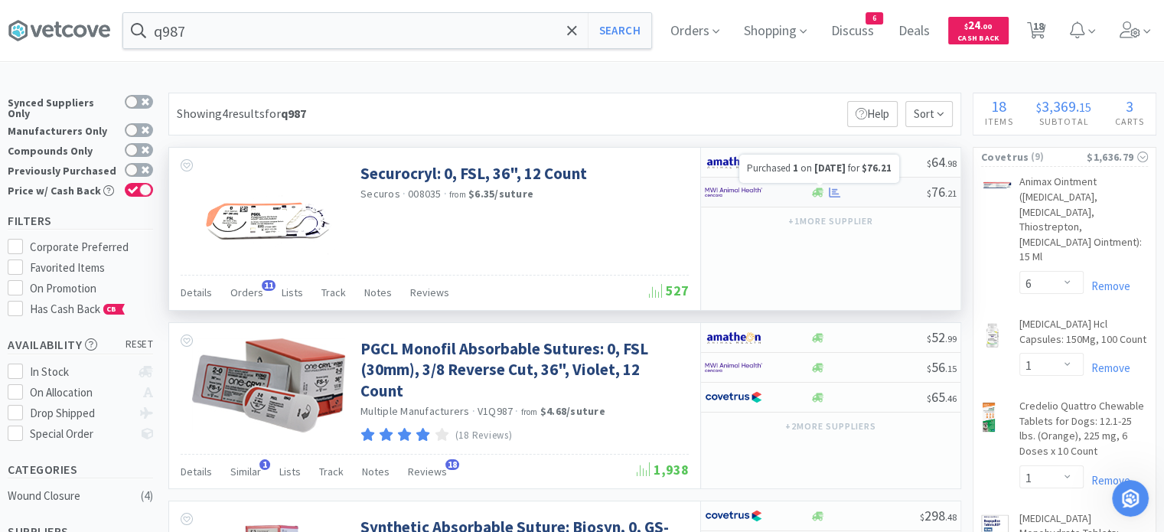
click at [829, 194] on icon at bounding box center [834, 192] width 11 height 11
select select "1"
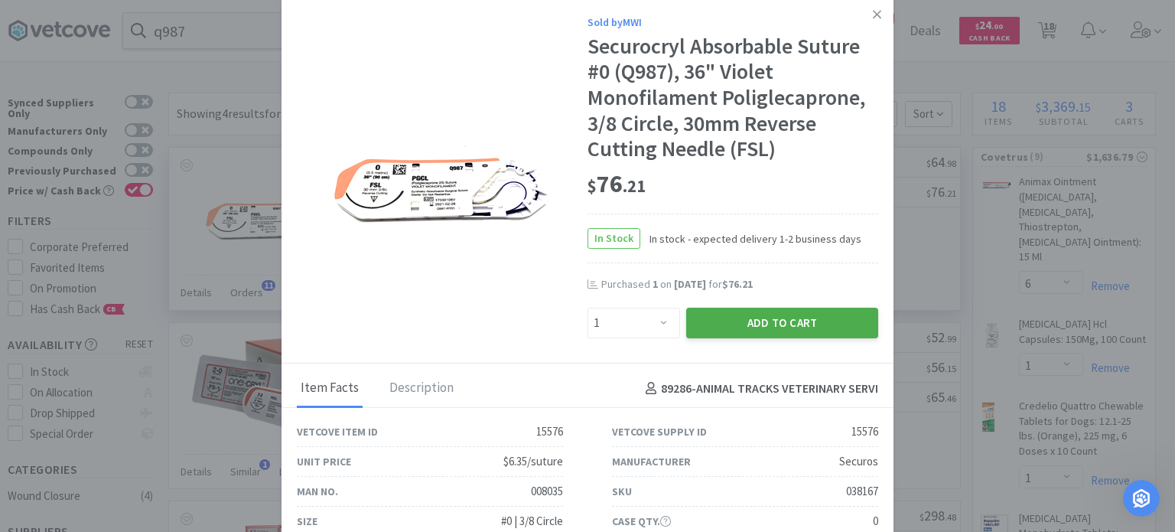
click at [758, 324] on button "Add to Cart" at bounding box center [782, 323] width 192 height 31
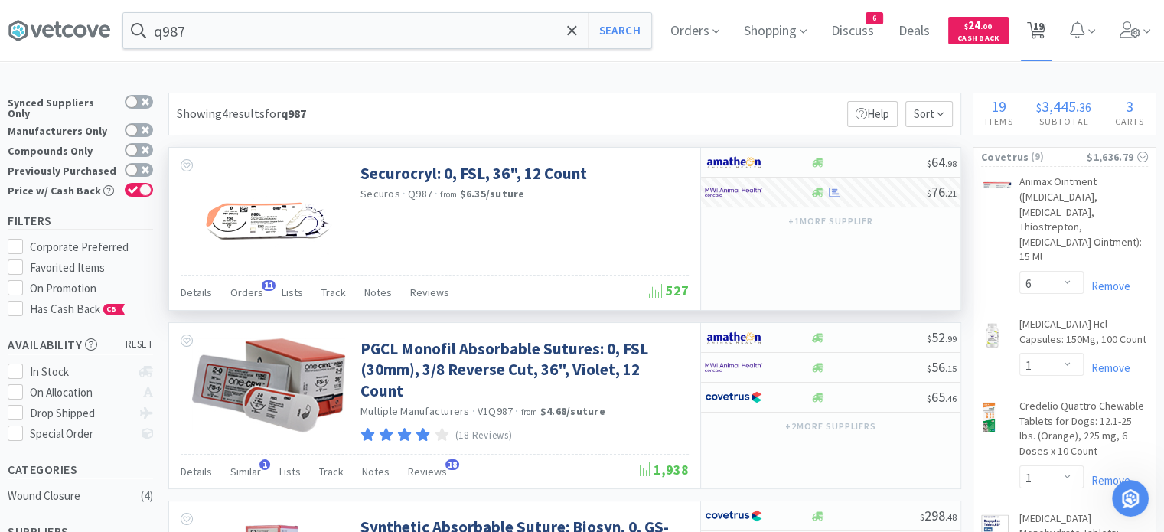
click at [1043, 36] on span "19" at bounding box center [1037, 25] width 11 height 61
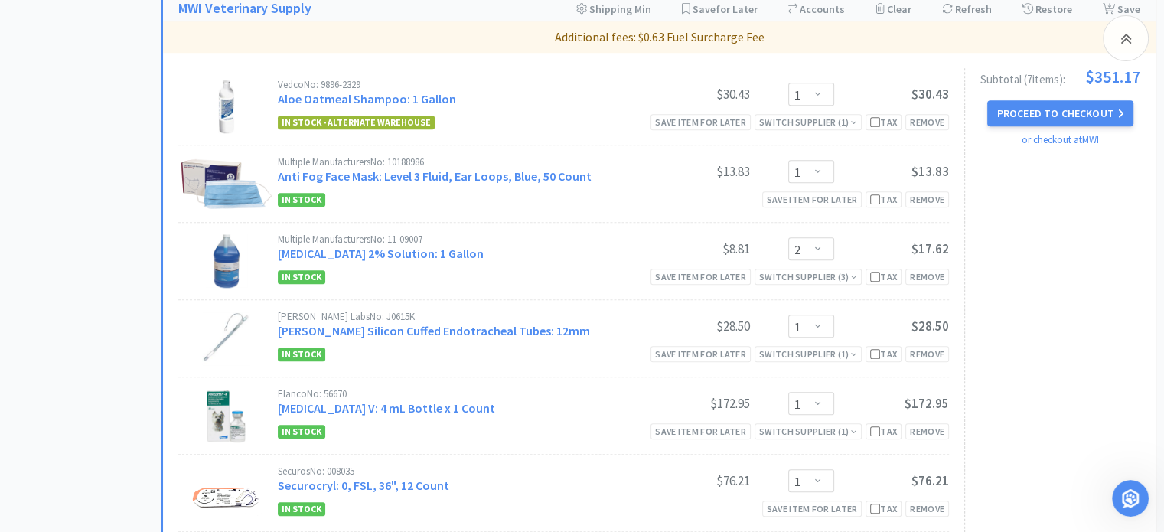
scroll to position [1370, 0]
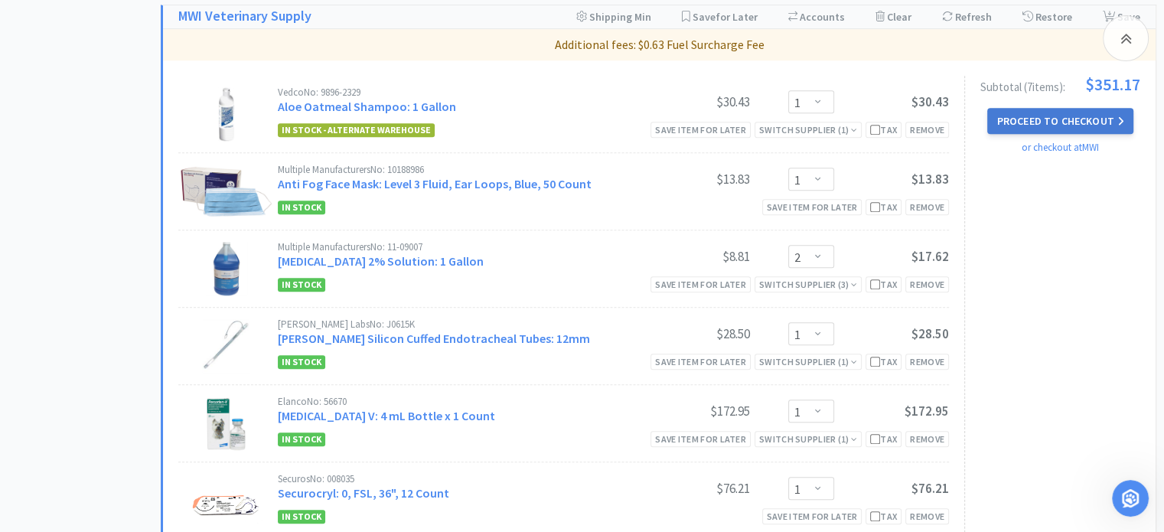
click at [1021, 119] on button "Proceed to Checkout" at bounding box center [1059, 121] width 145 height 26
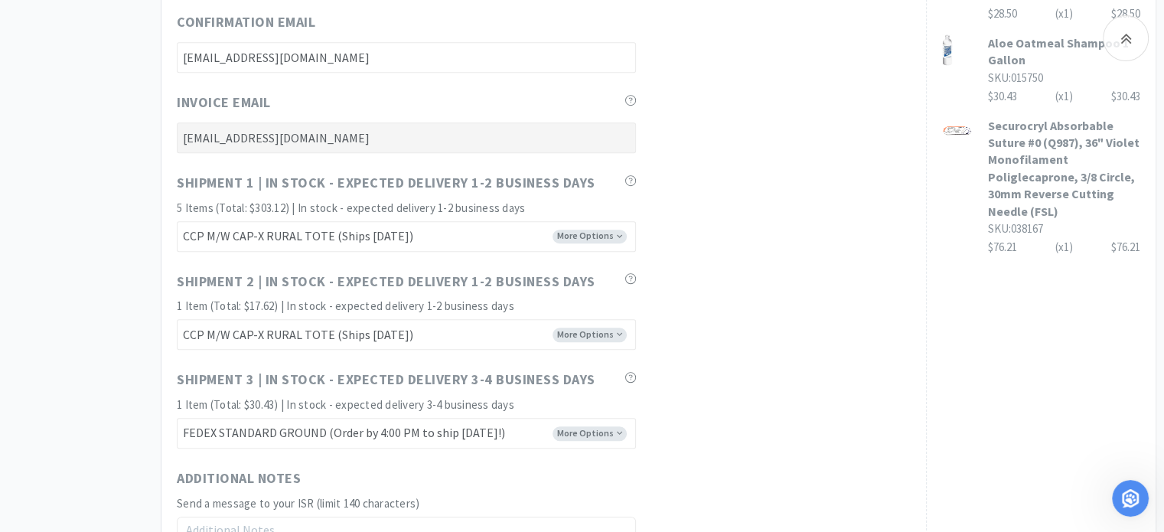
scroll to position [1030, 0]
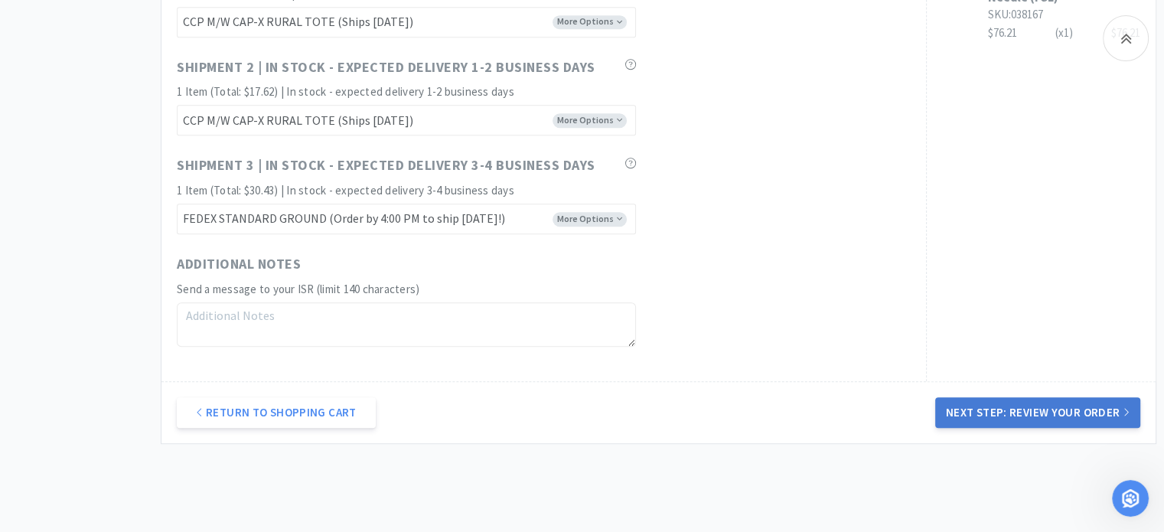
click at [1017, 419] on button "Next Step: Review Your Order" at bounding box center [1037, 412] width 205 height 31
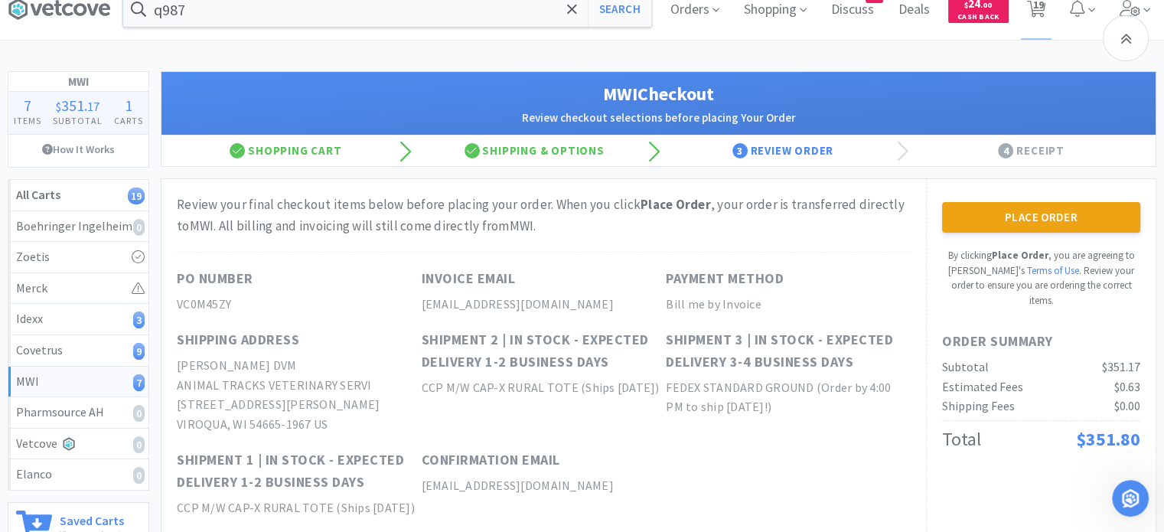
scroll to position [0, 0]
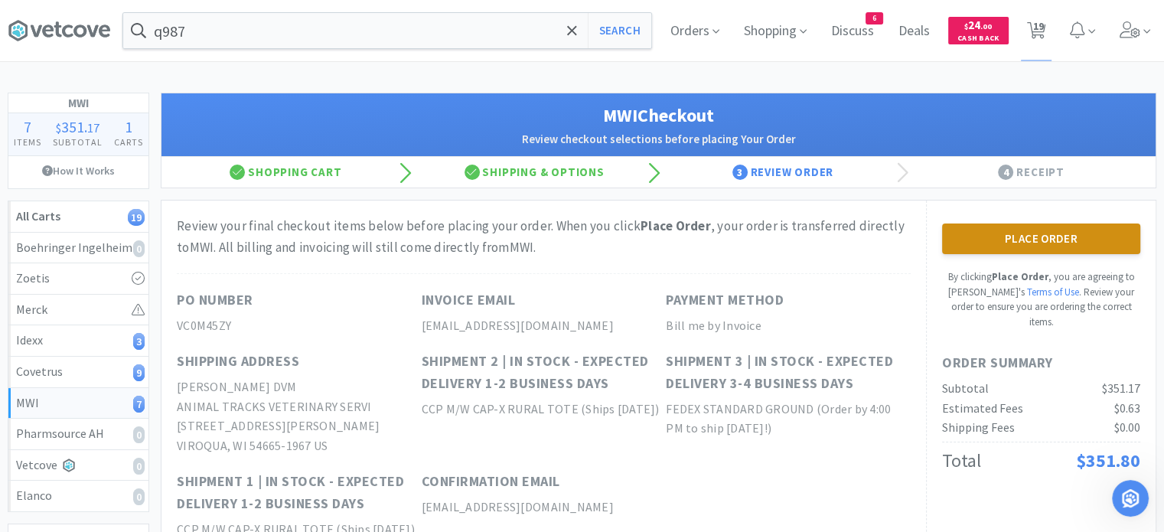
click at [1031, 246] on button "Place Order" at bounding box center [1041, 238] width 198 height 31
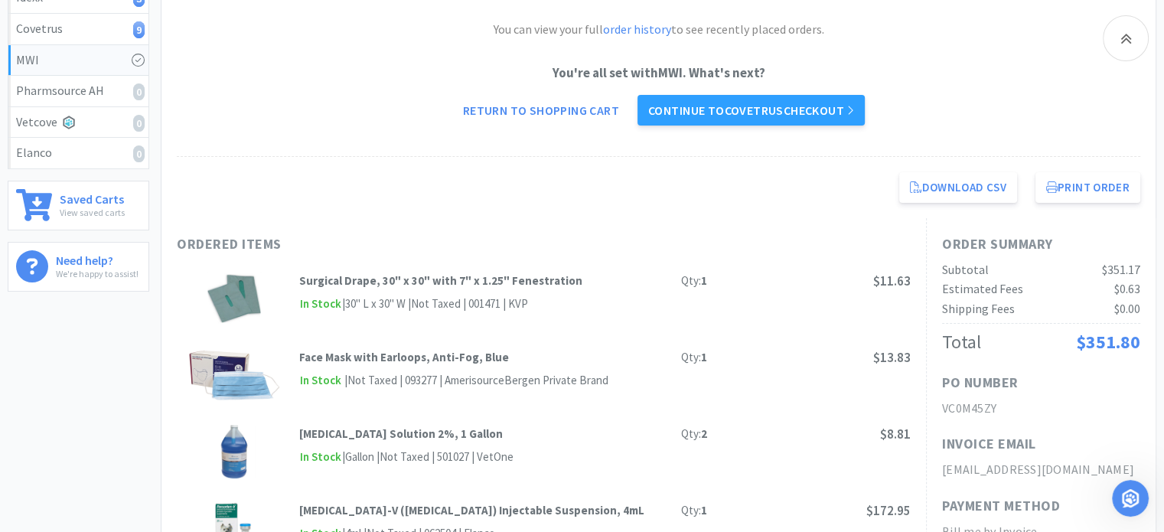
scroll to position [342, 0]
click at [768, 106] on link "Continue to Covetrus checkout" at bounding box center [750, 111] width 227 height 31
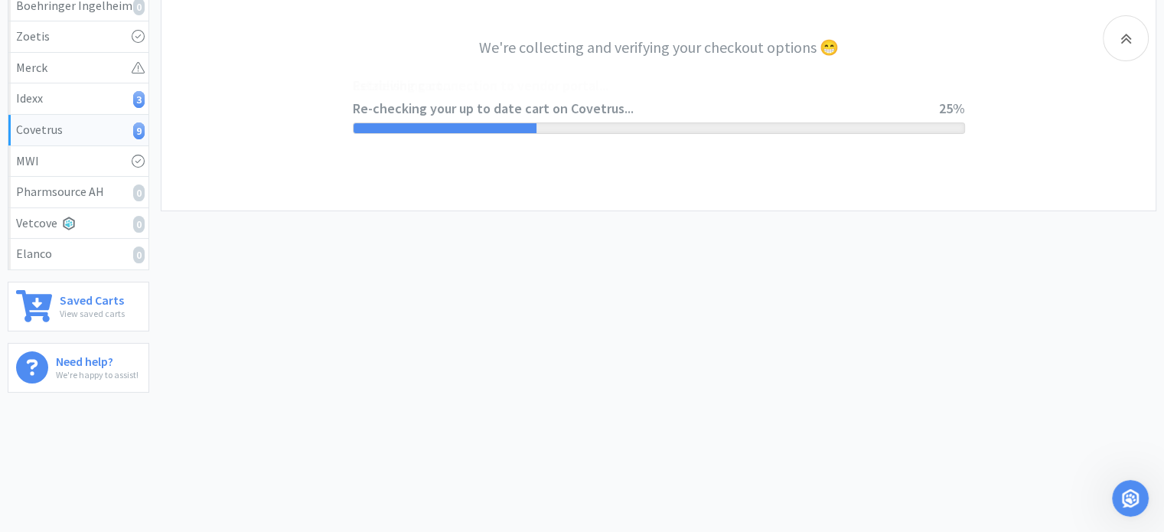
click at [768, 98] on div "Re-checking your up to date cart on Covetrus... Retrieving cart... Establishing…" at bounding box center [646, 98] width 586 height 0
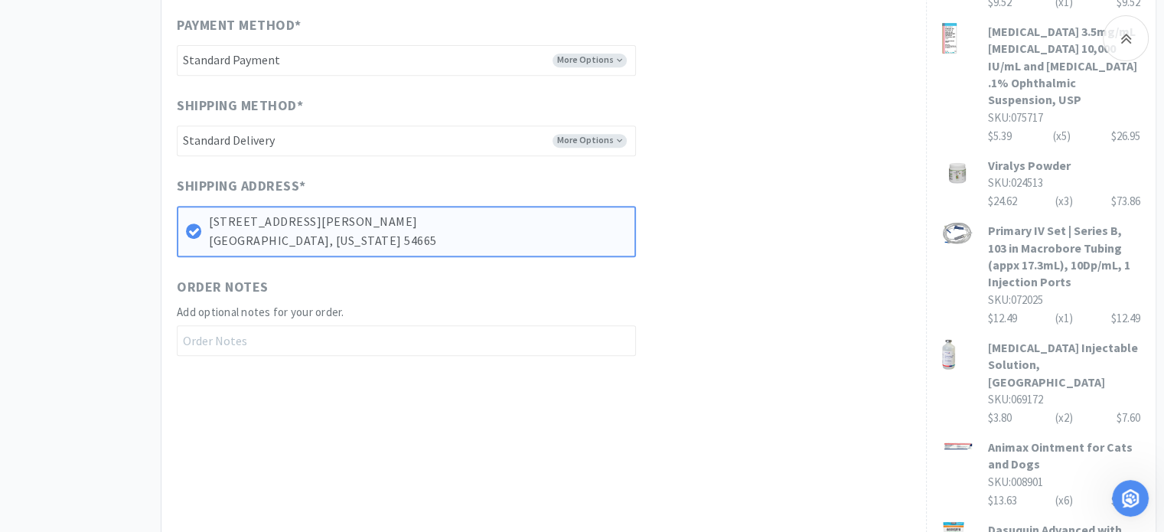
scroll to position [946, 0]
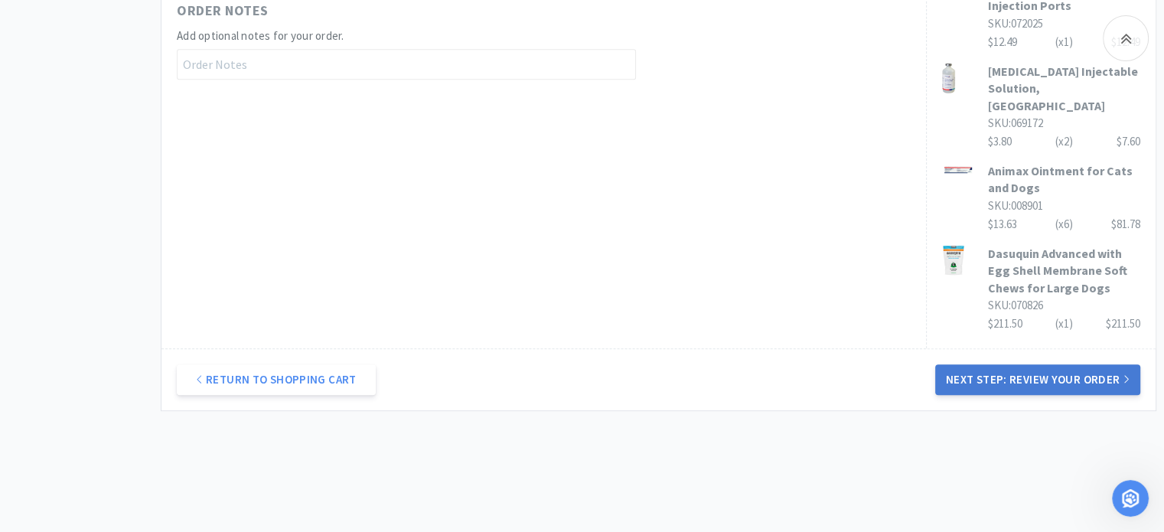
click at [989, 364] on button "Next Step: Review Your Order" at bounding box center [1037, 379] width 205 height 31
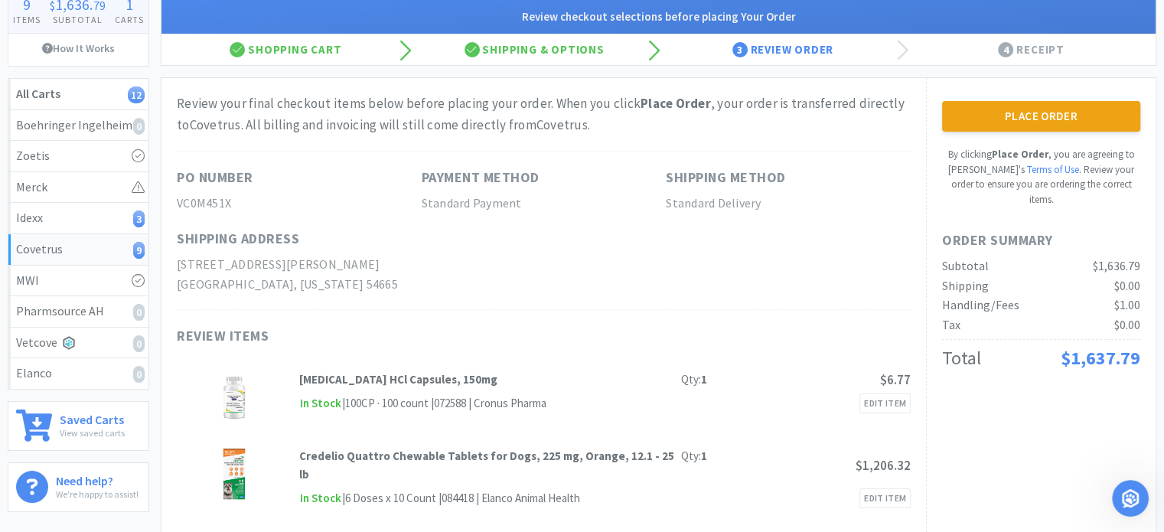
scroll to position [122, 0]
click at [984, 121] on button "Place Order" at bounding box center [1041, 116] width 198 height 31
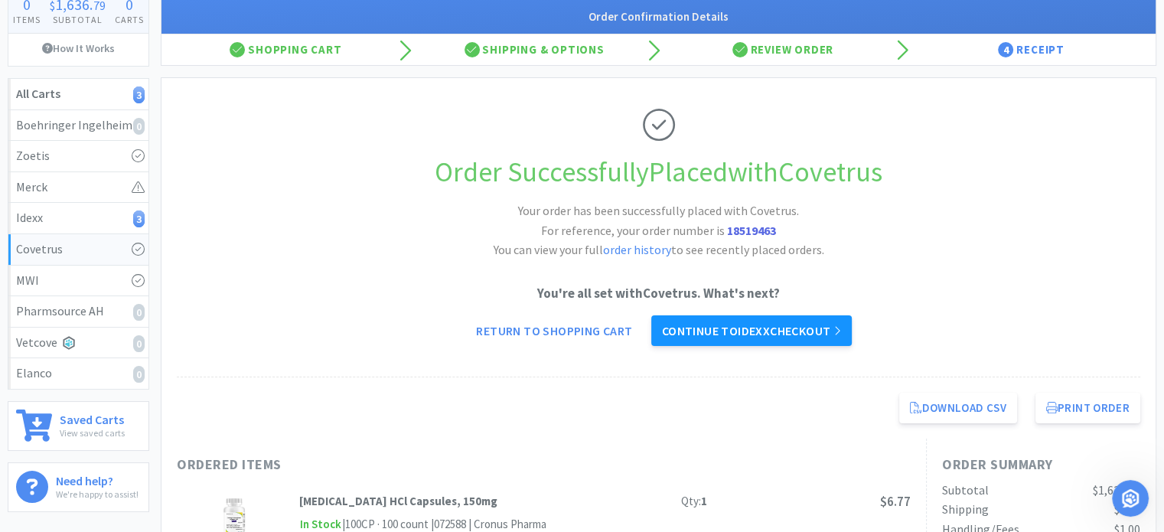
click at [793, 332] on link "Continue to Idexx checkout" at bounding box center [751, 330] width 200 height 31
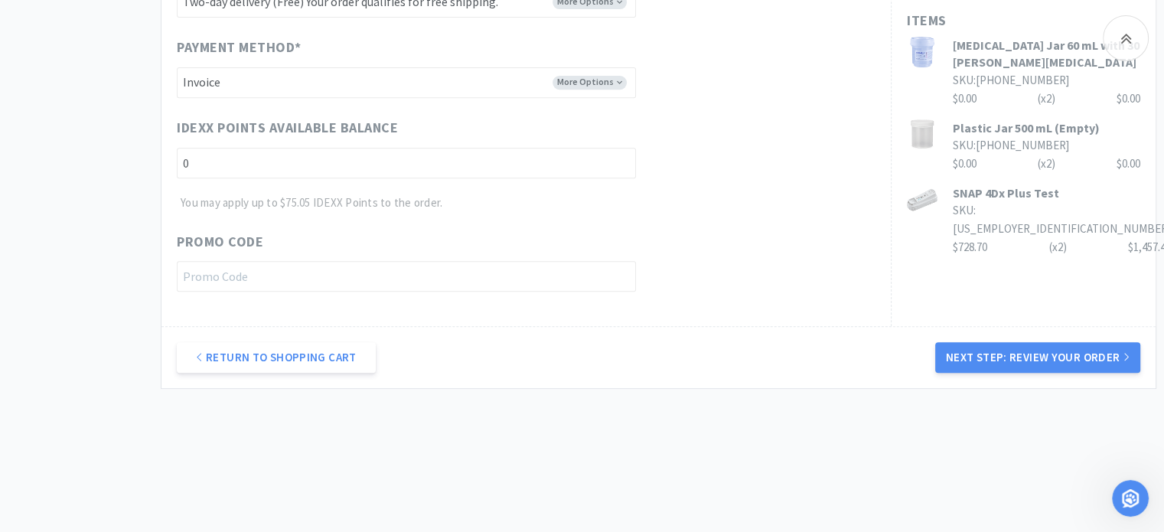
scroll to position [643, 0]
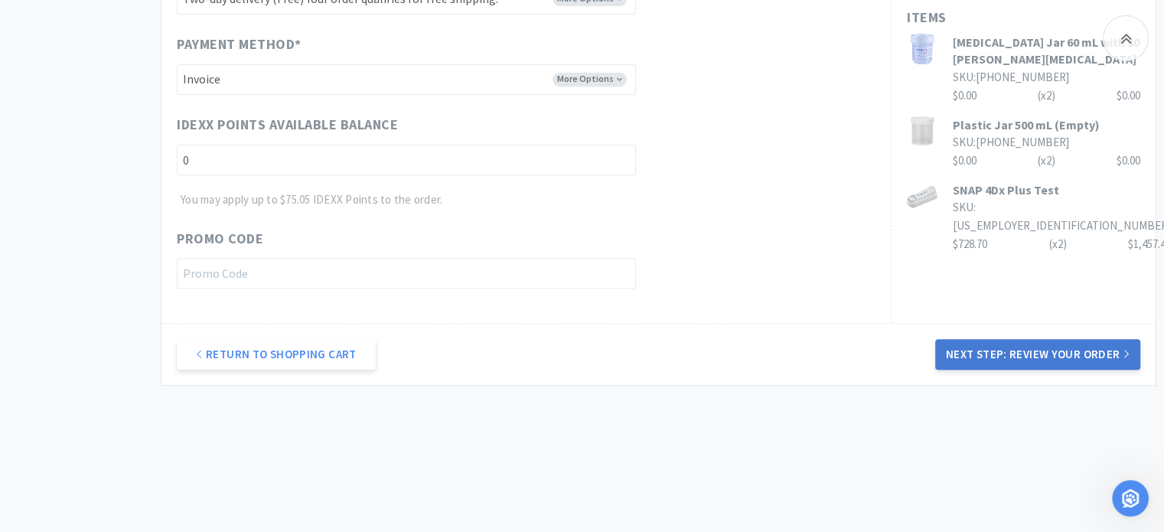
click at [967, 352] on button "Next Step: Review Your Order" at bounding box center [1037, 354] width 205 height 31
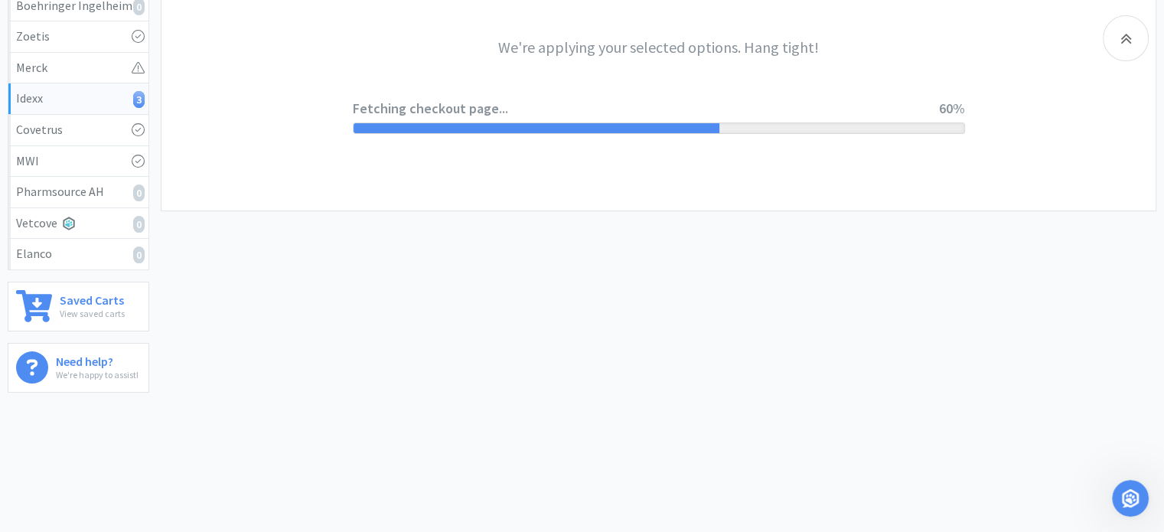
scroll to position [0, 0]
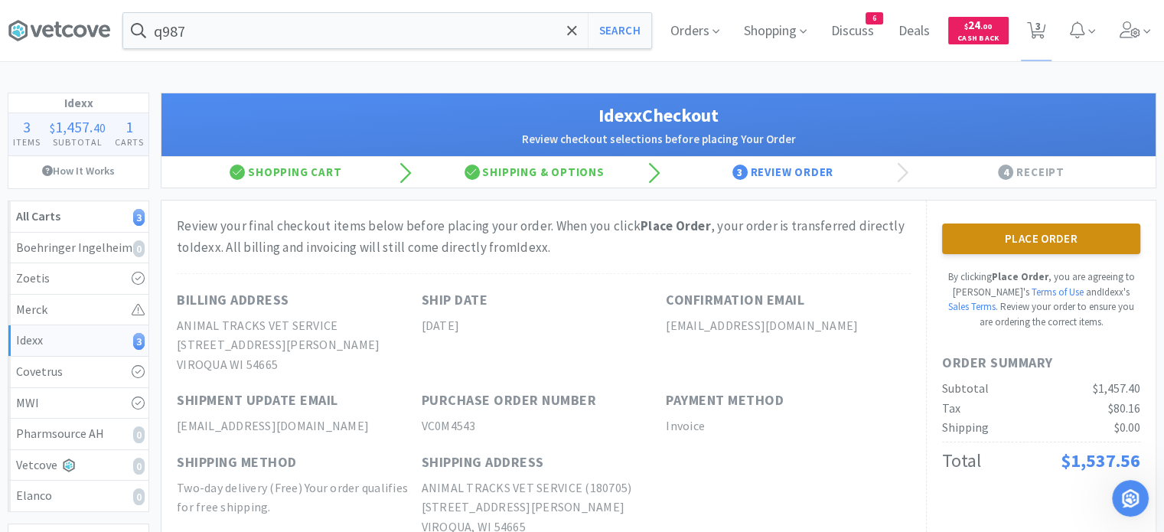
click at [1039, 242] on button "Place Order" at bounding box center [1041, 238] width 198 height 31
